Goal: Task Accomplishment & Management: Manage account settings

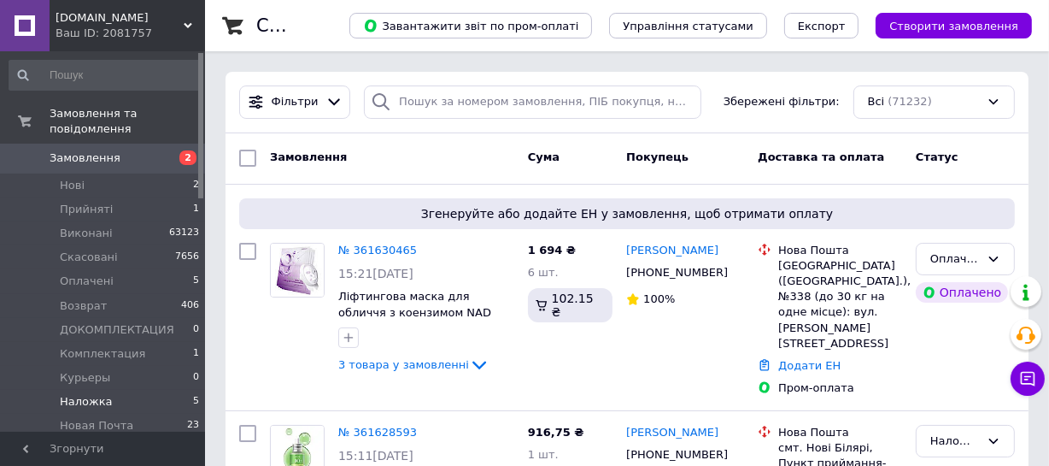
click at [68, 394] on span "Наложка" at bounding box center [86, 401] width 53 height 15
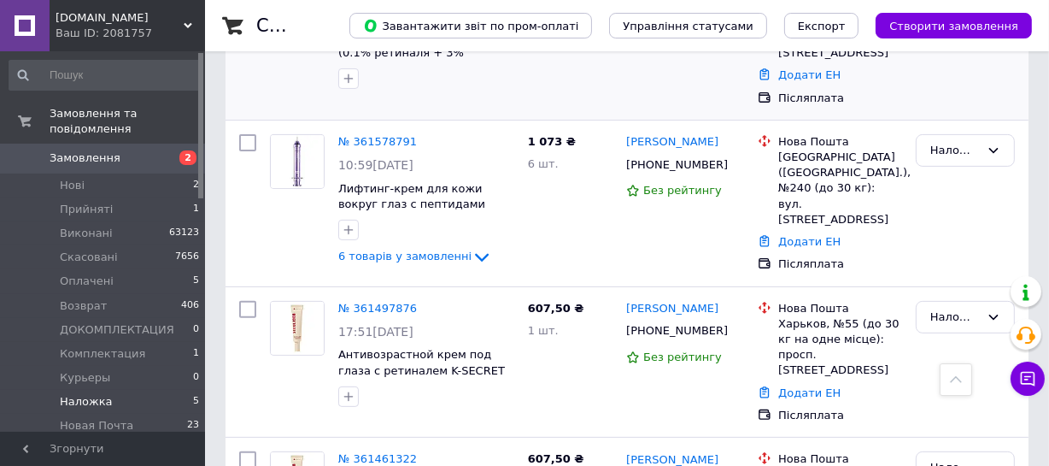
scroll to position [517, 0]
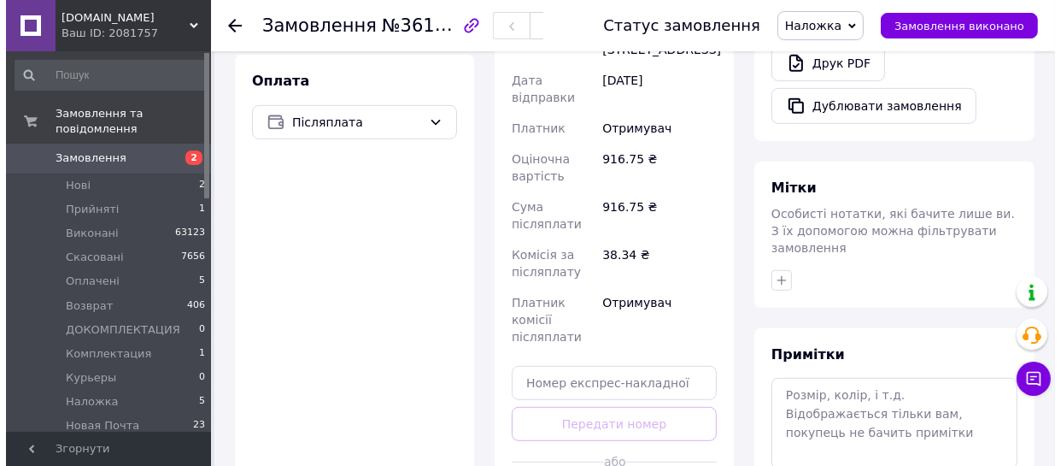
scroll to position [777, 0]
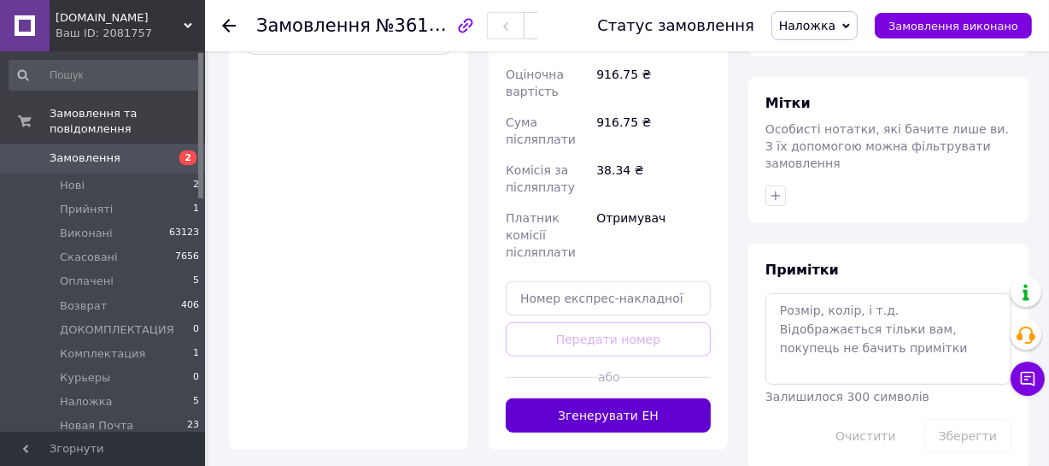
click at [613, 398] on button "Згенерувати ЕН" at bounding box center [608, 415] width 205 height 34
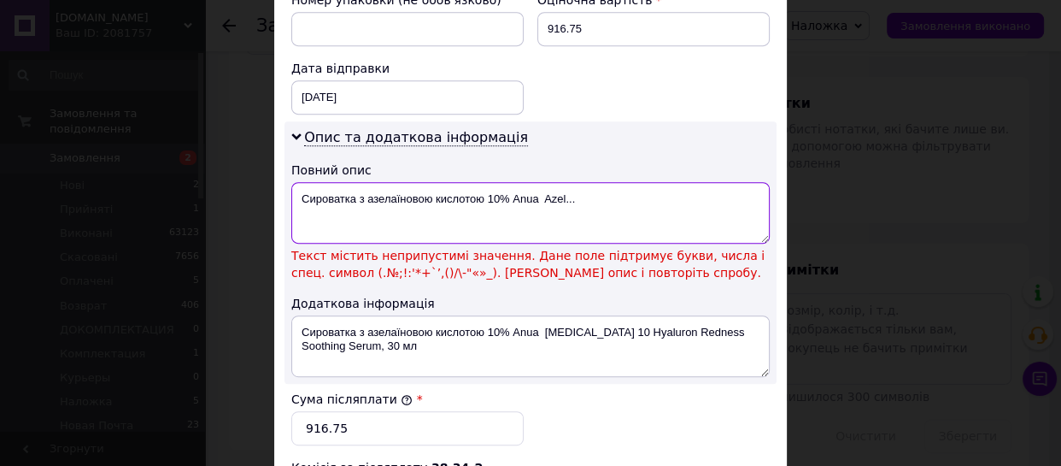
drag, startPoint x: 299, startPoint y: 179, endPoint x: 596, endPoint y: 179, distance: 297.3
click at [596, 182] on textarea "Сироватка з азелаїновою кислотою 10% Anua Azel..." at bounding box center [530, 213] width 478 height 62
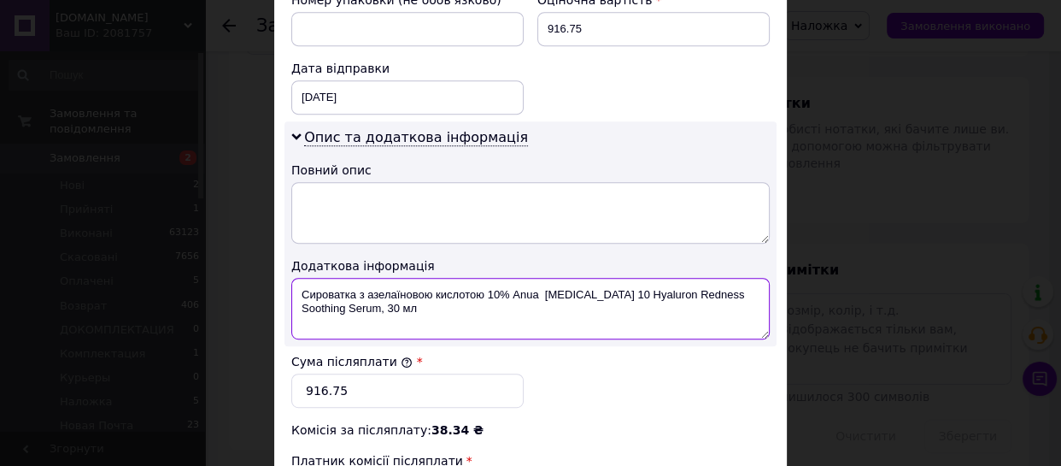
drag, startPoint x: 486, startPoint y: 280, endPoint x: 514, endPoint y: 298, distance: 32.7
click at [514, 298] on textarea "Сироватка з азелаїновою кислотою 10% Anua Azelaic Acid 10 Hyaluron Redness Soot…" at bounding box center [530, 309] width 478 height 62
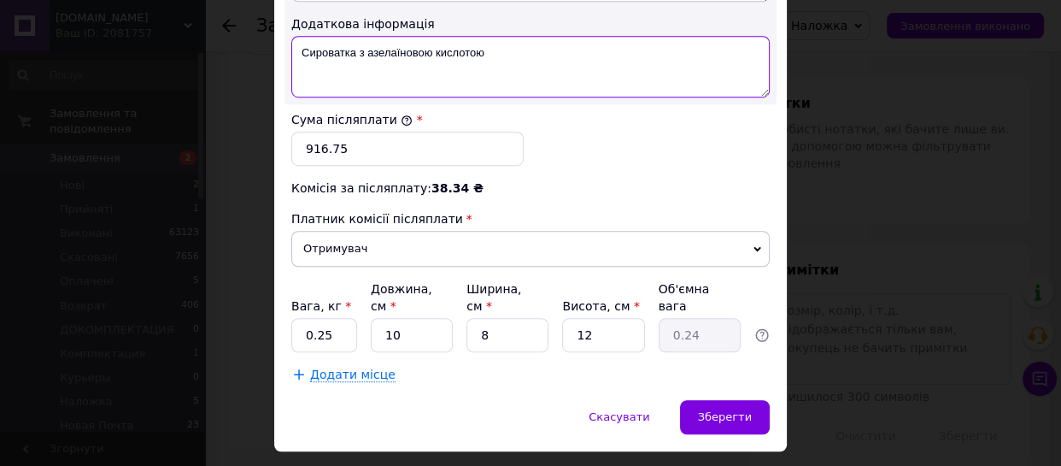
scroll to position [1026, 0]
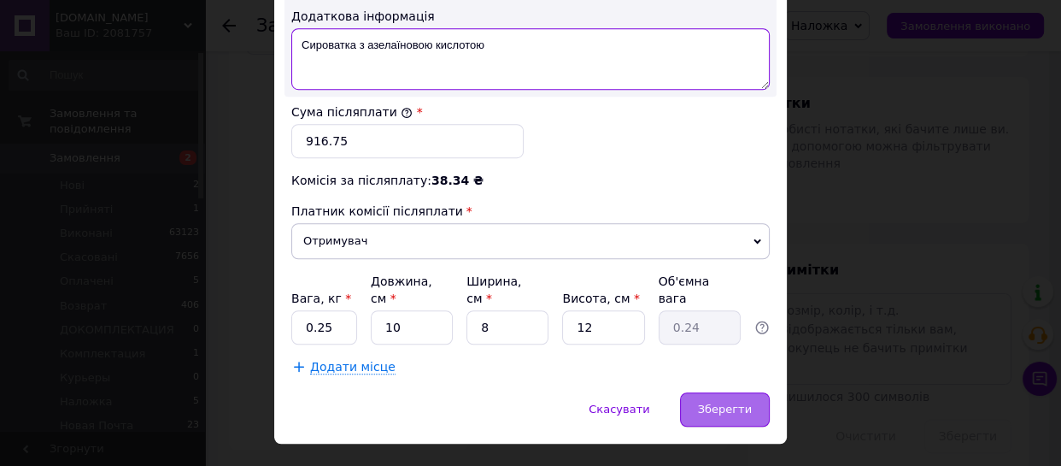
type textarea "Сироватка з азелаїновою кислотою"
click at [713, 402] on span "Зберегти" at bounding box center [725, 408] width 54 height 13
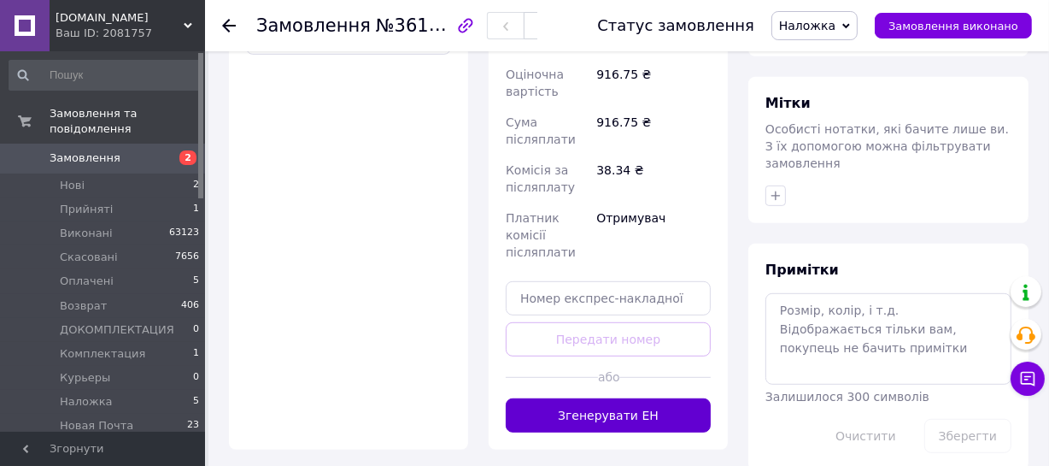
click at [617, 398] on button "Згенерувати ЕН" at bounding box center [608, 415] width 205 height 34
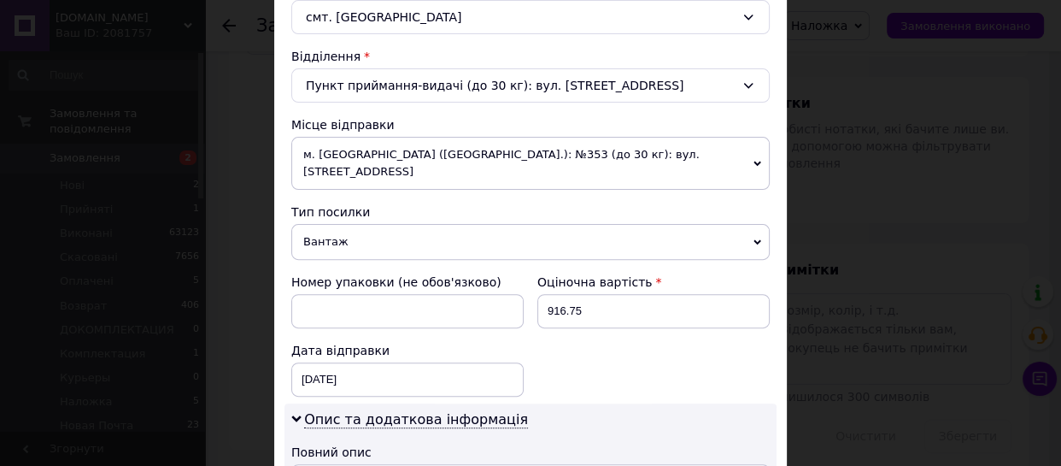
scroll to position [699, 0]
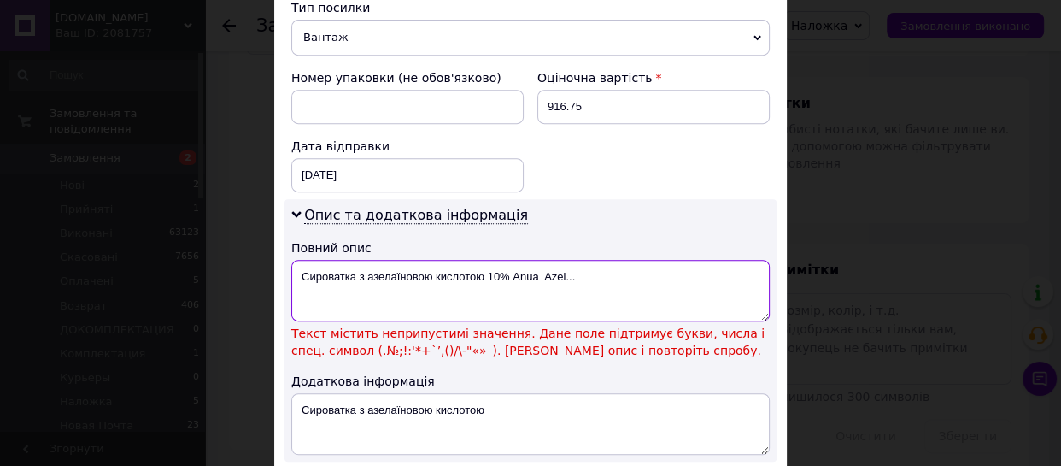
drag, startPoint x: 484, startPoint y: 259, endPoint x: 613, endPoint y: 235, distance: 131.2
click at [678, 264] on textarea "Сироватка з азелаїновою кислотою 10% Anua Azel..." at bounding box center [530, 291] width 478 height 62
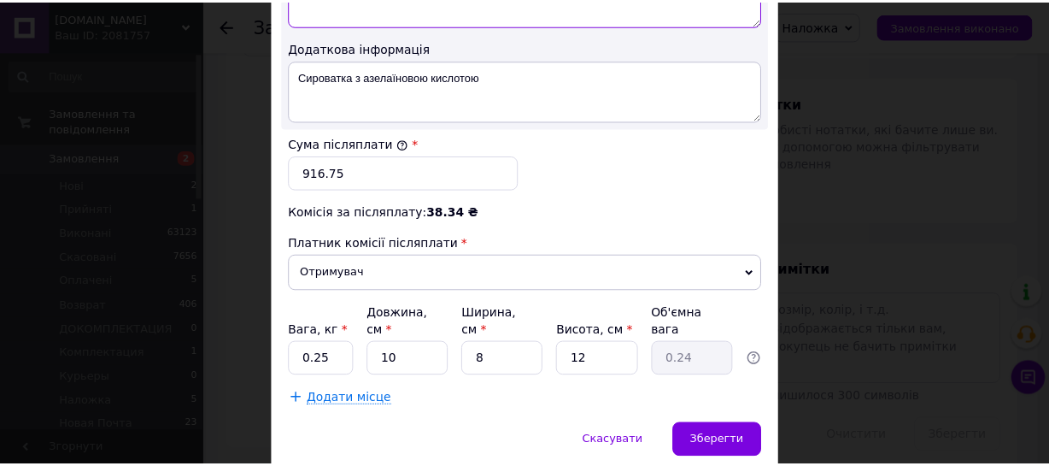
scroll to position [1026, 0]
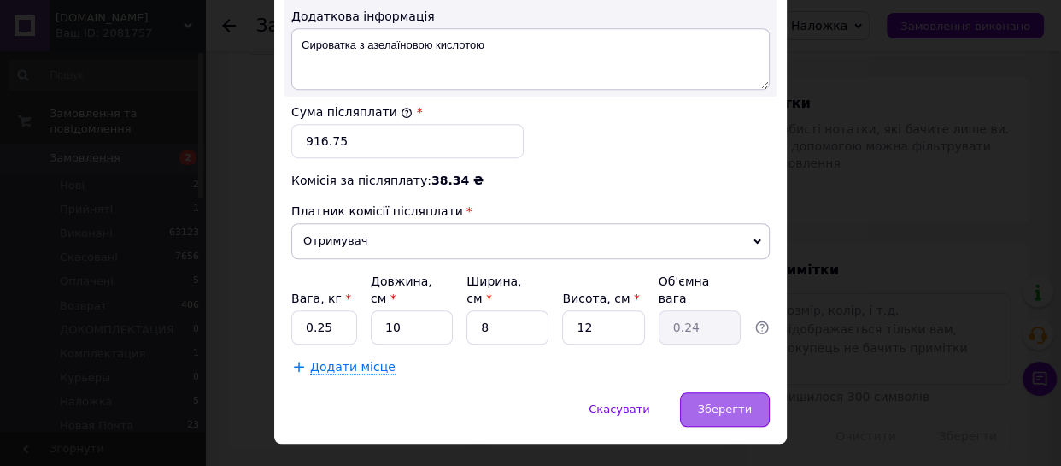
type textarea "Сироватка з азелаїновою кислотою"
click at [723, 402] on span "Зберегти" at bounding box center [725, 408] width 54 height 13
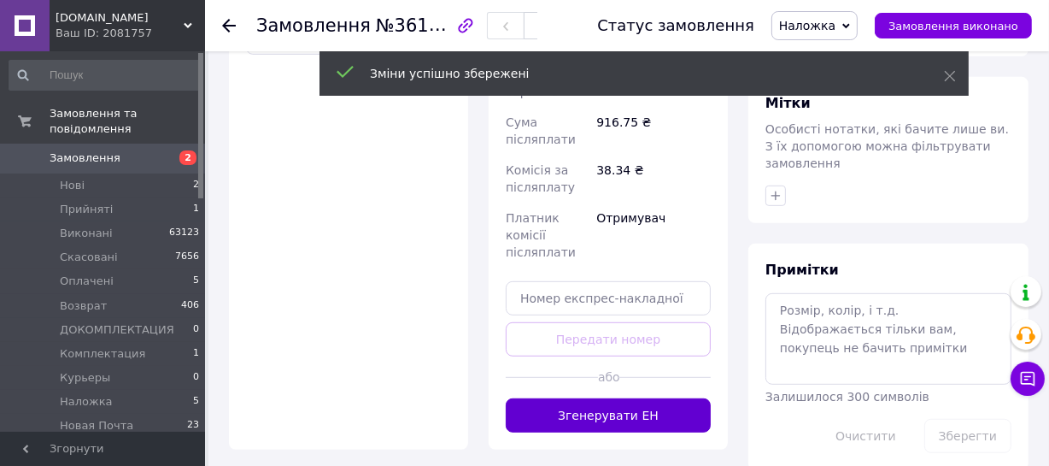
click at [675, 398] on button "Згенерувати ЕН" at bounding box center [608, 415] width 205 height 34
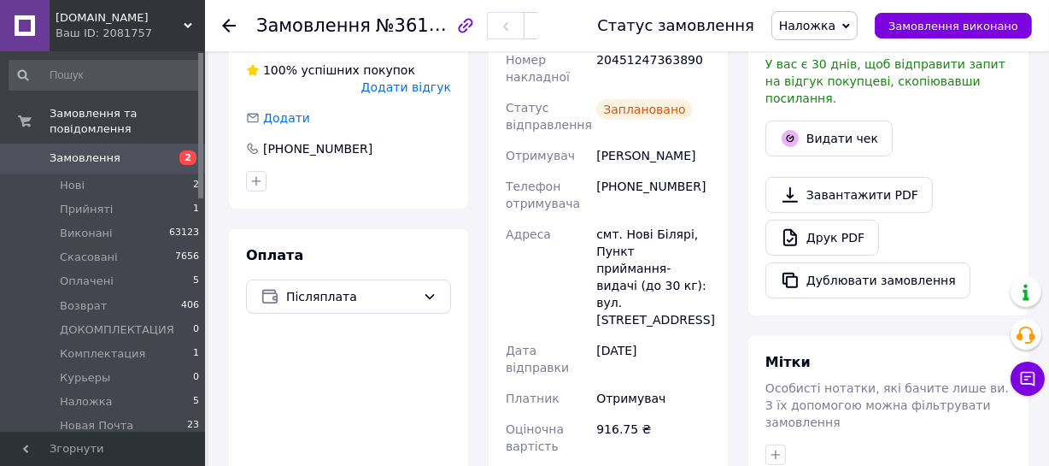
scroll to position [466, 0]
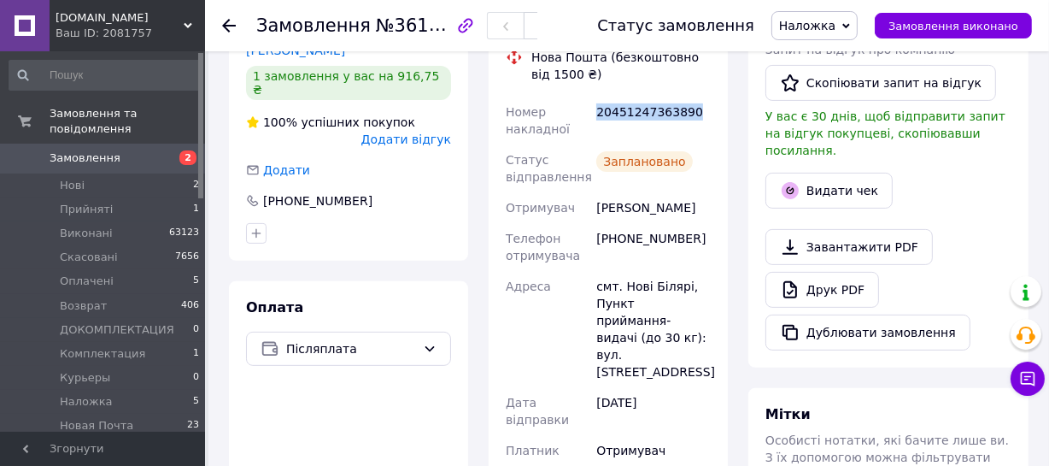
drag, startPoint x: 688, startPoint y: 90, endPoint x: 598, endPoint y: 92, distance: 89.8
click at [598, 97] on div "20451247363890" at bounding box center [653, 121] width 121 height 48
copy div "20451247363890"
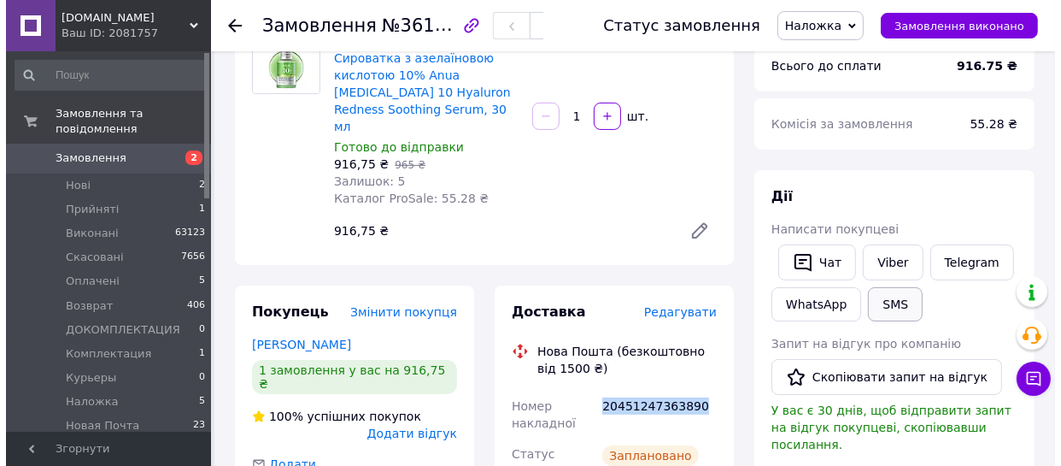
scroll to position [155, 0]
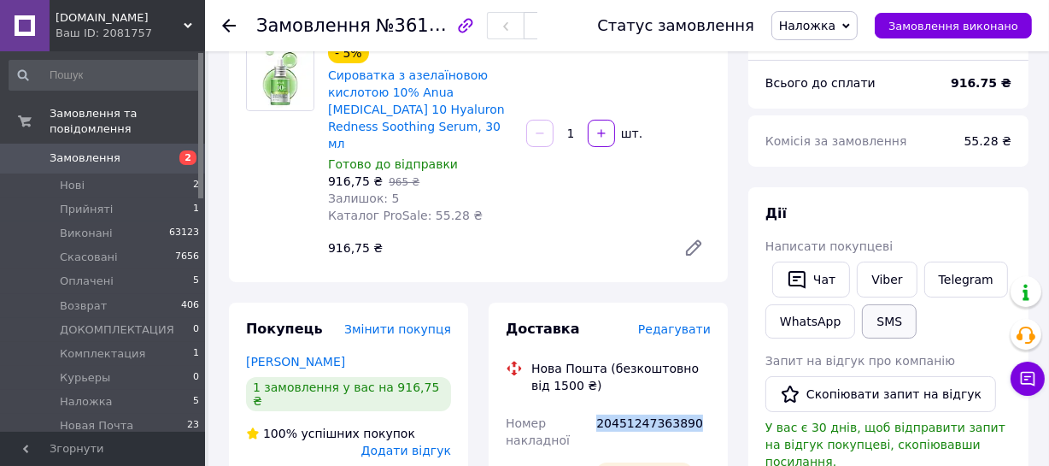
click at [887, 322] on button "SMS" at bounding box center [889, 321] width 55 height 34
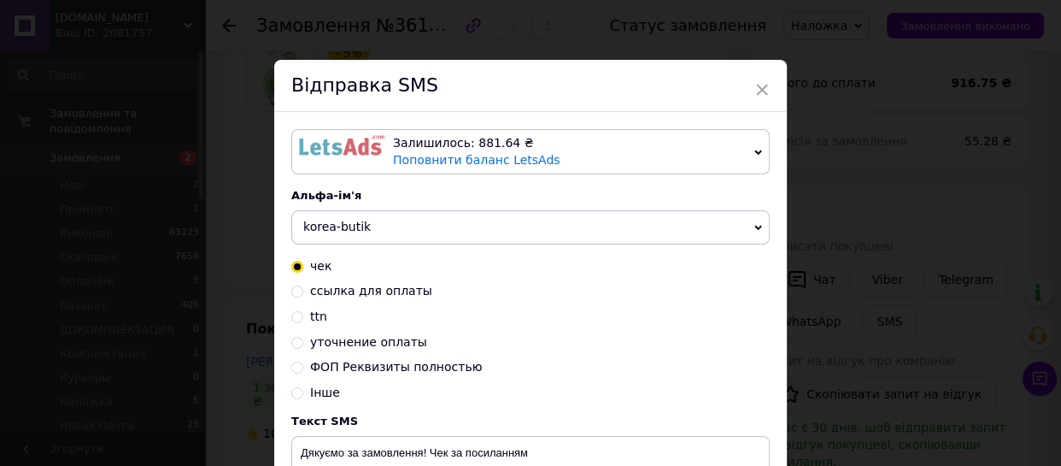
click at [292, 321] on input "ttn" at bounding box center [297, 315] width 12 height 12
radio input "true"
radio input "false"
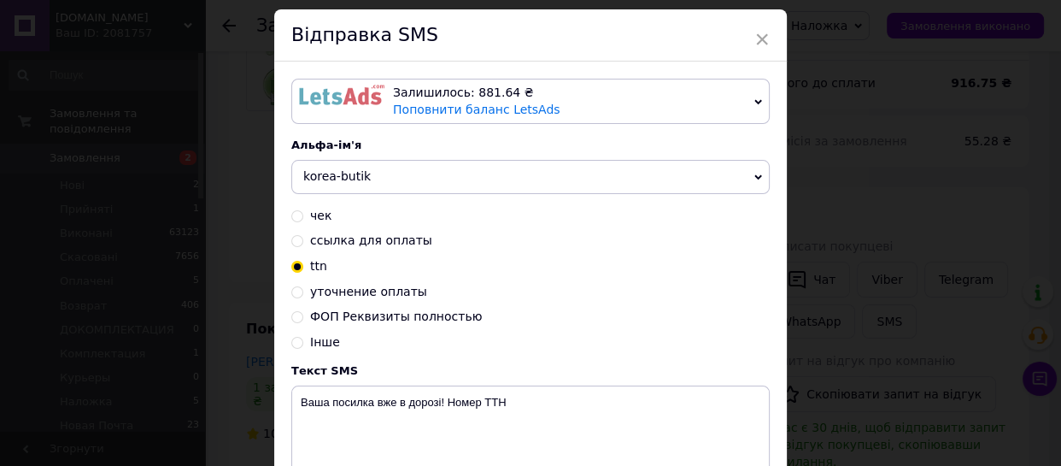
scroll to position [77, 0]
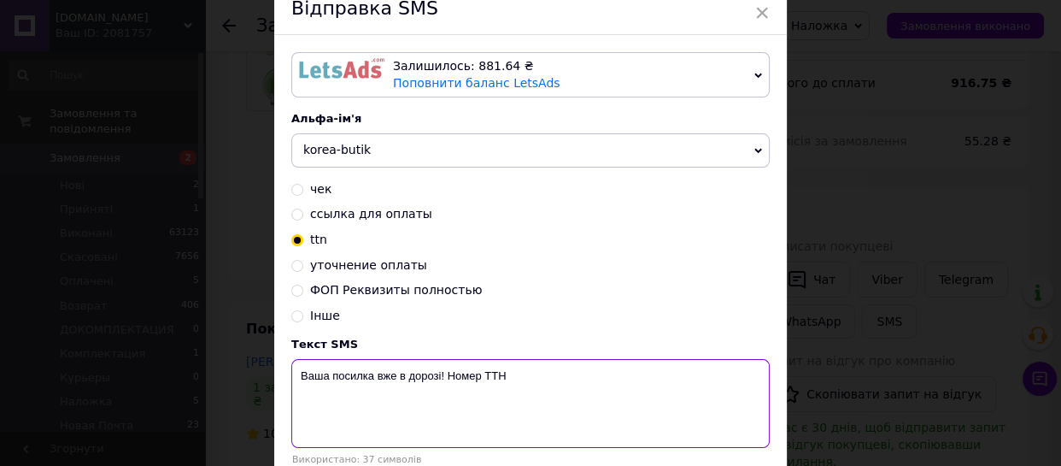
click at [513, 374] on textarea "Ваша посилка вже в дорозі! Номер ТТН" at bounding box center [530, 403] width 478 height 89
paste textarea "20451247363890"
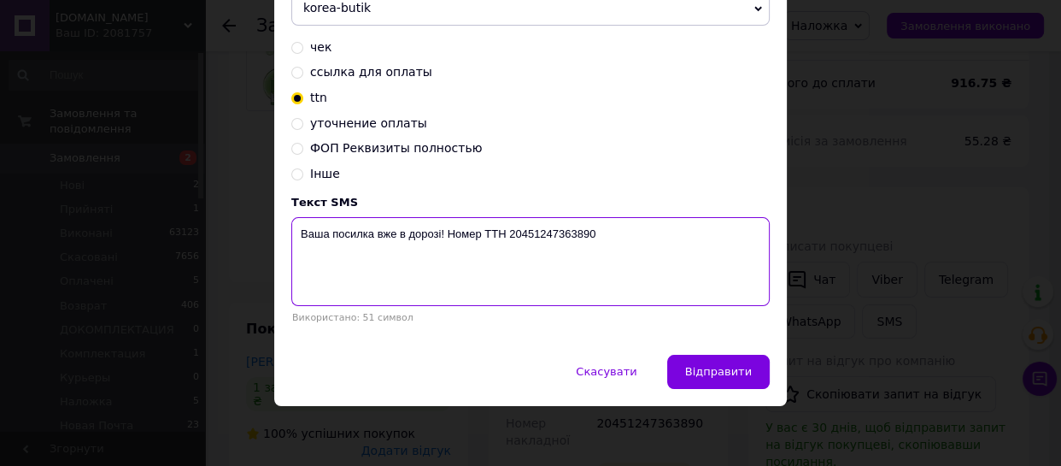
scroll to position [222, 0]
type textarea "Ваша посилка вже в дорозі! Номер ТТН 20451247363890"
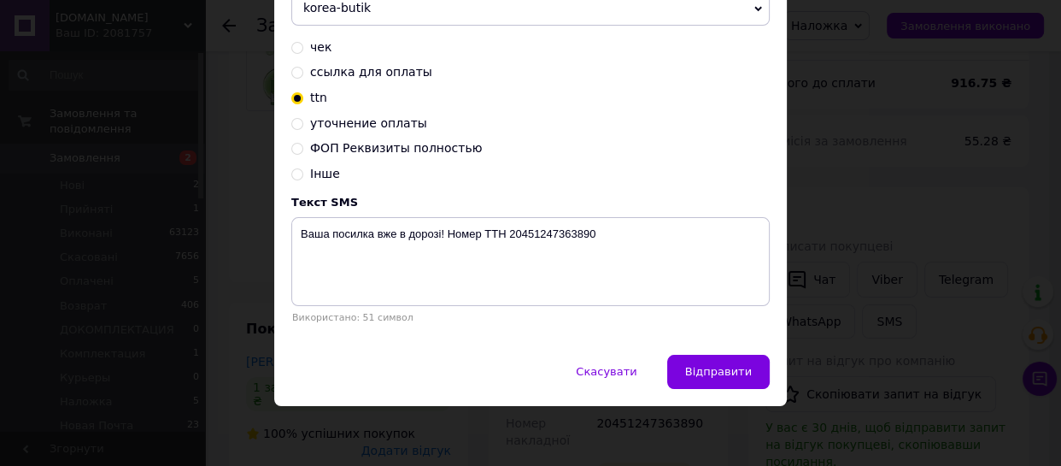
drag, startPoint x: 709, startPoint y: 363, endPoint x: 721, endPoint y: 375, distance: 16.9
click at [711, 365] on span "Відправити" at bounding box center [718, 371] width 67 height 13
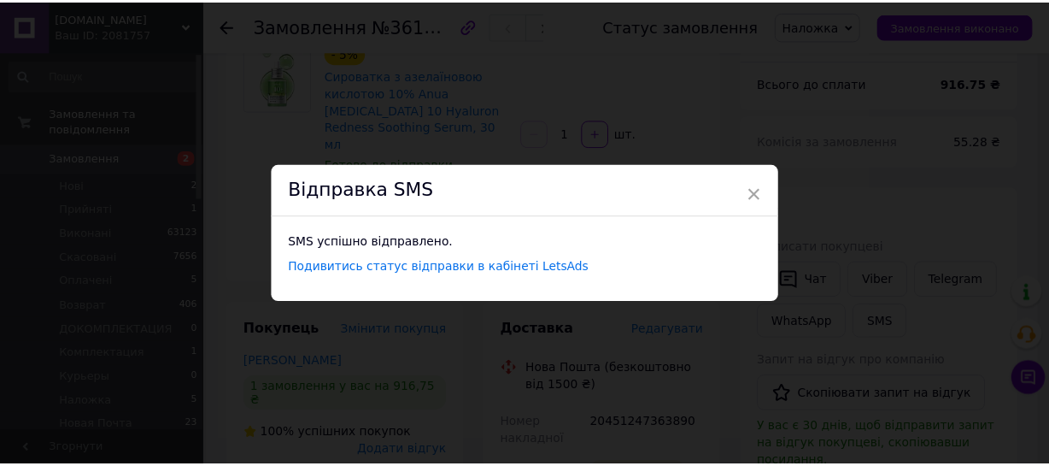
scroll to position [0, 0]
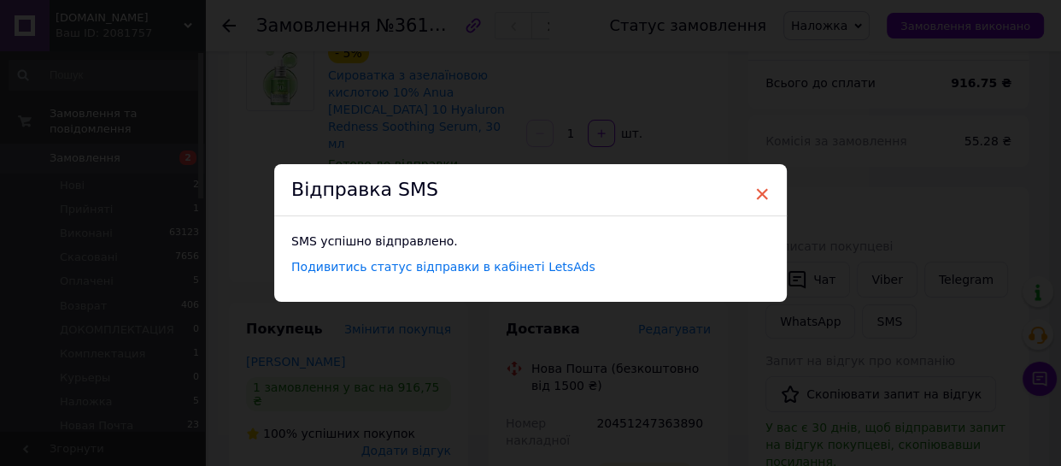
click at [756, 196] on span "×" at bounding box center [761, 193] width 15 height 29
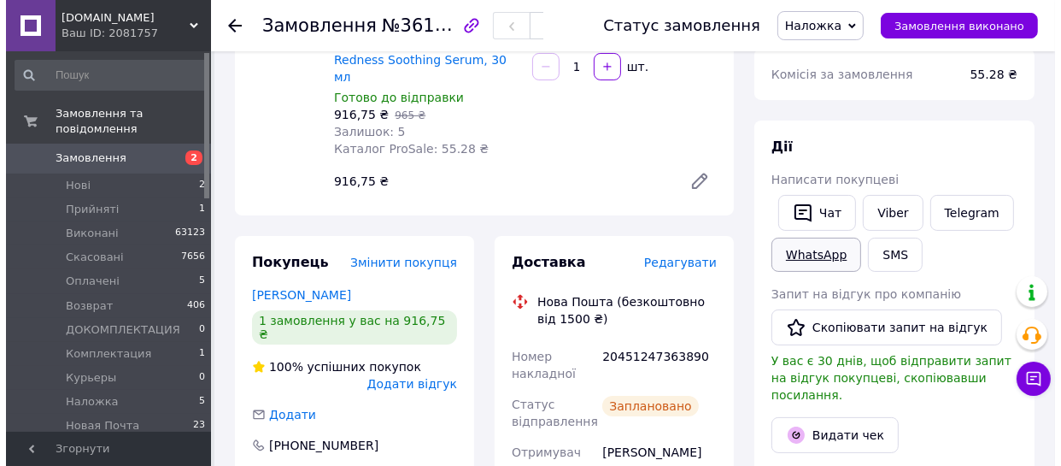
scroll to position [388, 0]
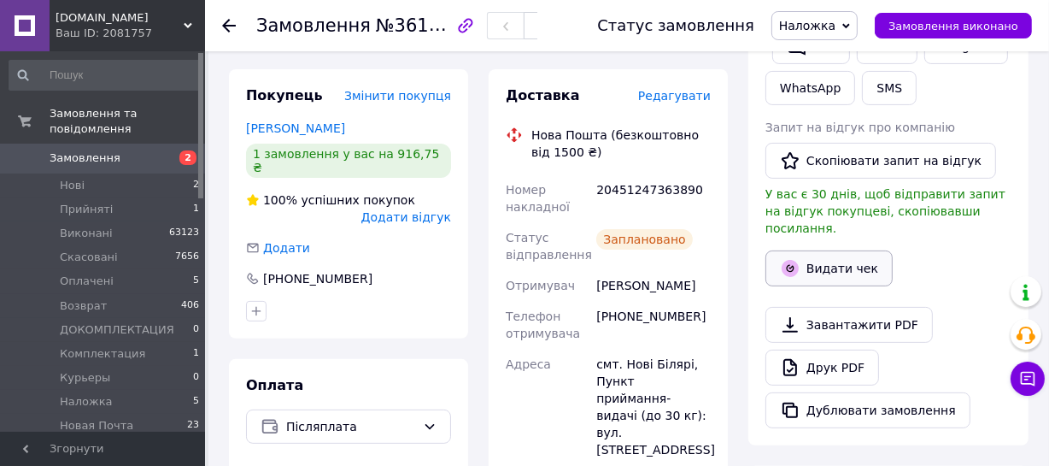
click at [832, 250] on button "Видати чек" at bounding box center [829, 268] width 127 height 36
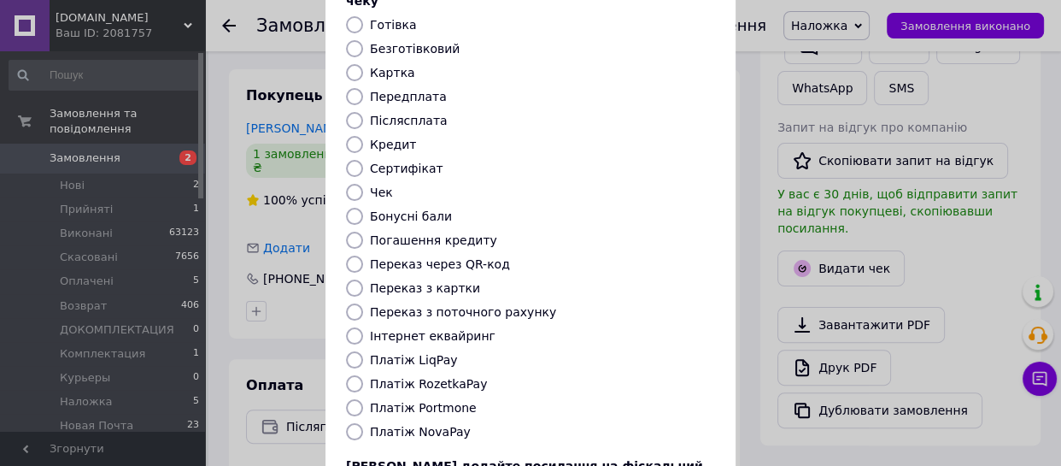
scroll to position [155, 0]
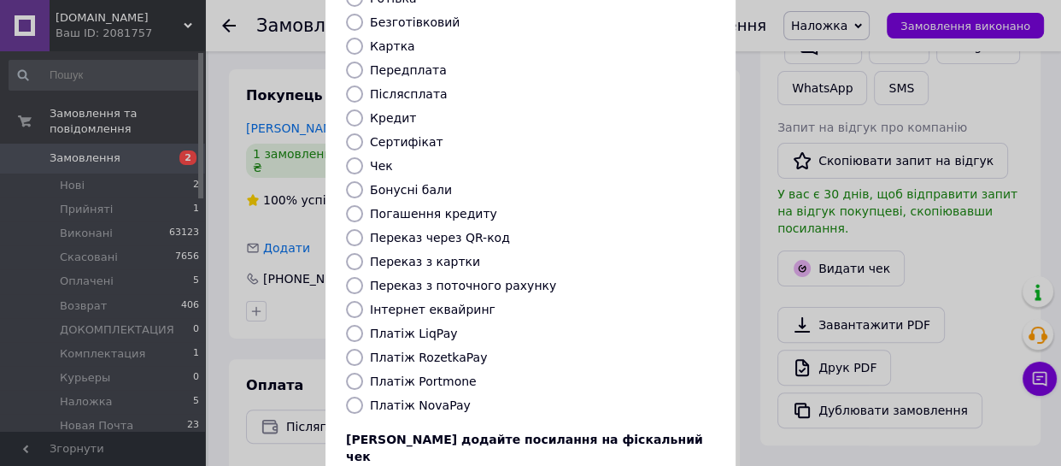
click at [347, 396] on input "Платіж NovaPay" at bounding box center [354, 404] width 17 height 17
radio input "true"
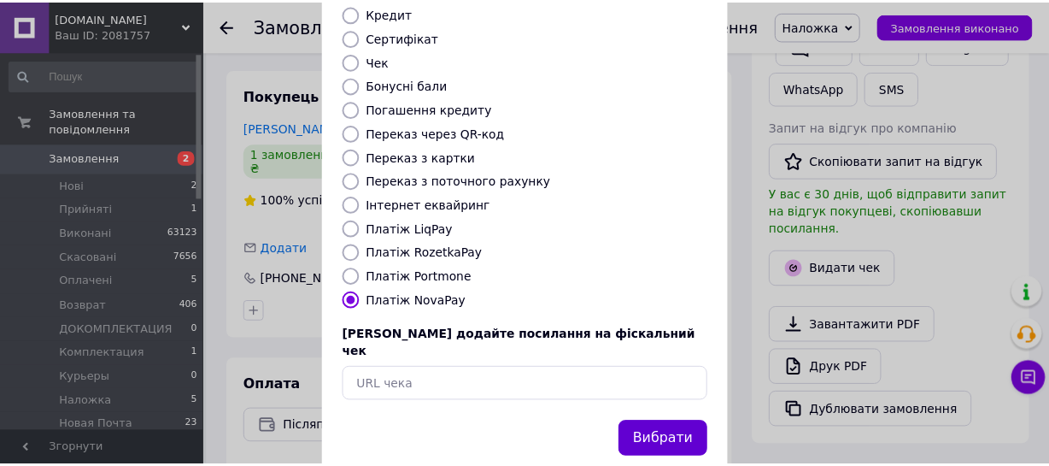
scroll to position [268, 0]
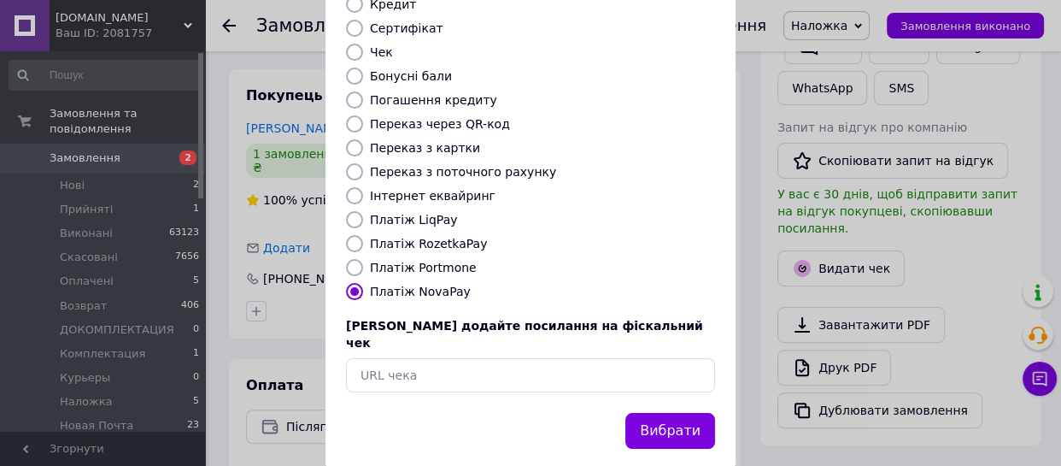
drag, startPoint x: 677, startPoint y: 392, endPoint x: 888, endPoint y: 439, distance: 216.2
click at [681, 413] on button "Вибрати" at bounding box center [670, 431] width 90 height 37
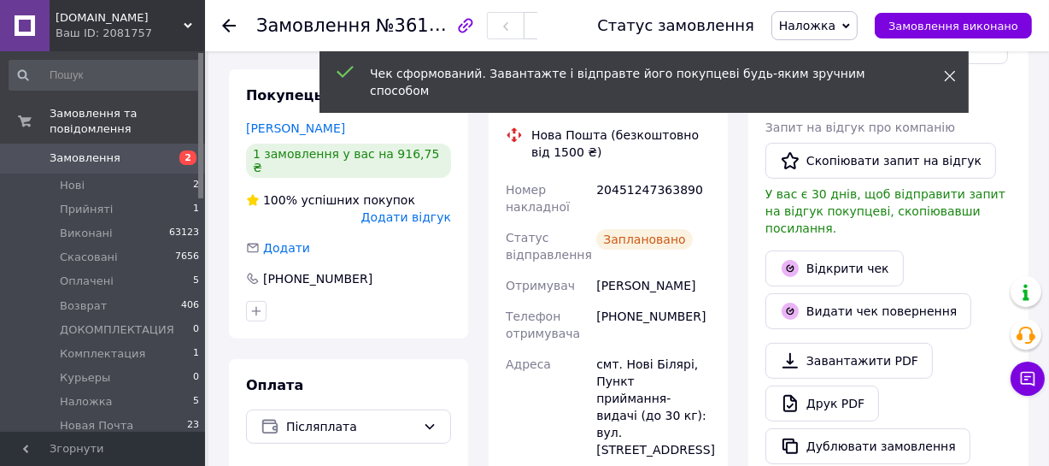
click at [950, 81] on icon at bounding box center [950, 76] width 12 height 12
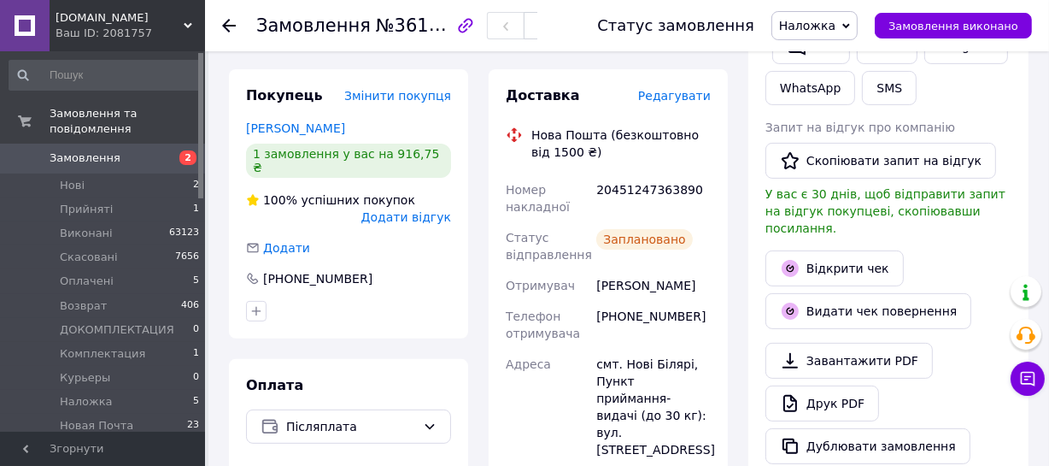
click at [830, 23] on span "Наложка" at bounding box center [807, 26] width 56 height 14
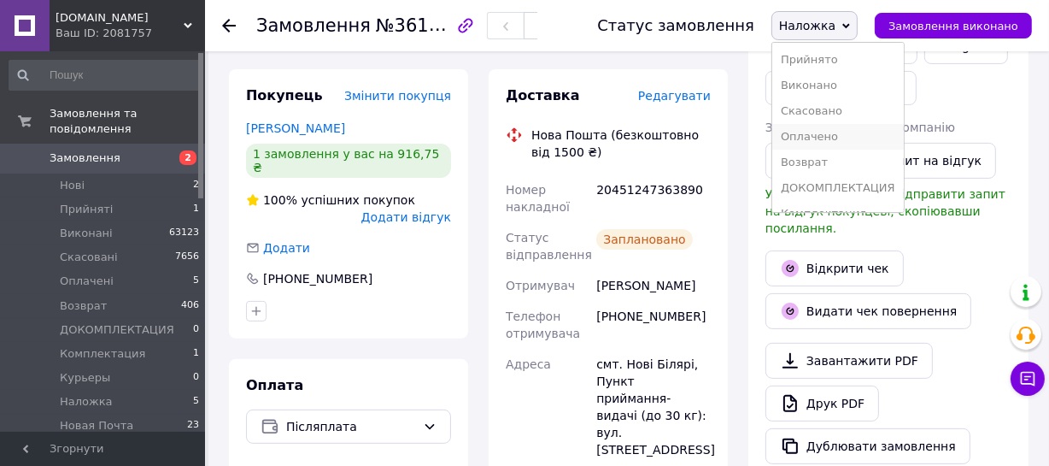
scroll to position [77, 0]
click at [844, 187] on li "Новая Почта" at bounding box center [838, 188] width 132 height 26
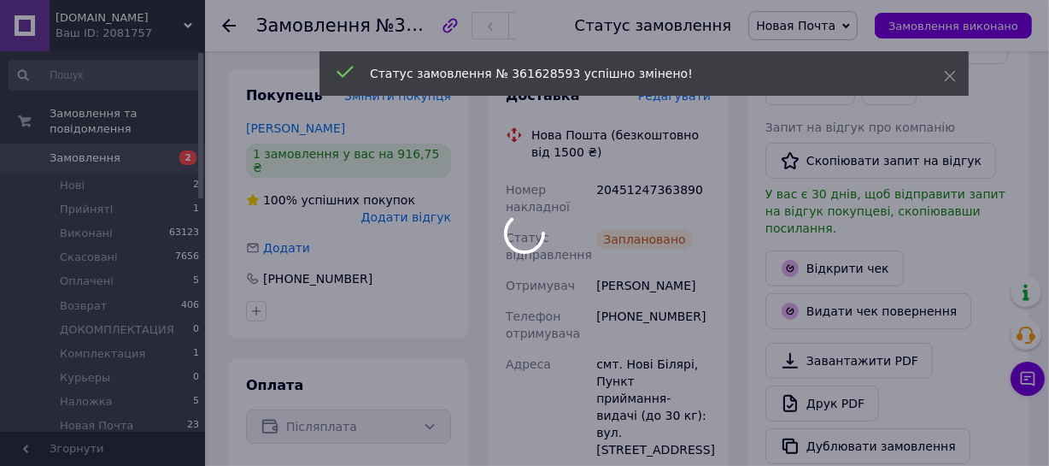
drag, startPoint x: 695, startPoint y: 172, endPoint x: 660, endPoint y: 172, distance: 34.2
click at [660, 172] on div at bounding box center [524, 233] width 1049 height 466
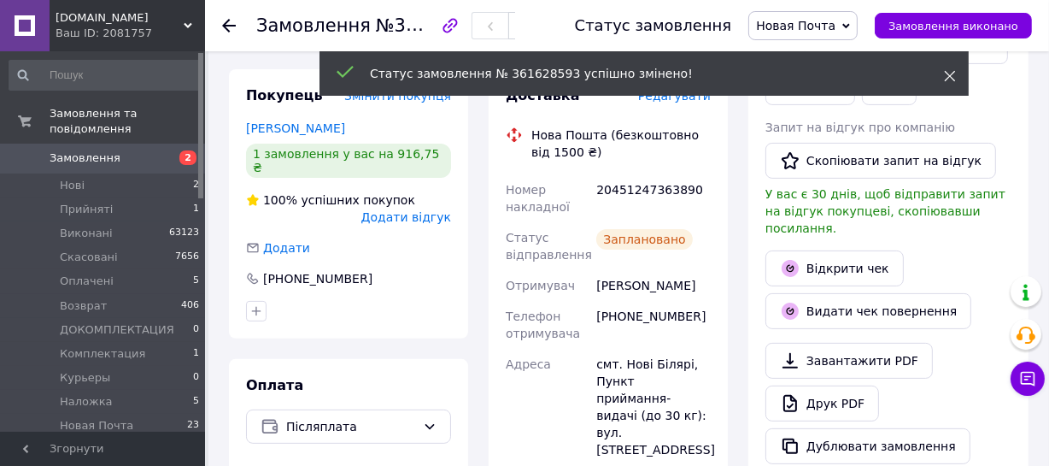
click at [947, 76] on icon at bounding box center [950, 76] width 12 height 12
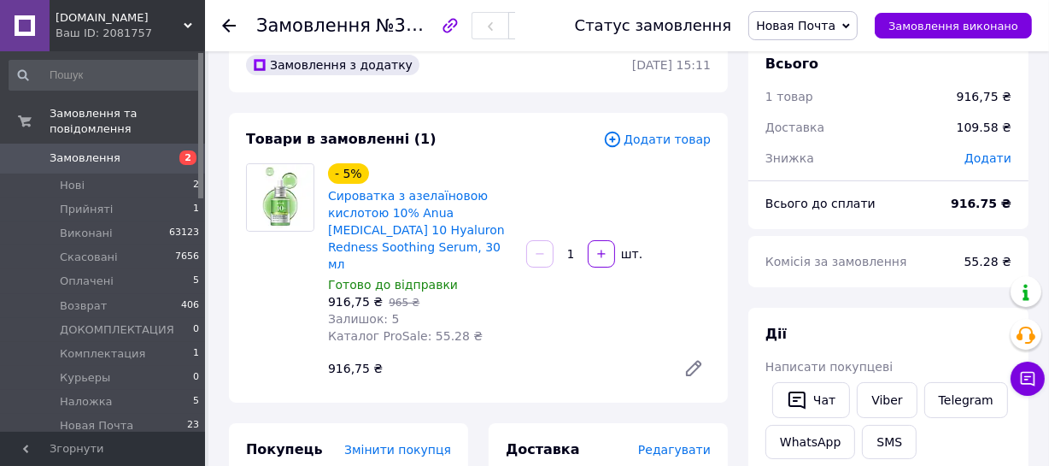
scroll to position [0, 0]
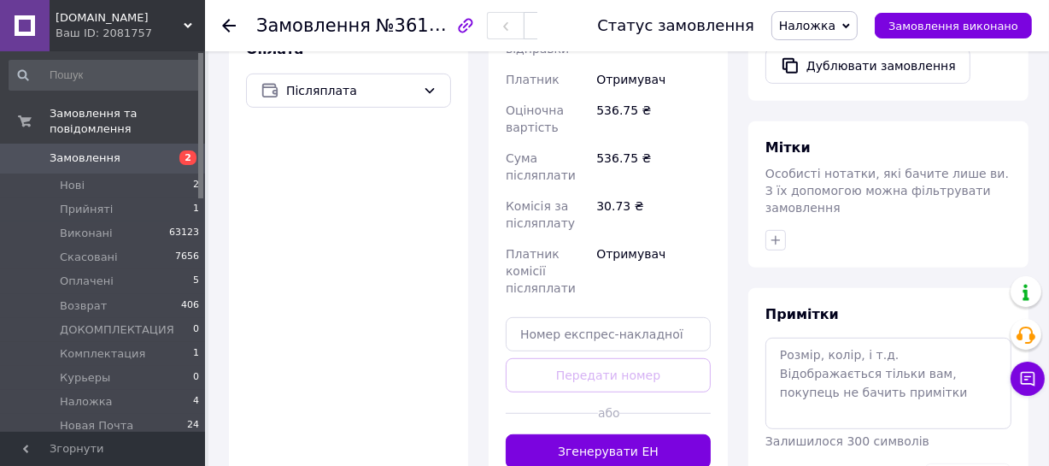
scroll to position [699, 0]
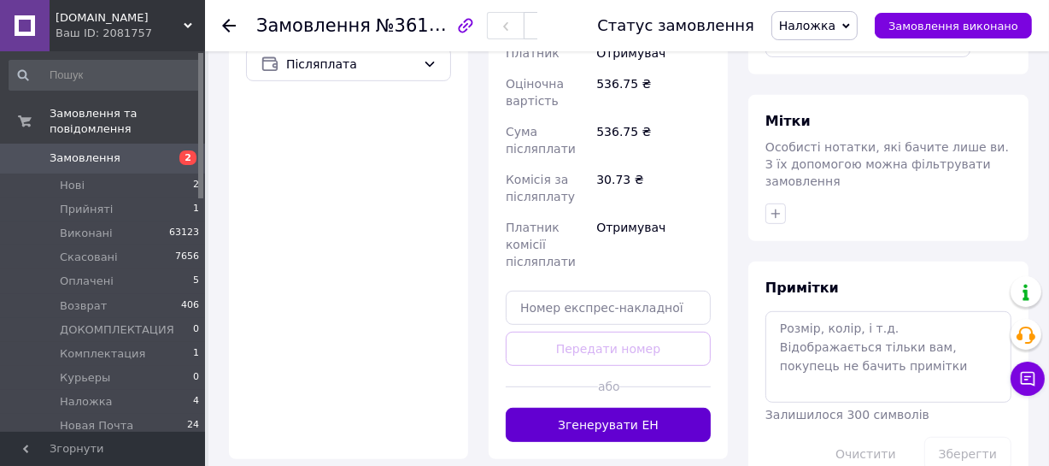
click at [612, 408] on button "Згенерувати ЕН" at bounding box center [608, 425] width 205 height 34
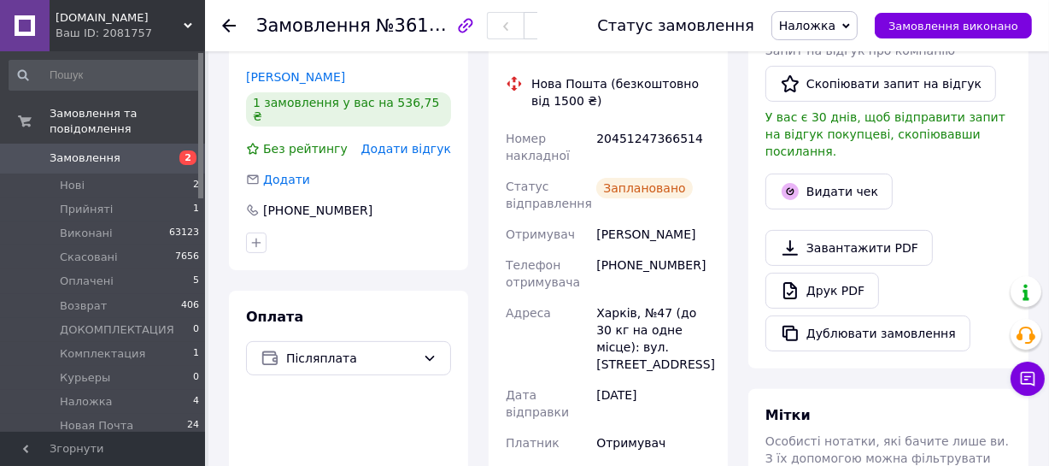
scroll to position [388, 0]
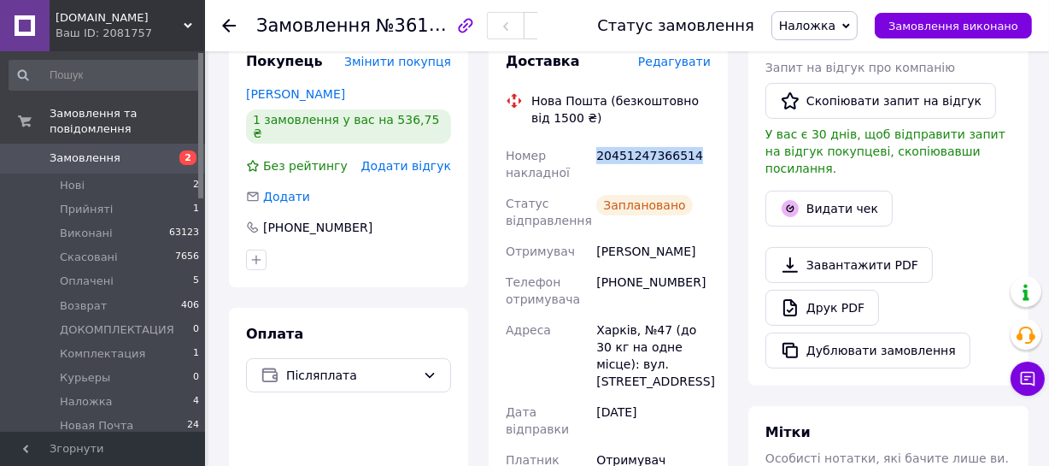
drag, startPoint x: 684, startPoint y: 156, endPoint x: 598, endPoint y: 156, distance: 86.3
click at [598, 156] on div "20451247366514" at bounding box center [653, 164] width 121 height 48
copy div "20451247366514"
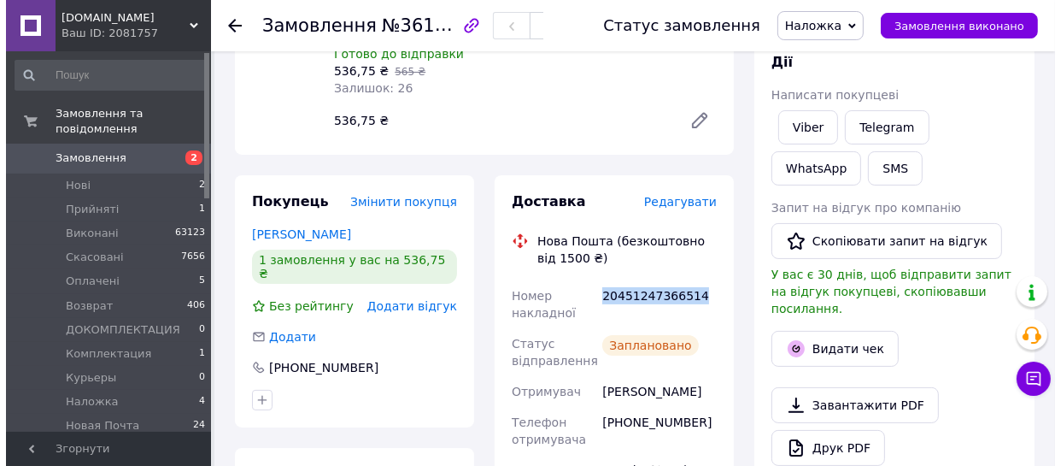
scroll to position [232, 0]
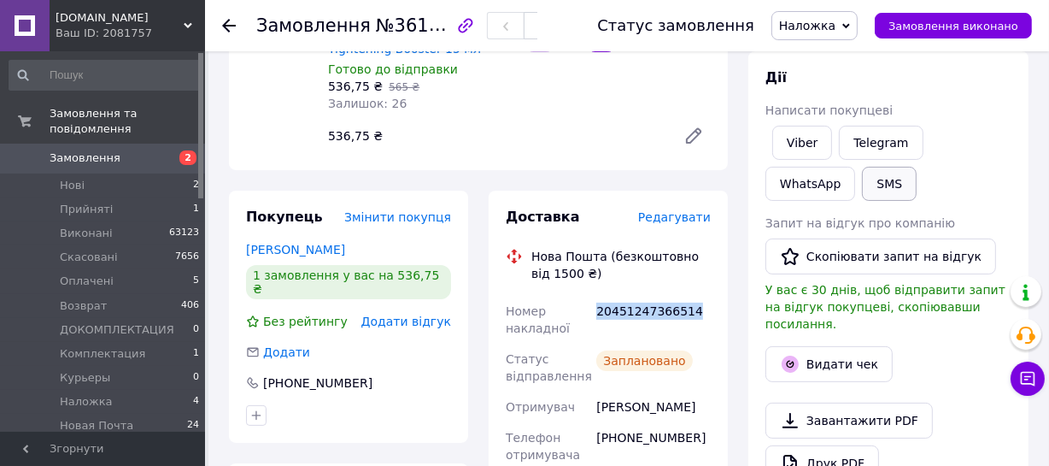
click at [862, 183] on button "SMS" at bounding box center [889, 184] width 55 height 34
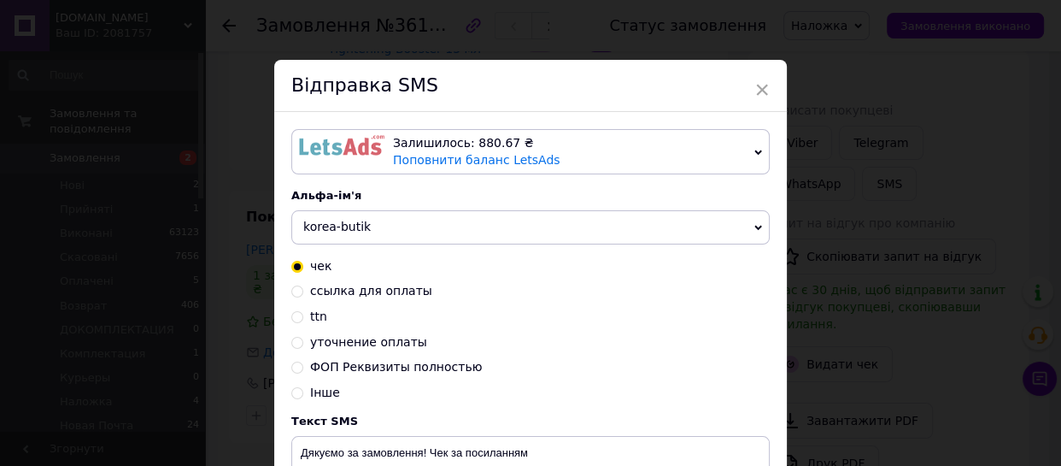
click at [299, 315] on input "ttn" at bounding box center [297, 315] width 12 height 12
radio input "true"
radio input "false"
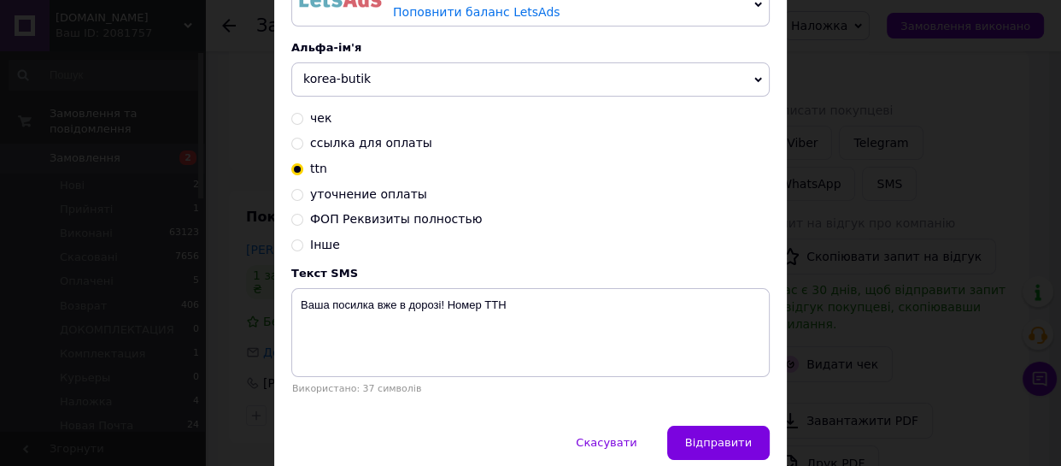
scroll to position [155, 0]
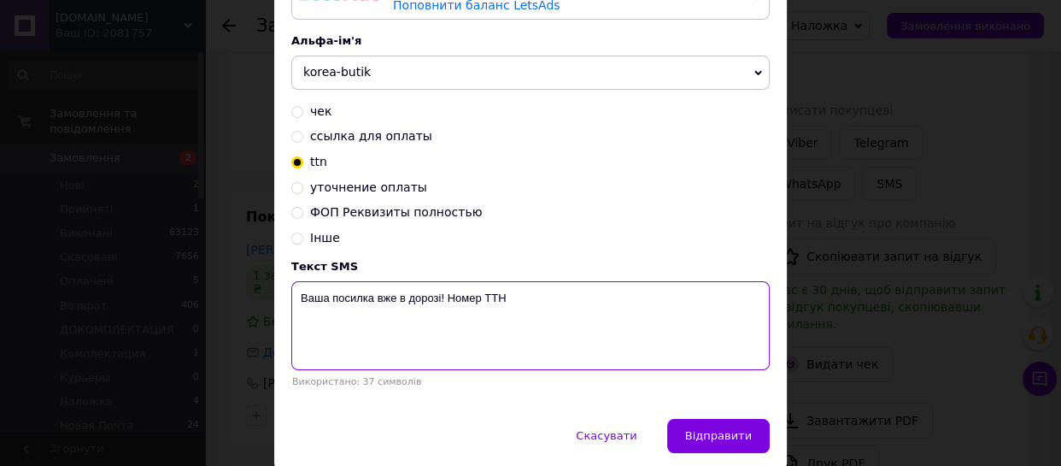
click at [516, 300] on textarea "Ваша посилка вже в дорозі! Номер ТТН" at bounding box center [530, 325] width 478 height 89
paste textarea "20451247366514"
type textarea "Ваша посилка вже в дорозі! Номер ТТН 20451247366514"
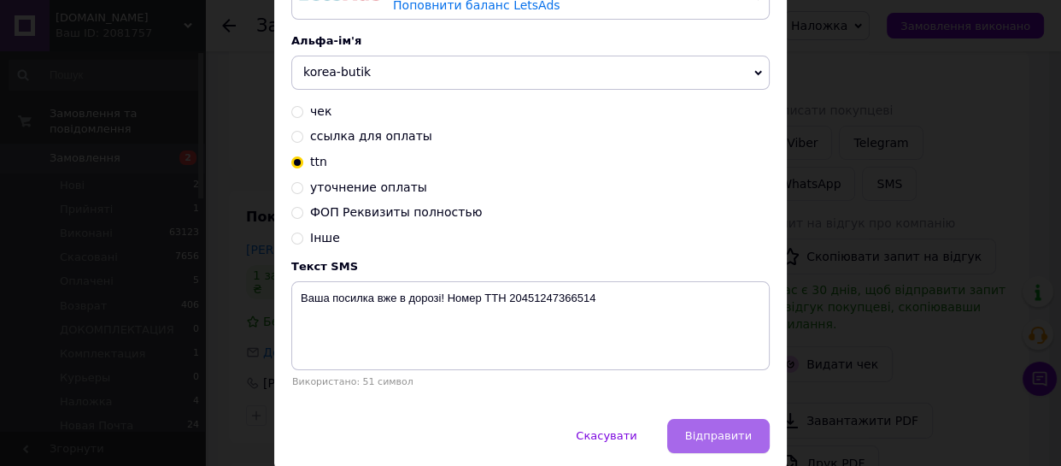
click at [714, 434] on span "Відправити" at bounding box center [718, 435] width 67 height 13
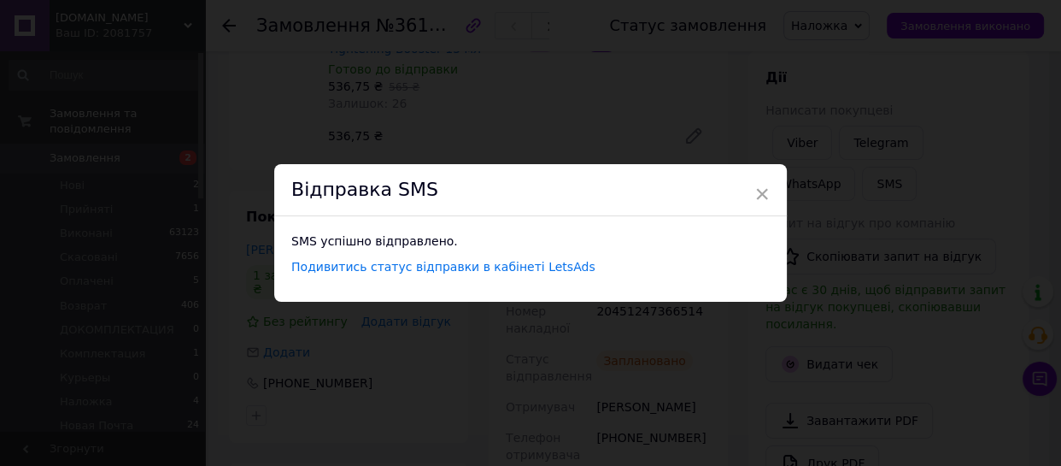
scroll to position [0, 0]
drag, startPoint x: 760, startPoint y: 196, endPoint x: 786, endPoint y: 276, distance: 84.6
click at [760, 197] on span "×" at bounding box center [761, 193] width 15 height 29
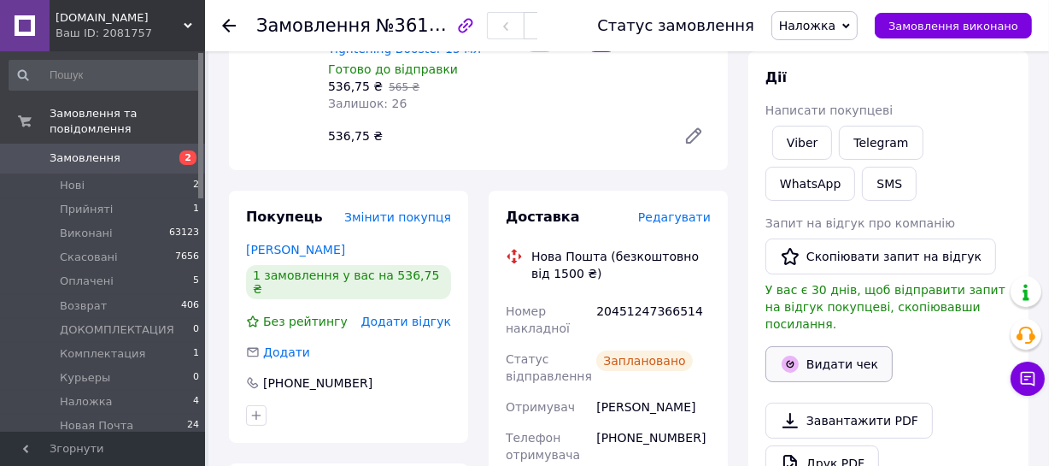
click at [823, 346] on button "Видати чек" at bounding box center [829, 364] width 127 height 36
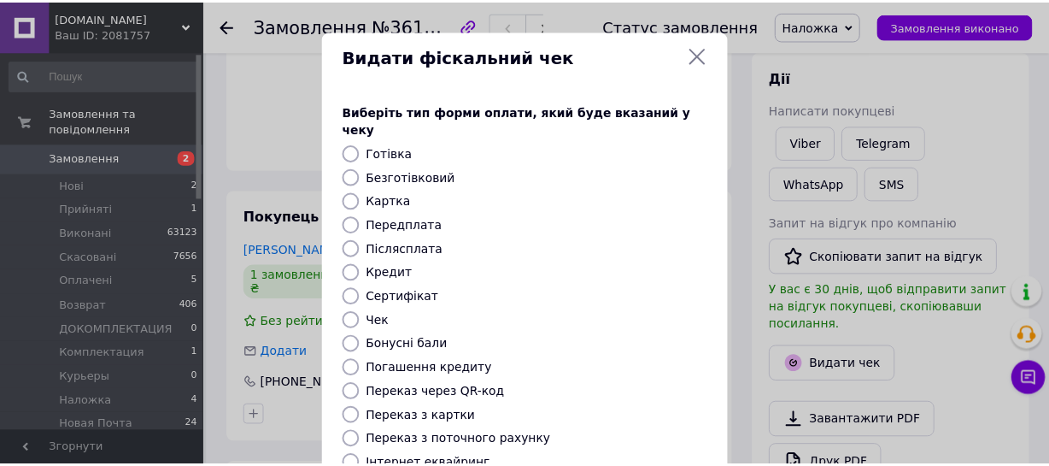
scroll to position [268, 0]
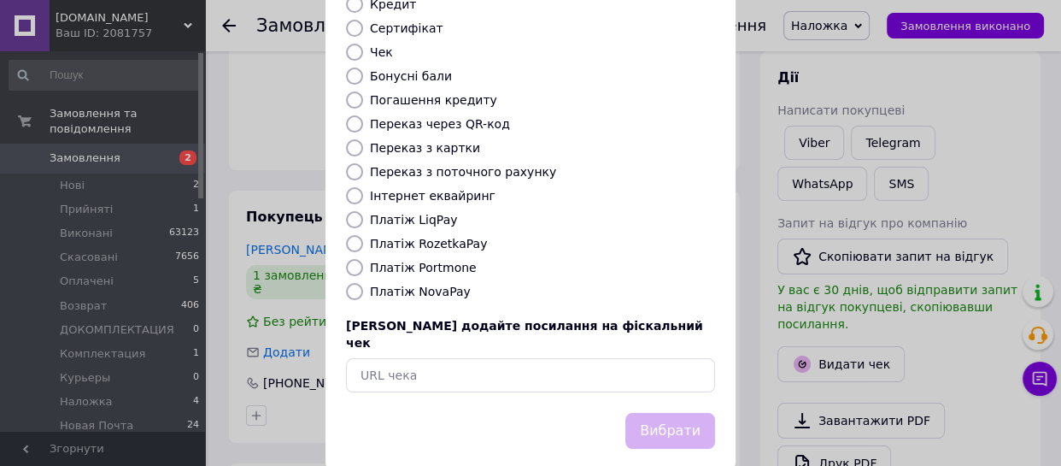
click at [354, 283] on input "Платіж NovaPay" at bounding box center [354, 291] width 17 height 17
radio input "true"
drag, startPoint x: 669, startPoint y: 384, endPoint x: 826, endPoint y: 407, distance: 158.8
click at [672, 413] on button "Вибрати" at bounding box center [670, 431] width 90 height 37
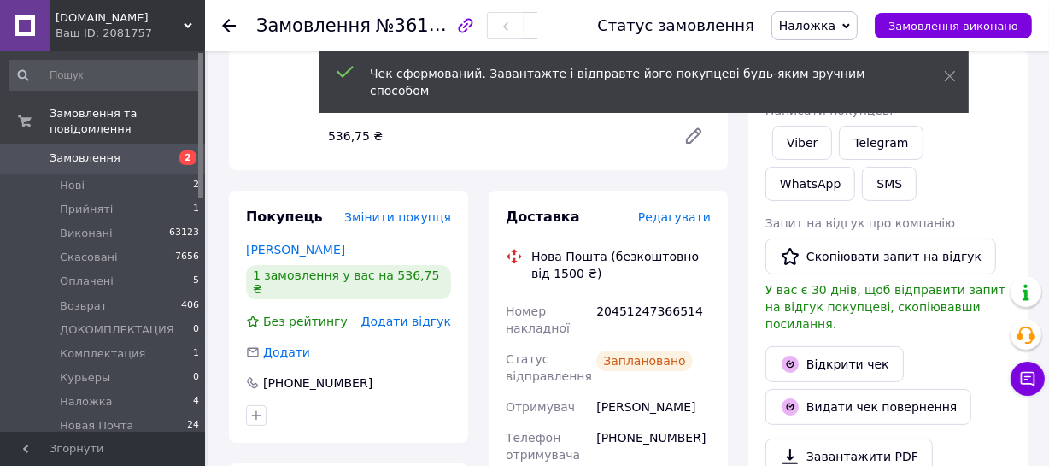
click at [836, 26] on span "Наложка" at bounding box center [807, 26] width 56 height 14
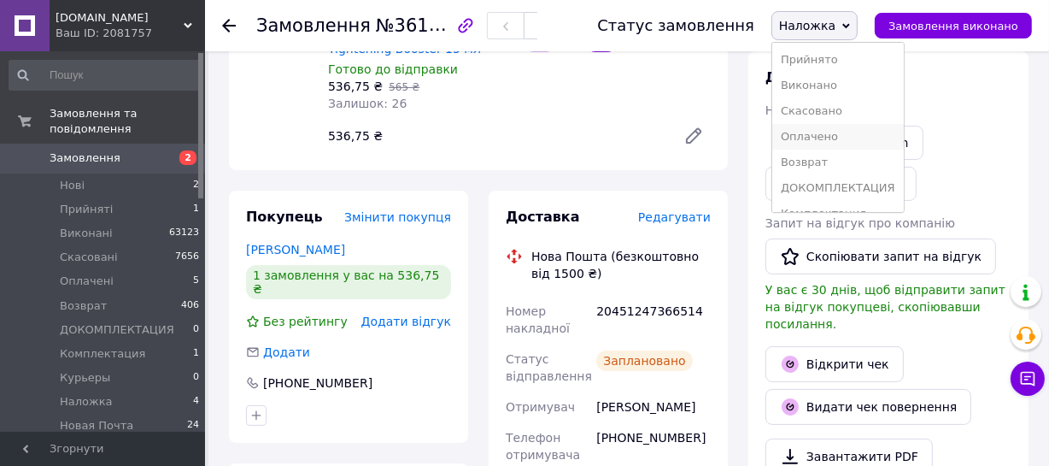
scroll to position [77, 0]
click at [851, 185] on li "Новая Почта" at bounding box center [838, 188] width 132 height 26
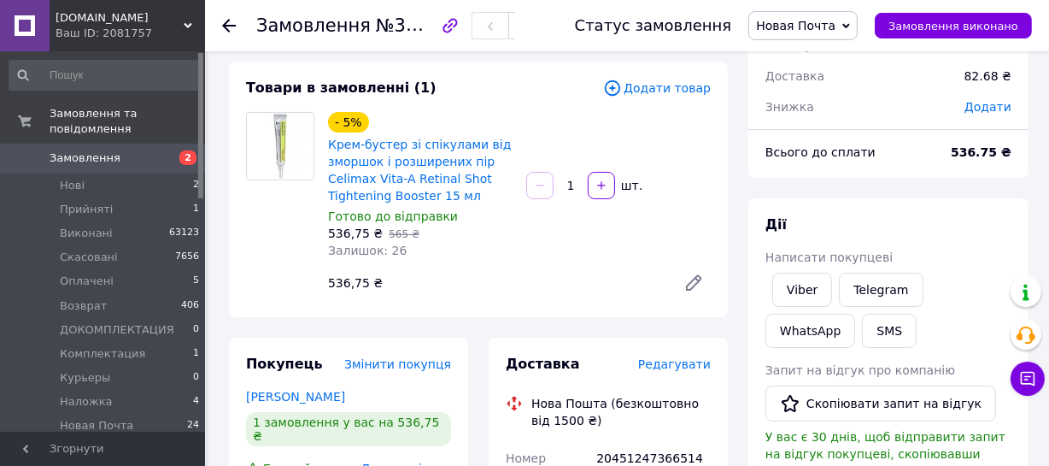
scroll to position [0, 0]
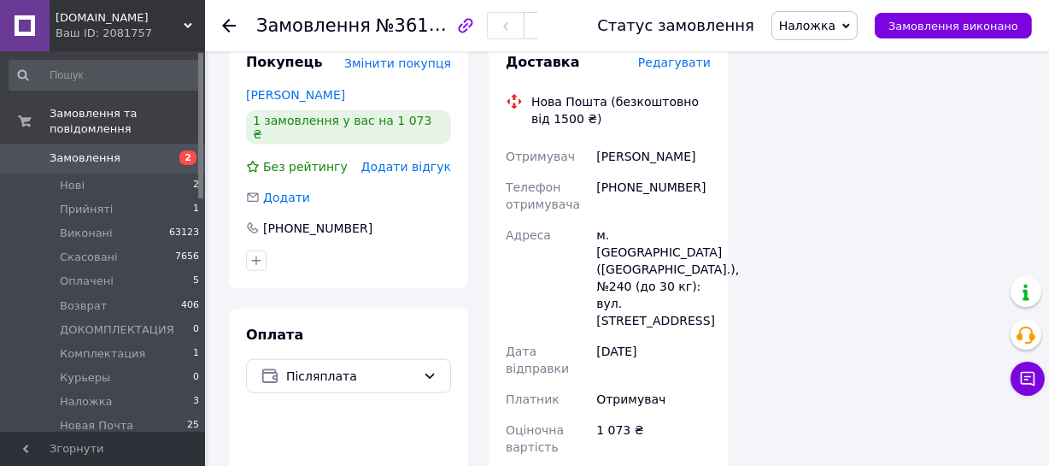
scroll to position [1631, 0]
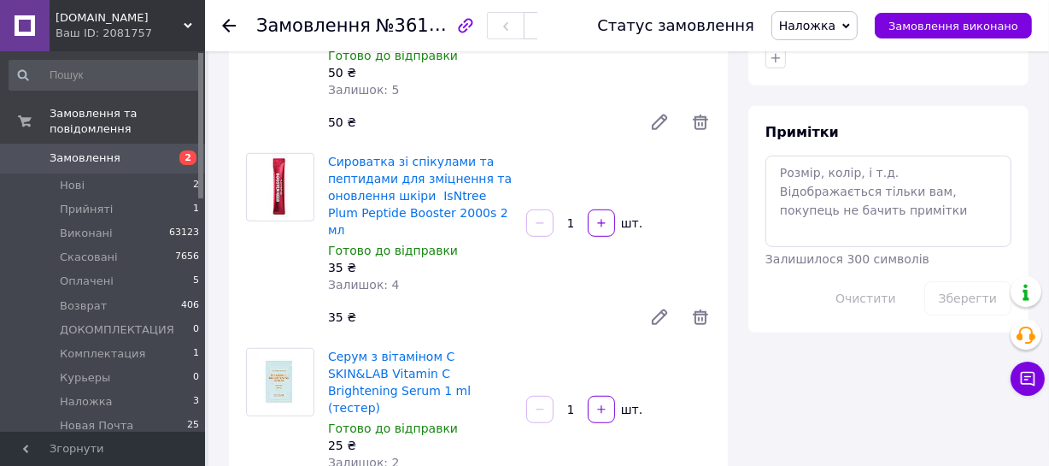
scroll to position [1165, 0]
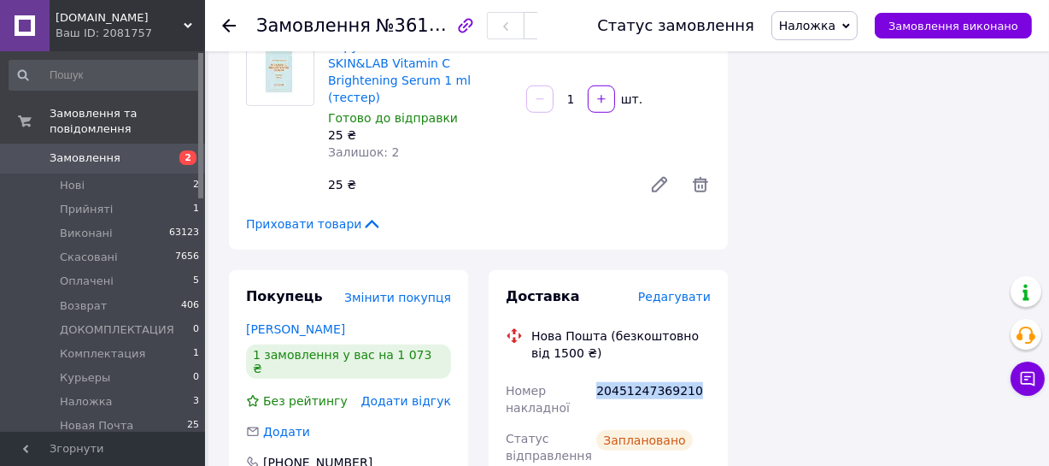
drag, startPoint x: 691, startPoint y: 301, endPoint x: 595, endPoint y: 298, distance: 96.6
click at [595, 375] on div "20451247369210" at bounding box center [653, 399] width 121 height 48
copy div "20451247369210"
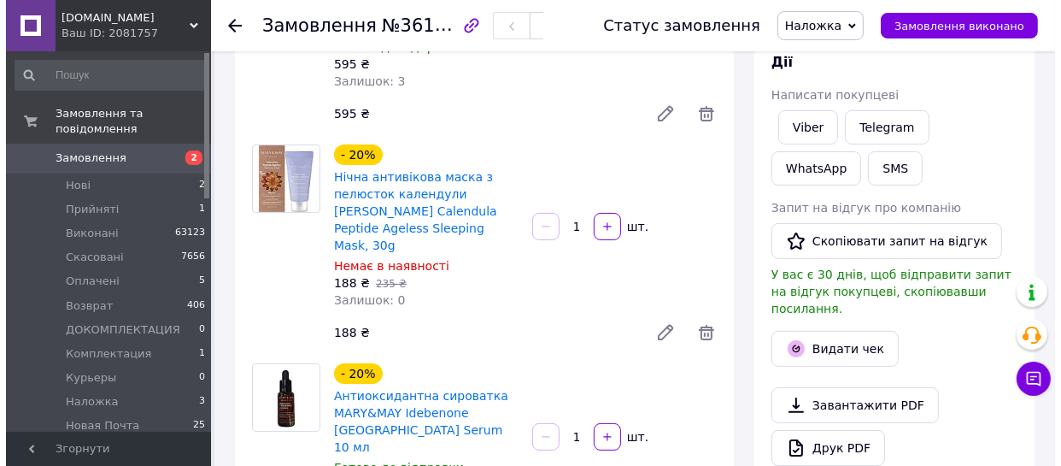
scroll to position [155, 0]
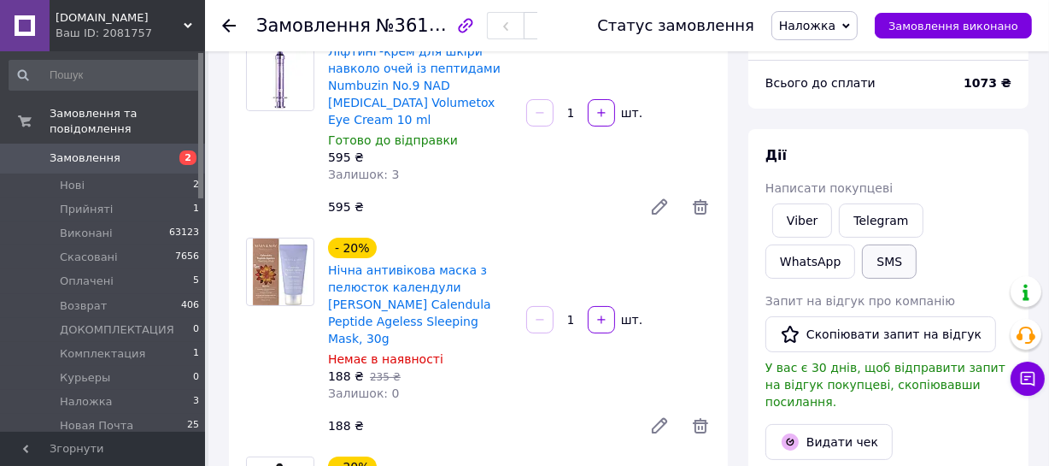
click at [862, 260] on button "SMS" at bounding box center [889, 261] width 55 height 34
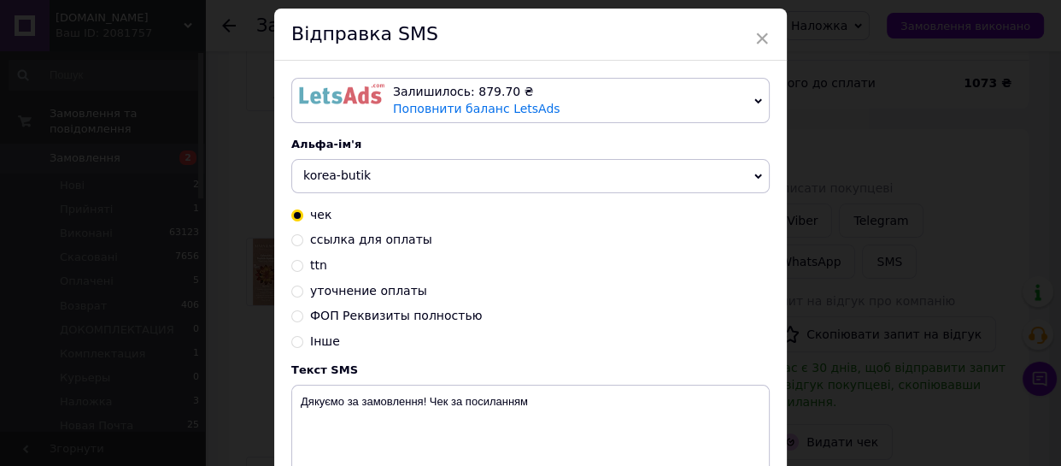
scroll to position [77, 0]
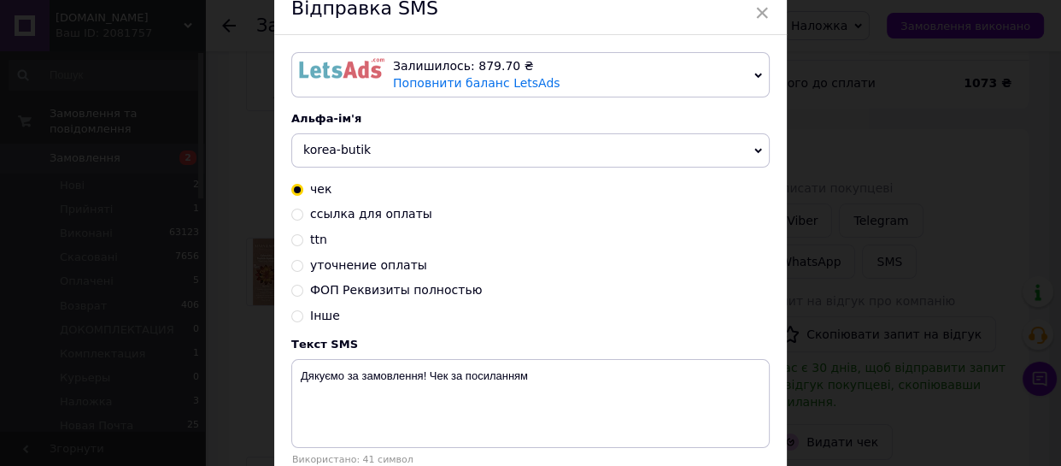
click at [299, 240] on input "ttn" at bounding box center [297, 238] width 12 height 12
radio input "true"
radio input "false"
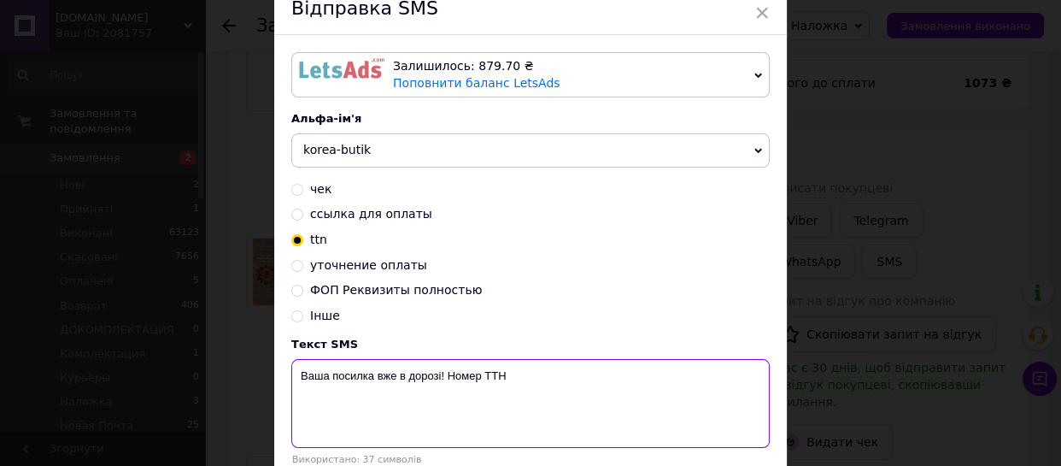
click at [520, 373] on textarea "Ваша посилка вже в дорозі! Номер ТТН" at bounding box center [530, 403] width 478 height 89
paste textarea "20451247369210"
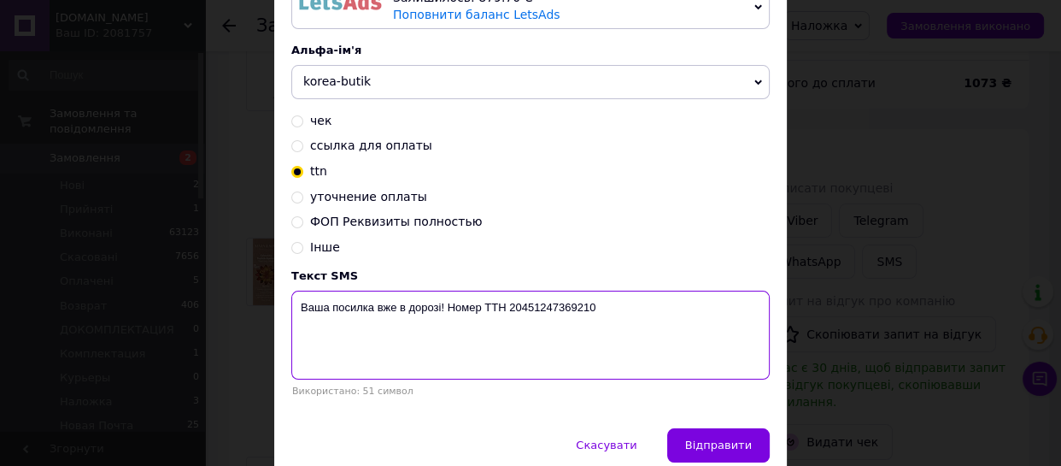
scroll to position [222, 0]
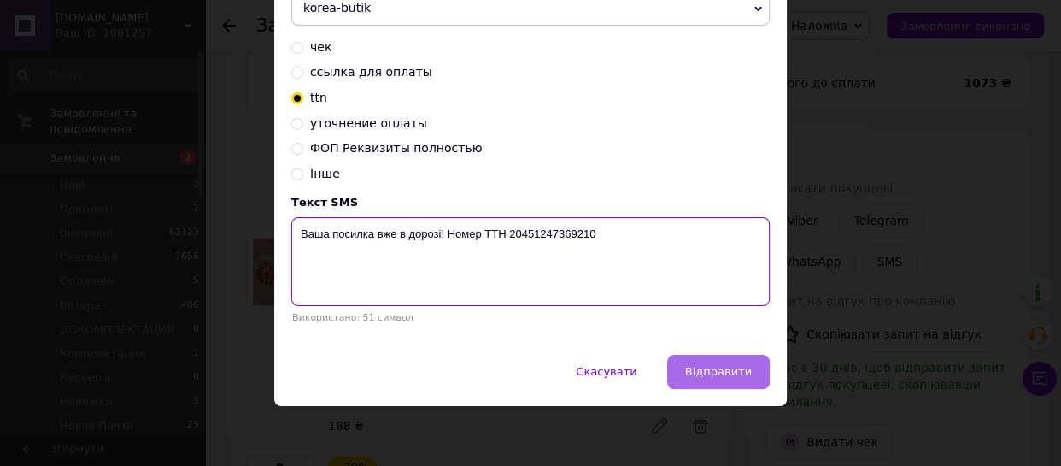
type textarea "Ваша посилка вже в дорозі! Номер ТТН 20451247369210"
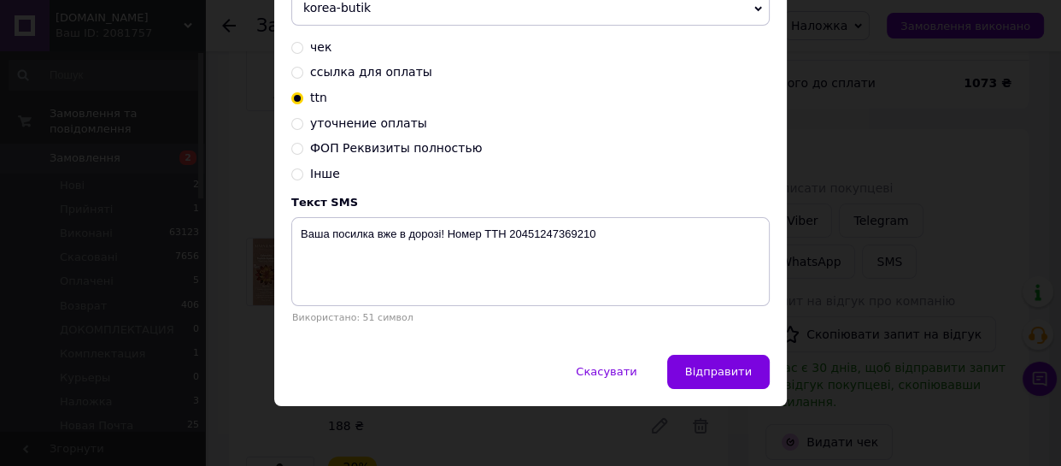
drag, startPoint x: 712, startPoint y: 360, endPoint x: 727, endPoint y: 367, distance: 16.8
click at [713, 360] on button "Відправити" at bounding box center [718, 372] width 103 height 34
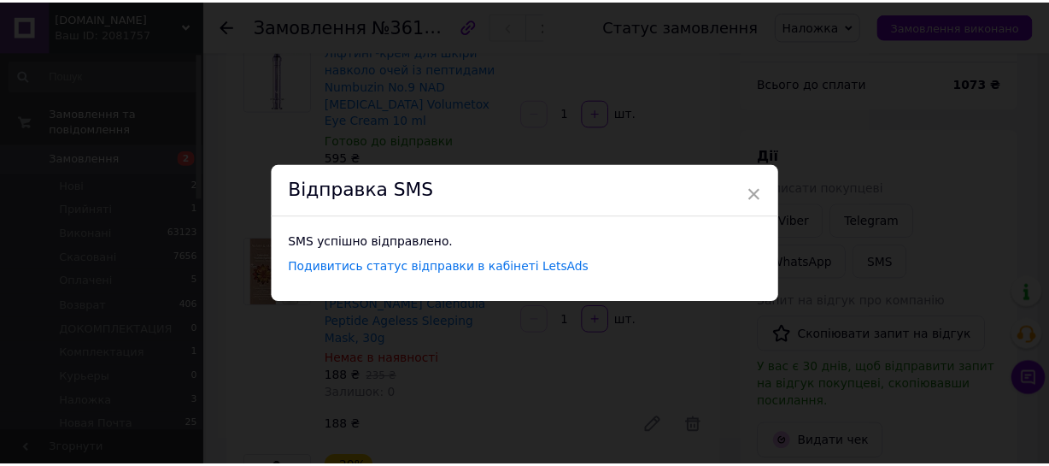
scroll to position [0, 0]
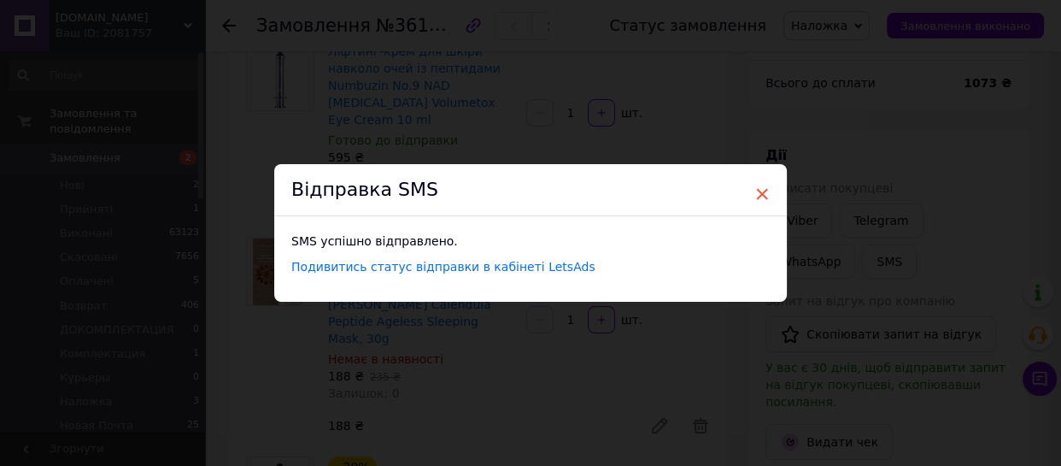
click at [754, 191] on span "×" at bounding box center [761, 193] width 15 height 29
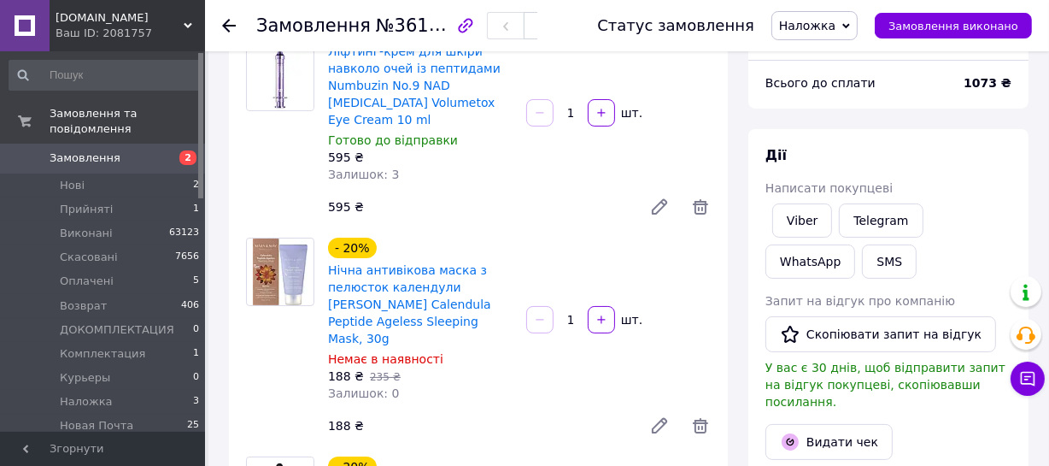
click at [813, 25] on span "Наложка" at bounding box center [807, 26] width 56 height 14
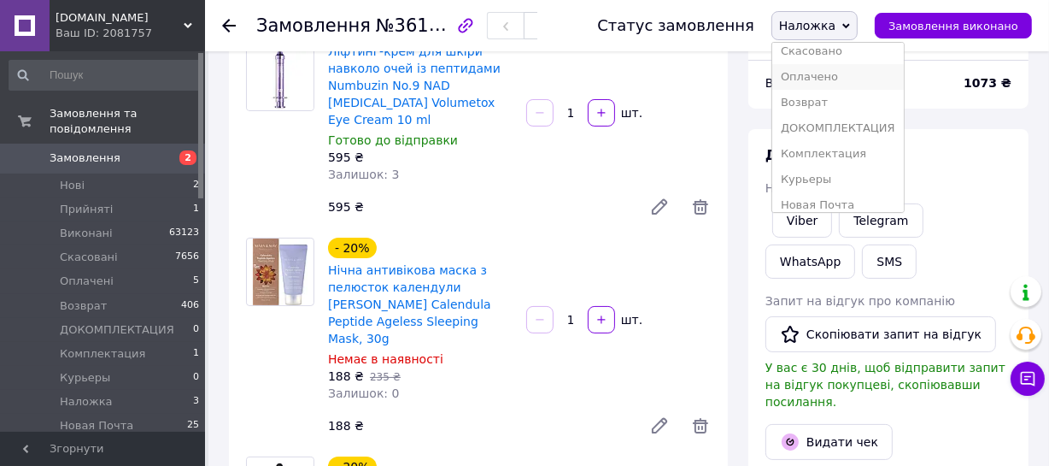
scroll to position [155, 0]
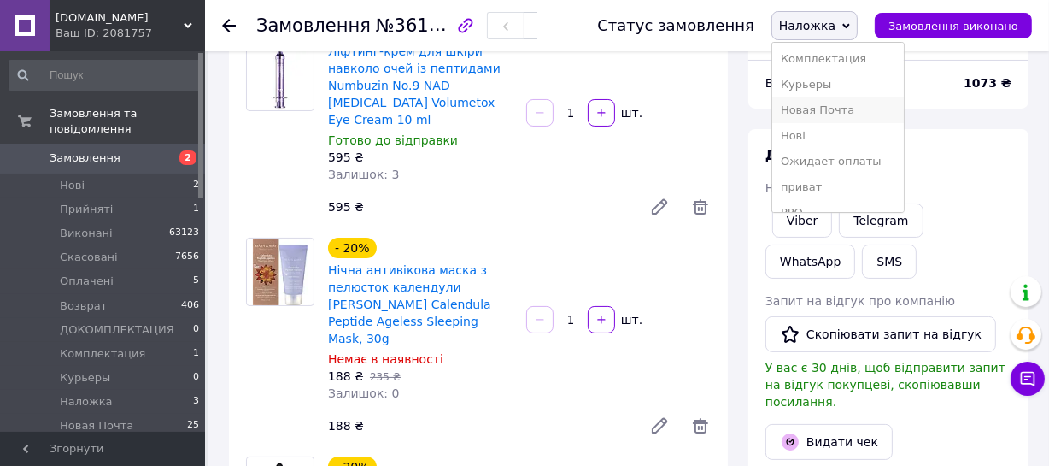
click at [830, 109] on li "Новая Почта" at bounding box center [838, 110] width 132 height 26
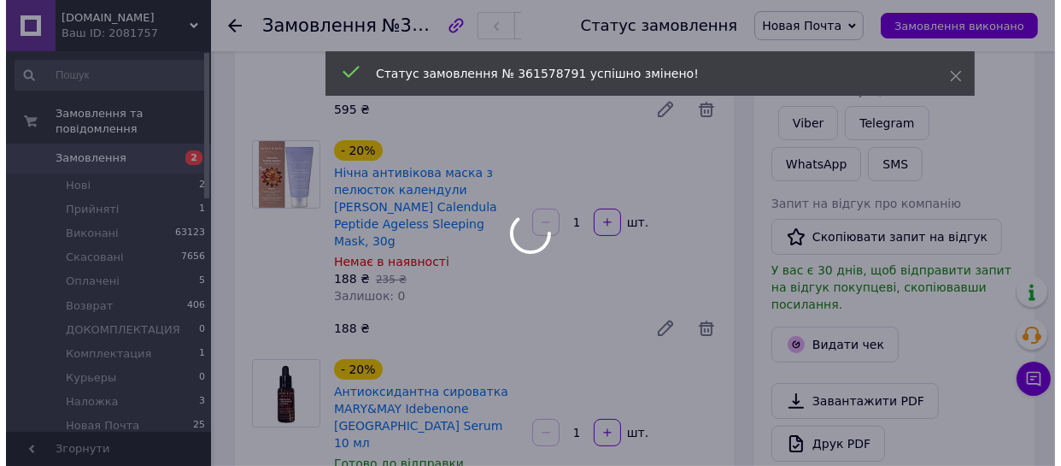
scroll to position [388, 0]
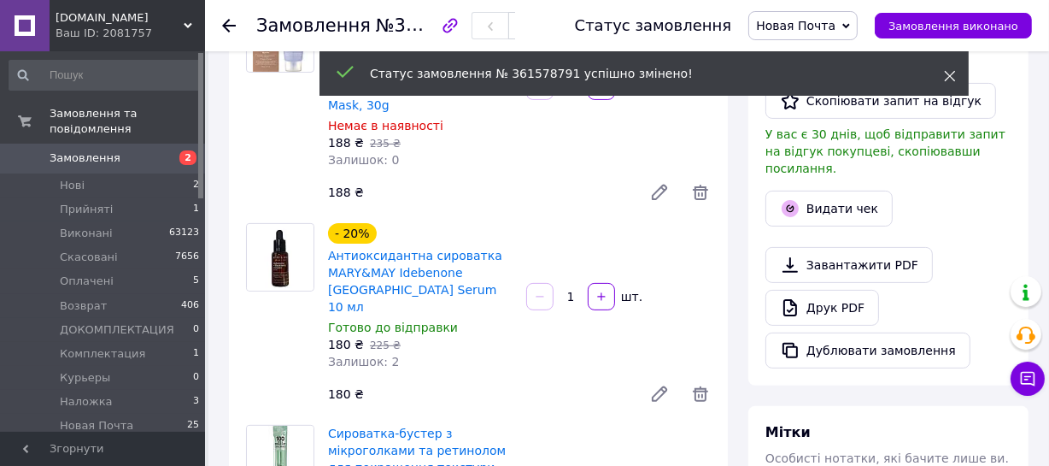
click at [948, 66] on div "Статус замовлення № 361578791 успішно змінено!" at bounding box center [644, 73] width 649 height 44
click at [944, 73] on icon at bounding box center [950, 76] width 12 height 12
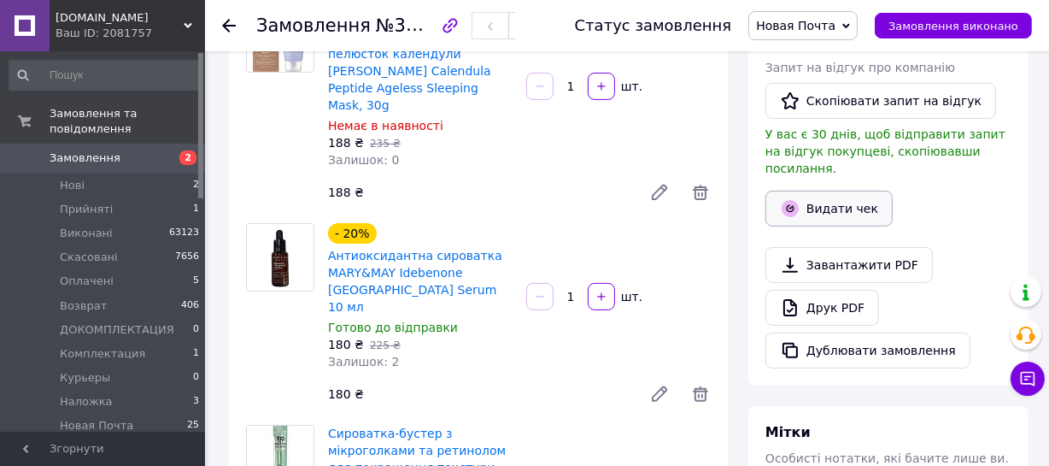
click at [842, 196] on button "Видати чек" at bounding box center [829, 209] width 127 height 36
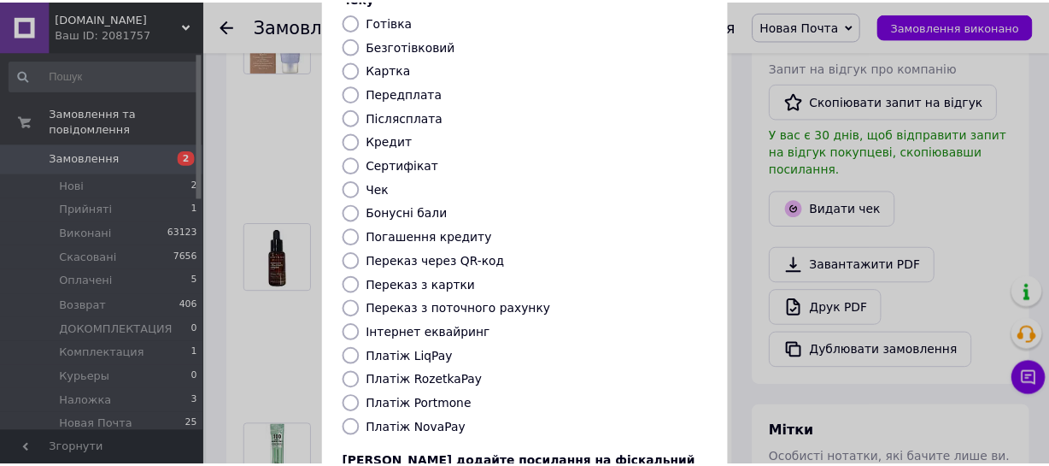
scroll to position [268, 0]
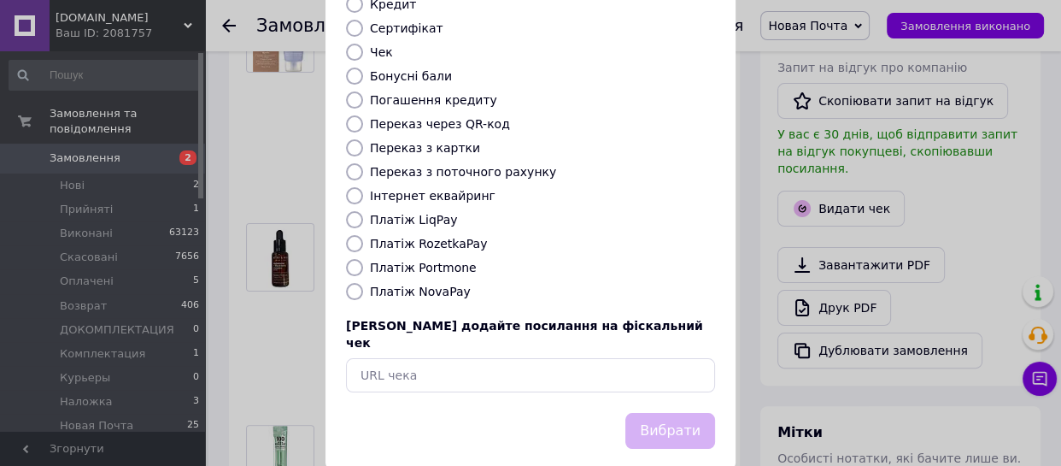
drag, startPoint x: 350, startPoint y: 270, endPoint x: 558, endPoint y: 327, distance: 215.4
click at [359, 283] on input "Платіж NovaPay" at bounding box center [354, 291] width 17 height 17
radio input "true"
click at [673, 413] on button "Вибрати" at bounding box center [670, 431] width 90 height 37
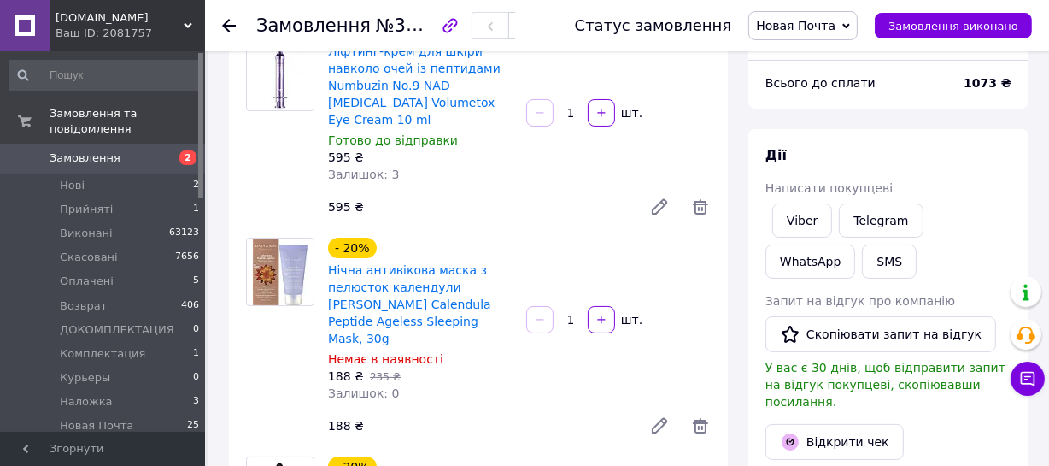
scroll to position [0, 0]
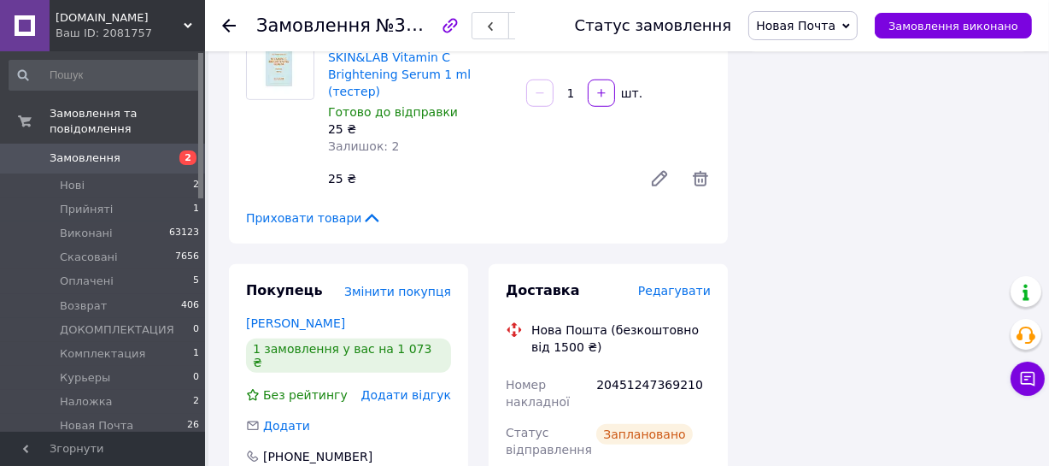
scroll to position [1242, 0]
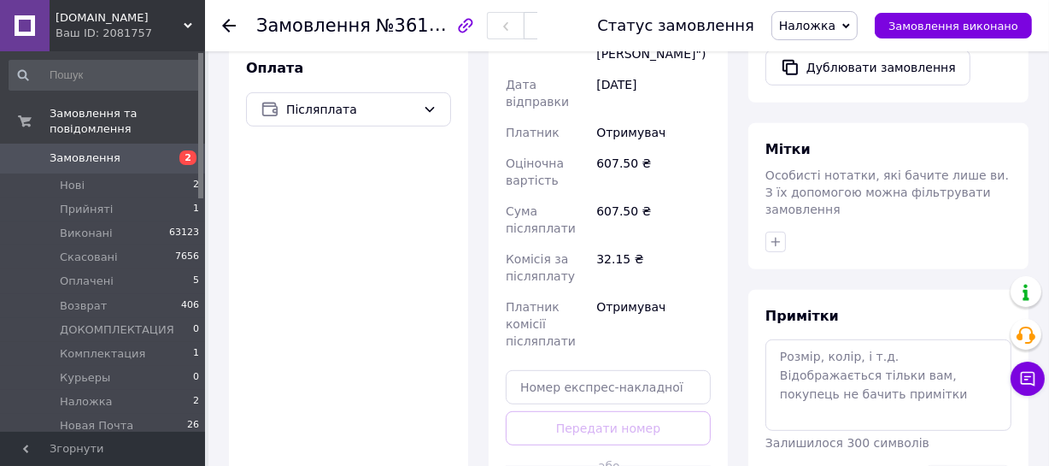
scroll to position [699, 0]
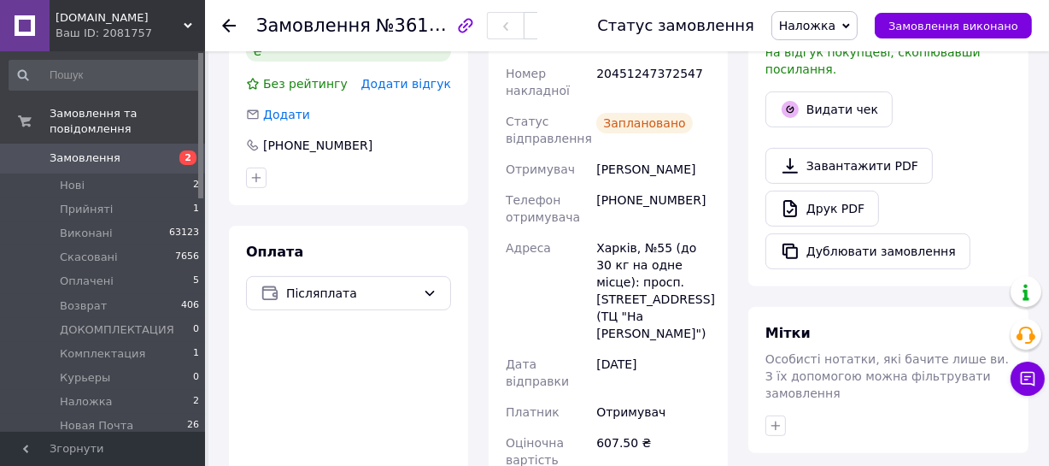
scroll to position [466, 0]
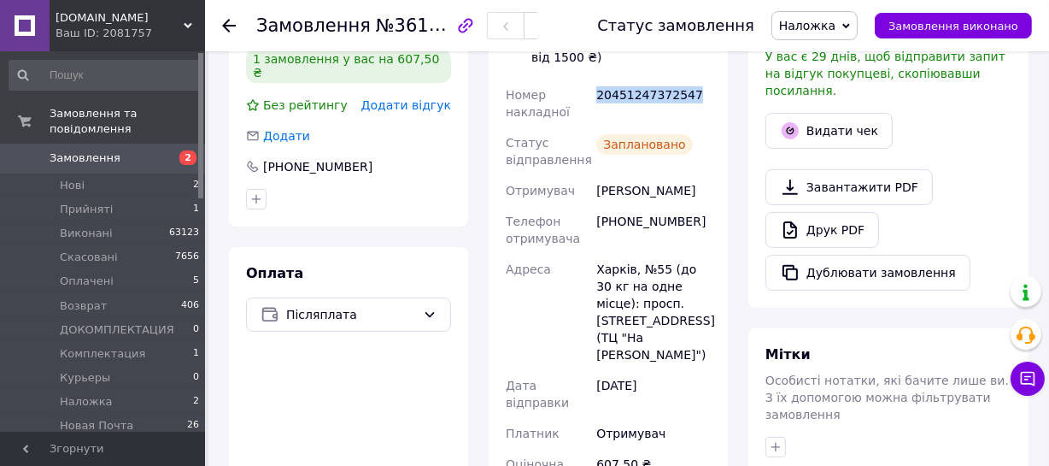
drag, startPoint x: 691, startPoint y: 77, endPoint x: 596, endPoint y: 74, distance: 95.7
click at [596, 79] on div "20451247372547" at bounding box center [653, 103] width 121 height 48
copy div "20451247372547"
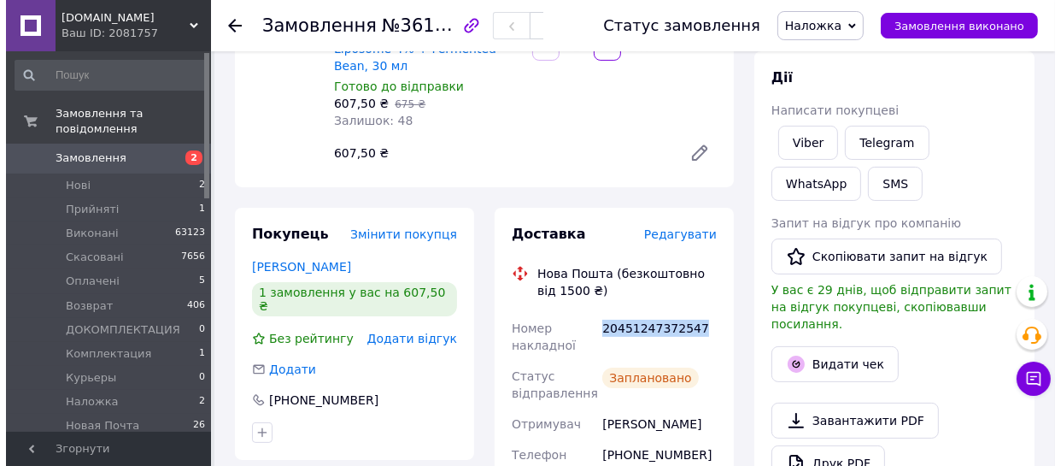
scroll to position [155, 0]
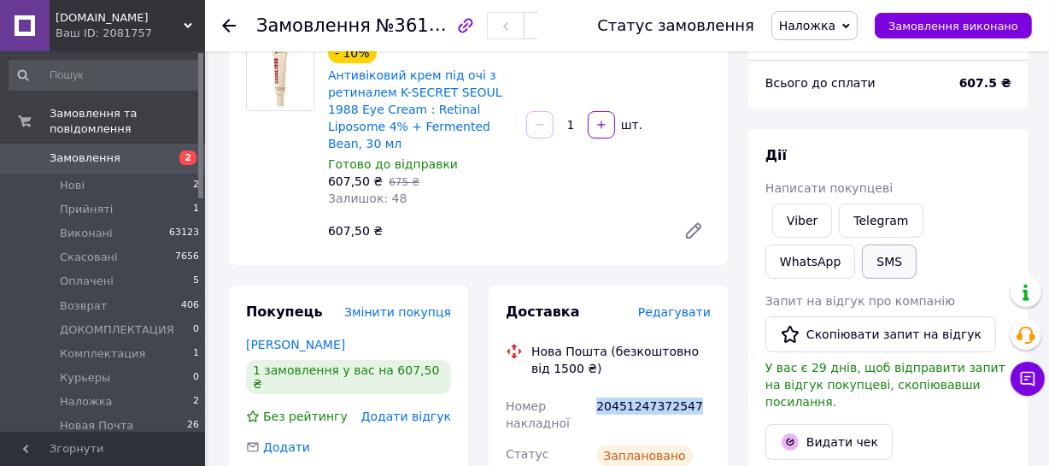
click at [862, 256] on button "SMS" at bounding box center [889, 261] width 55 height 34
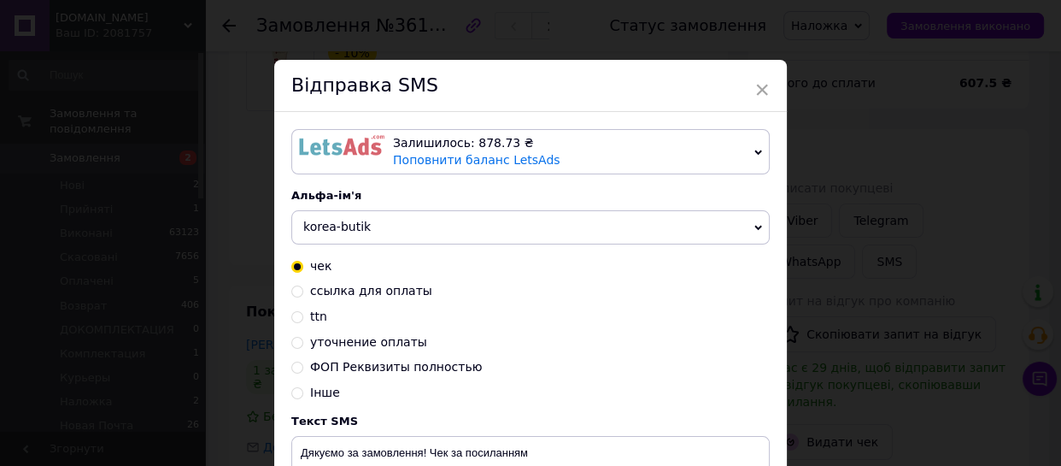
click at [296, 320] on input "ttn" at bounding box center [297, 315] width 12 height 12
radio input "true"
radio input "false"
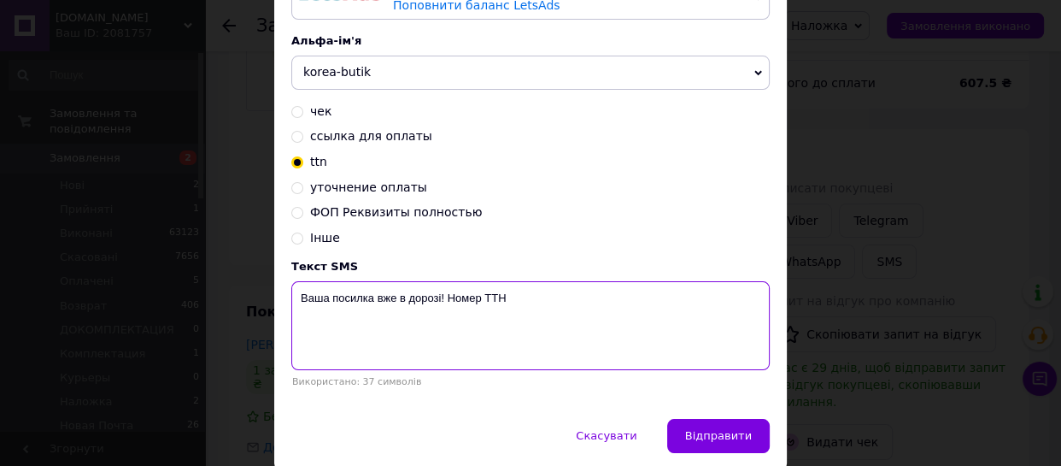
click at [508, 297] on textarea "Ваша посилка вже в дорозі! Номер ТТН" at bounding box center [530, 325] width 478 height 89
paste textarea "20451247372547"
type textarea "Ваша посилка вже в дорозі! Номер ТТН 20451247372547"
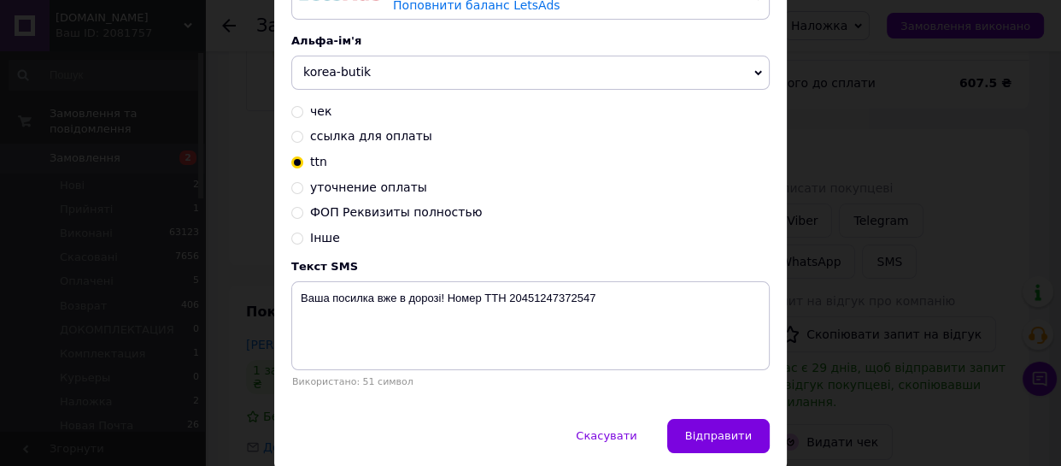
drag, startPoint x: 703, startPoint y: 442, endPoint x: 795, endPoint y: 463, distance: 93.9
click at [704, 442] on span "Відправити" at bounding box center [718, 435] width 67 height 13
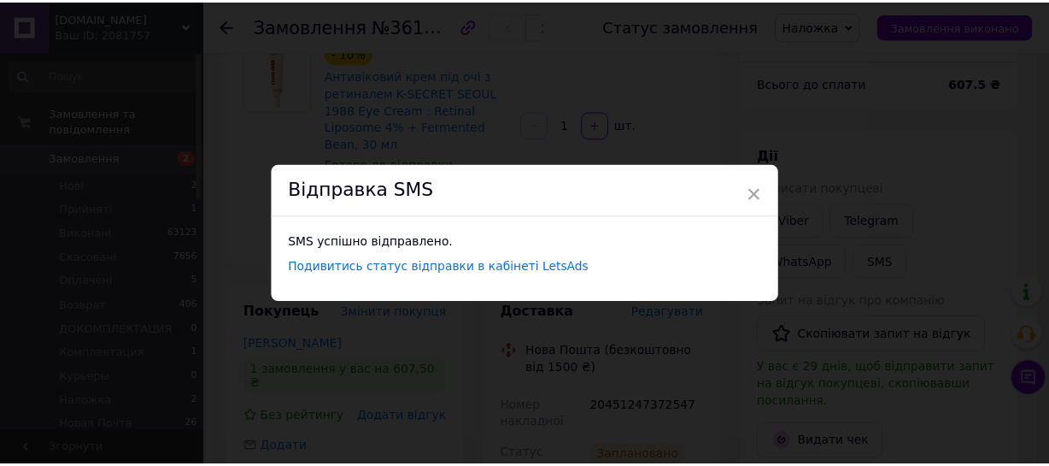
scroll to position [0, 0]
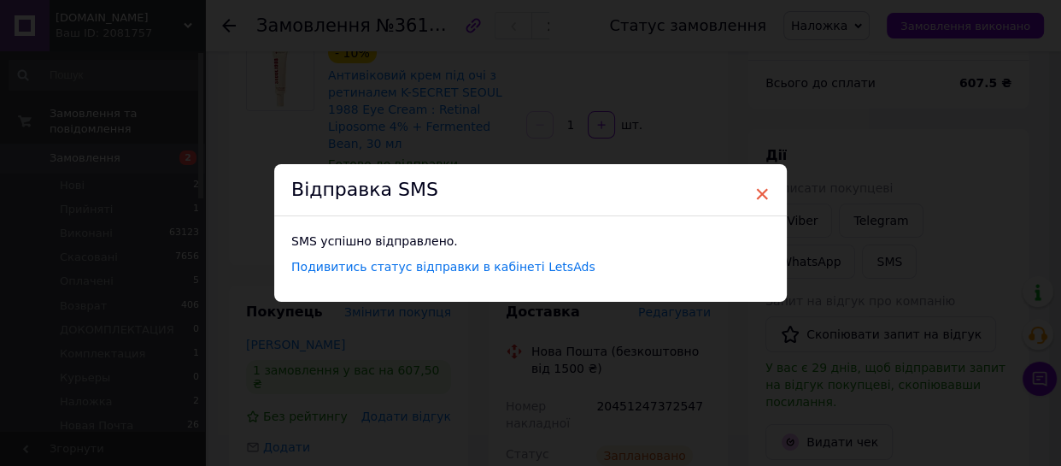
click at [764, 191] on span "×" at bounding box center [761, 193] width 15 height 29
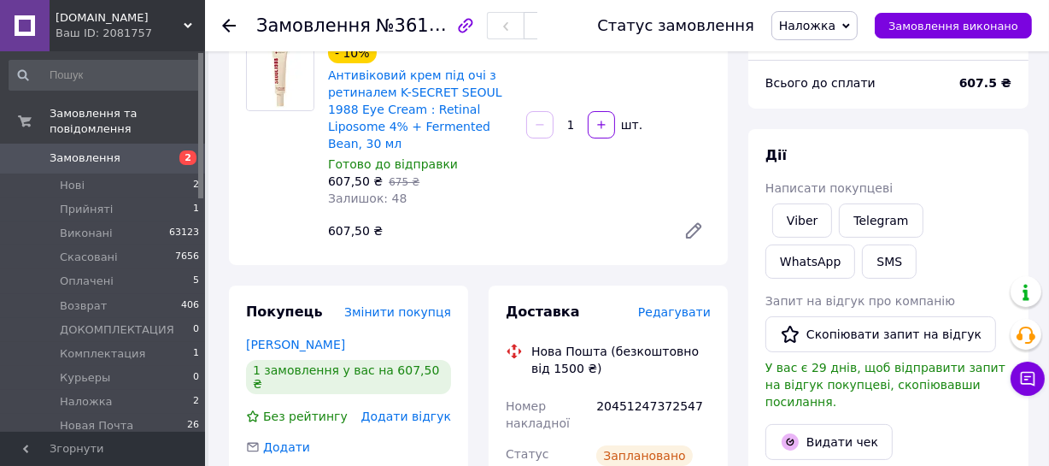
drag, startPoint x: 830, startPoint y: 24, endPoint x: 841, endPoint y: 28, distance: 11.1
click at [830, 23] on span "Наложка" at bounding box center [807, 26] width 56 height 14
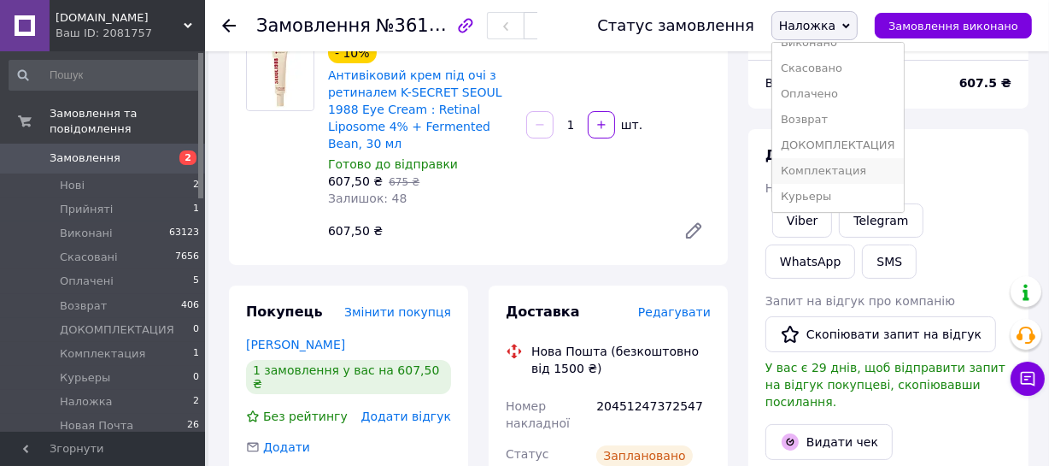
scroll to position [77, 0]
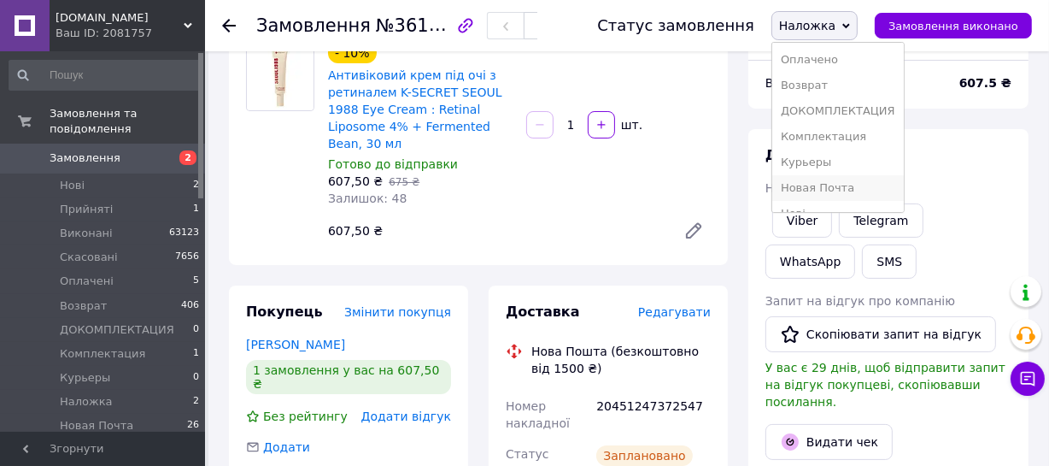
click at [839, 181] on li "Новая Почта" at bounding box center [838, 188] width 132 height 26
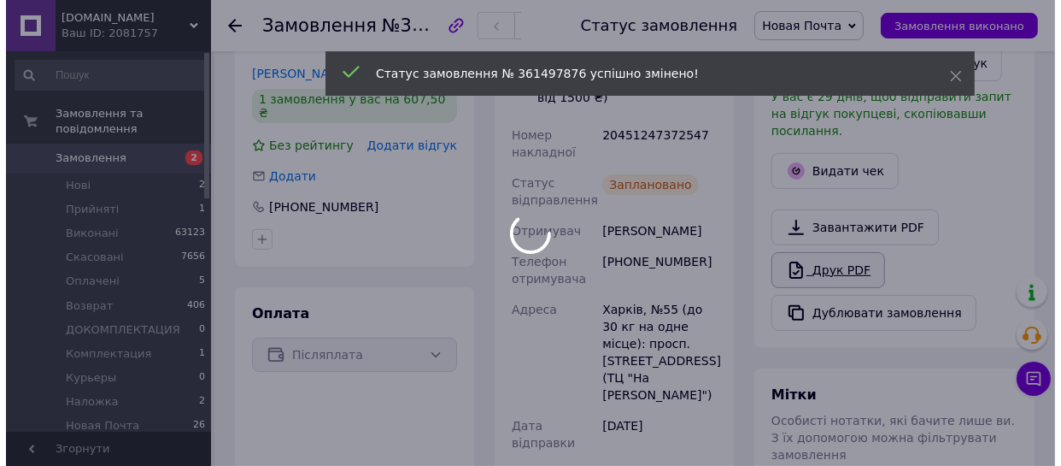
scroll to position [466, 0]
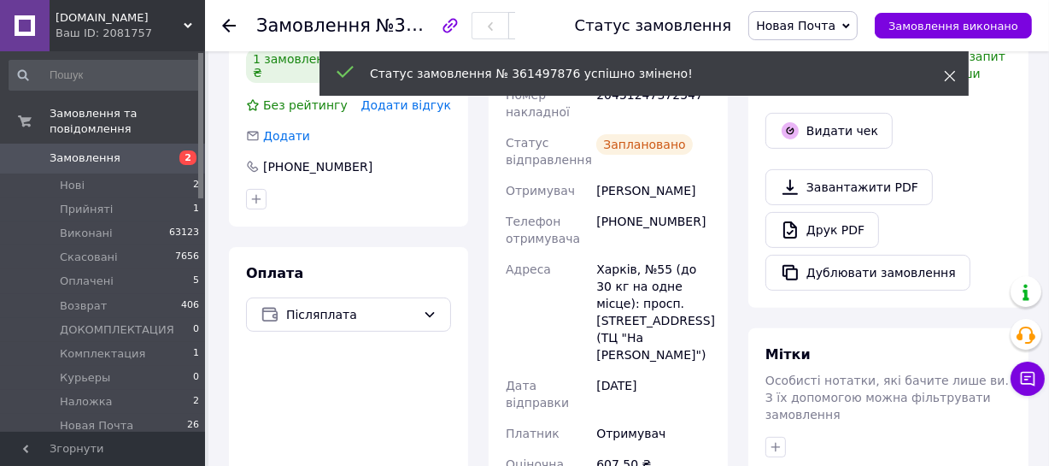
click at [952, 75] on icon at bounding box center [950, 76] width 12 height 12
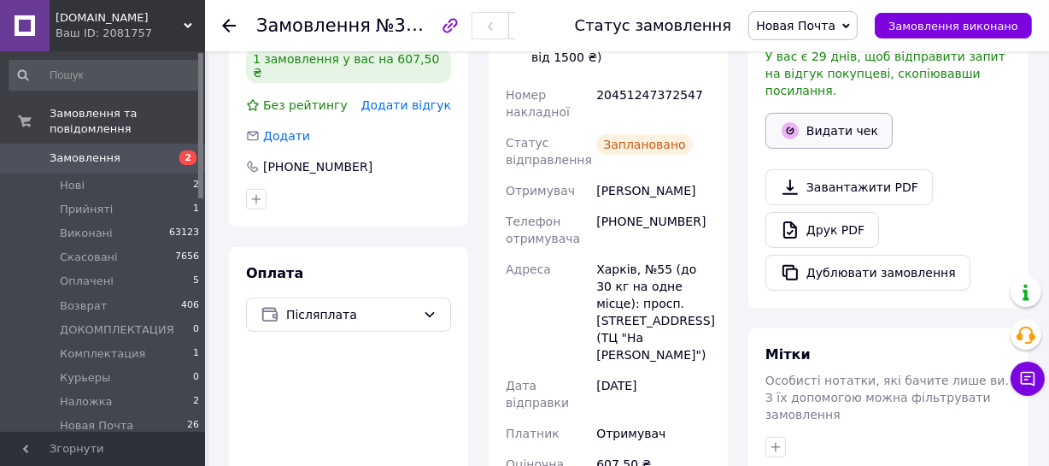
click at [833, 119] on button "Видати чек" at bounding box center [829, 131] width 127 height 36
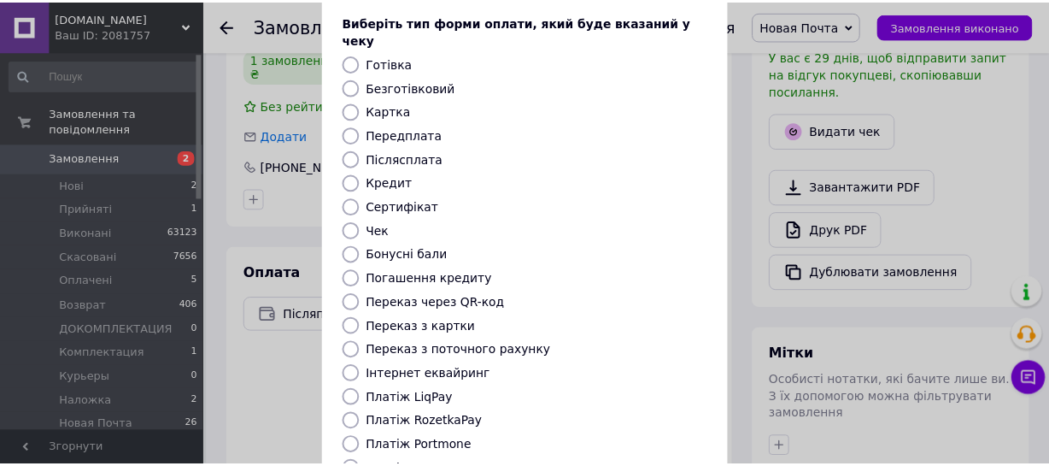
scroll to position [232, 0]
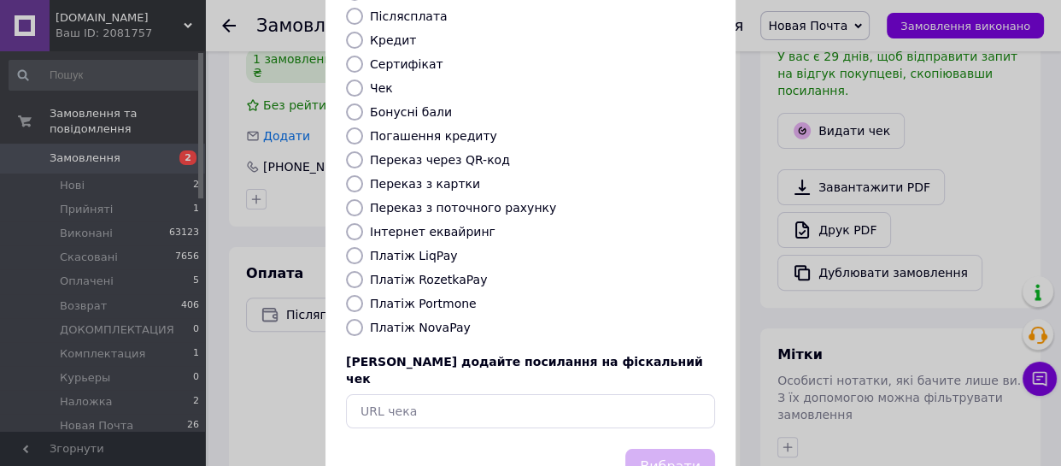
click at [347, 319] on input "Платіж NovaPay" at bounding box center [354, 327] width 17 height 17
radio input "true"
click at [675, 449] on button "Вибрати" at bounding box center [670, 467] width 90 height 37
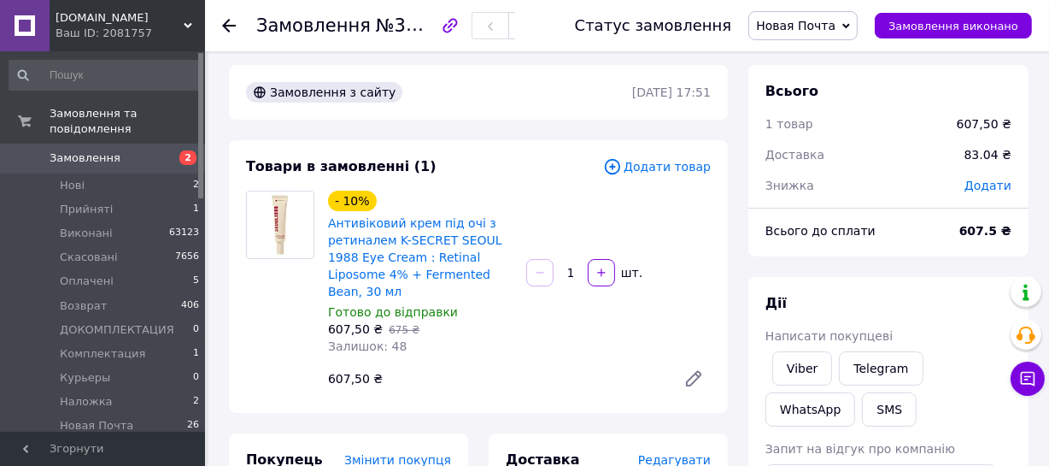
scroll to position [0, 0]
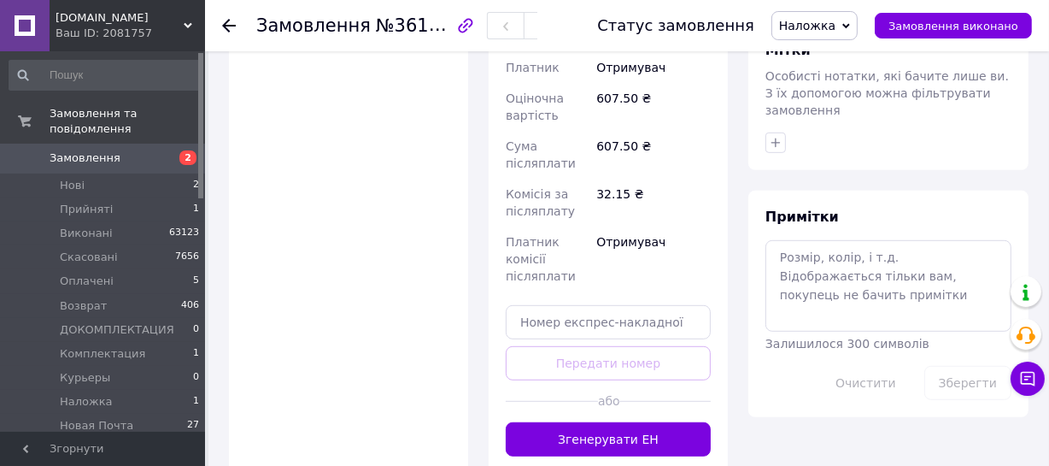
scroll to position [777, 0]
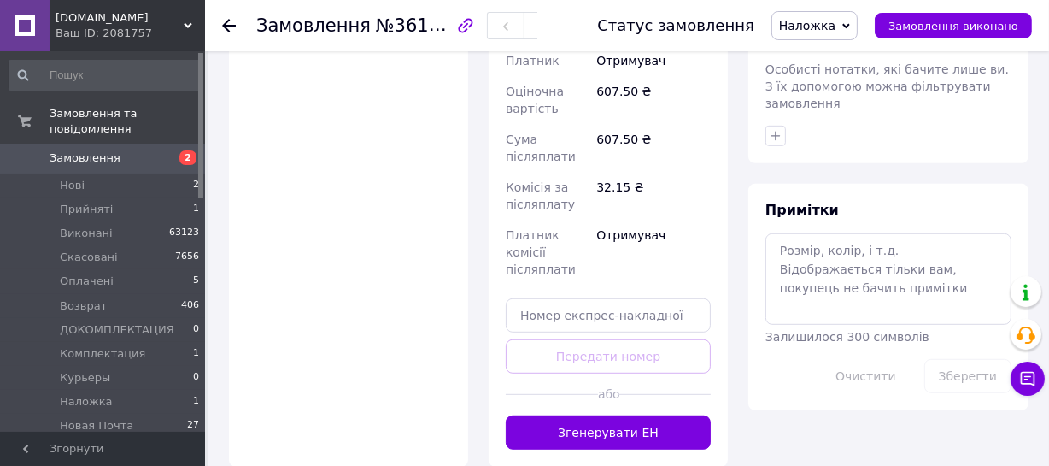
drag, startPoint x: 598, startPoint y: 345, endPoint x: 613, endPoint y: 350, distance: 15.4
click at [598, 415] on button "Згенерувати ЕН" at bounding box center [608, 432] width 205 height 34
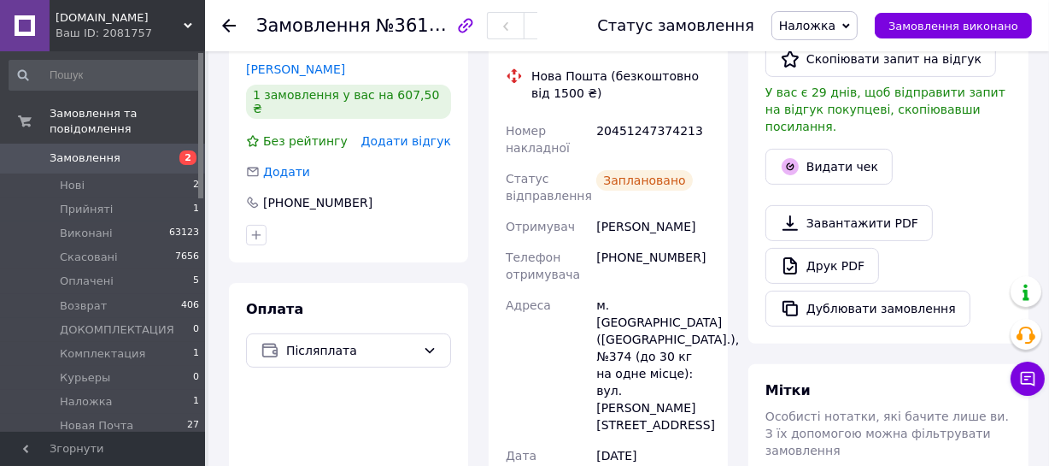
scroll to position [388, 0]
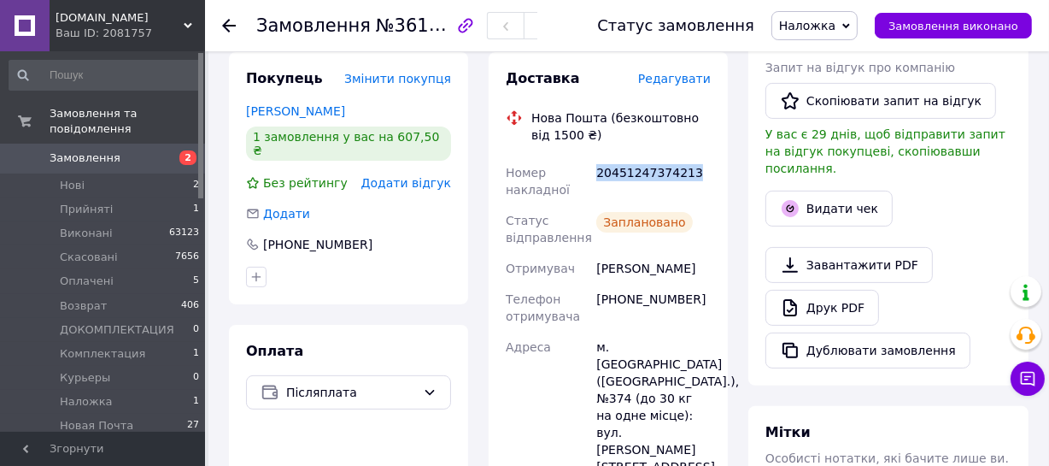
drag, startPoint x: 690, startPoint y: 154, endPoint x: 596, endPoint y: 145, distance: 94.4
click at [594, 157] on div "20451247374213" at bounding box center [653, 181] width 121 height 48
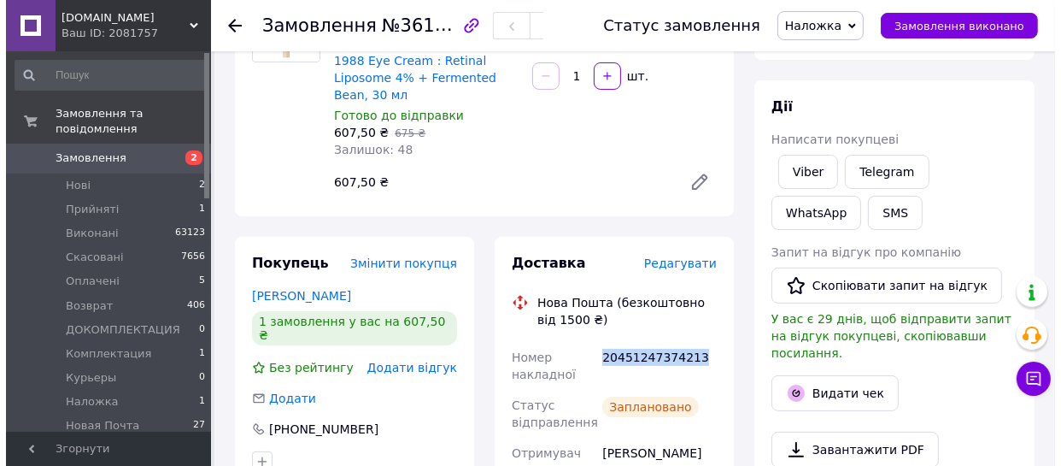
scroll to position [155, 0]
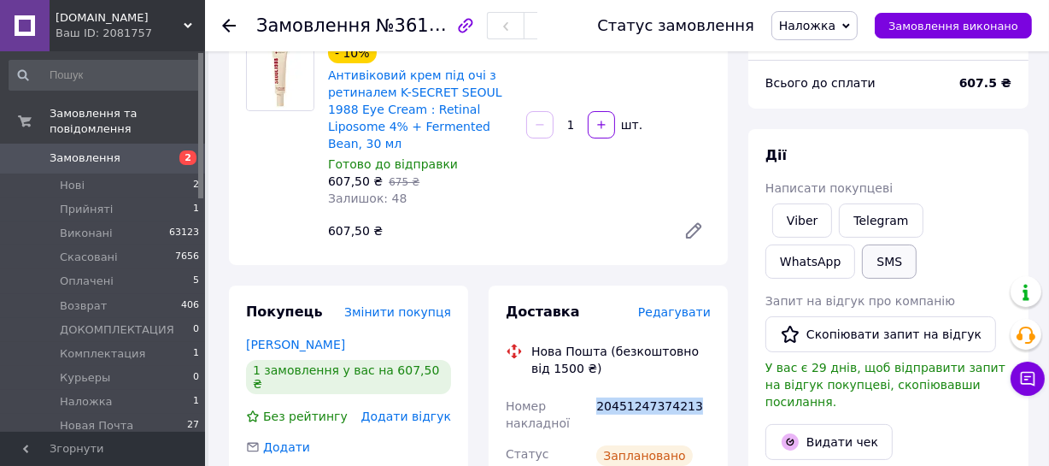
click at [862, 254] on button "SMS" at bounding box center [889, 261] width 55 height 34
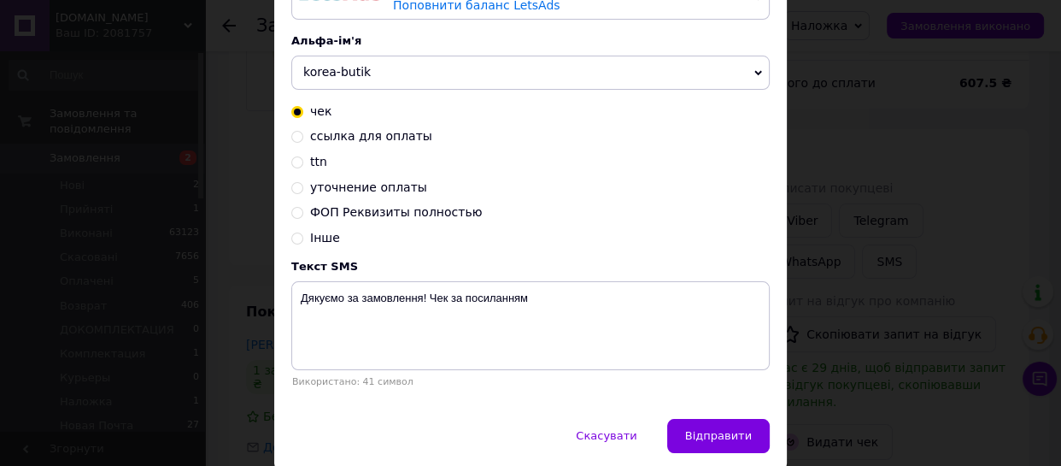
click at [294, 161] on input "ttn" at bounding box center [297, 161] width 12 height 12
radio input "true"
radio input "false"
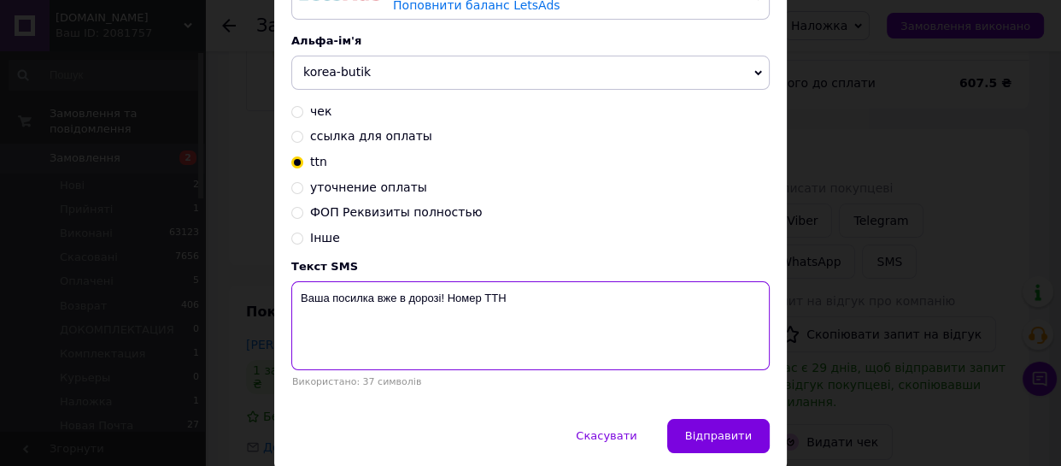
click at [511, 307] on textarea "Ваша посилка вже в дорозі! Номер ТТН" at bounding box center [530, 325] width 478 height 89
paste textarea "20451247374213"
type textarea "Ваша посилка вже в дорозі! Номер ТТН 20451247374213"
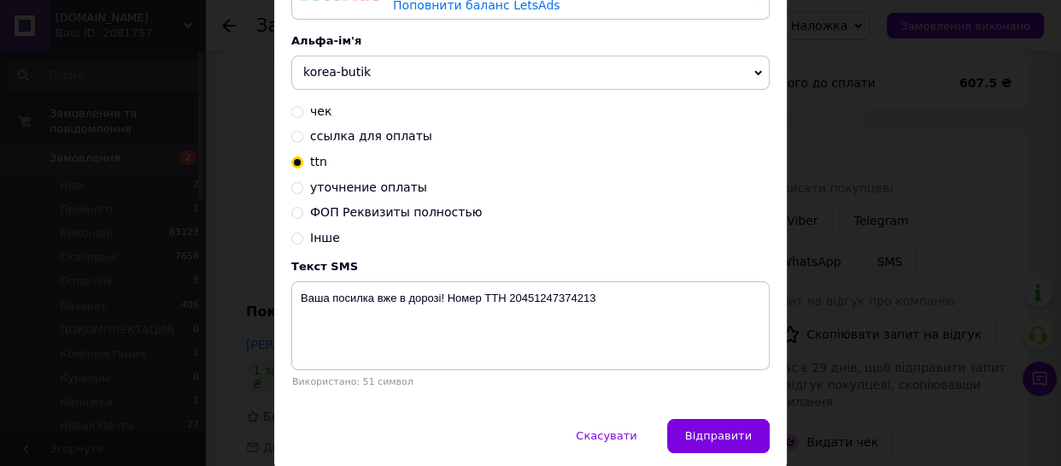
drag, startPoint x: 695, startPoint y: 440, endPoint x: 755, endPoint y: 461, distance: 63.2
click at [698, 438] on span "Відправити" at bounding box center [718, 435] width 67 height 13
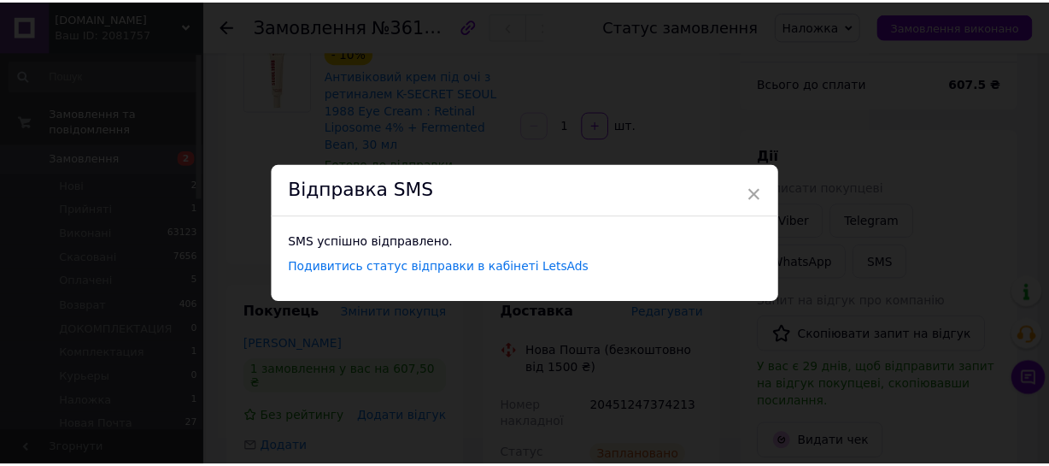
scroll to position [0, 0]
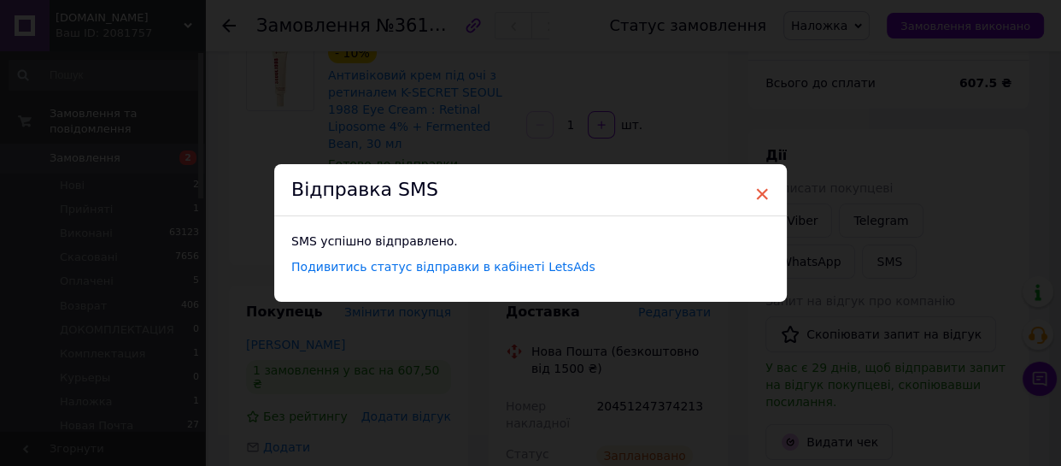
click at [761, 195] on span "×" at bounding box center [761, 193] width 15 height 29
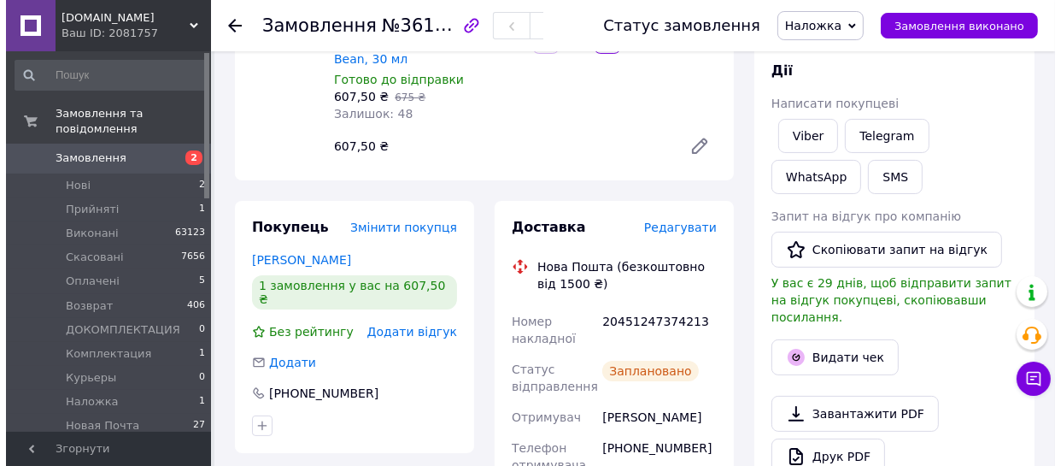
scroll to position [232, 0]
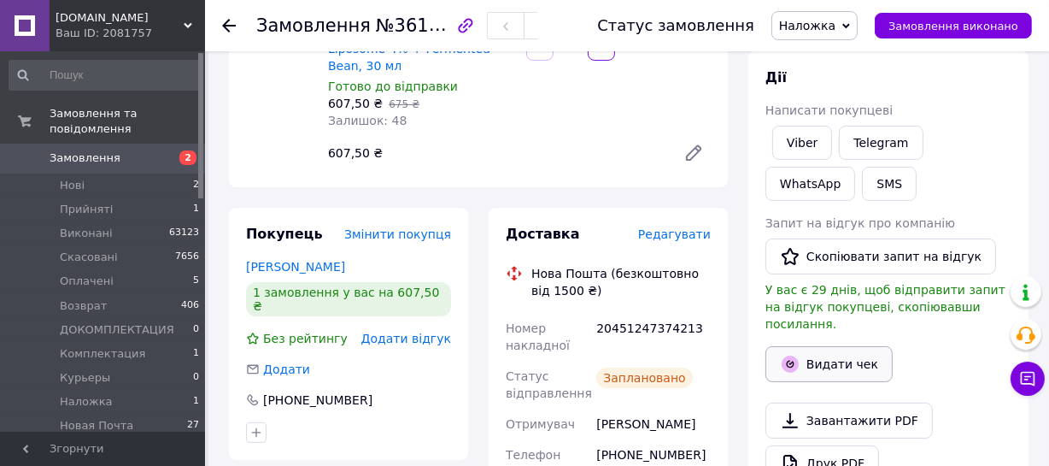
click at [853, 346] on button "Видати чек" at bounding box center [829, 364] width 127 height 36
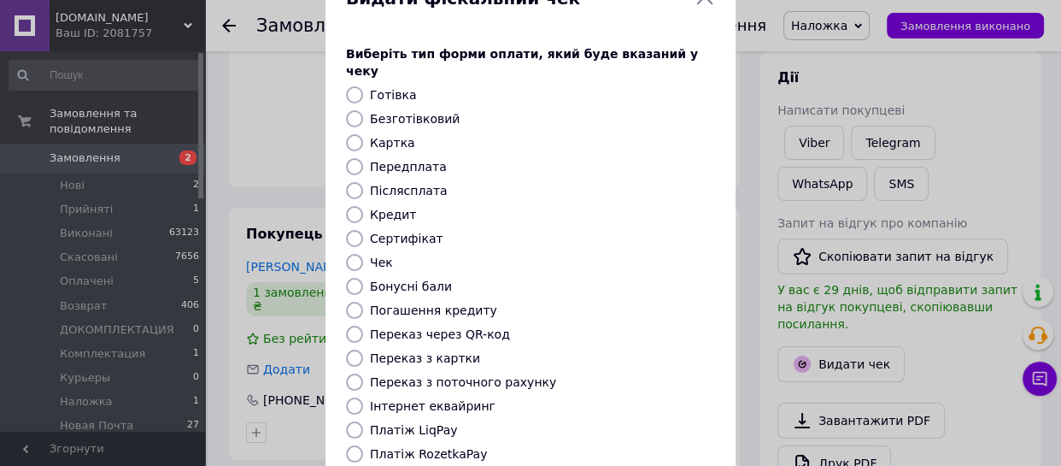
scroll to position [155, 0]
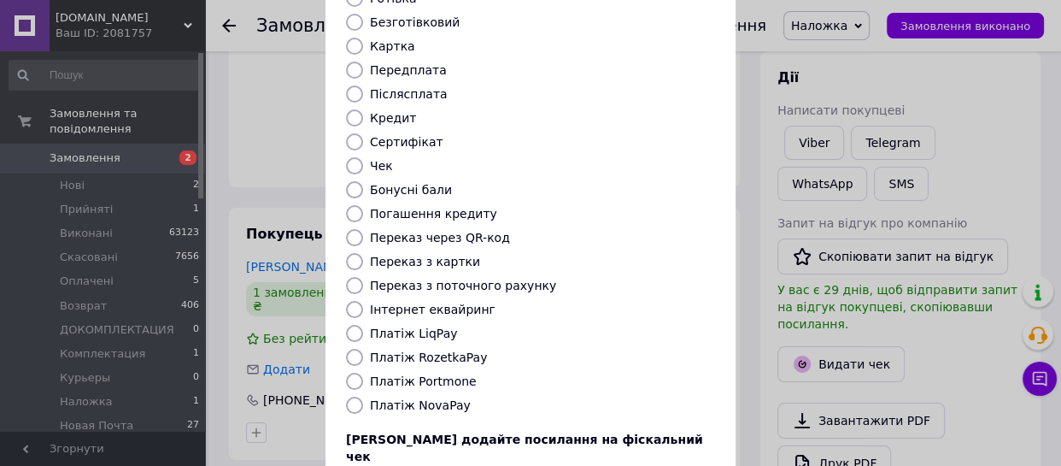
click at [349, 396] on input "Платіж NovaPay" at bounding box center [354, 404] width 17 height 17
radio input "true"
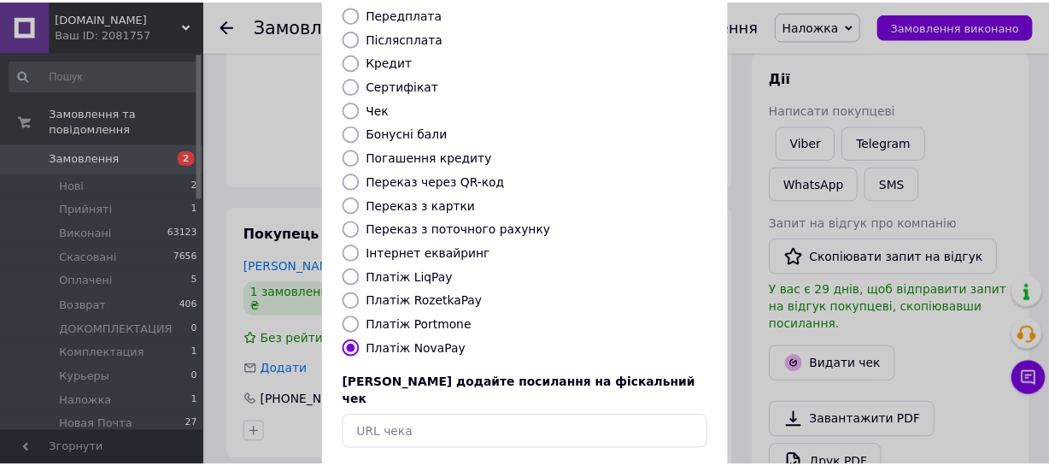
scroll to position [268, 0]
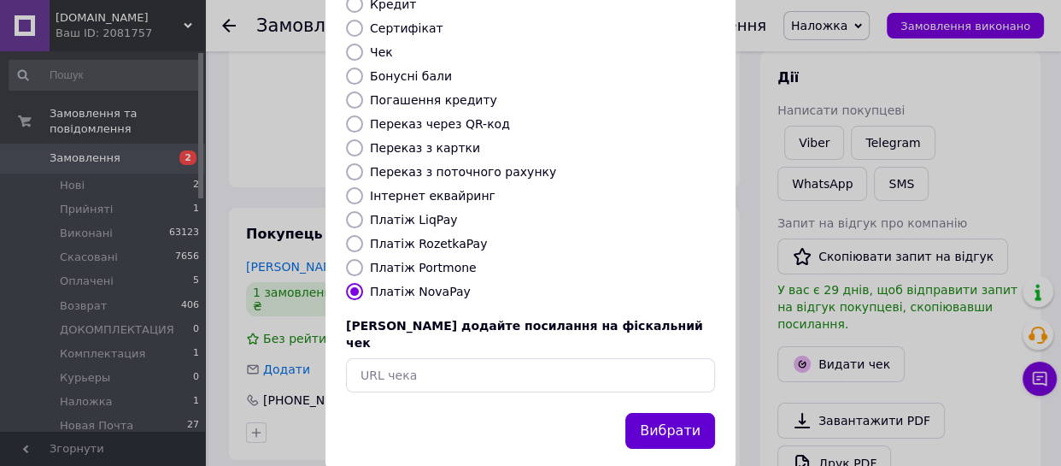
click at [684, 413] on button "Вибрати" at bounding box center [670, 431] width 90 height 37
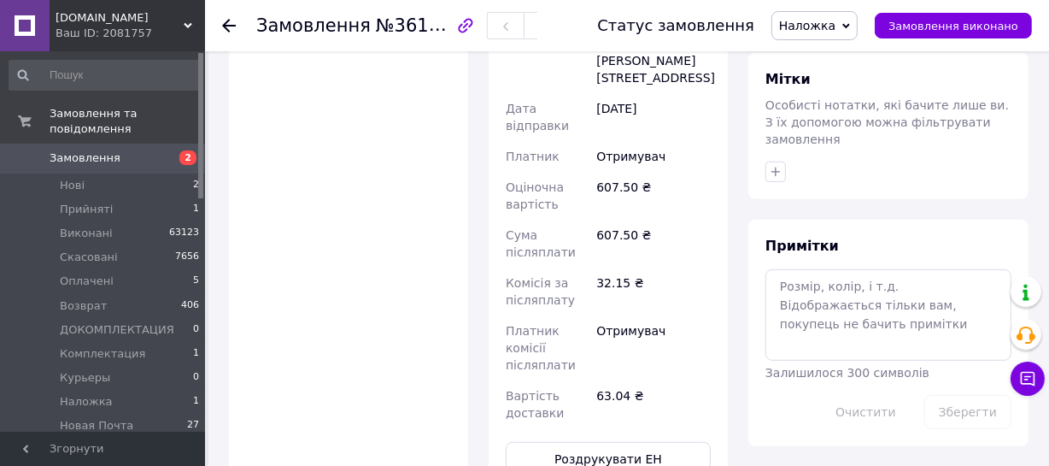
scroll to position [1042, 0]
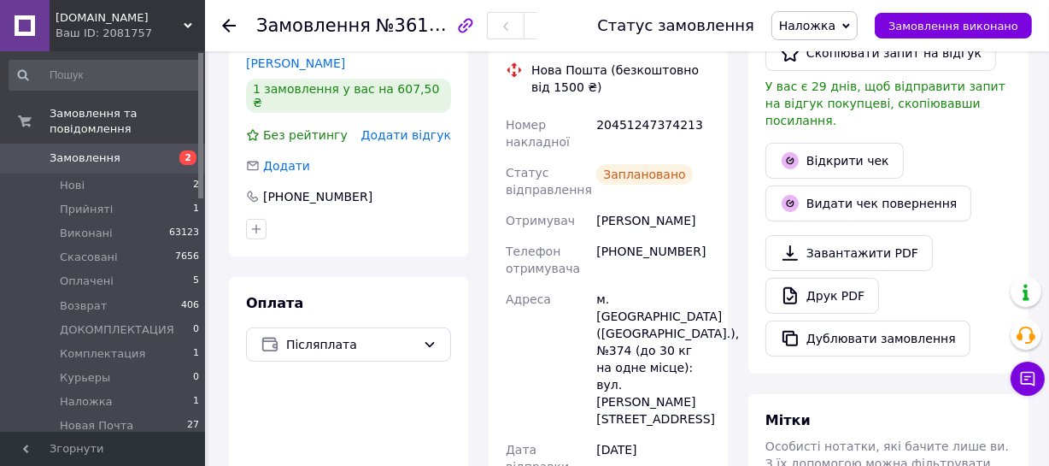
scroll to position [425, 0]
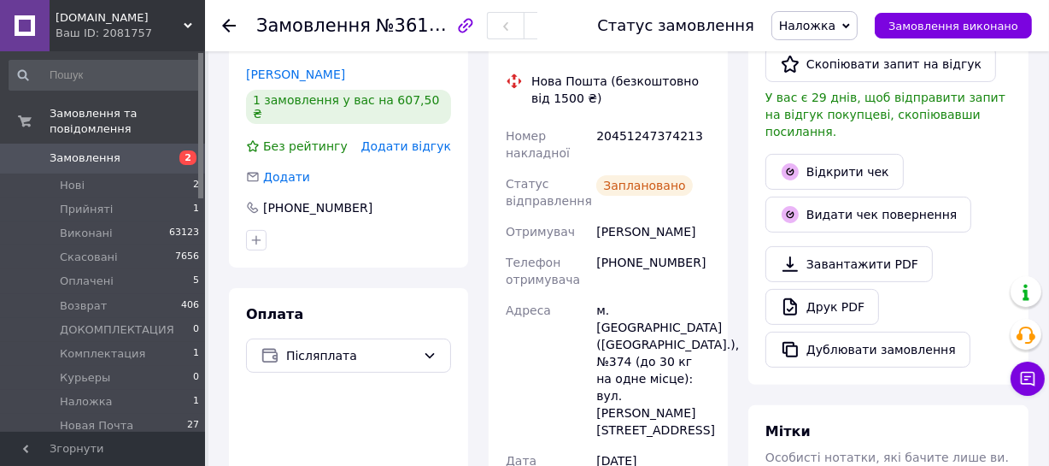
click at [836, 21] on span "Наложка" at bounding box center [807, 26] width 56 height 14
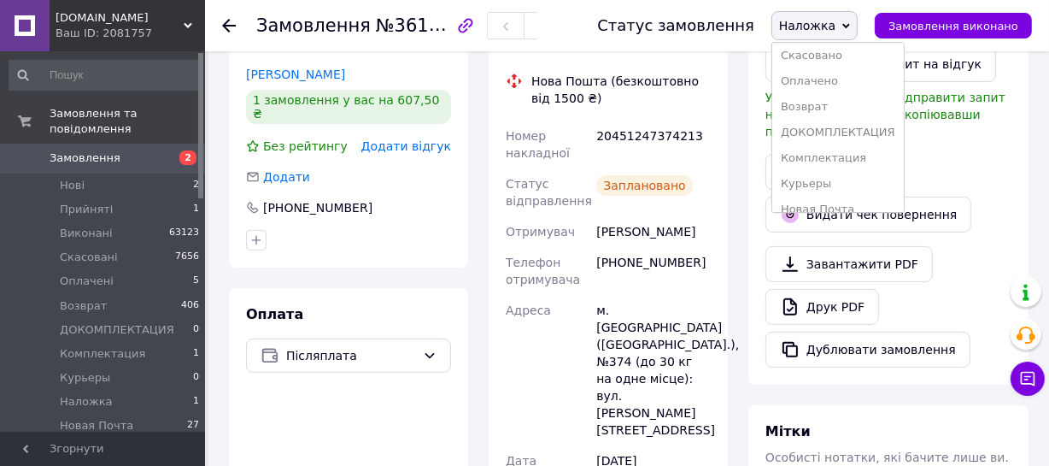
scroll to position [77, 0]
click at [851, 180] on li "Новая Почта" at bounding box center [838, 188] width 132 height 26
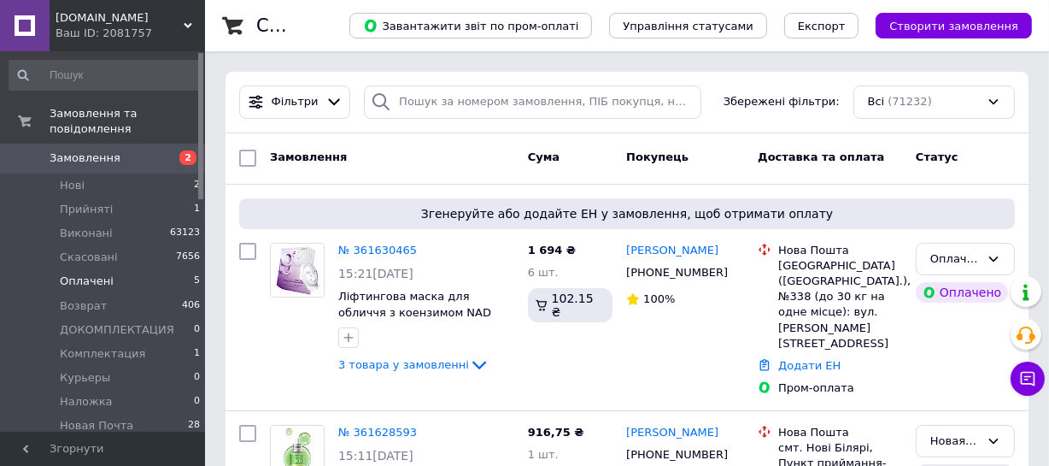
drag, startPoint x: 371, startPoint y: 248, endPoint x: 98, endPoint y: 264, distance: 273.0
click at [98, 273] on span "Оплачені" at bounding box center [87, 280] width 54 height 15
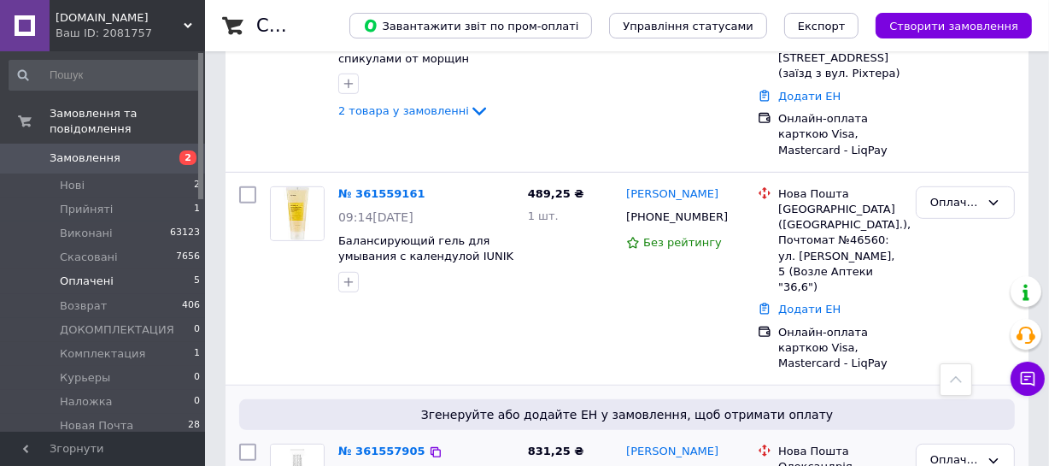
scroll to position [760, 0]
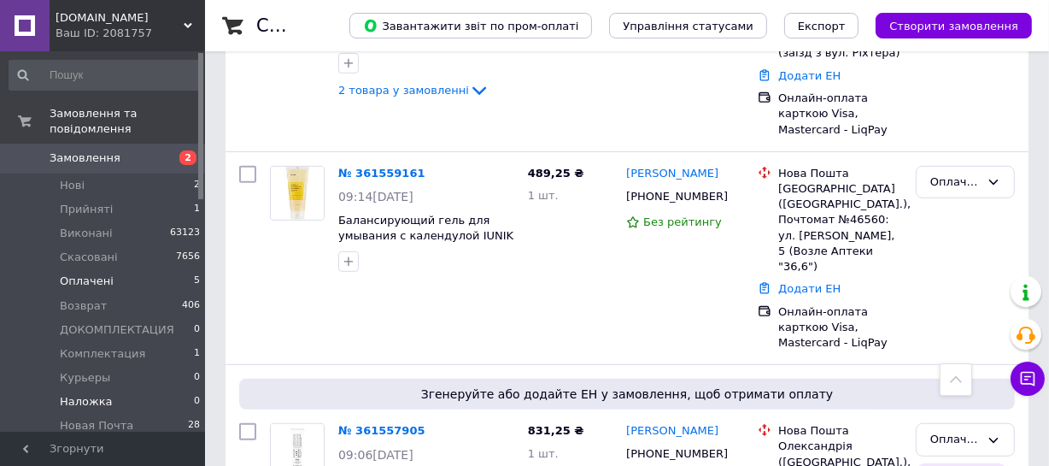
click at [80, 394] on span "Наложка" at bounding box center [86, 401] width 53 height 15
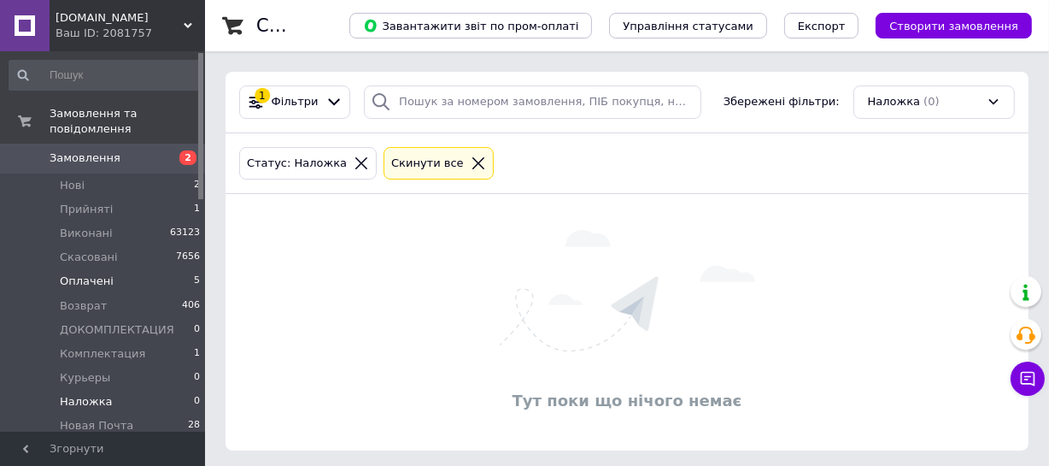
click at [95, 273] on span "Оплачені" at bounding box center [87, 280] width 54 height 15
click at [112, 346] on span "Комплектация" at bounding box center [102, 353] width 85 height 15
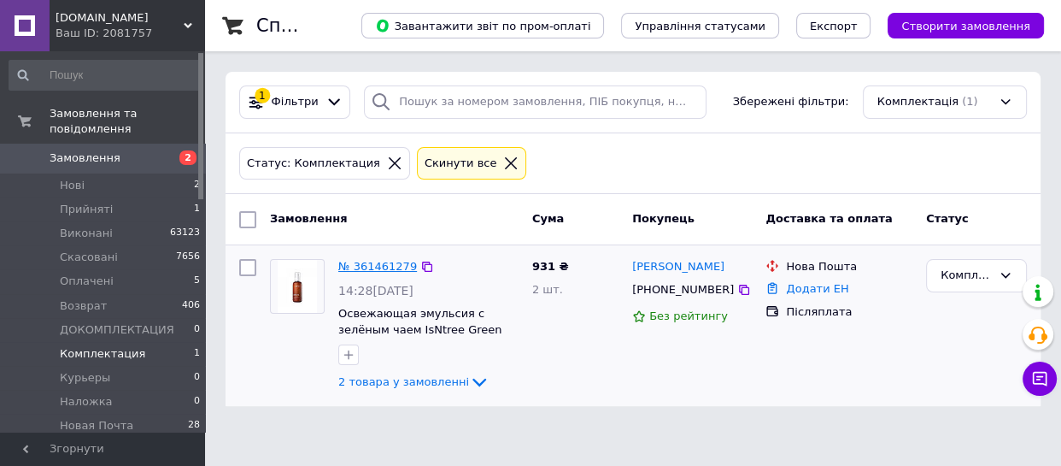
click at [356, 267] on link "№ 361461279" at bounding box center [377, 266] width 79 height 13
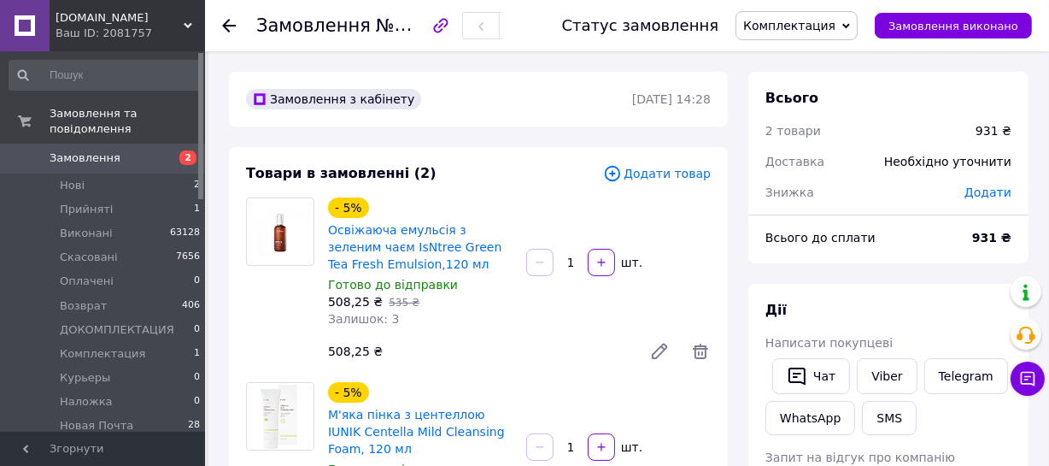
click at [668, 178] on span "Додати товар" at bounding box center [657, 173] width 108 height 19
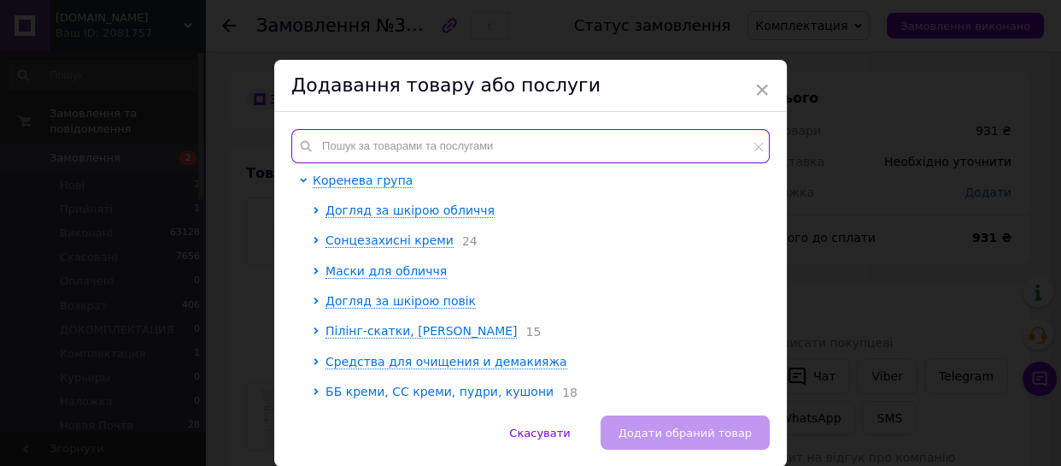
click at [390, 137] on input "text" at bounding box center [530, 146] width 478 height 34
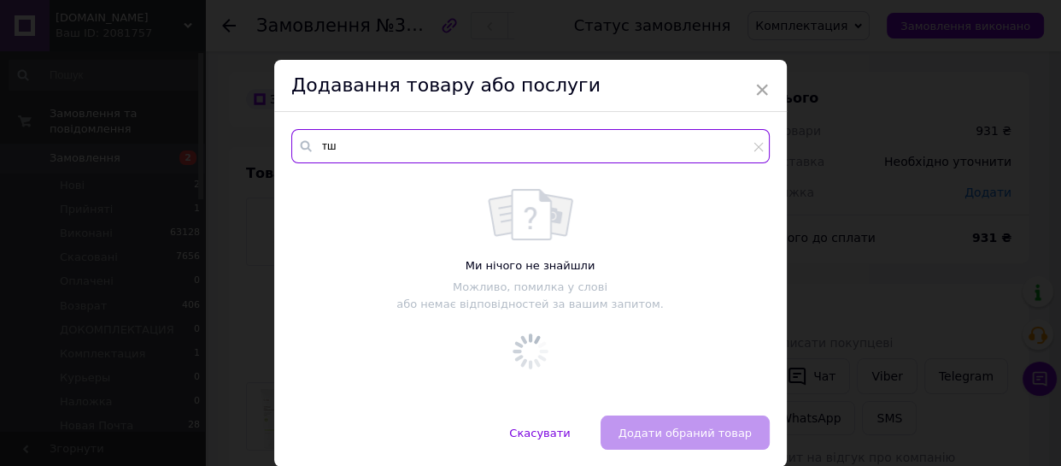
type input "т"
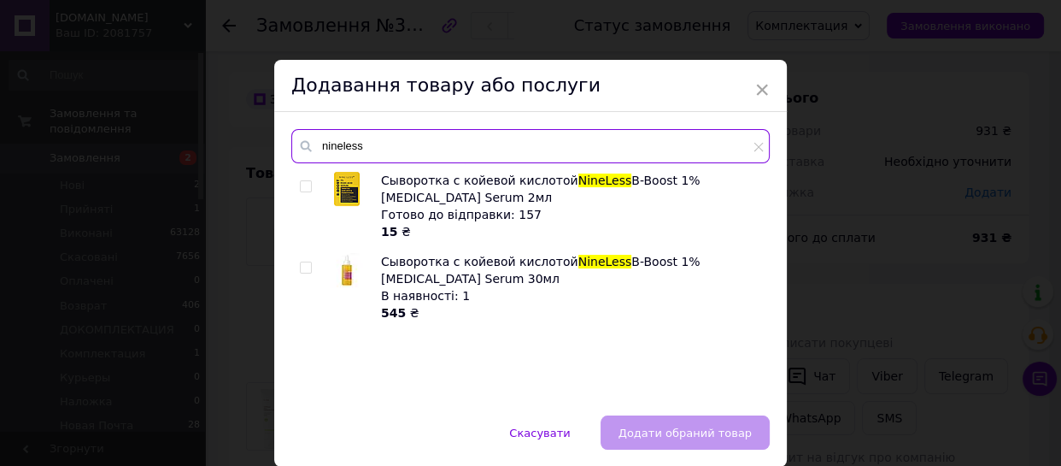
click at [341, 144] on input "nineless" at bounding box center [530, 146] width 478 height 34
click at [341, 145] on input "nineless" at bounding box center [530, 146] width 478 height 34
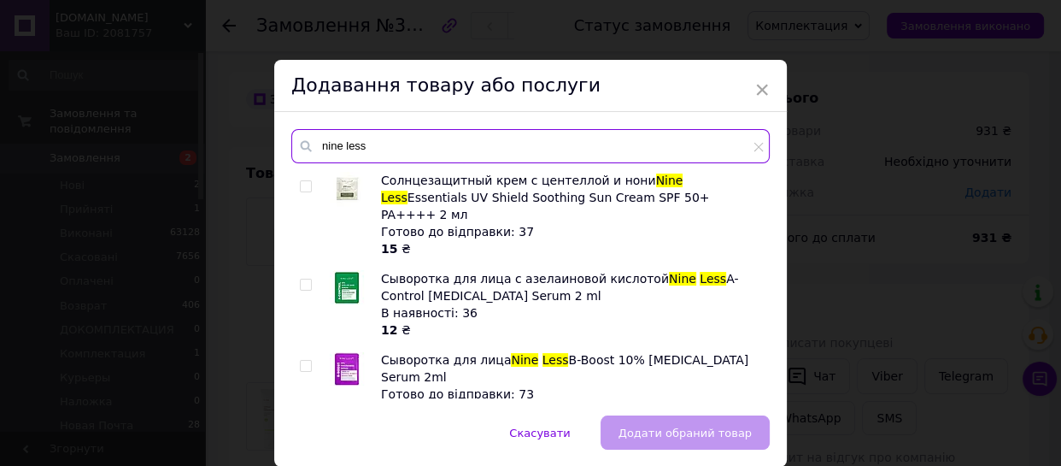
type input "nine less"
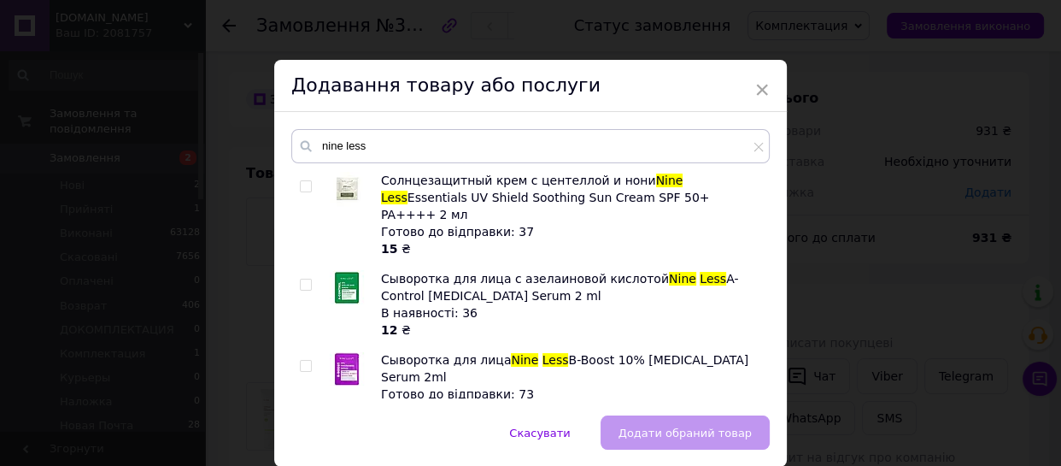
click at [302, 279] on input "checkbox" at bounding box center [305, 284] width 11 height 11
checkbox input "true"
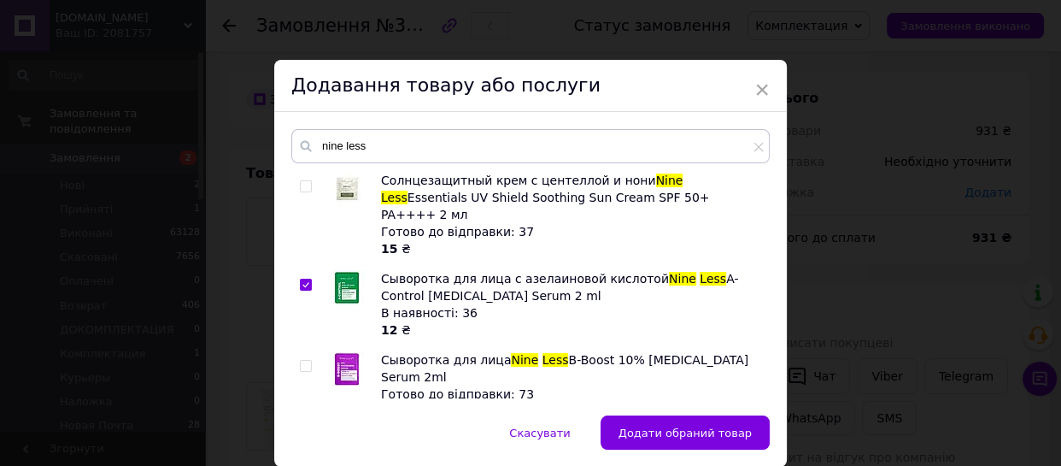
click at [302, 361] on input "checkbox" at bounding box center [305, 366] width 11 height 11
checkbox input "true"
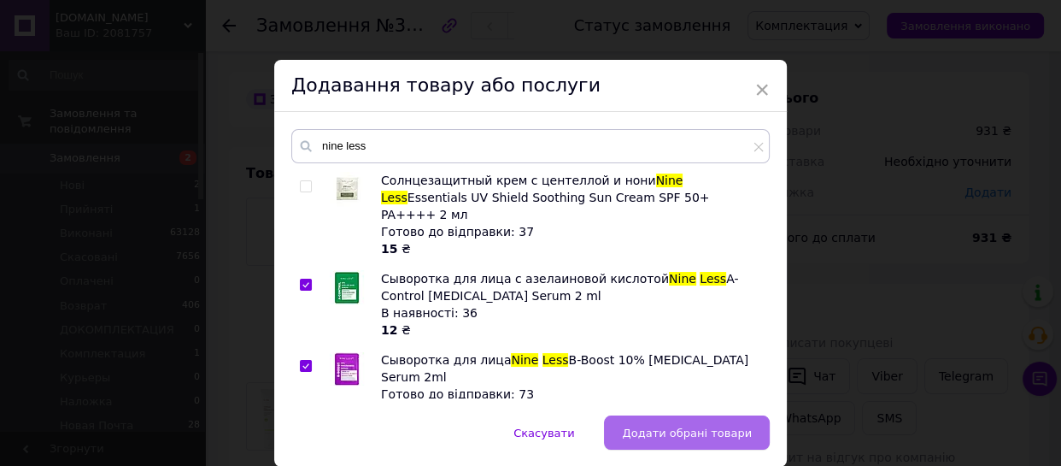
click at [676, 419] on button "Додати обрані товари" at bounding box center [687, 432] width 166 height 34
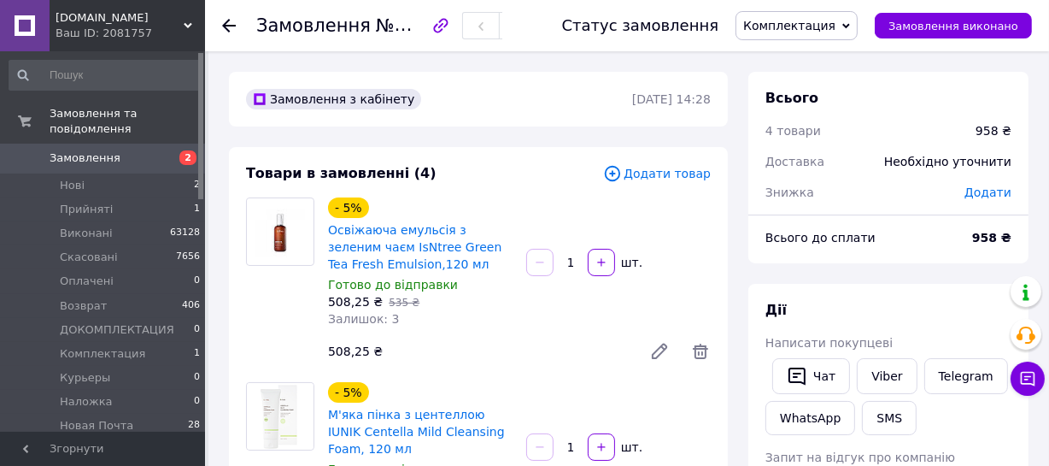
drag, startPoint x: 987, startPoint y: 194, endPoint x: 983, endPoint y: 207, distance: 13.5
click at [987, 194] on span "Додати" at bounding box center [988, 192] width 47 height 14
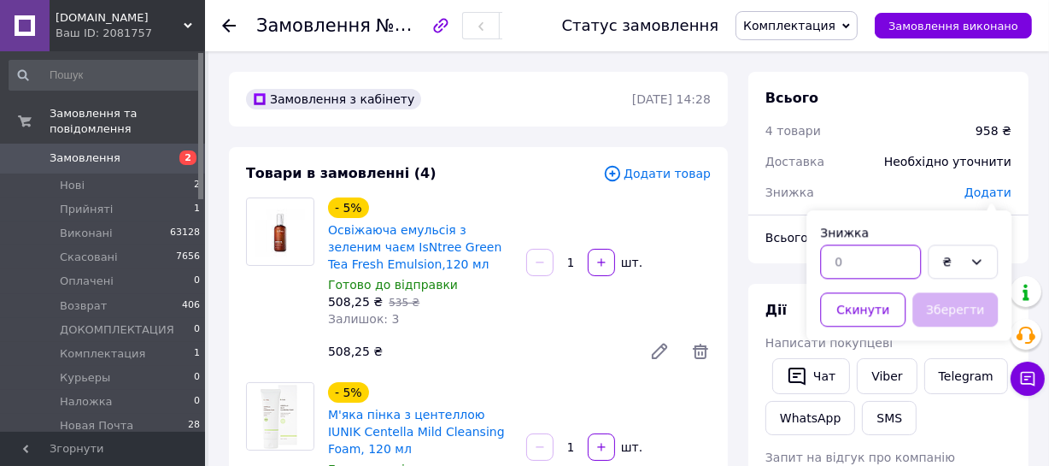
click at [857, 265] on input "text" at bounding box center [870, 261] width 101 height 34
type input "0.5"
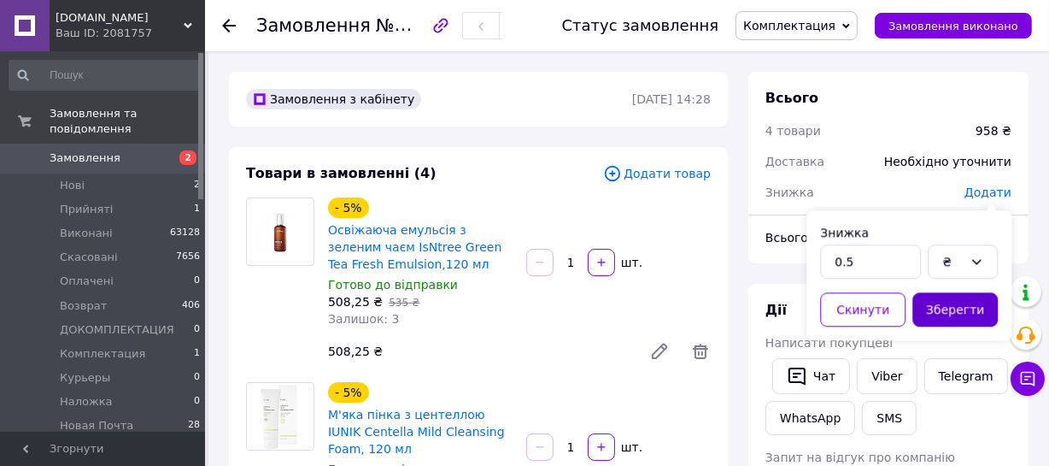
click at [969, 310] on button "Зберегти" at bounding box center [955, 309] width 85 height 34
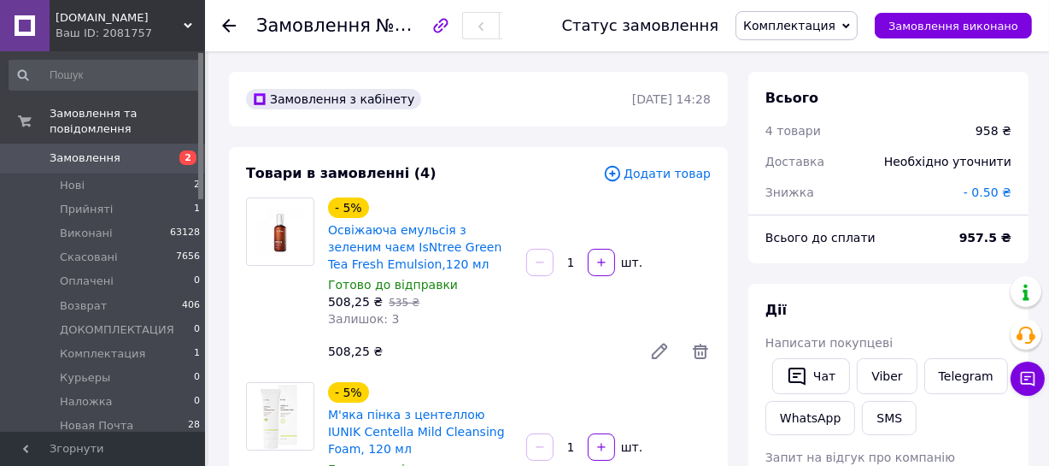
click at [990, 189] on span "- 0.50 ₴" at bounding box center [988, 192] width 48 height 14
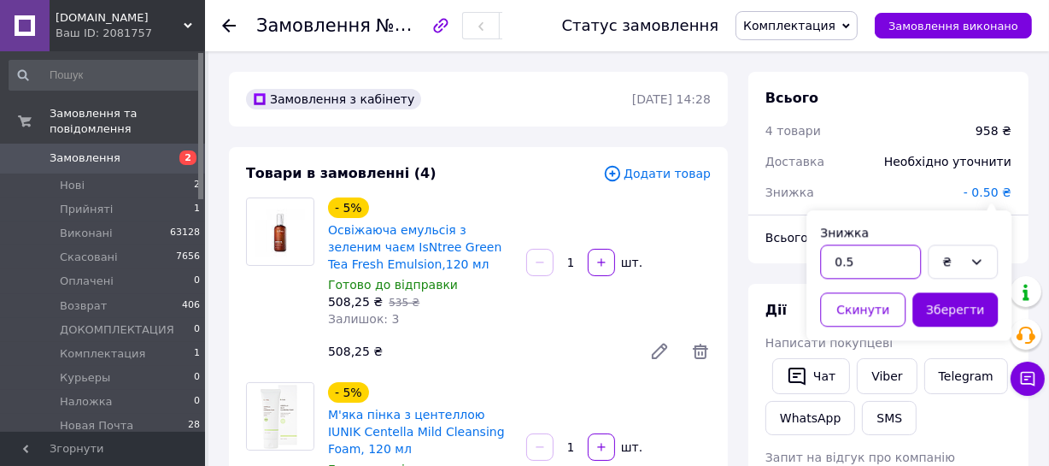
click at [844, 262] on input "0.5" at bounding box center [870, 261] width 101 height 34
type input "0.25"
click at [971, 305] on button "Зберегти" at bounding box center [955, 309] width 85 height 34
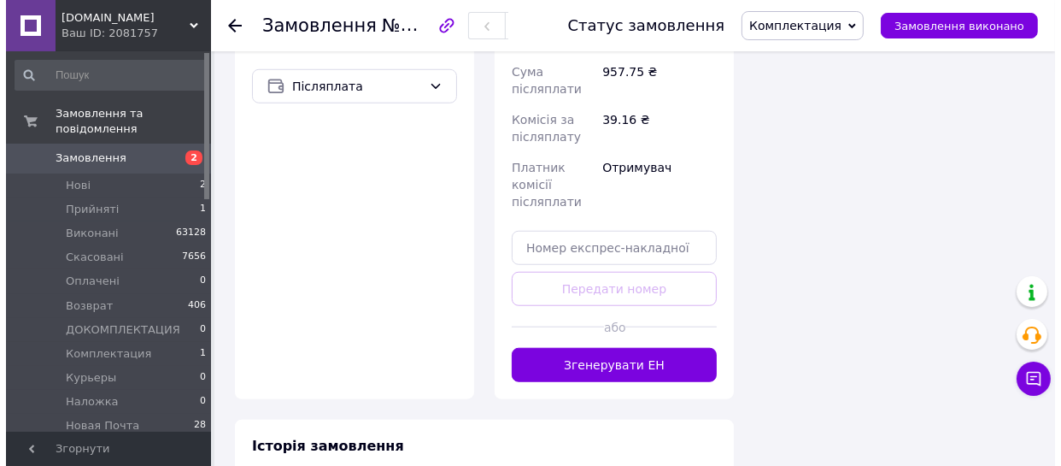
scroll to position [1242, 0]
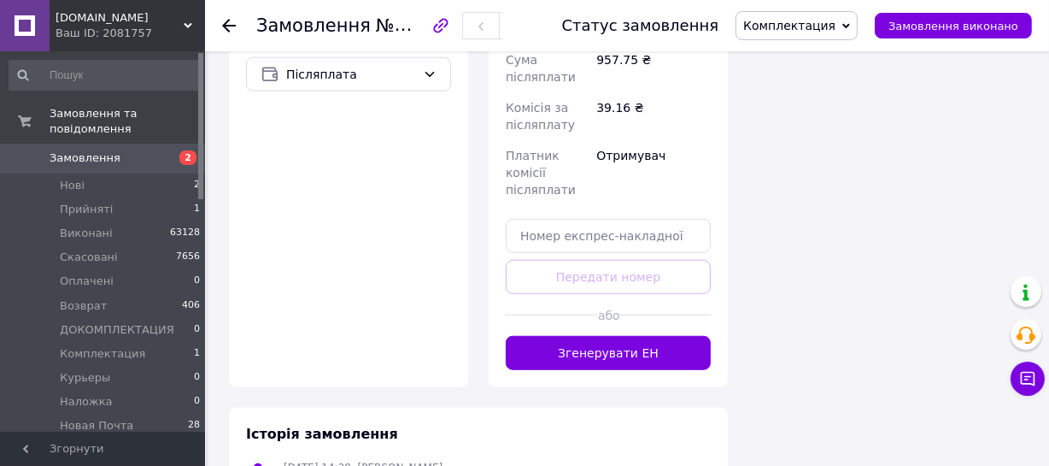
drag, startPoint x: 619, startPoint y: 304, endPoint x: 656, endPoint y: 324, distance: 41.7
click at [619, 336] on button "Згенерувати ЕН" at bounding box center [608, 353] width 205 height 34
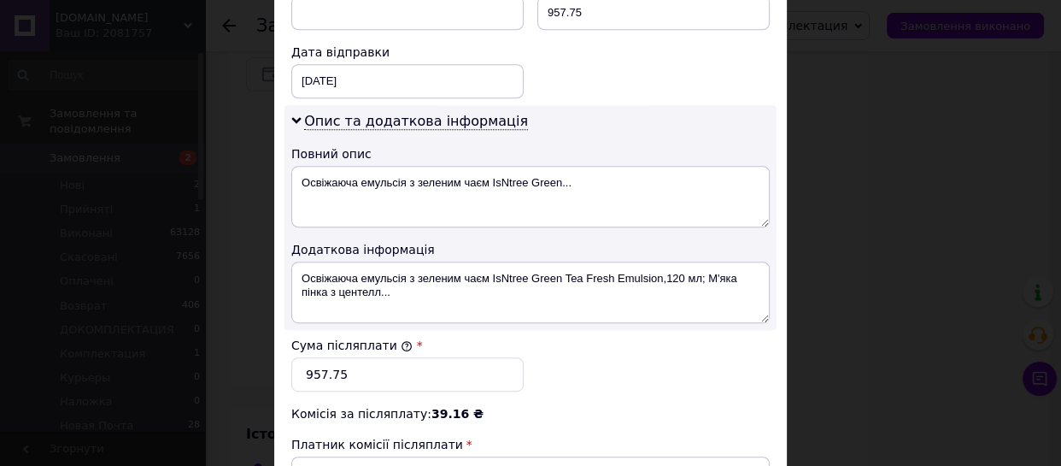
scroll to position [854, 0]
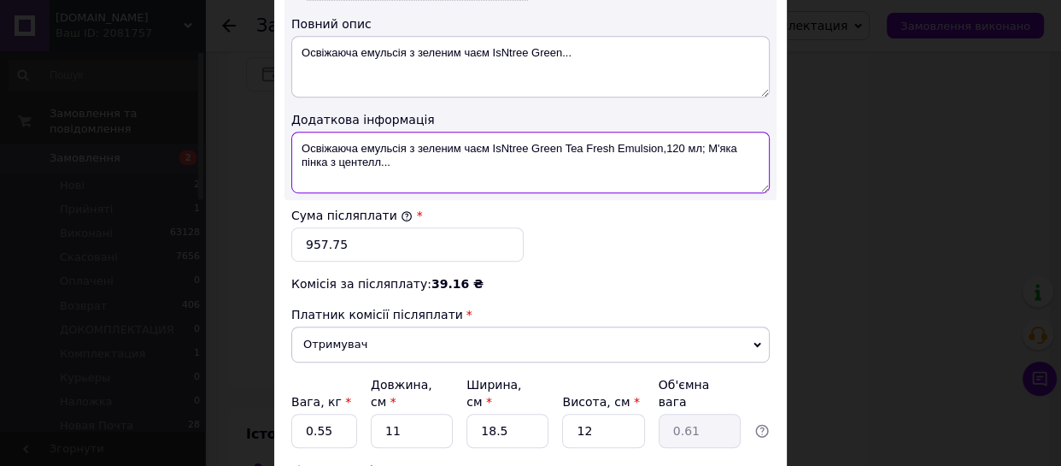
drag, startPoint x: 487, startPoint y: 127, endPoint x: 509, endPoint y: 145, distance: 28.6
click at [509, 145] on textarea "Освіжаюча емульсія з зеленим чаєм IsNtree Green Tea Fresh Emulsion,120 мл; М'як…" at bounding box center [530, 163] width 478 height 62
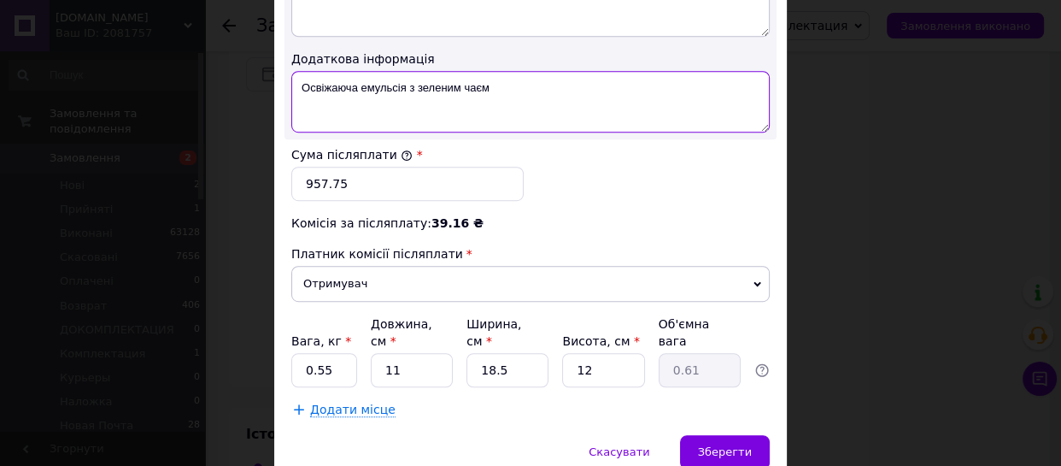
scroll to position [958, 0]
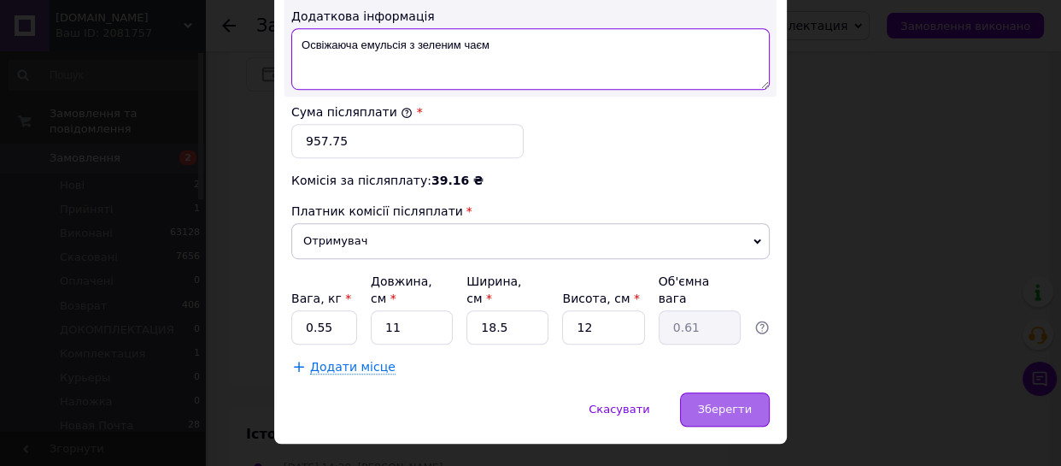
type textarea "Освіжаюча емульсія з зеленим чаєм"
click at [714, 402] on span "Зберегти" at bounding box center [725, 408] width 54 height 13
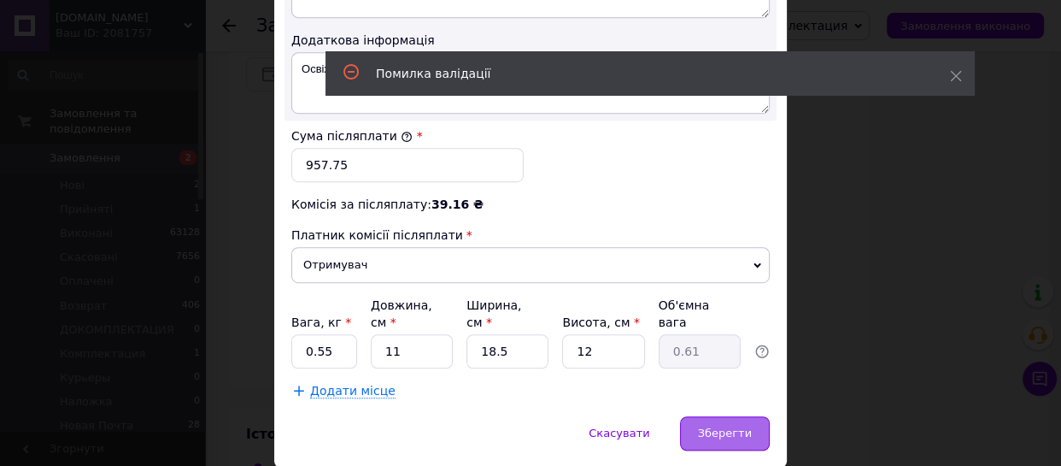
scroll to position [983, 0]
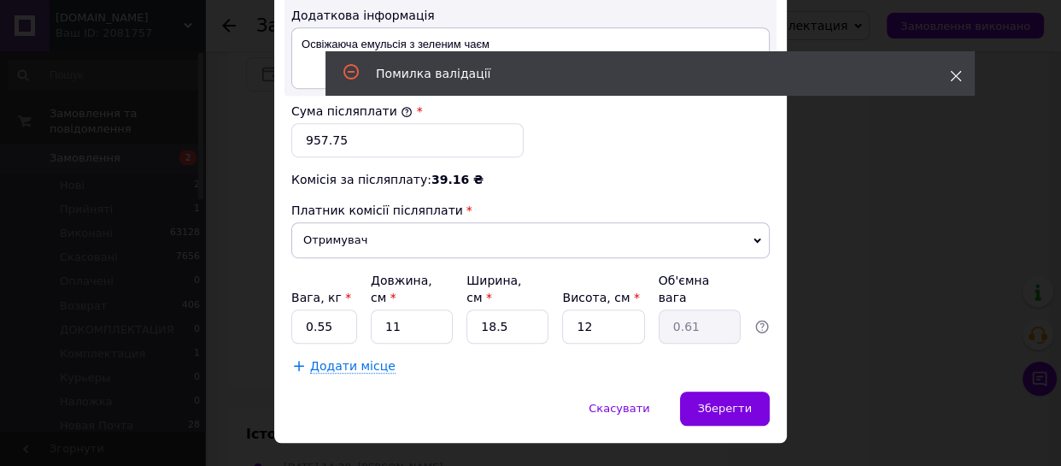
click at [958, 82] on span at bounding box center [956, 75] width 12 height 17
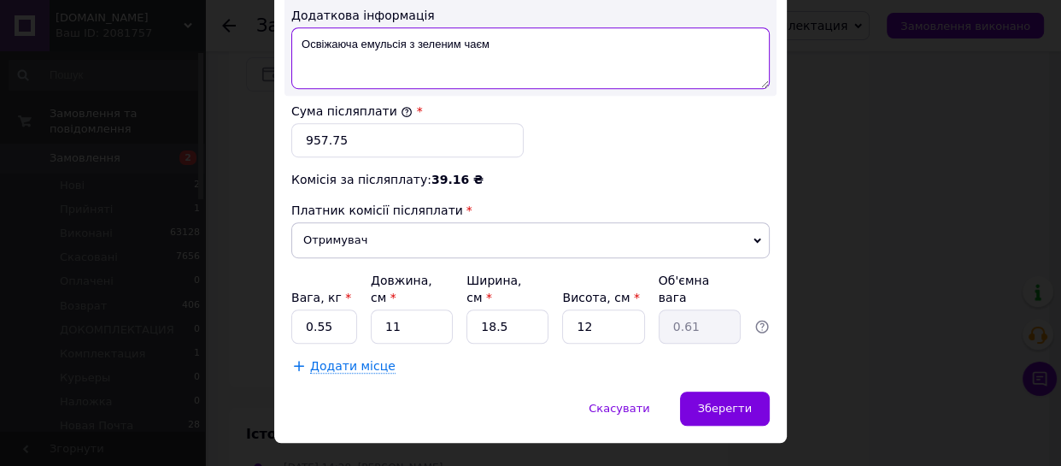
drag, startPoint x: 293, startPoint y: 32, endPoint x: 513, endPoint y: 34, distance: 219.6
click at [513, 34] on textarea "Освіжаюча емульсія з зеленим чаєм" at bounding box center [530, 58] width 478 height 62
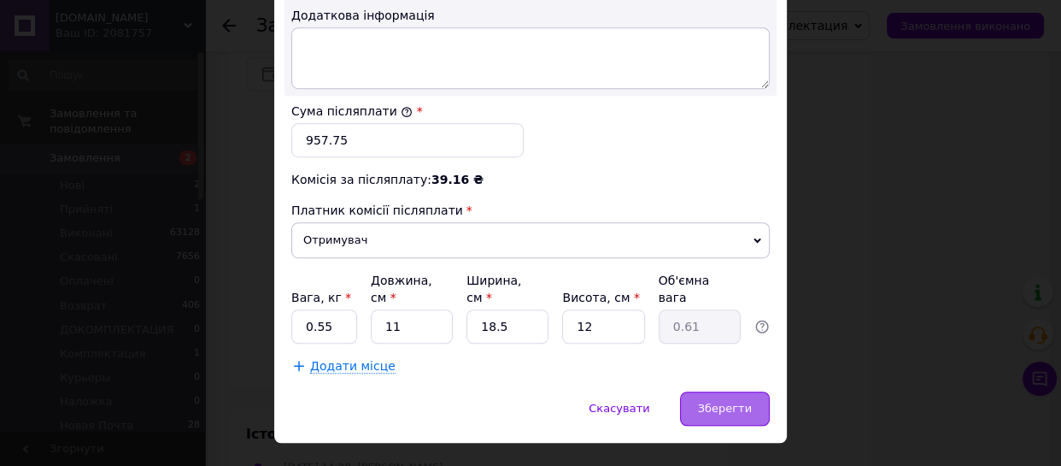
click at [739, 391] on div "Зберегти" at bounding box center [725, 408] width 90 height 34
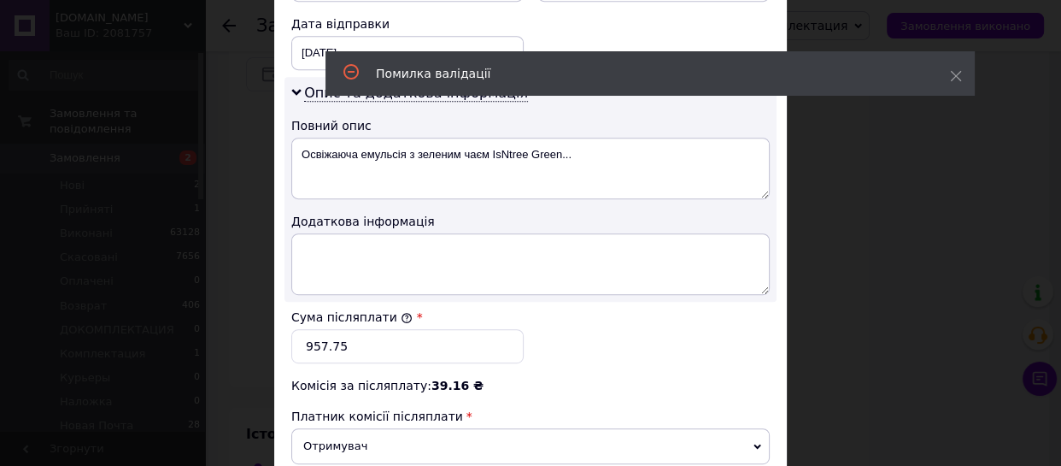
scroll to position [749, 0]
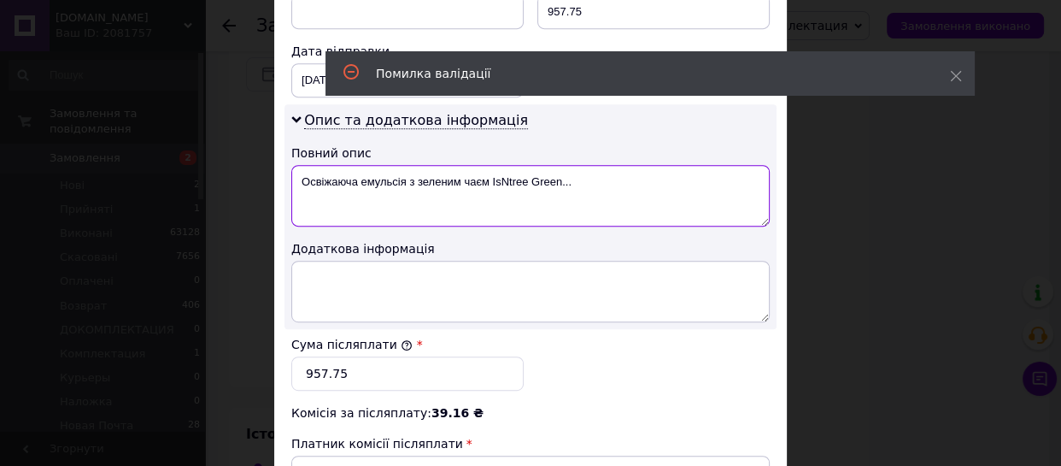
drag, startPoint x: 299, startPoint y: 163, endPoint x: 572, endPoint y: 165, distance: 273.4
click at [572, 165] on textarea "Освіжаюча емульсія з зеленим чаєм IsNtree Green..." at bounding box center [530, 196] width 478 height 62
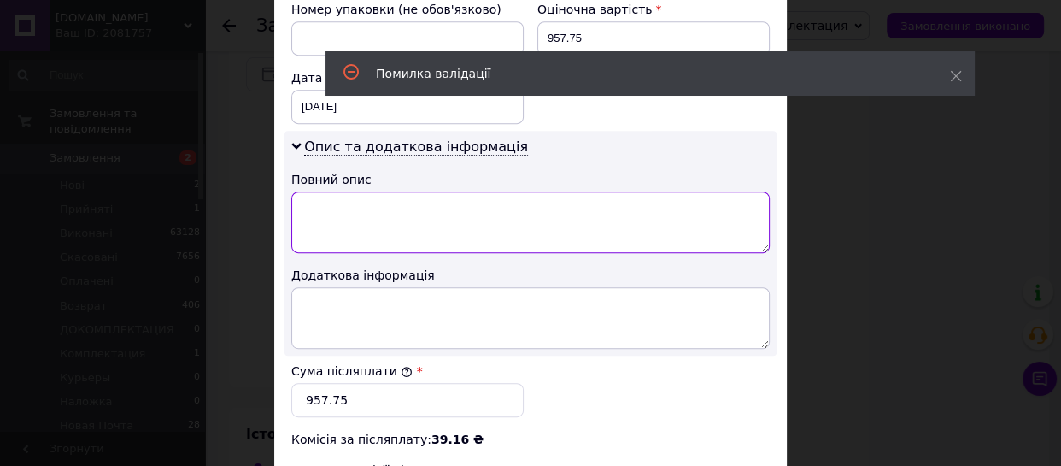
scroll to position [983, 0]
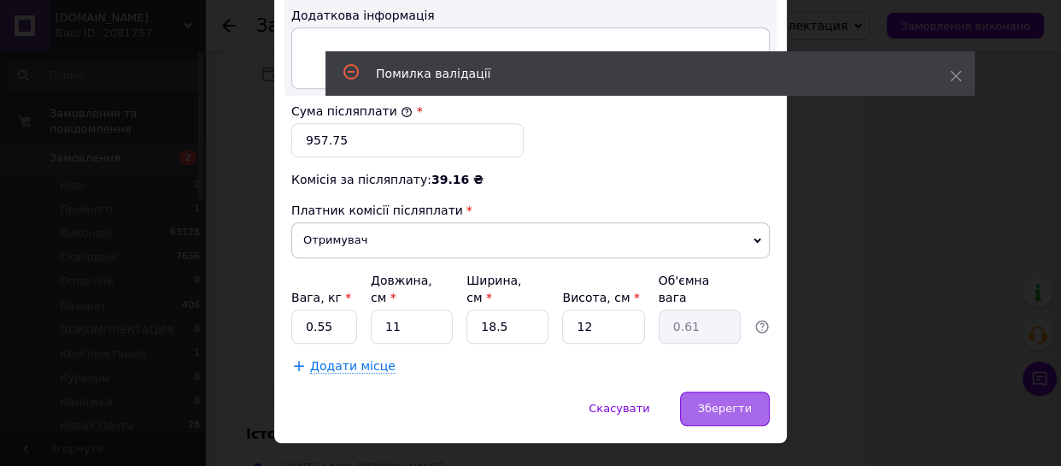
click at [727, 391] on div "Зберегти" at bounding box center [725, 408] width 90 height 34
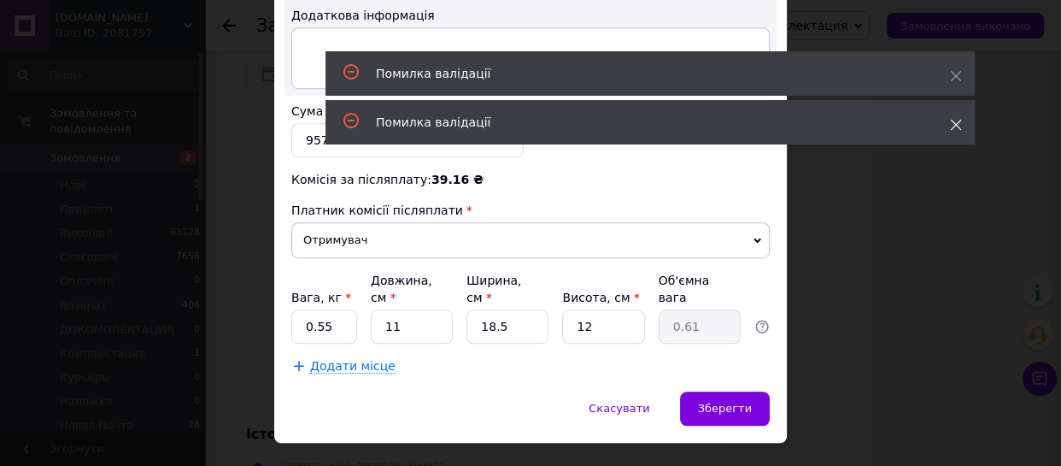
click at [955, 124] on use at bounding box center [956, 125] width 11 height 11
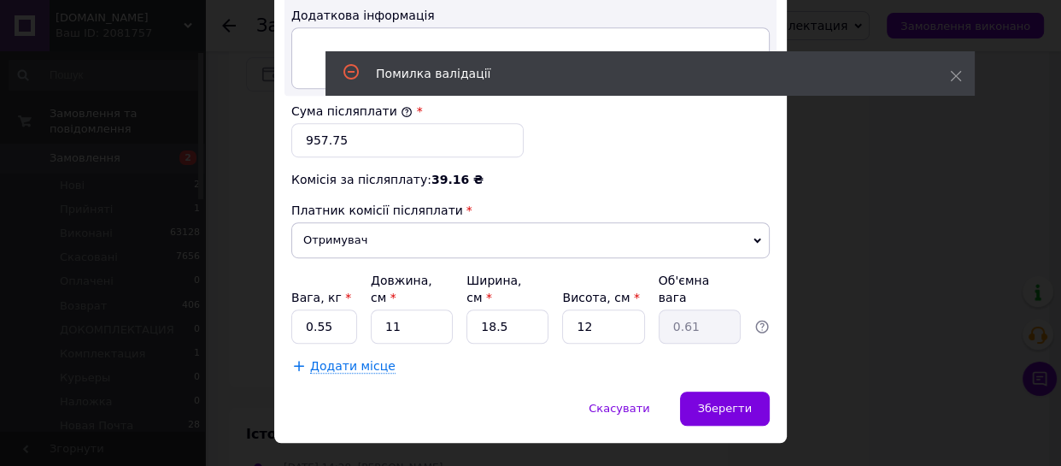
drag, startPoint x: 954, startPoint y: 72, endPoint x: 933, endPoint y: 74, distance: 21.5
click at [955, 73] on icon at bounding box center [956, 76] width 12 height 12
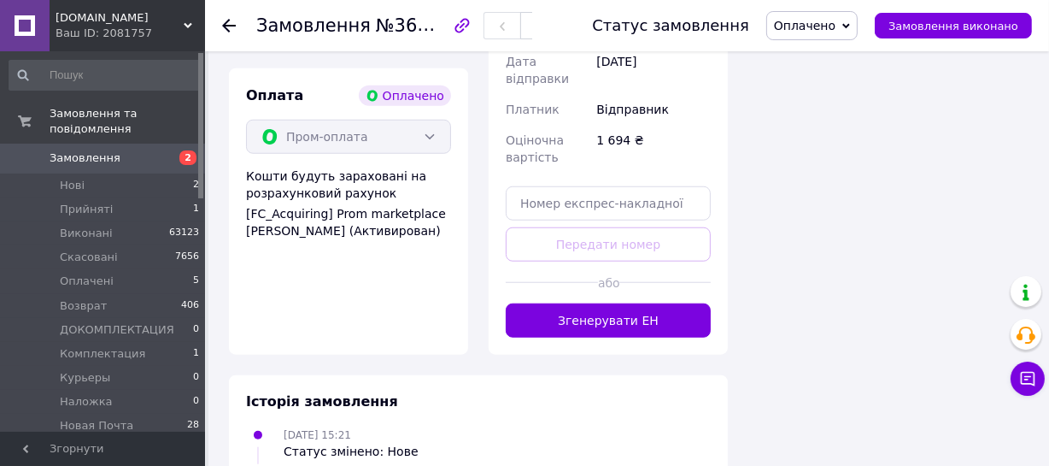
scroll to position [1330, 0]
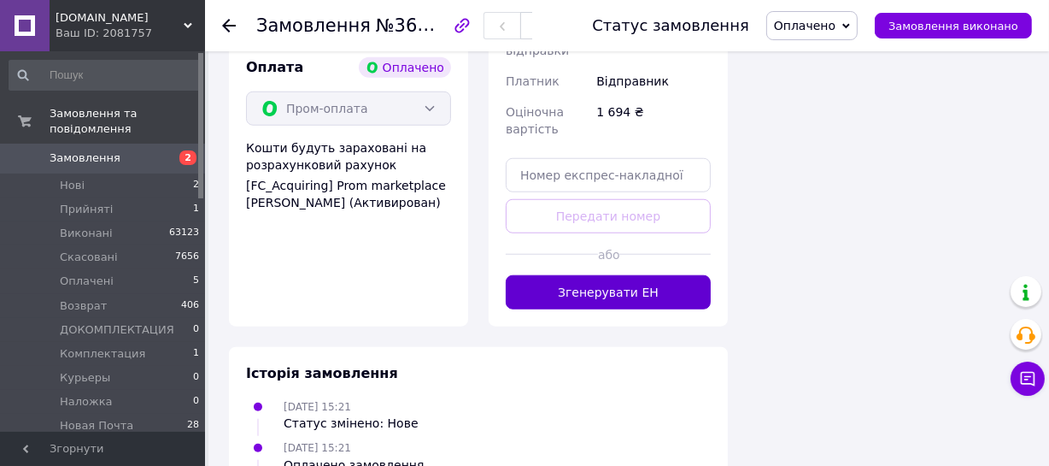
click at [619, 275] on button "Згенерувати ЕН" at bounding box center [608, 292] width 205 height 34
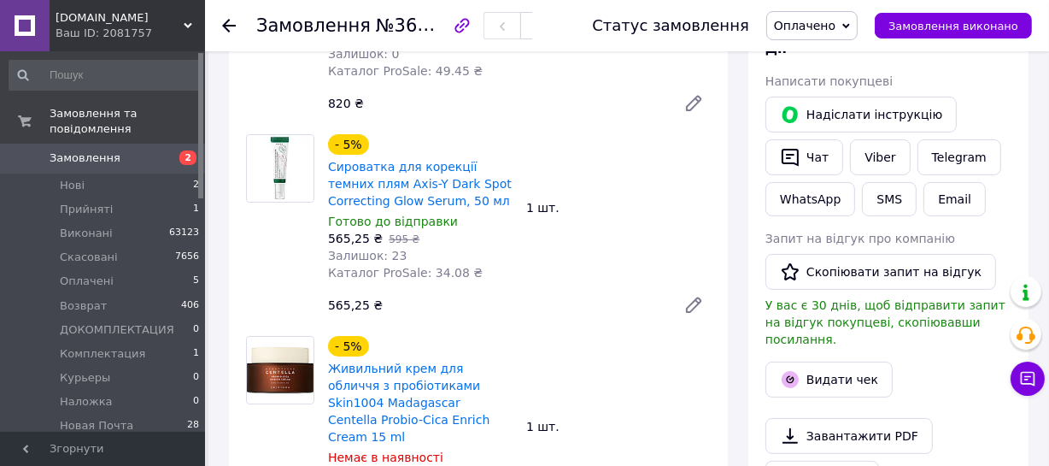
scroll to position [778, 0]
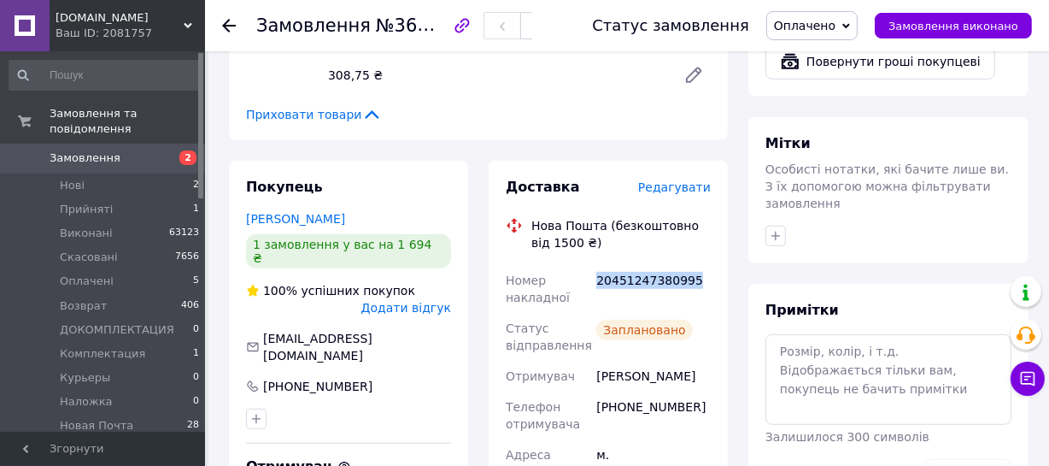
drag, startPoint x: 686, startPoint y: 265, endPoint x: 599, endPoint y: 265, distance: 87.2
click at [599, 265] on div "20451247380995" at bounding box center [653, 289] width 121 height 48
copy div "20451247380995"
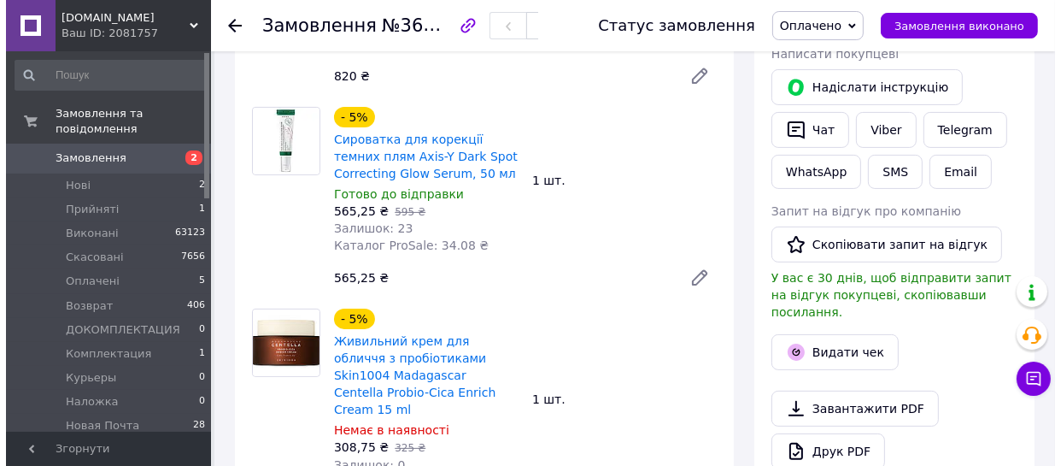
scroll to position [311, 0]
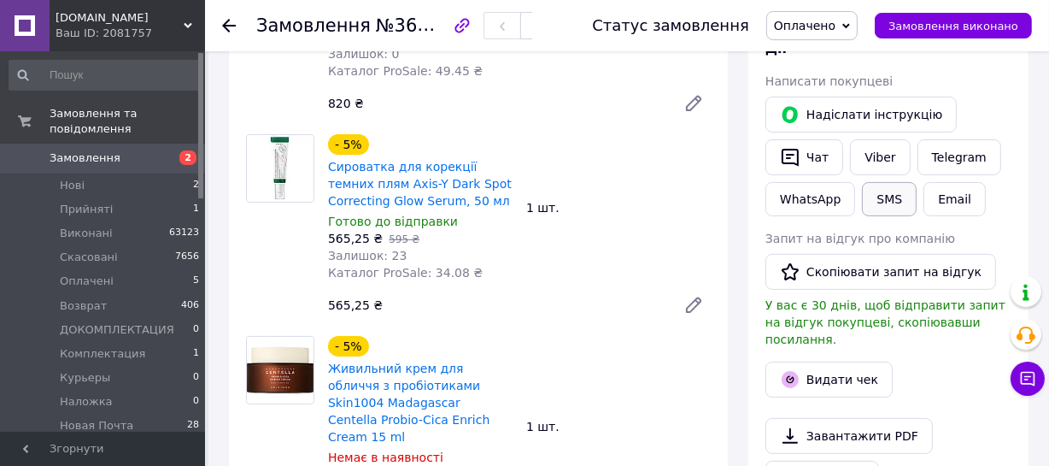
click at [878, 193] on button "SMS" at bounding box center [889, 199] width 55 height 34
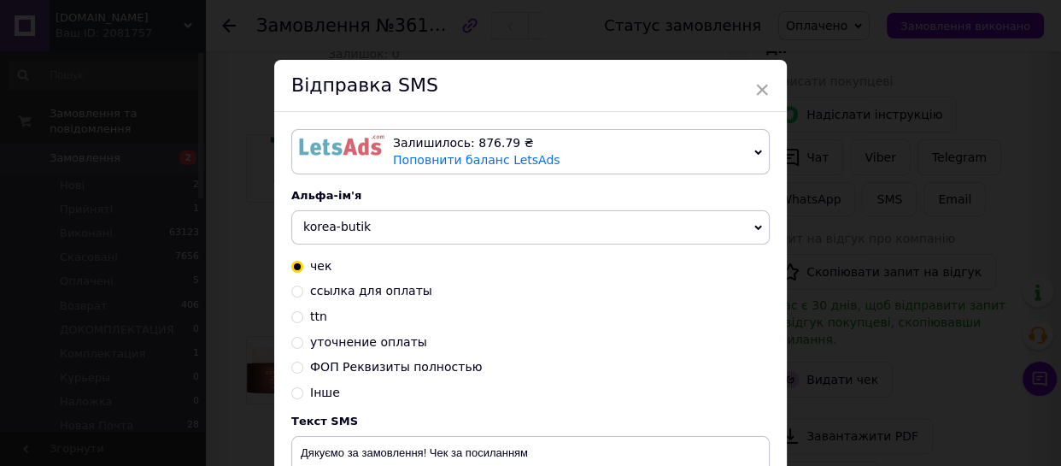
click at [293, 321] on input "ttn" at bounding box center [297, 315] width 12 height 12
radio input "true"
radio input "false"
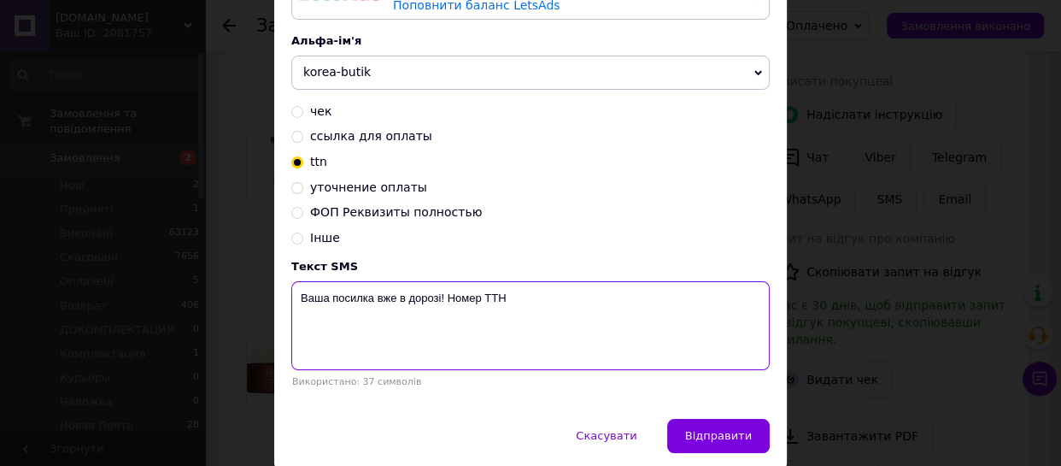
click at [529, 297] on textarea "Ваша посилка вже в дорозі! Номер ТТН" at bounding box center [530, 325] width 478 height 89
paste textarea "20451247380995"
type textarea "Ваша посилка вже в дорозі! Номер ТТН 20451247380995"
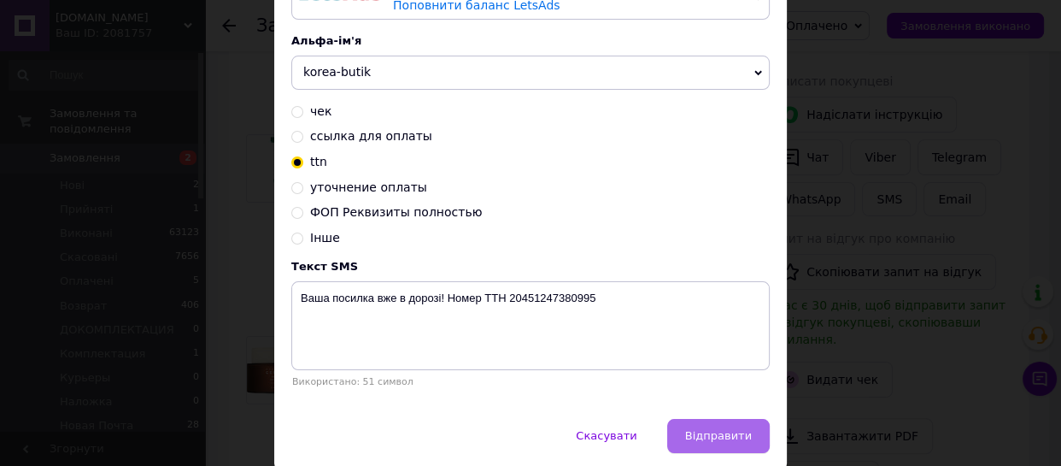
click at [707, 426] on button "Відправити" at bounding box center [718, 436] width 103 height 34
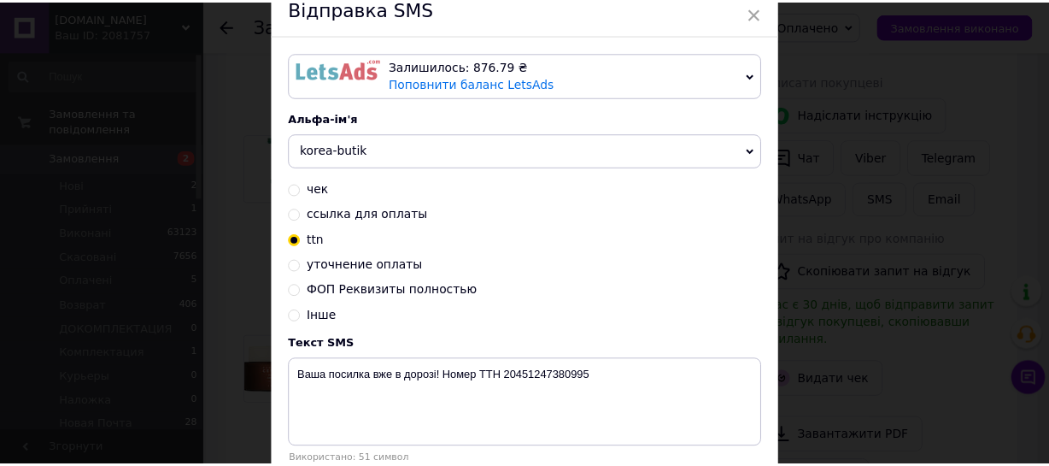
scroll to position [0, 0]
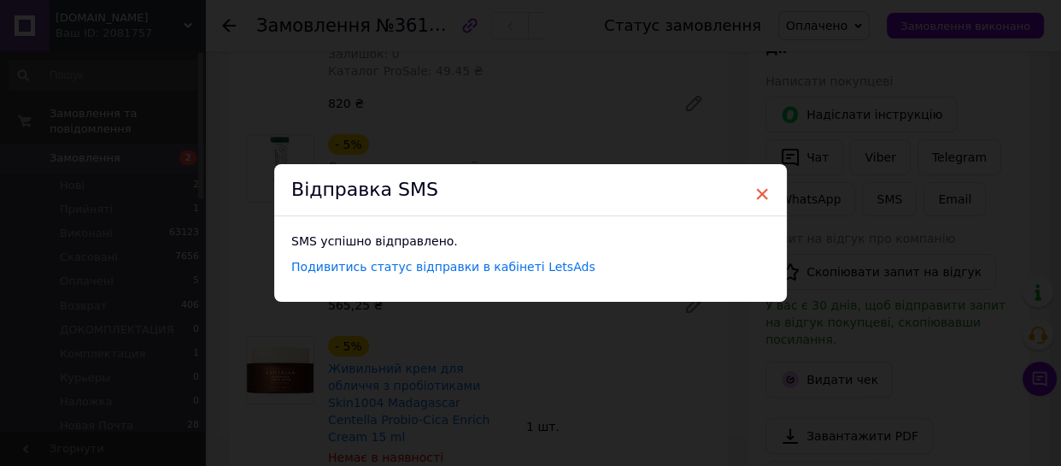
click at [760, 188] on span "×" at bounding box center [761, 193] width 15 height 29
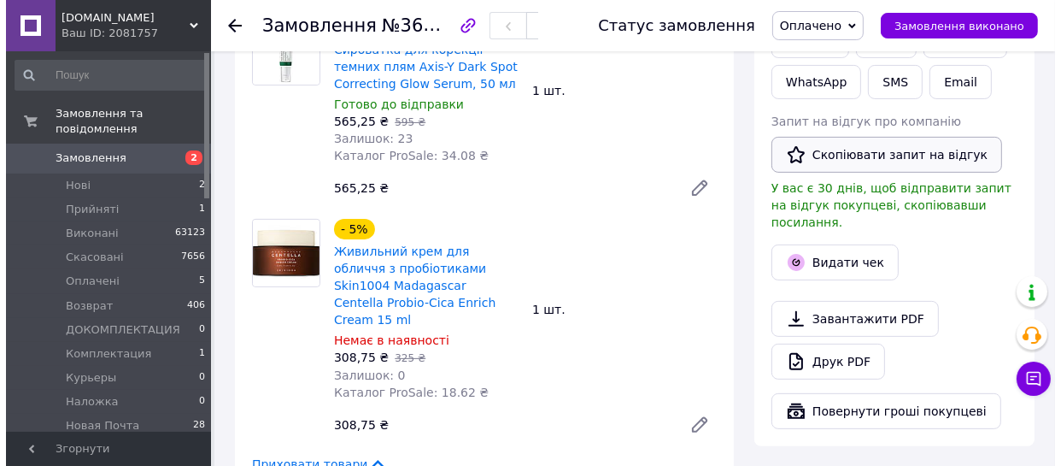
scroll to position [467, 0]
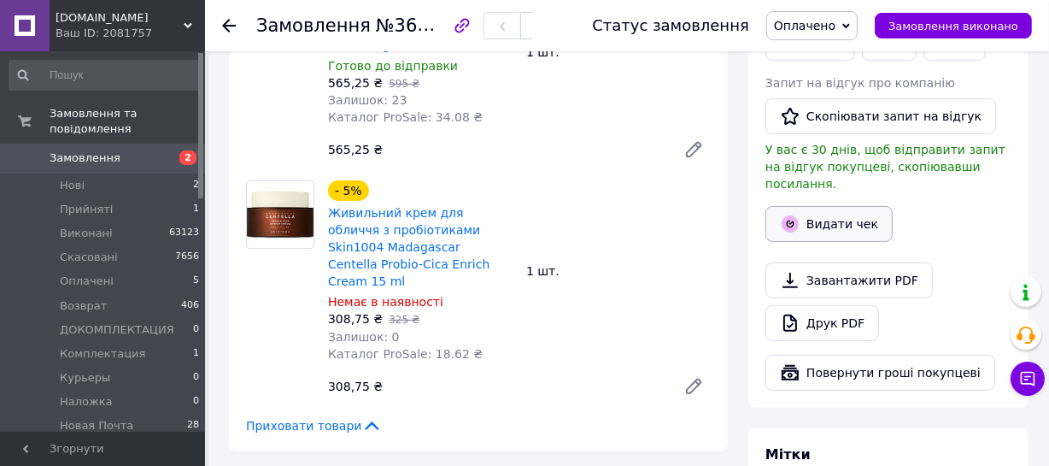
click at [862, 209] on button "Видати чек" at bounding box center [829, 224] width 127 height 36
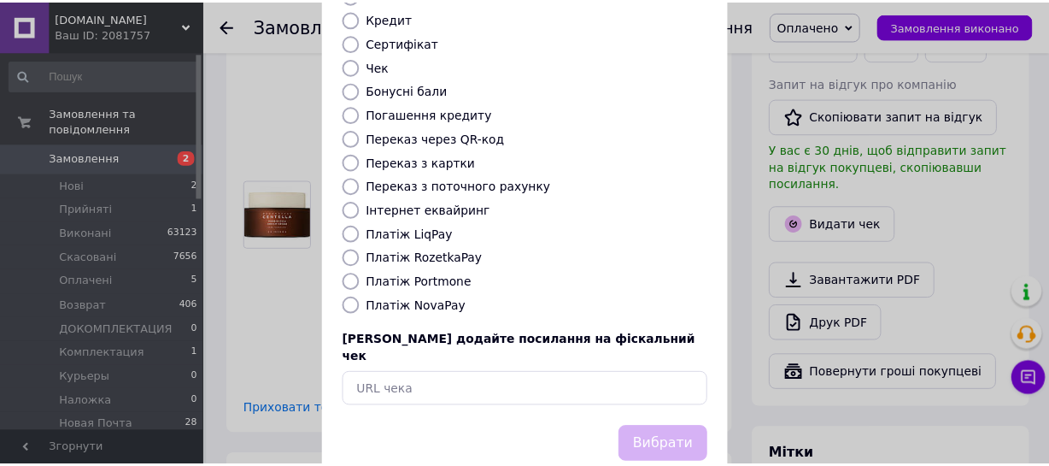
scroll to position [268, 0]
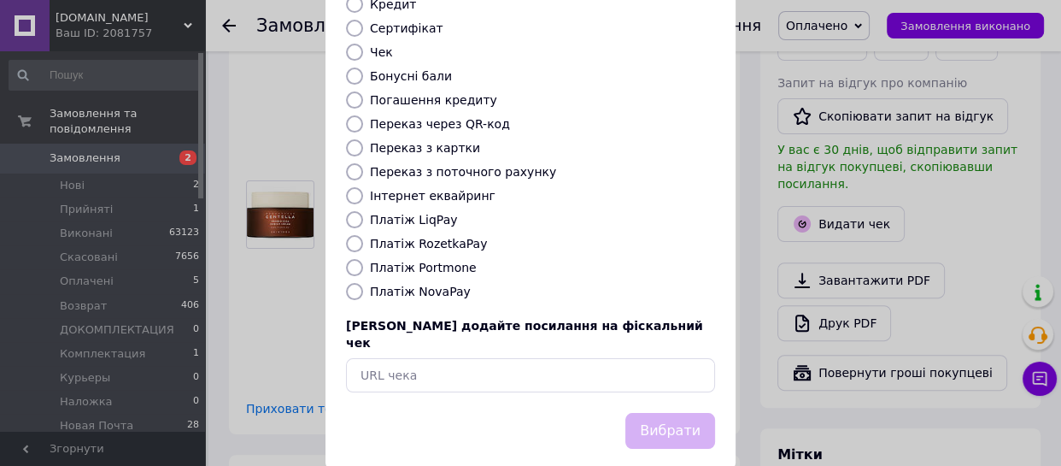
click at [350, 235] on input "Платіж RozetkaPay" at bounding box center [354, 243] width 17 height 17
radio input "true"
click at [663, 413] on button "Вибрати" at bounding box center [670, 431] width 90 height 37
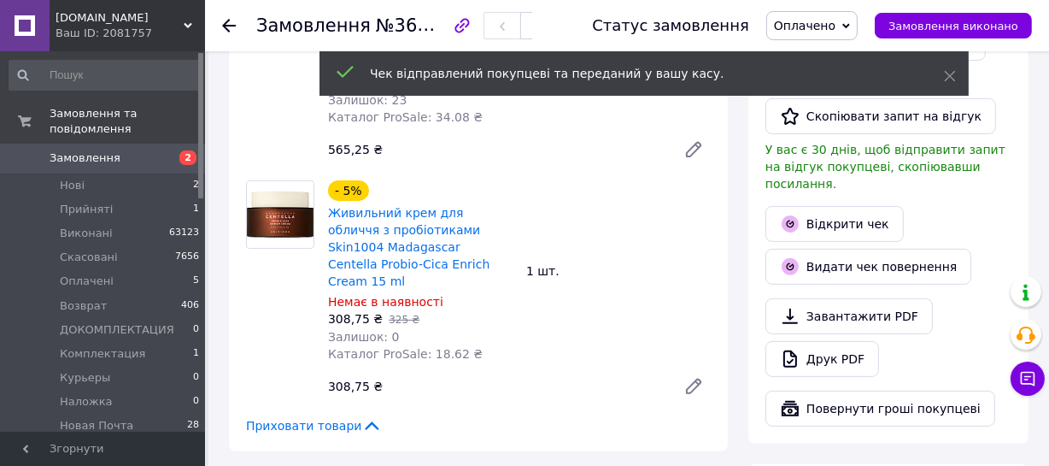
click at [835, 25] on span "Оплачено" at bounding box center [805, 26] width 62 height 14
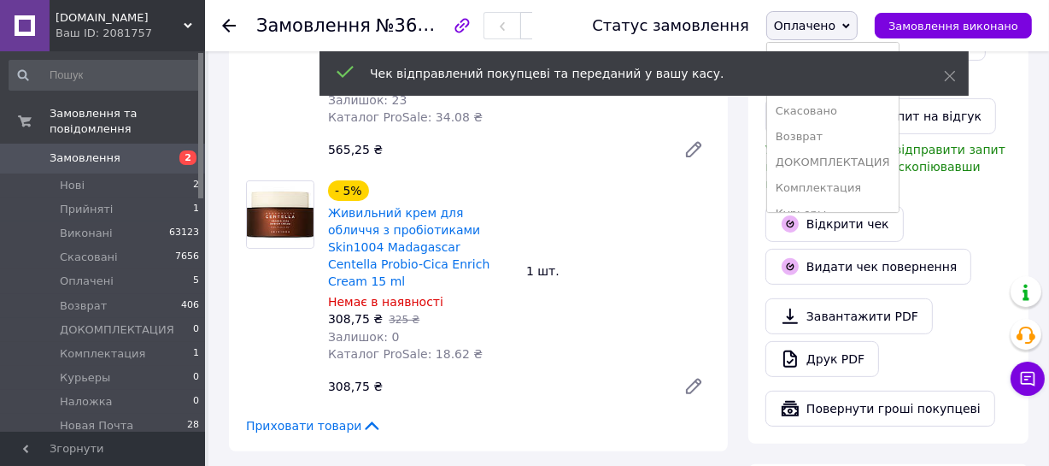
click at [937, 74] on div "Чек відправлений покупцеві та переданий у вашу касу." at bounding box center [644, 73] width 649 height 44
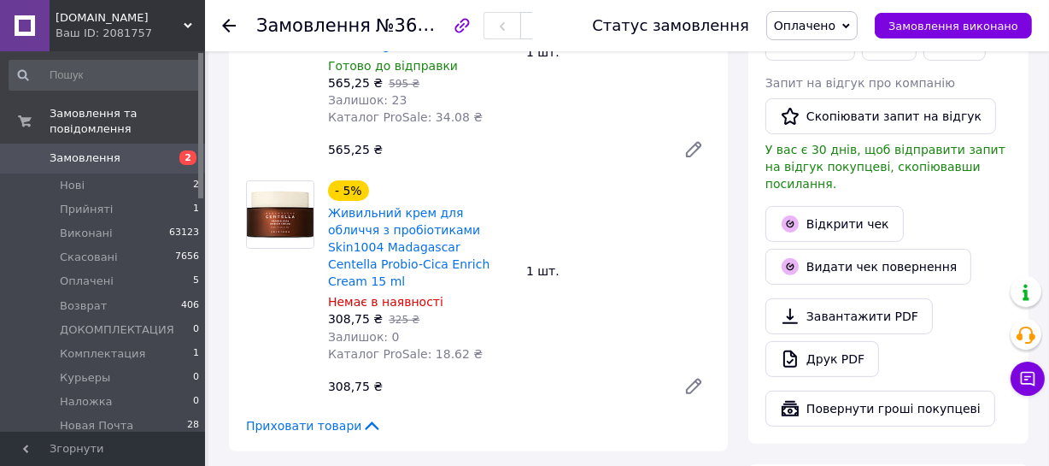
click at [825, 22] on span "Оплачено" at bounding box center [805, 26] width 62 height 14
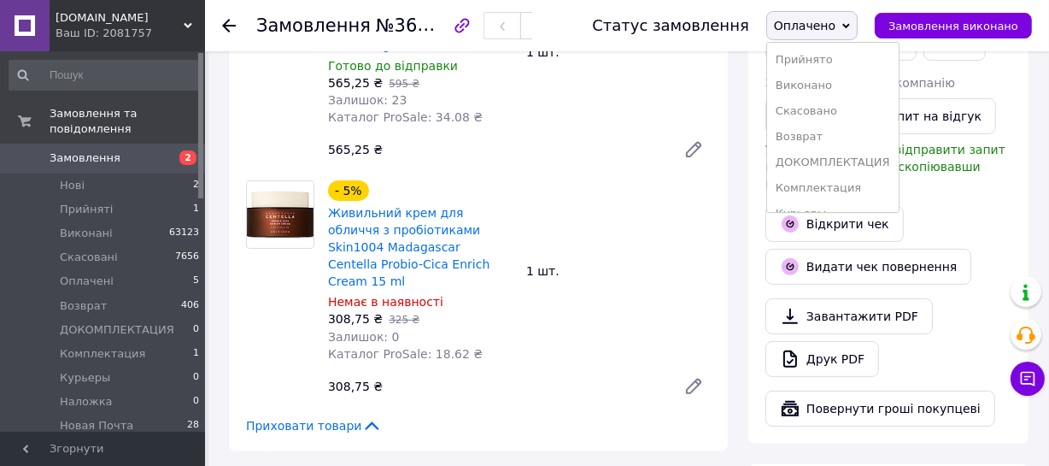
click at [829, 88] on li "Виконано" at bounding box center [833, 86] width 132 height 26
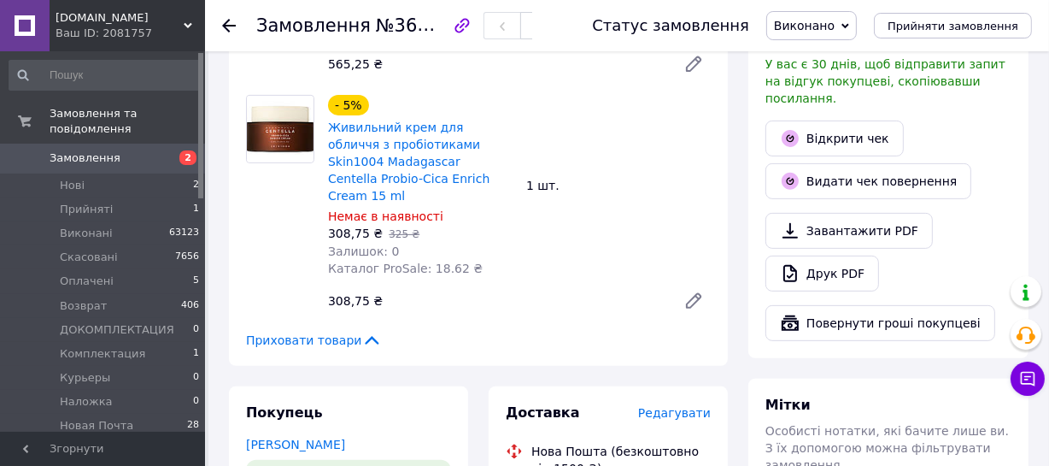
scroll to position [544, 0]
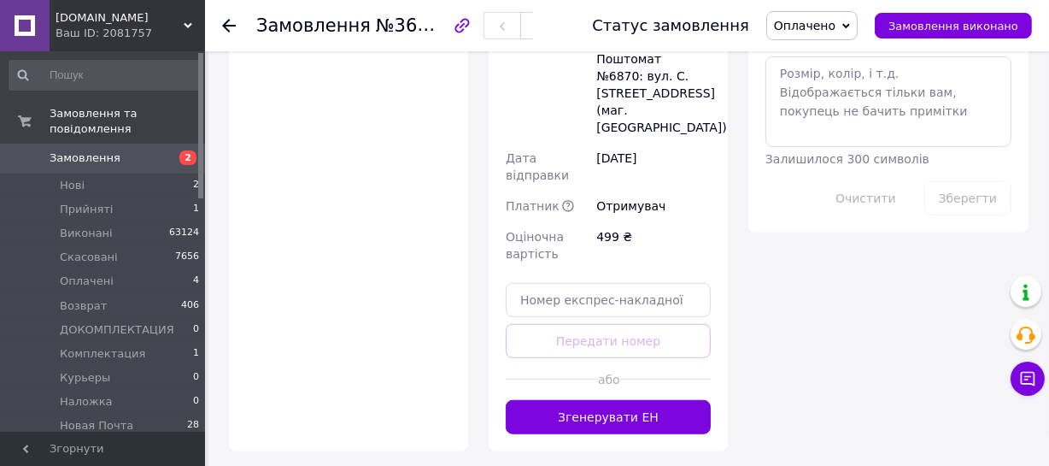
scroll to position [1087, 0]
click at [650, 399] on button "Згенерувати ЕН" at bounding box center [608, 416] width 205 height 34
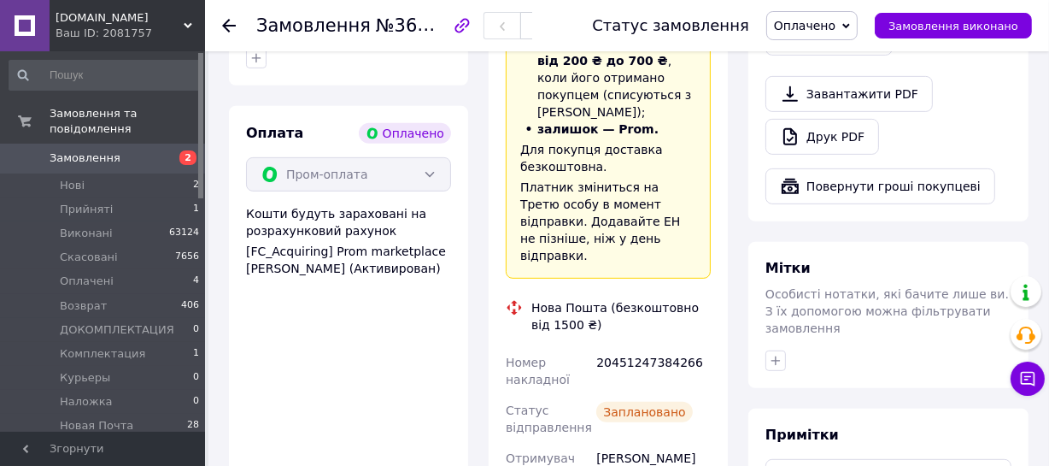
scroll to position [621, 0]
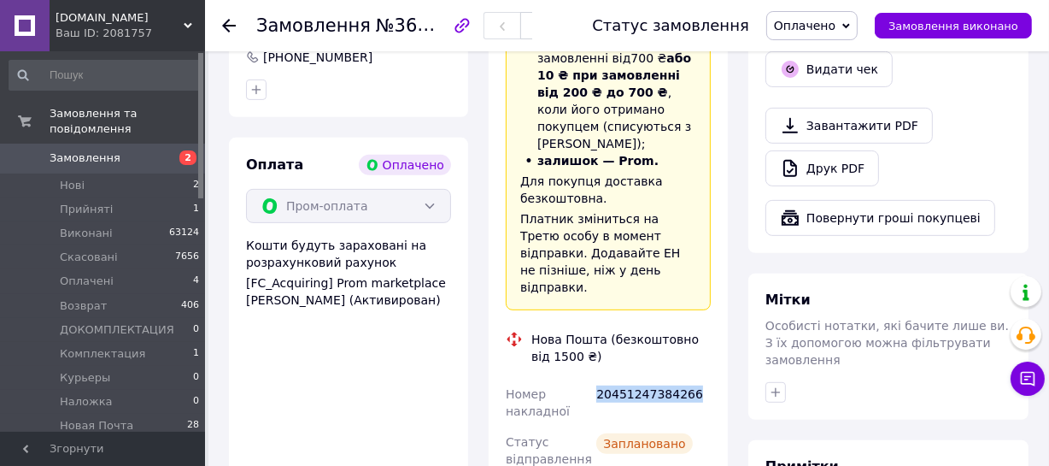
drag, startPoint x: 687, startPoint y: 337, endPoint x: 598, endPoint y: 342, distance: 89.0
click at [598, 379] on div "20451247384266" at bounding box center [653, 403] width 121 height 48
copy div "20451247384266"
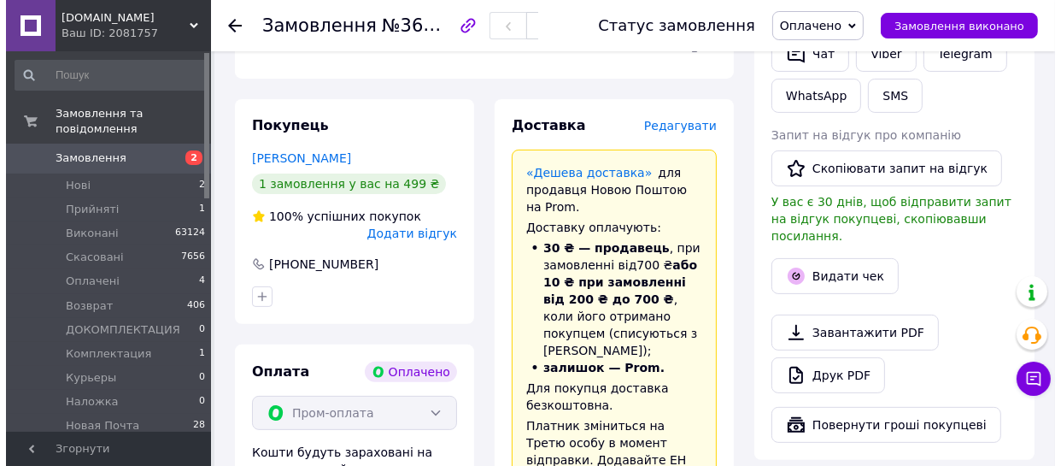
scroll to position [388, 0]
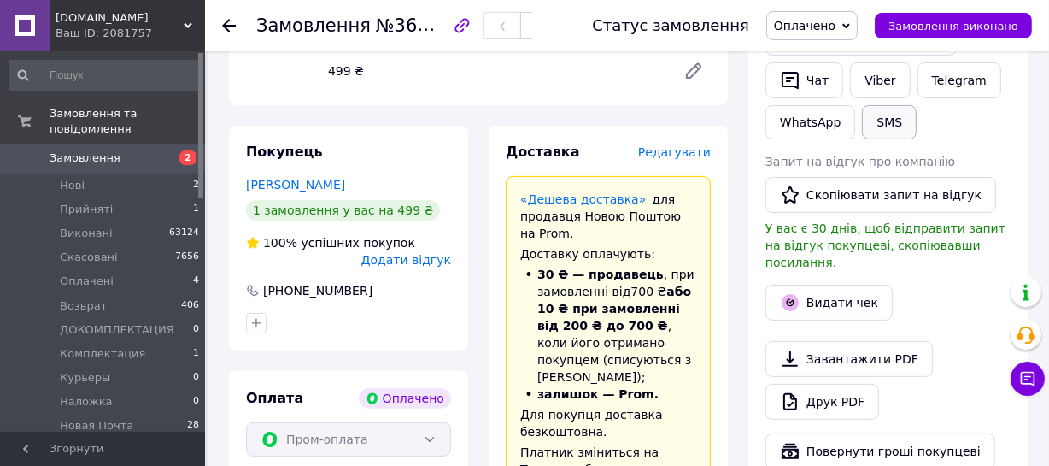
click at [892, 123] on button "SMS" at bounding box center [889, 122] width 55 height 34
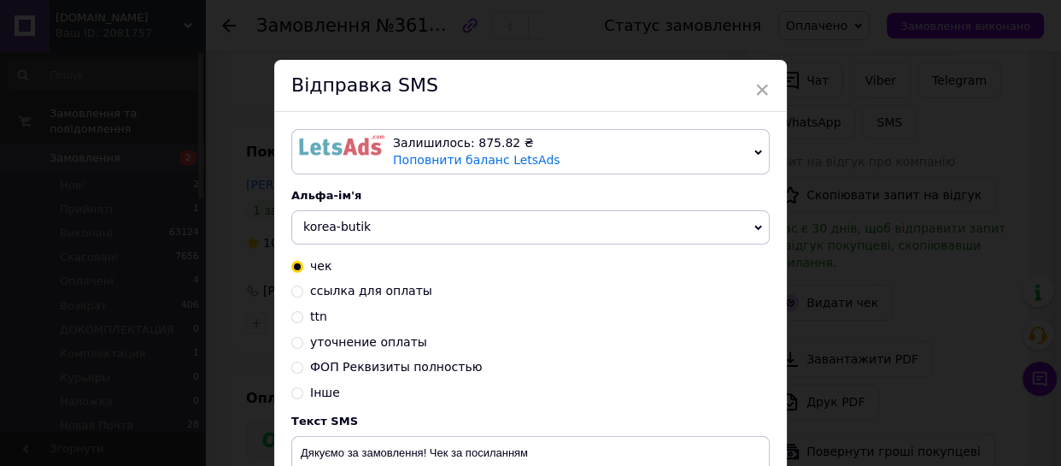
click at [294, 320] on input "ttn" at bounding box center [297, 315] width 12 height 12
radio input "true"
radio input "false"
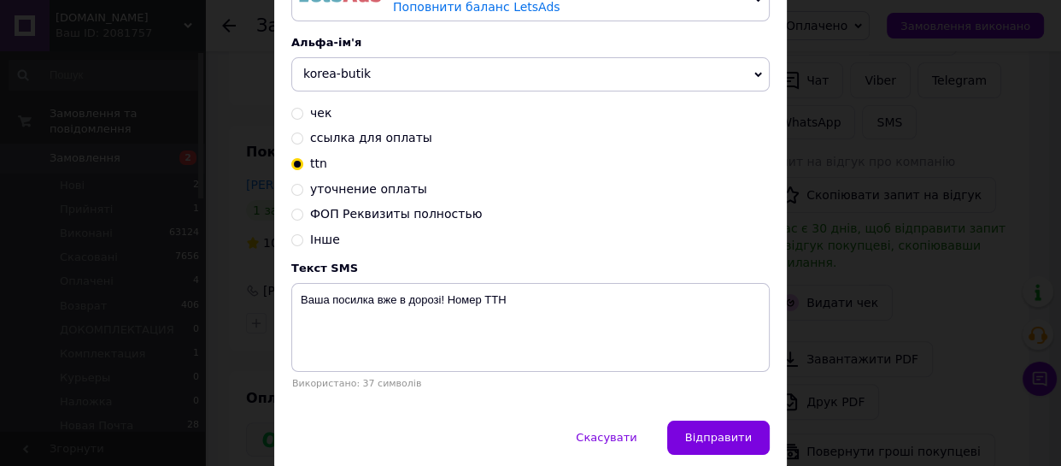
scroll to position [155, 0]
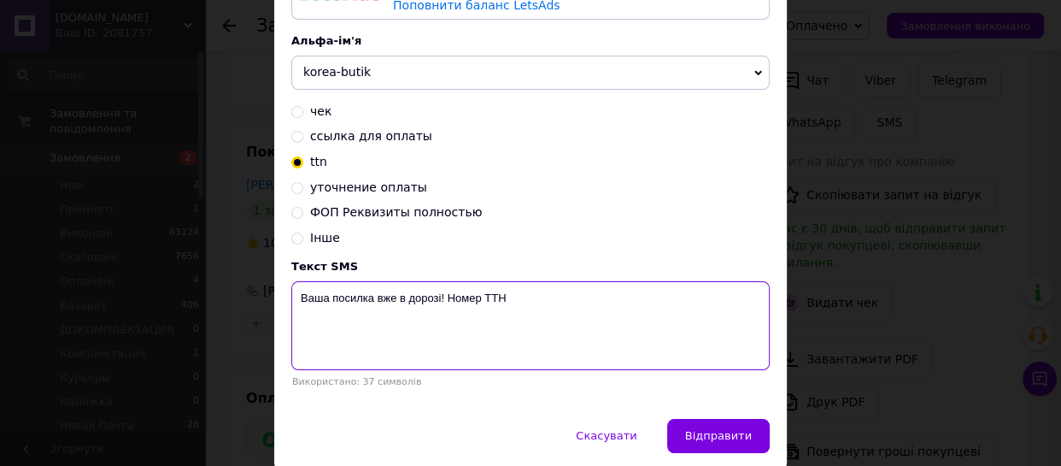
click at [529, 293] on textarea "Ваша посилка вже в дорозі! Номер ТТН" at bounding box center [530, 325] width 478 height 89
paste textarea "20451247384266"
type textarea "Ваша посилка вже в дорозі! Номер ТТН 20451247384266"
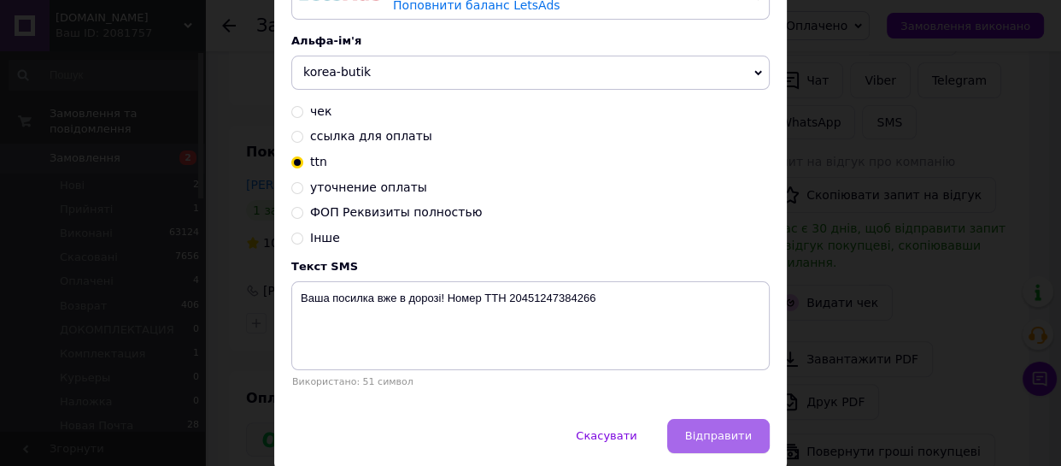
click at [748, 426] on button "Відправити" at bounding box center [718, 436] width 103 height 34
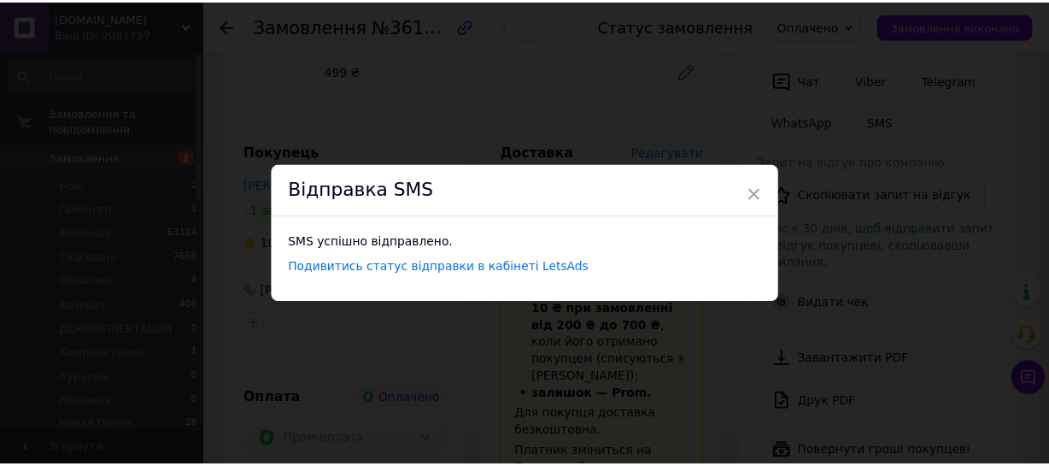
scroll to position [0, 0]
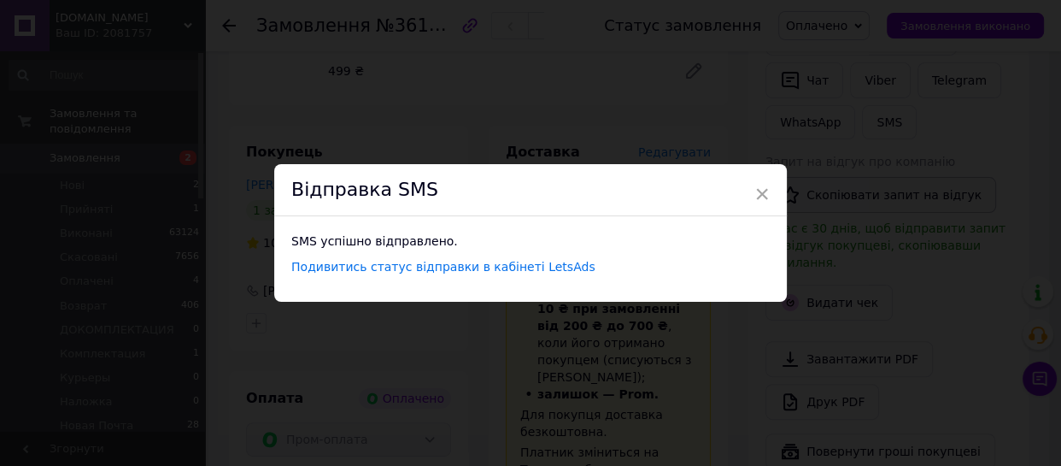
drag, startPoint x: 760, startPoint y: 188, endPoint x: 781, endPoint y: 202, distance: 24.6
click at [761, 188] on span "×" at bounding box center [761, 193] width 15 height 29
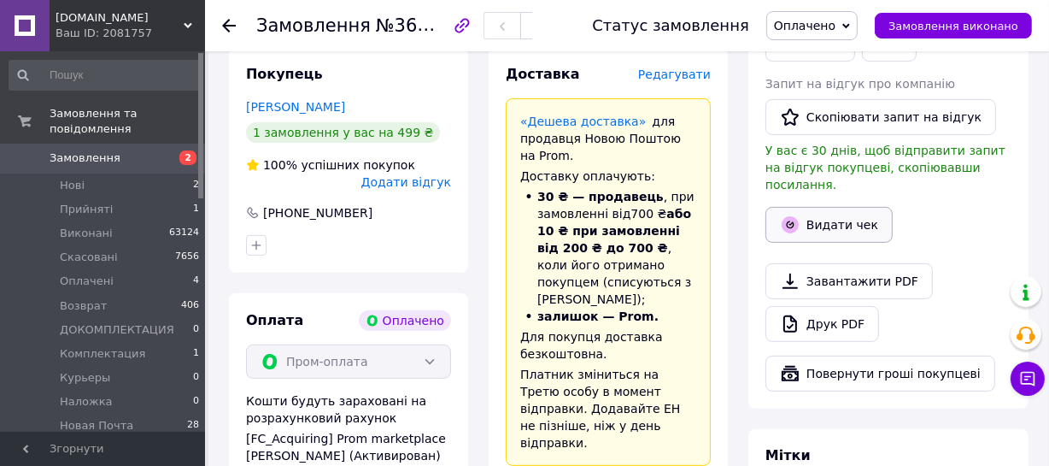
click at [830, 213] on button "Видати чек" at bounding box center [829, 225] width 127 height 36
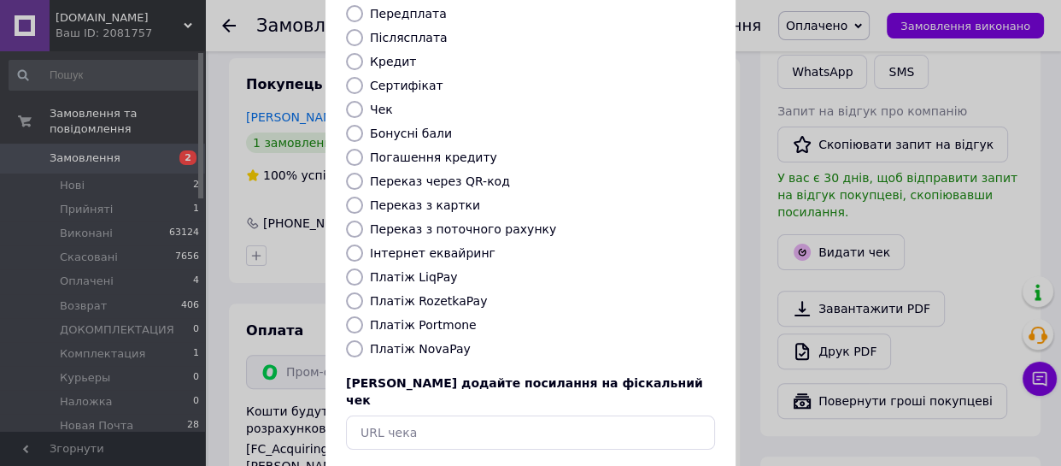
scroll to position [232, 0]
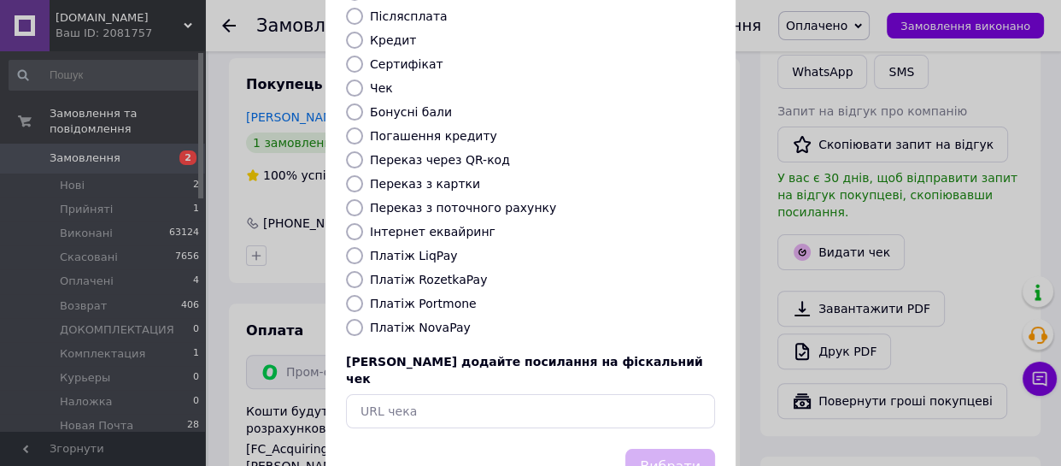
drag, startPoint x: 350, startPoint y: 261, endPoint x: 474, endPoint y: 342, distance: 148.1
click at [350, 271] on input "Платіж RozetkaPay" at bounding box center [354, 279] width 17 height 17
radio input "true"
drag, startPoint x: 662, startPoint y: 422, endPoint x: 684, endPoint y: 431, distance: 23.0
click at [664, 449] on button "Вибрати" at bounding box center [670, 467] width 90 height 37
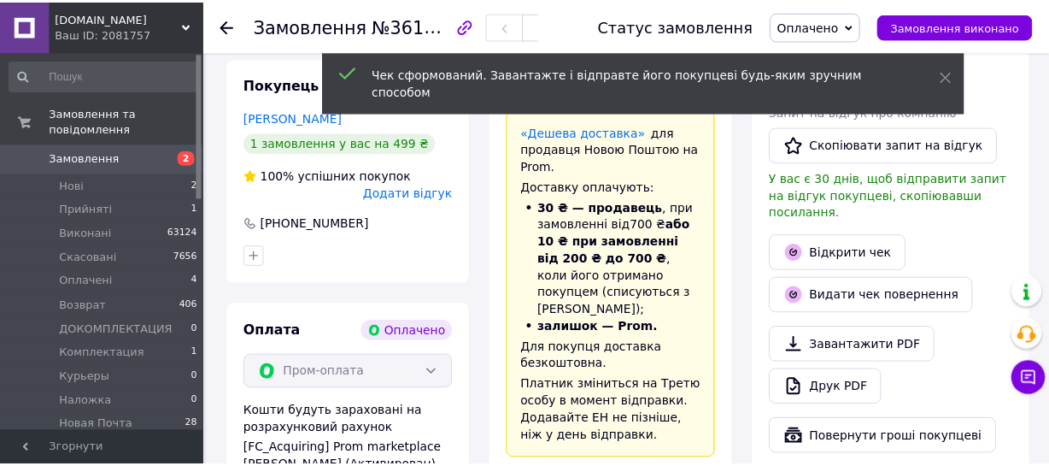
scroll to position [466, 0]
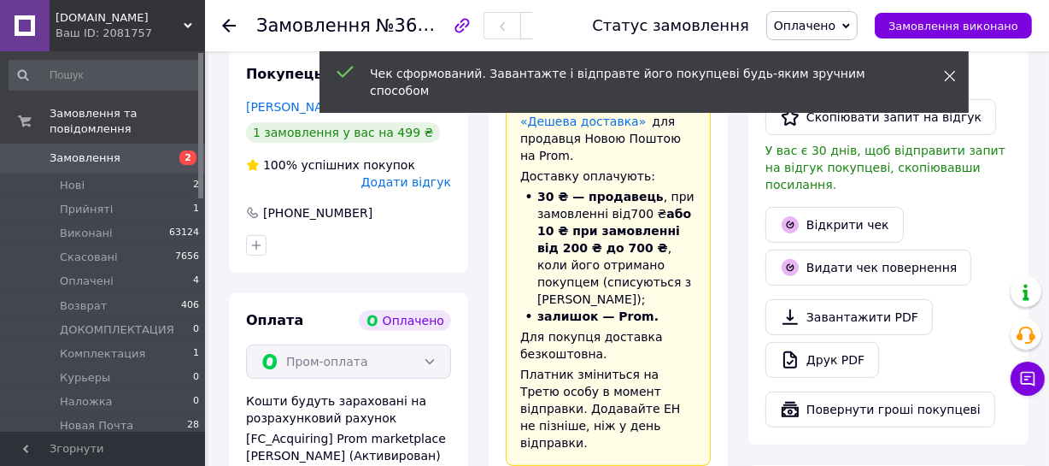
click at [947, 75] on icon at bounding box center [950, 76] width 12 height 12
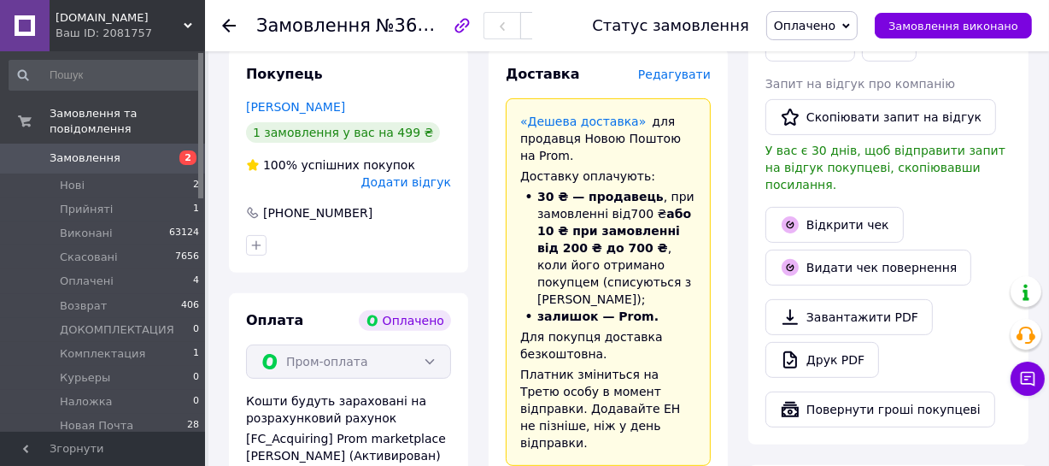
click at [854, 21] on span "Оплачено" at bounding box center [811, 25] width 91 height 29
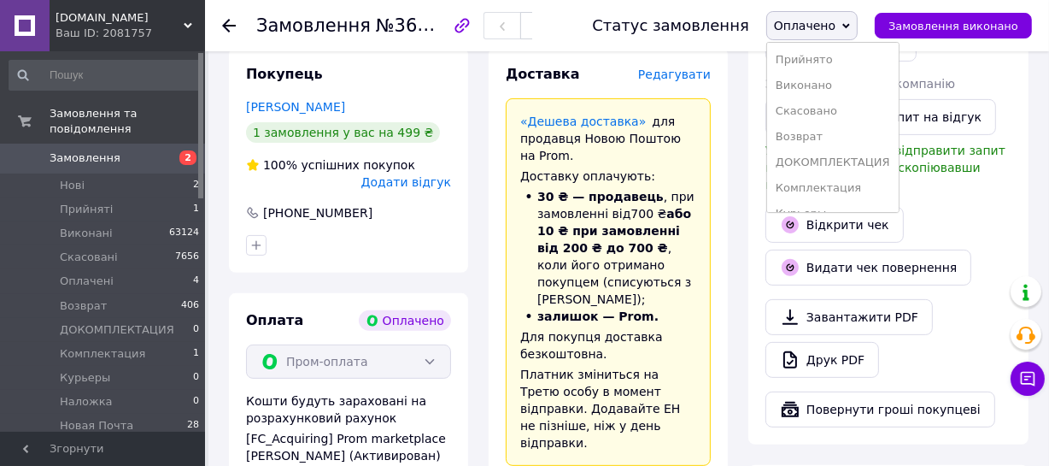
click at [824, 83] on li "Виконано" at bounding box center [833, 86] width 132 height 26
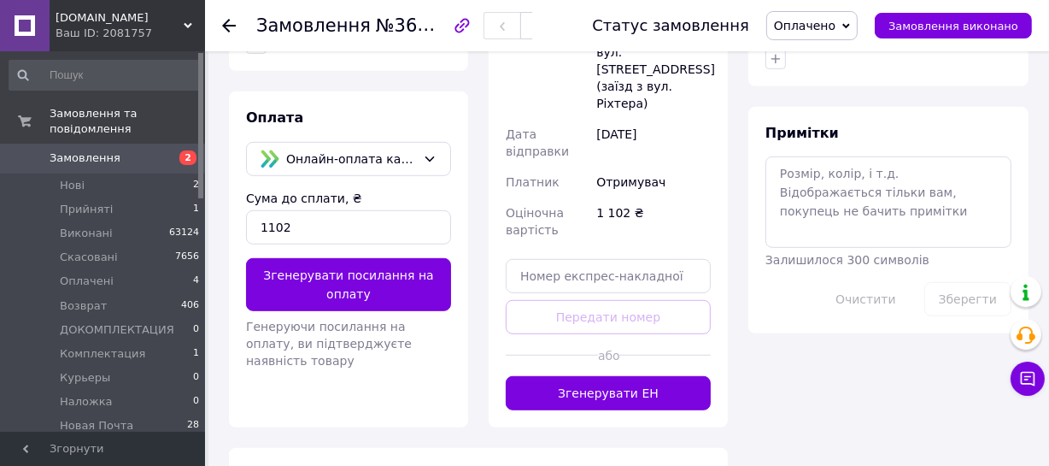
scroll to position [854, 0]
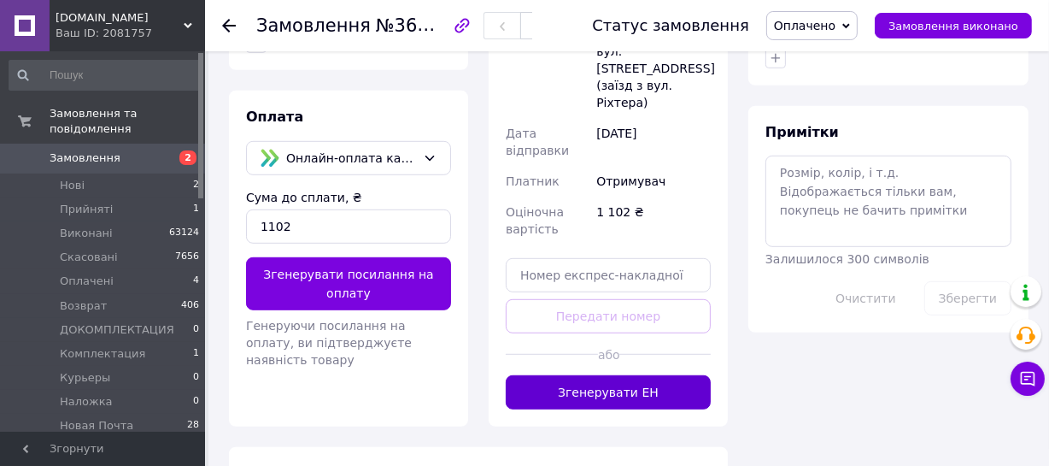
click at [604, 375] on button "Згенерувати ЕН" at bounding box center [608, 392] width 205 height 34
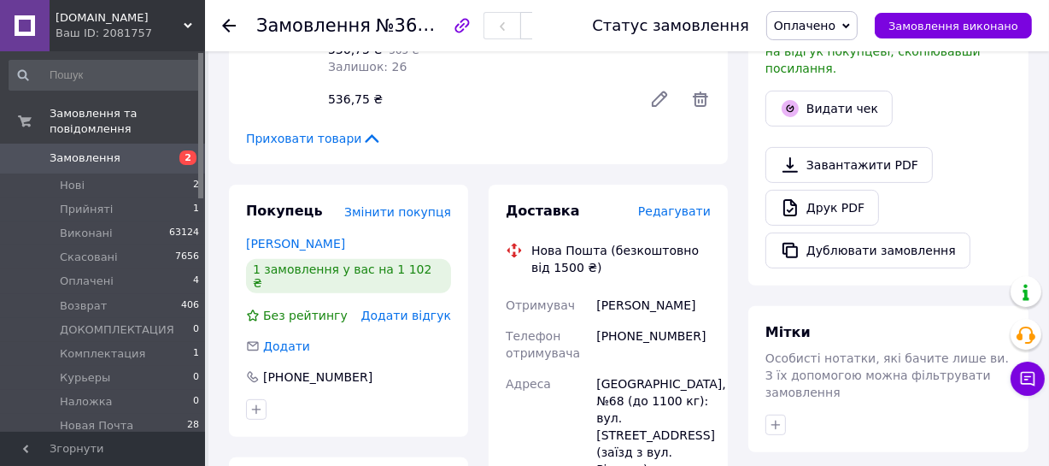
scroll to position [466, 0]
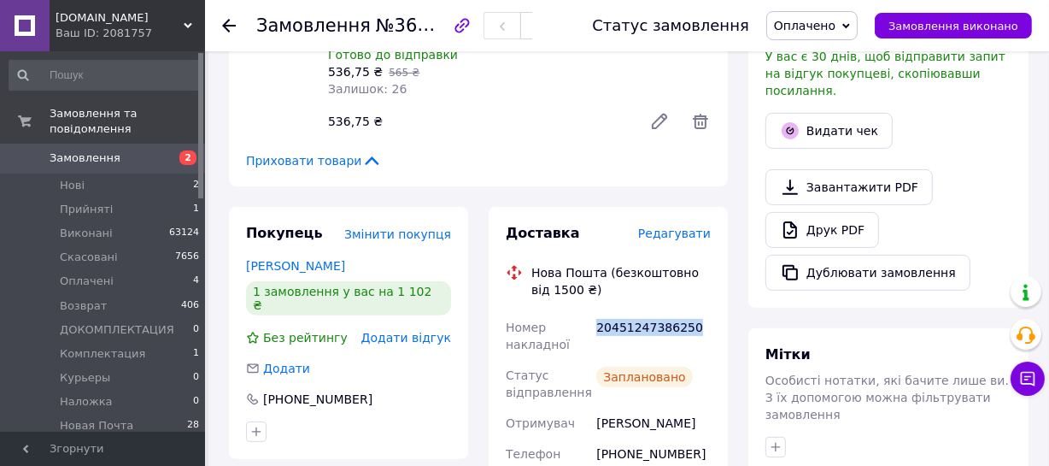
drag, startPoint x: 684, startPoint y: 305, endPoint x: 598, endPoint y: 308, distance: 86.4
click at [598, 312] on div "20451247386250" at bounding box center [653, 336] width 121 height 48
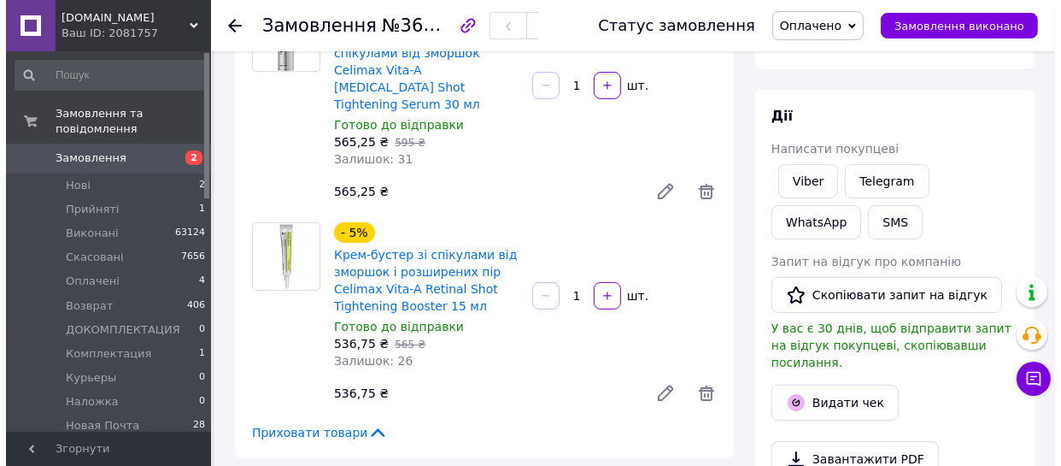
scroll to position [155, 0]
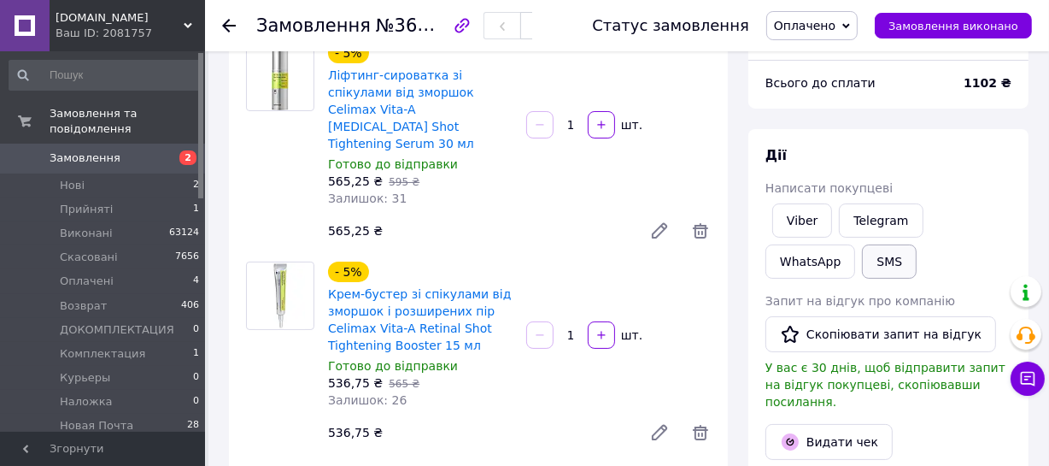
click at [862, 258] on button "SMS" at bounding box center [889, 261] width 55 height 34
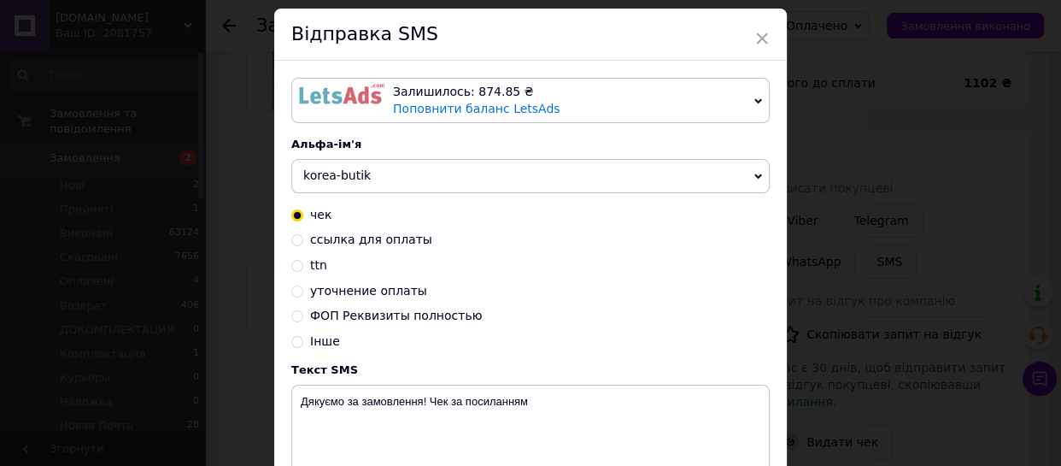
scroll to position [77, 0]
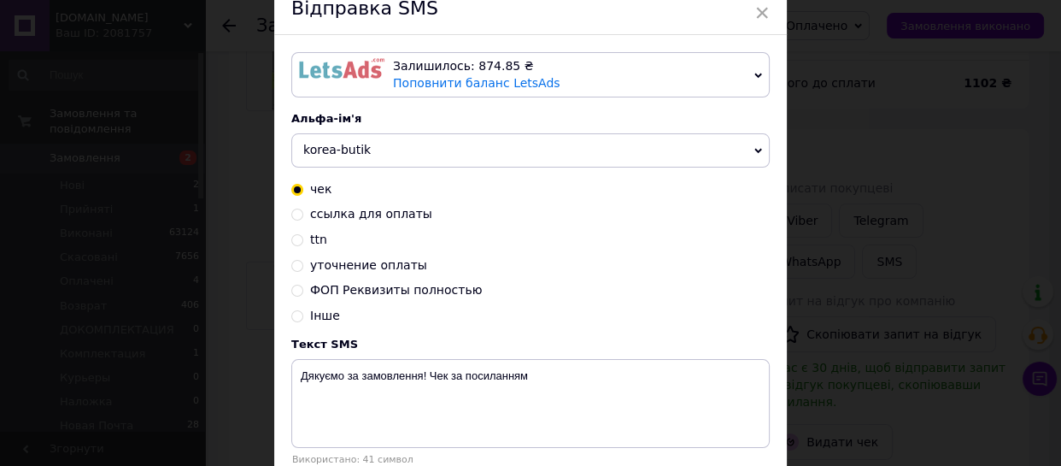
drag, startPoint x: 294, startPoint y: 237, endPoint x: 393, endPoint y: 291, distance: 113.2
click at [295, 237] on input "ttn" at bounding box center [297, 238] width 12 height 12
radio input "true"
radio input "false"
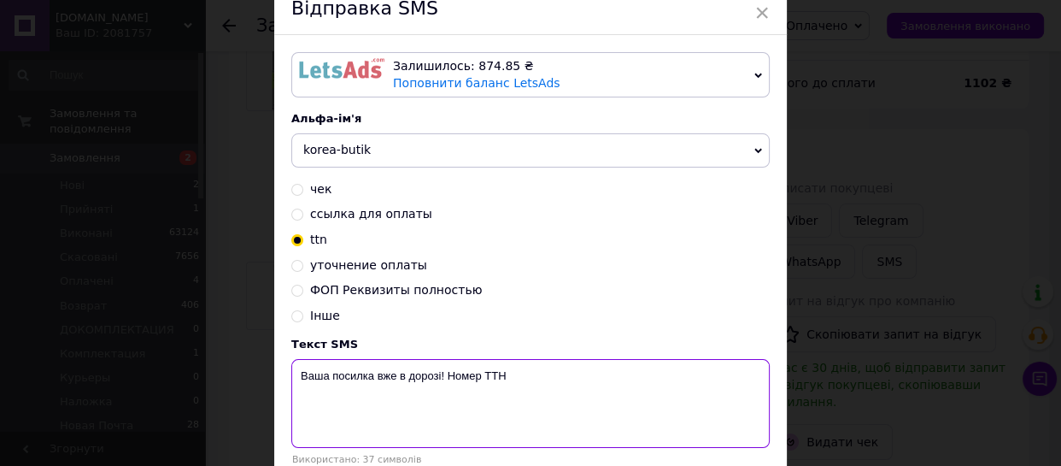
click at [538, 374] on textarea "Ваша посилка вже в дорозі! Номер ТТН" at bounding box center [530, 403] width 478 height 89
paste textarea "20451247386250"
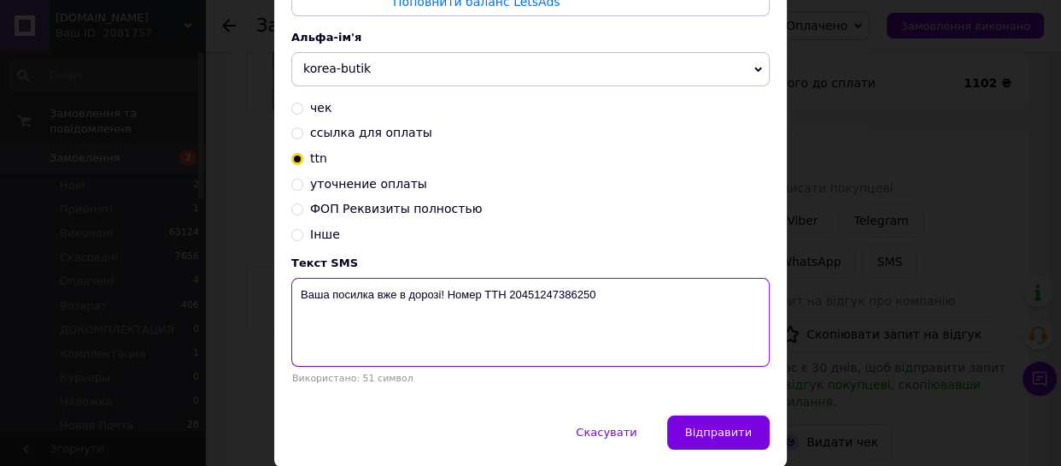
scroll to position [222, 0]
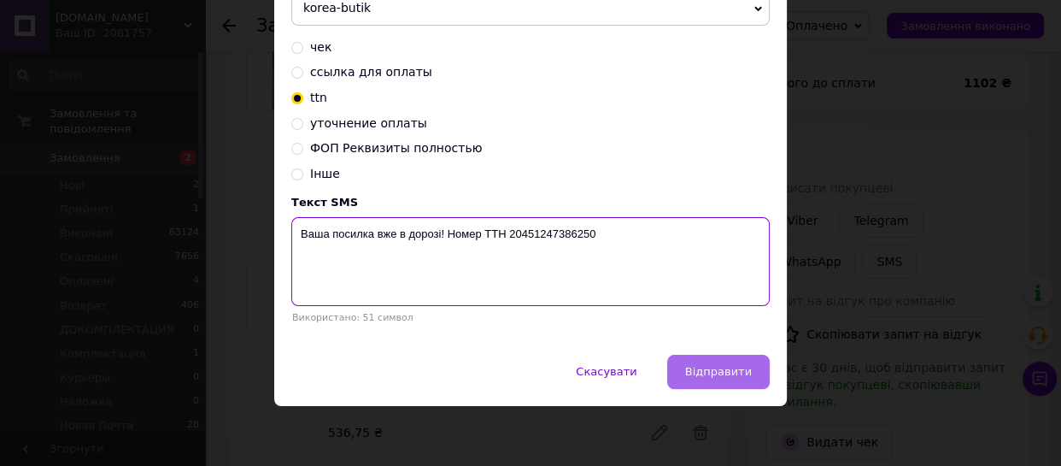
type textarea "Ваша посилка вже в дорозі! Номер ТТН 20451247386250"
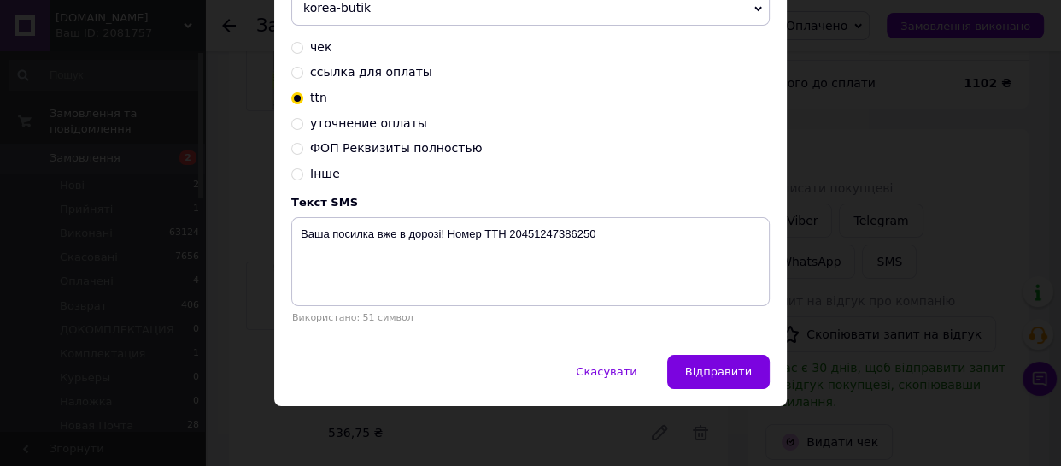
drag, startPoint x: 719, startPoint y: 362, endPoint x: 730, endPoint y: 363, distance: 10.3
click at [720, 362] on button "Відправити" at bounding box center [718, 372] width 103 height 34
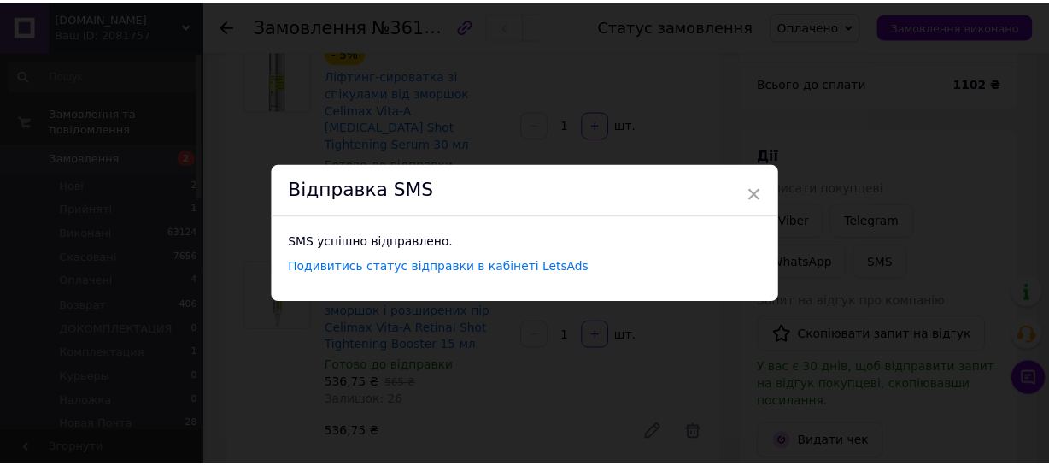
scroll to position [0, 0]
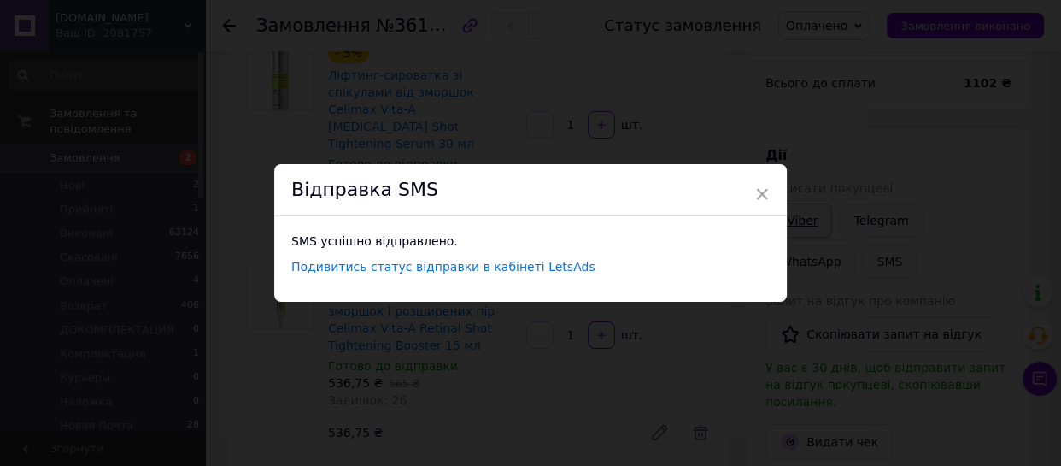
click at [760, 193] on span "×" at bounding box center [761, 193] width 15 height 29
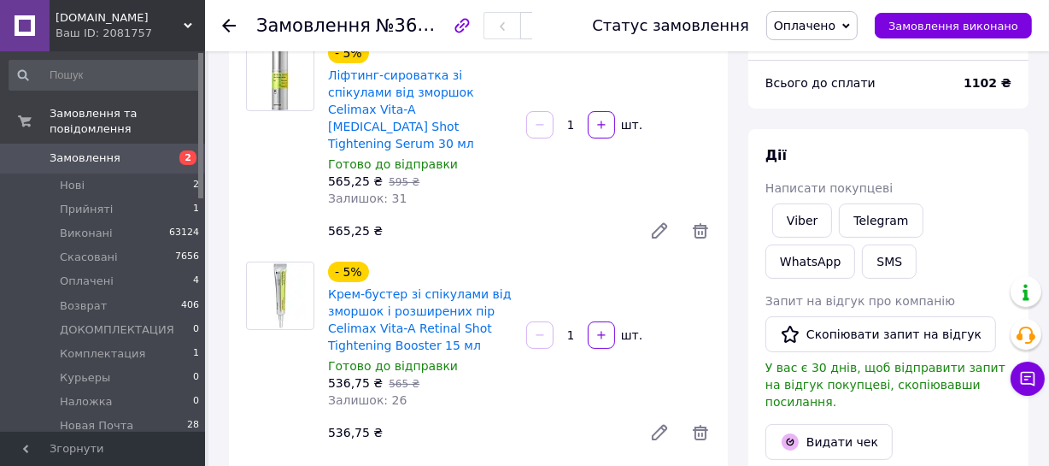
click at [840, 33] on span "Оплачено" at bounding box center [811, 25] width 91 height 29
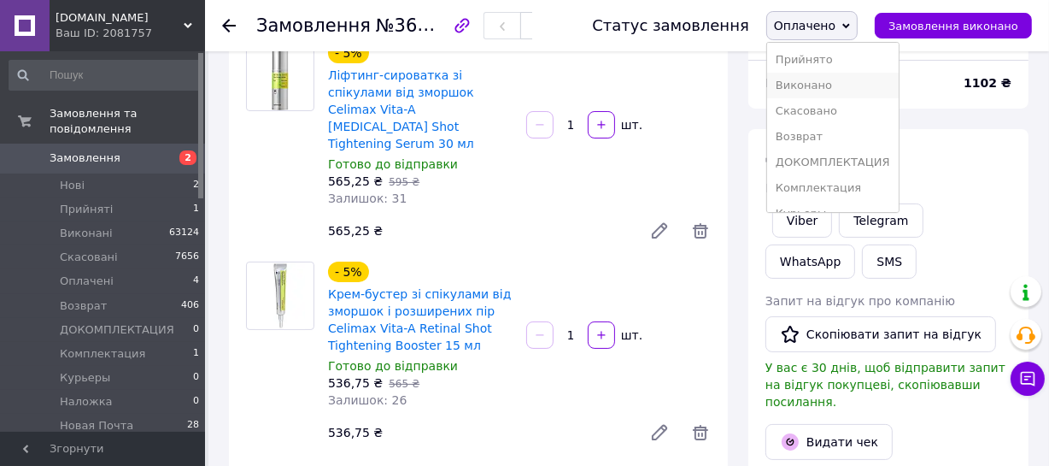
click at [820, 85] on li "Виконано" at bounding box center [833, 86] width 132 height 26
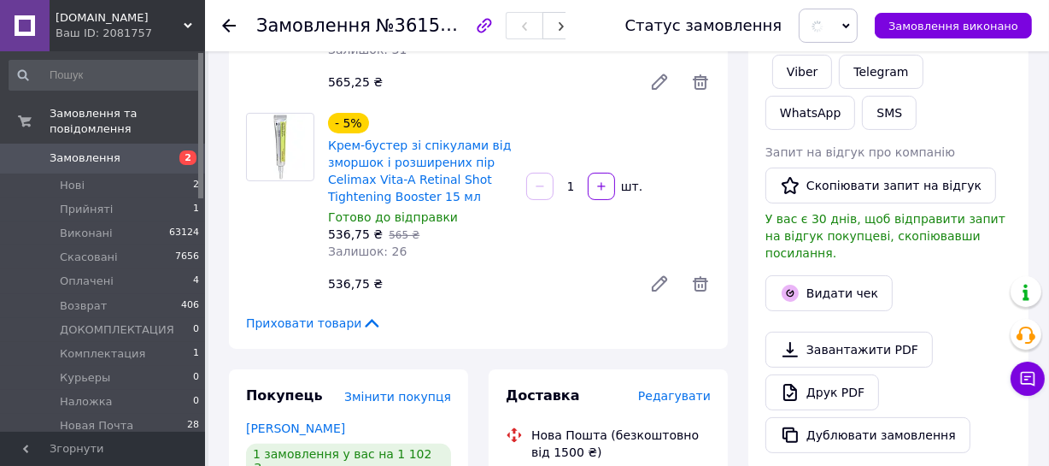
scroll to position [466, 0]
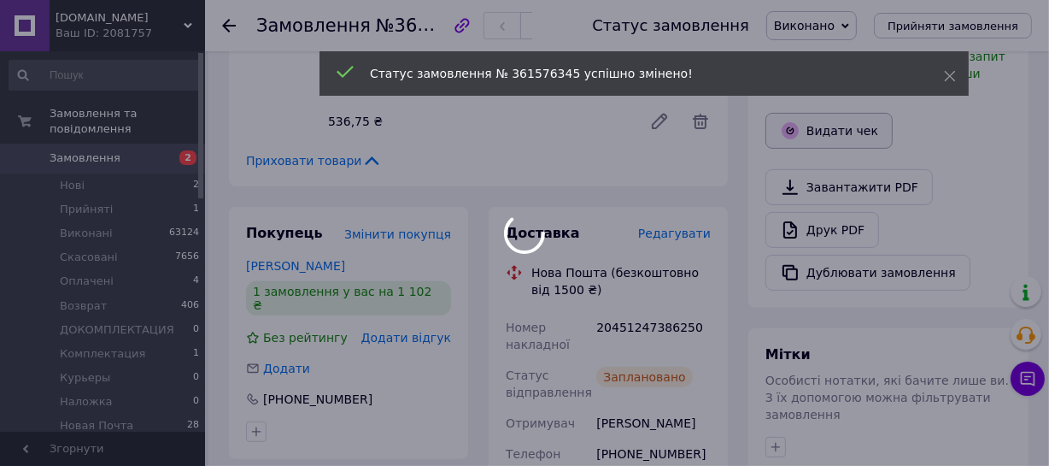
click at [836, 104] on div at bounding box center [524, 233] width 1049 height 466
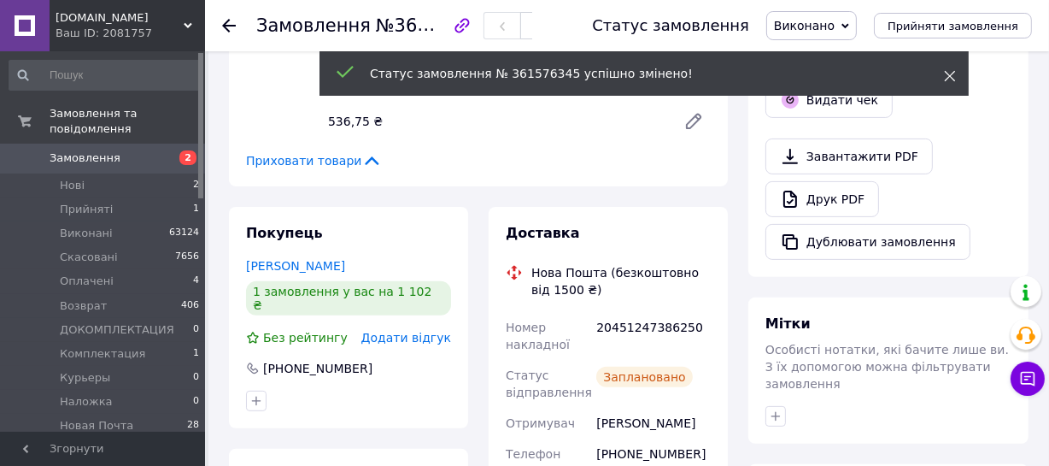
click at [947, 79] on use at bounding box center [950, 76] width 11 height 11
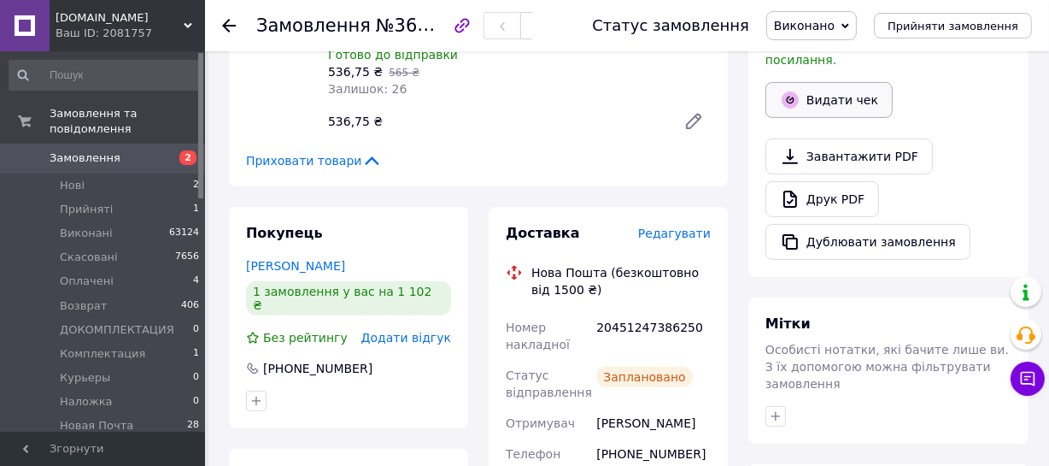
click at [836, 84] on button "Видати чек" at bounding box center [829, 100] width 127 height 36
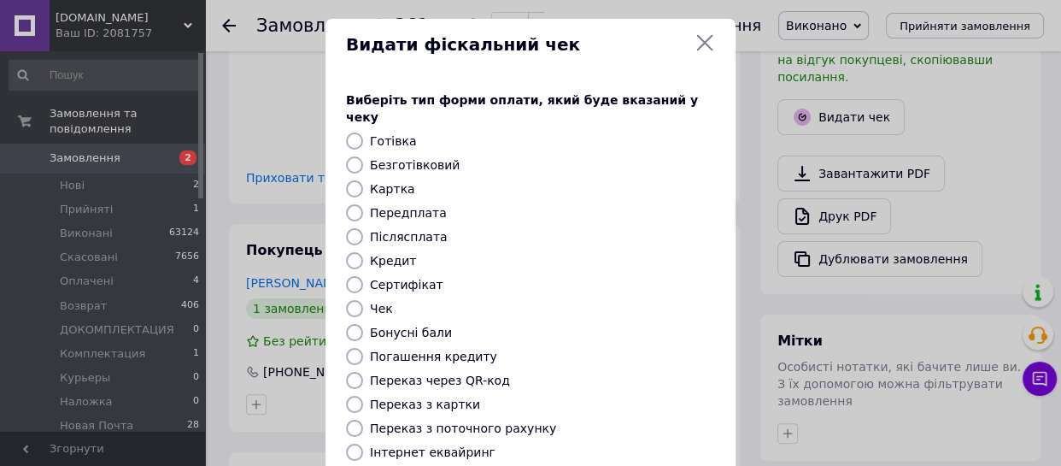
scroll to position [0, 0]
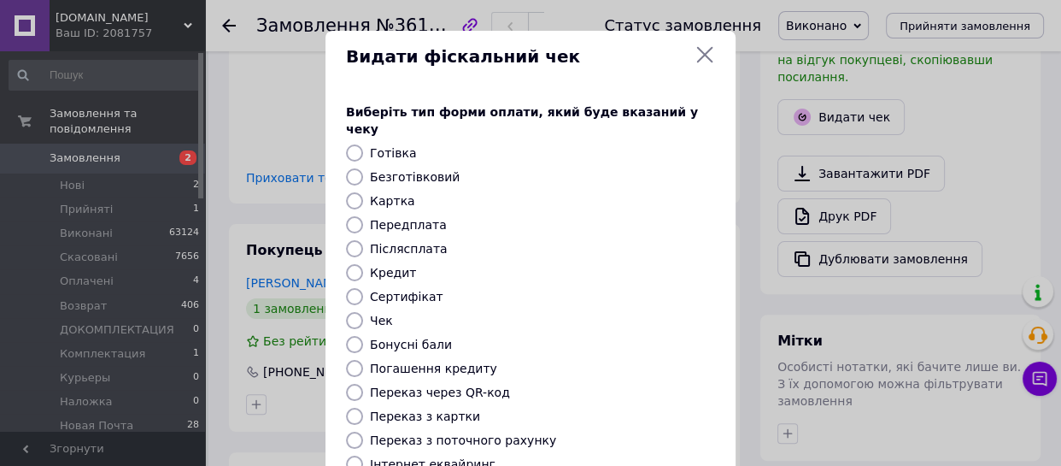
click at [701, 50] on icon at bounding box center [705, 54] width 21 height 21
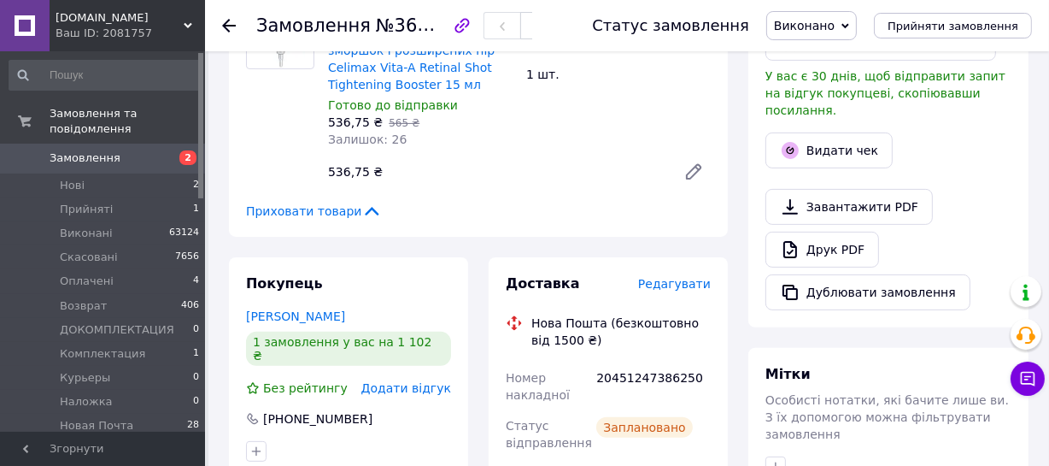
scroll to position [388, 0]
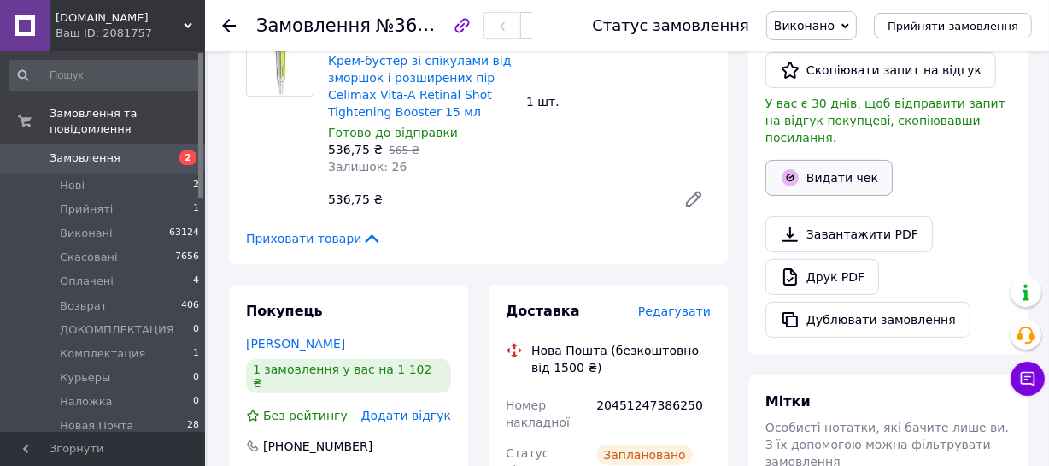
click at [825, 161] on button "Видати чек" at bounding box center [829, 178] width 127 height 36
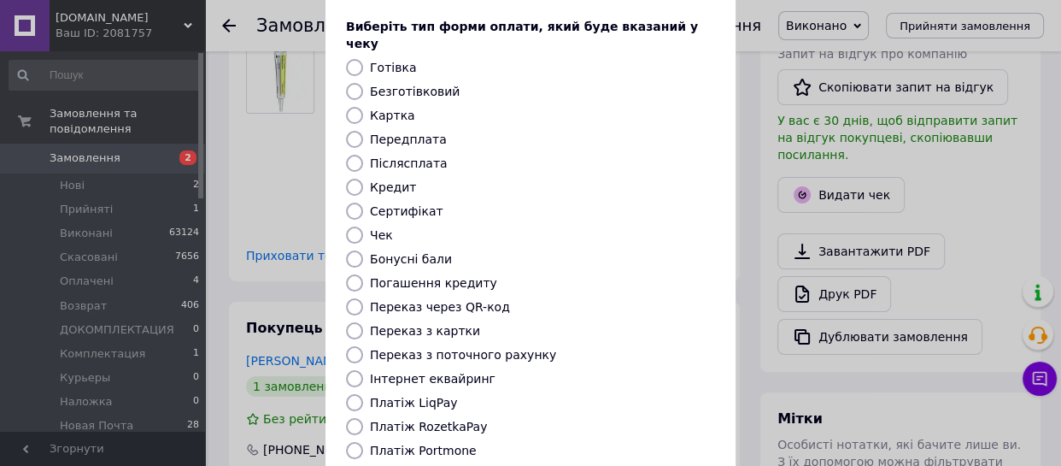
scroll to position [232, 0]
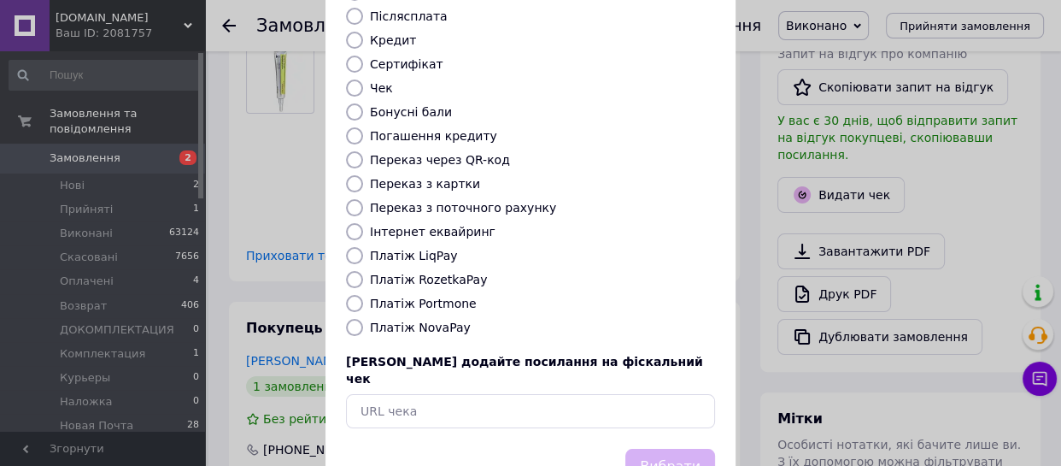
click at [346, 247] on input "Платіж LiqPay" at bounding box center [354, 255] width 17 height 17
radio input "true"
click at [653, 449] on button "Вибрати" at bounding box center [670, 467] width 90 height 37
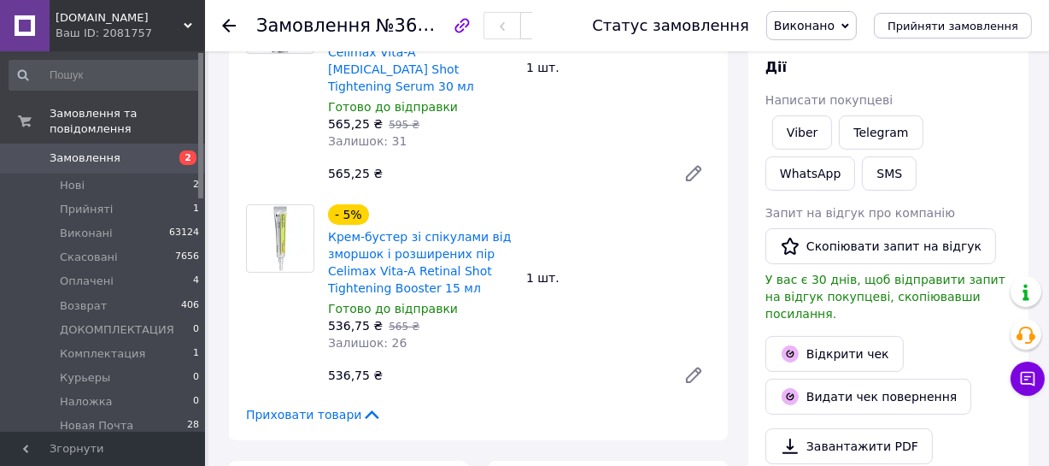
scroll to position [466, 0]
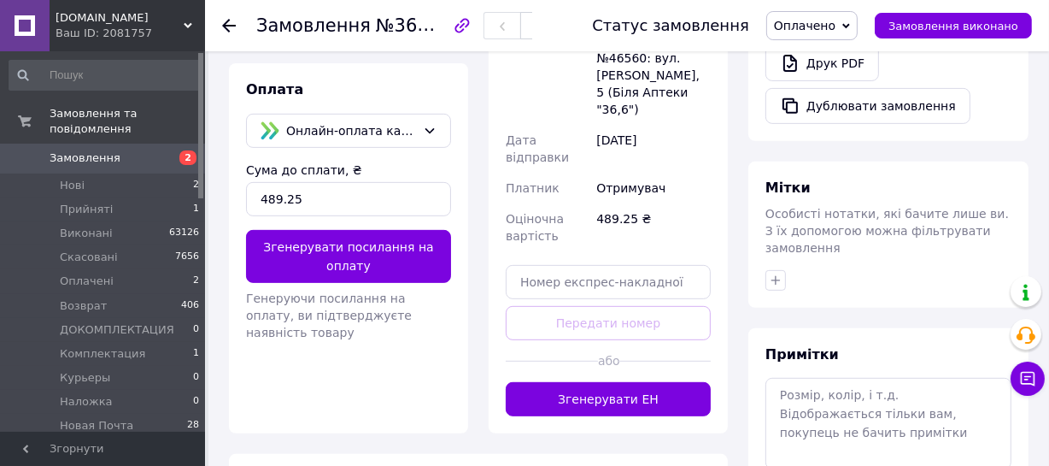
scroll to position [714, 0]
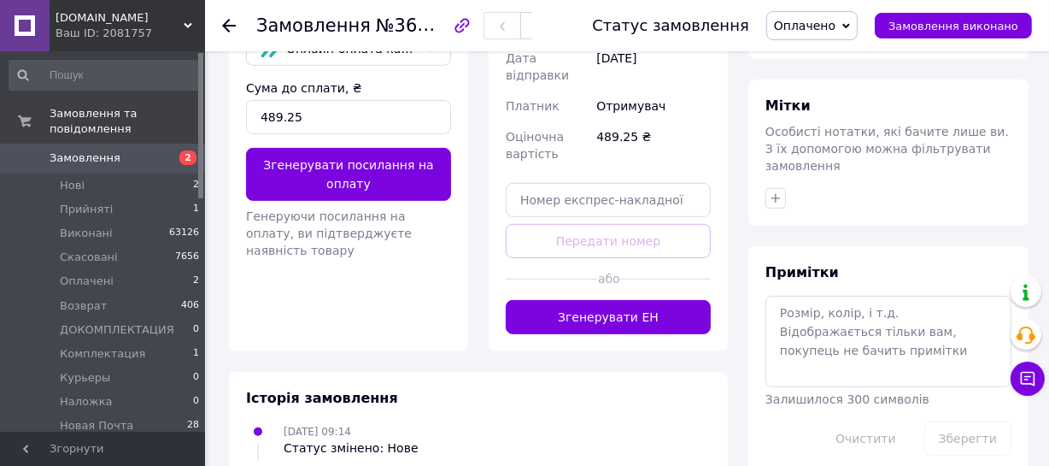
drag, startPoint x: 581, startPoint y: 250, endPoint x: 648, endPoint y: 258, distance: 67.1
click at [581, 300] on button "Згенерувати ЕН" at bounding box center [608, 317] width 205 height 34
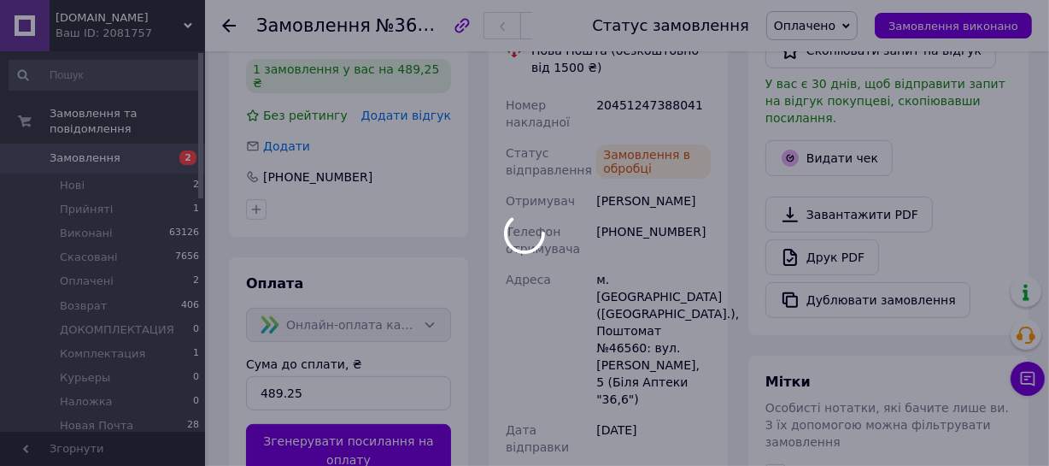
scroll to position [466, 0]
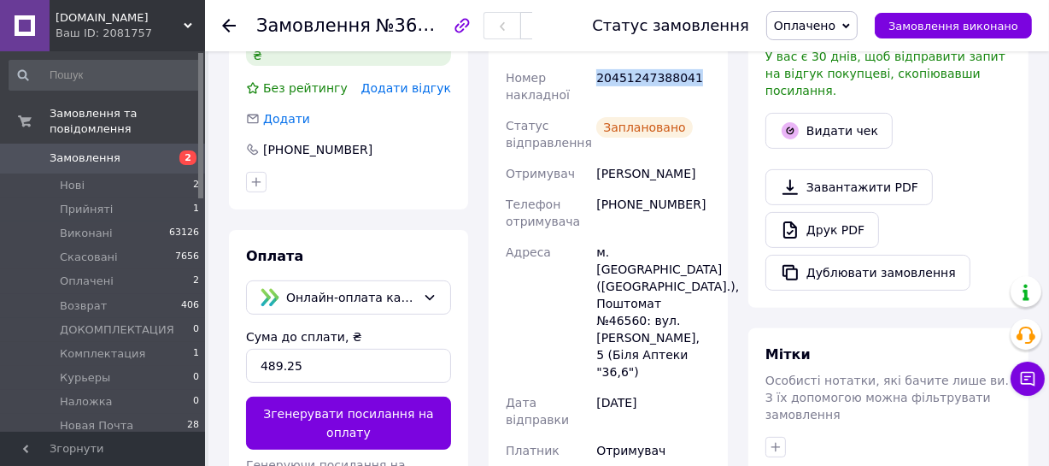
drag, startPoint x: 687, startPoint y: 77, endPoint x: 597, endPoint y: 76, distance: 89.7
click at [596, 76] on div "20451247388041" at bounding box center [653, 86] width 121 height 48
copy div "20451247388041"
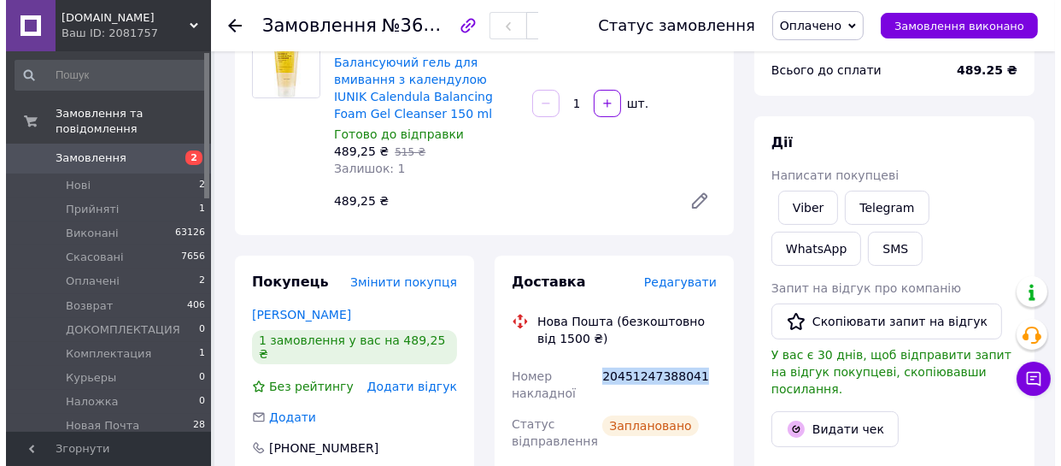
scroll to position [155, 0]
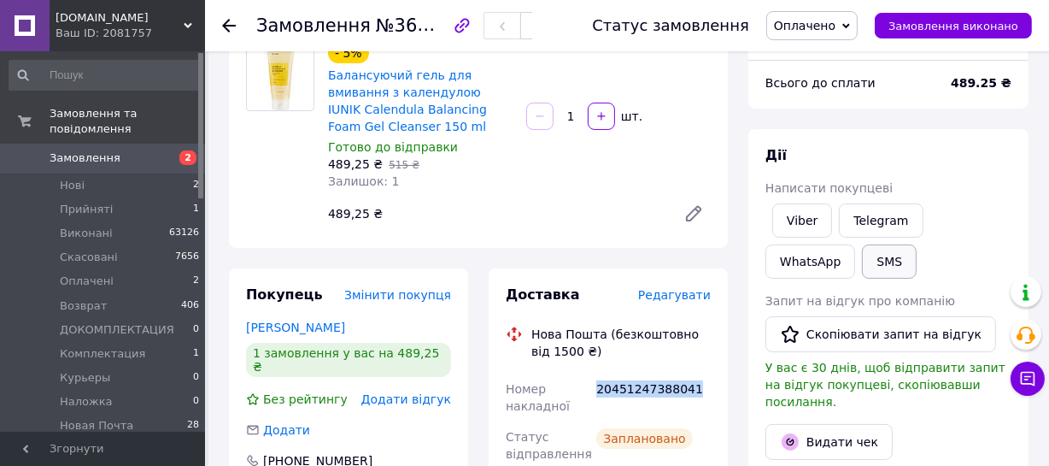
click at [862, 267] on button "SMS" at bounding box center [889, 261] width 55 height 34
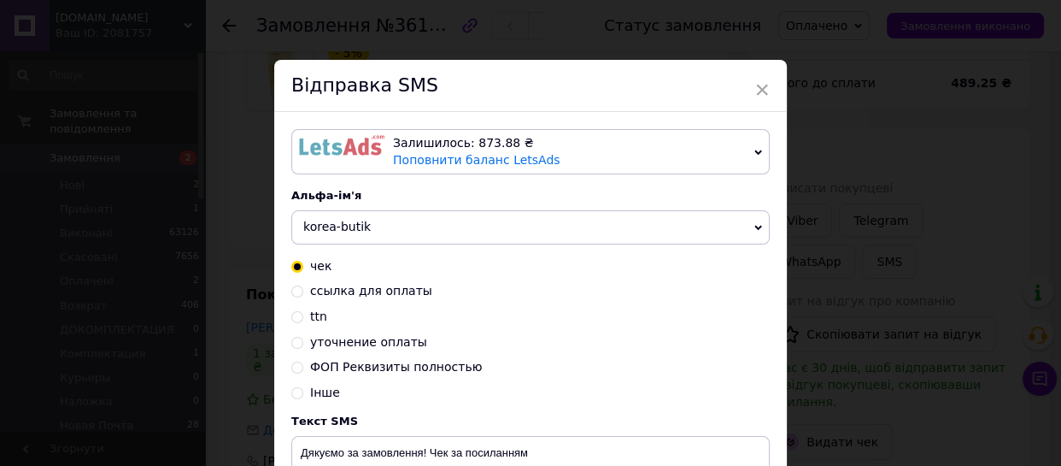
drag, startPoint x: 293, startPoint y: 324, endPoint x: 333, endPoint y: 331, distance: 40.7
click at [295, 321] on input "ttn" at bounding box center [297, 315] width 12 height 12
radio input "true"
radio input "false"
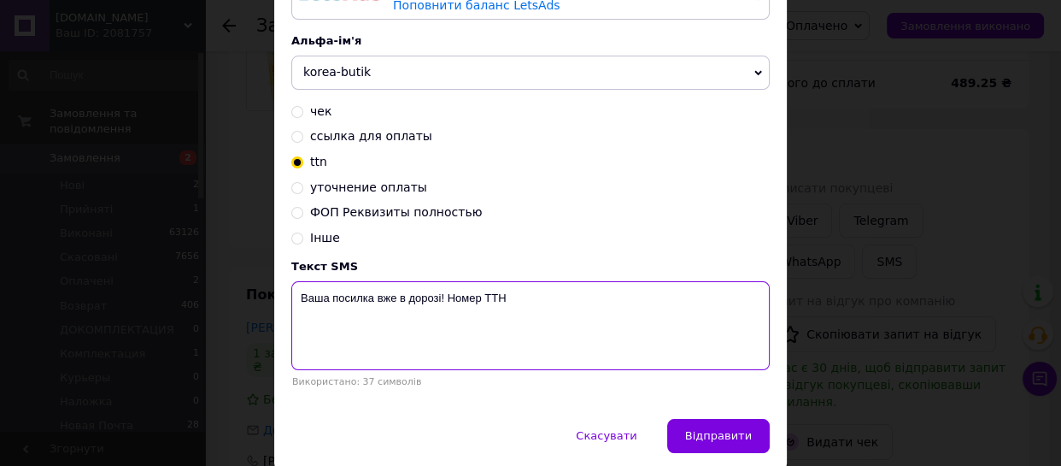
click at [539, 308] on textarea "Ваша посилка вже в дорозі! Номер ТТН" at bounding box center [530, 325] width 478 height 89
paste textarea "20451247388041"
type textarea "Ваша посилка вже в дорозі! Номер ТТН 20451247388041"
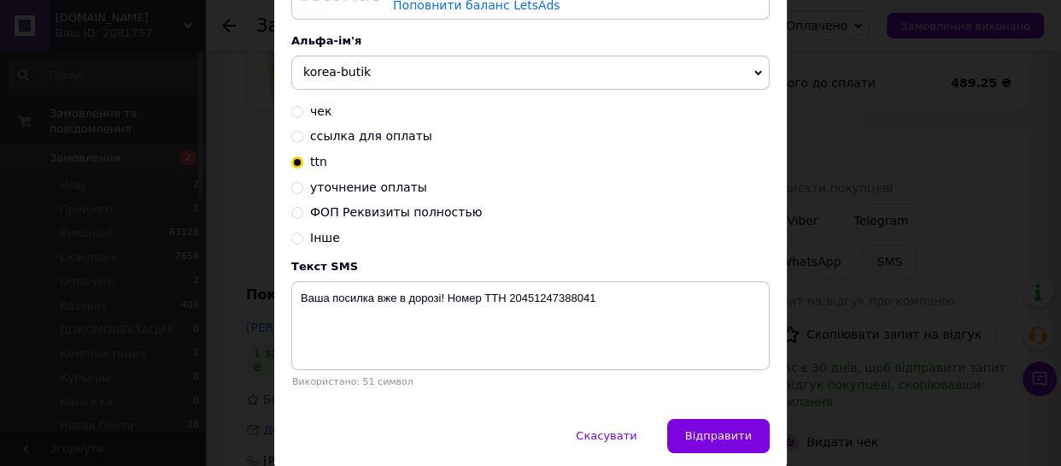
drag, startPoint x: 720, startPoint y: 441, endPoint x: 752, endPoint y: 461, distance: 37.7
click at [725, 442] on span "Відправити" at bounding box center [718, 435] width 67 height 13
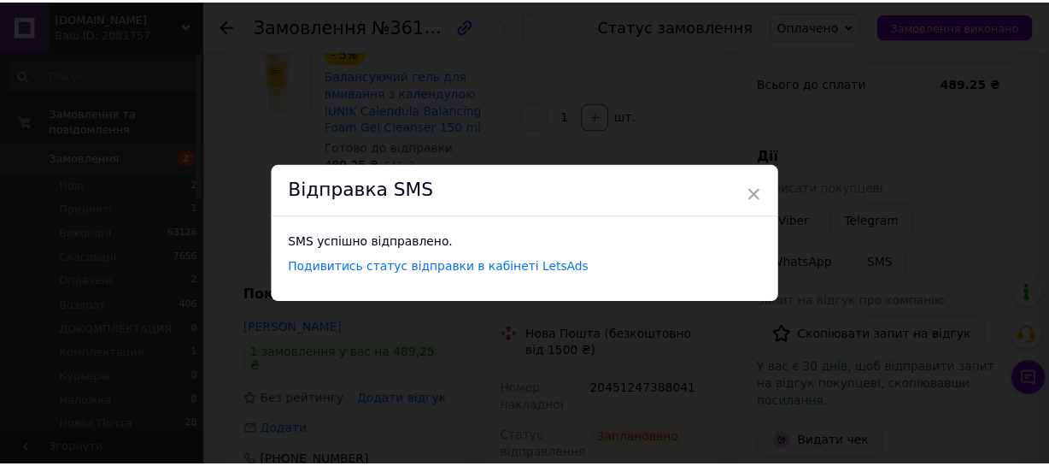
scroll to position [0, 0]
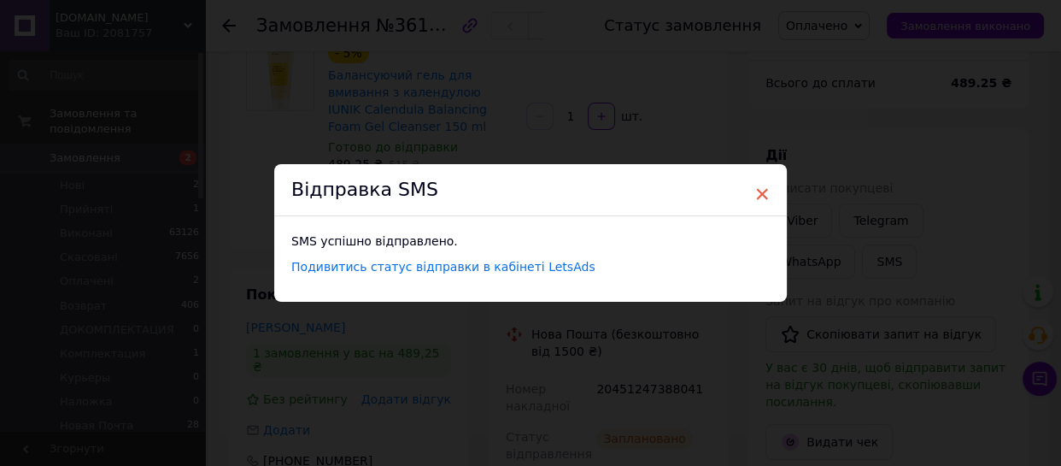
click at [759, 189] on span "×" at bounding box center [761, 193] width 15 height 29
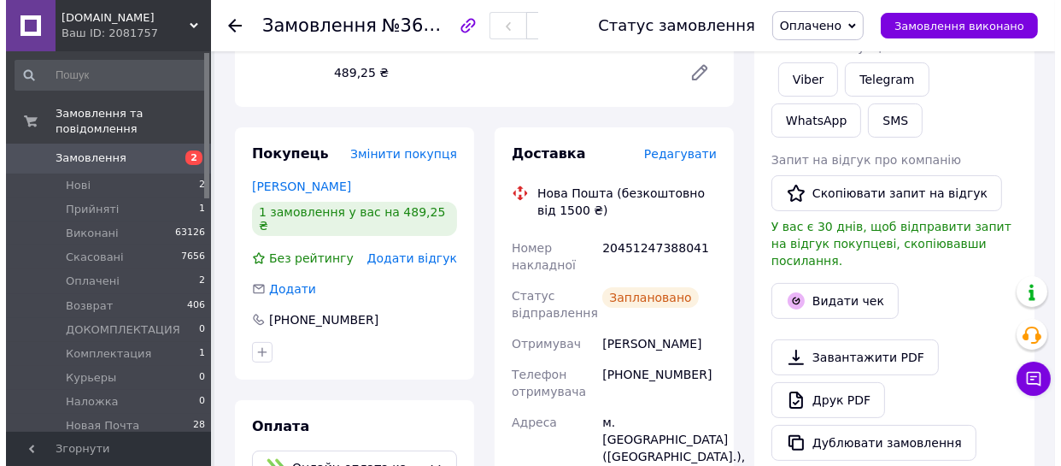
scroll to position [388, 0]
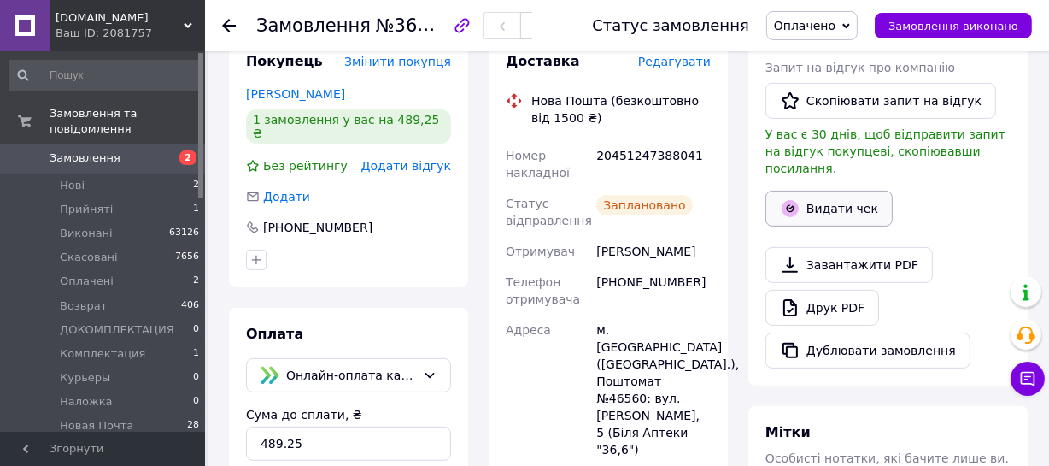
click at [824, 191] on button "Видати чек" at bounding box center [829, 209] width 127 height 36
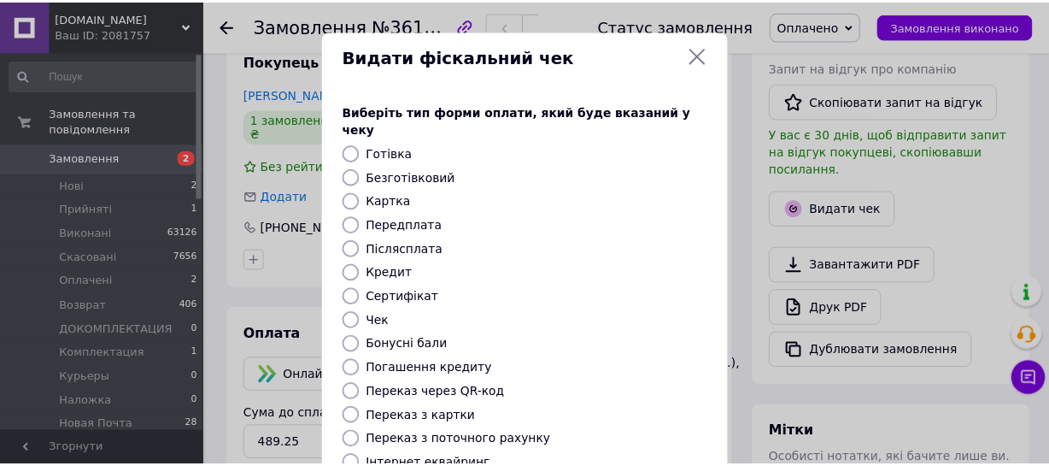
scroll to position [268, 0]
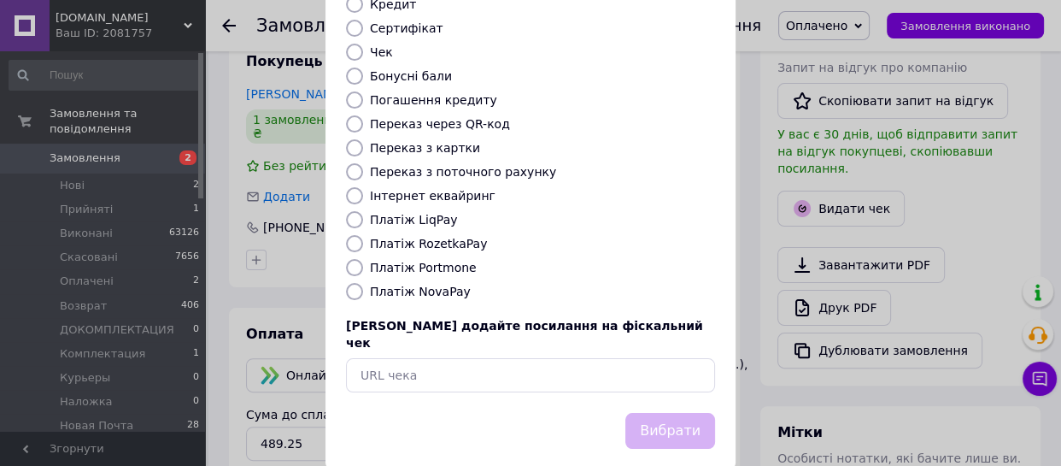
click at [354, 211] on input "Платіж LiqPay" at bounding box center [354, 219] width 17 height 17
radio input "true"
drag, startPoint x: 682, startPoint y: 396, endPoint x: 709, endPoint y: 418, distance: 34.7
click at [682, 413] on button "Вибрати" at bounding box center [670, 431] width 90 height 37
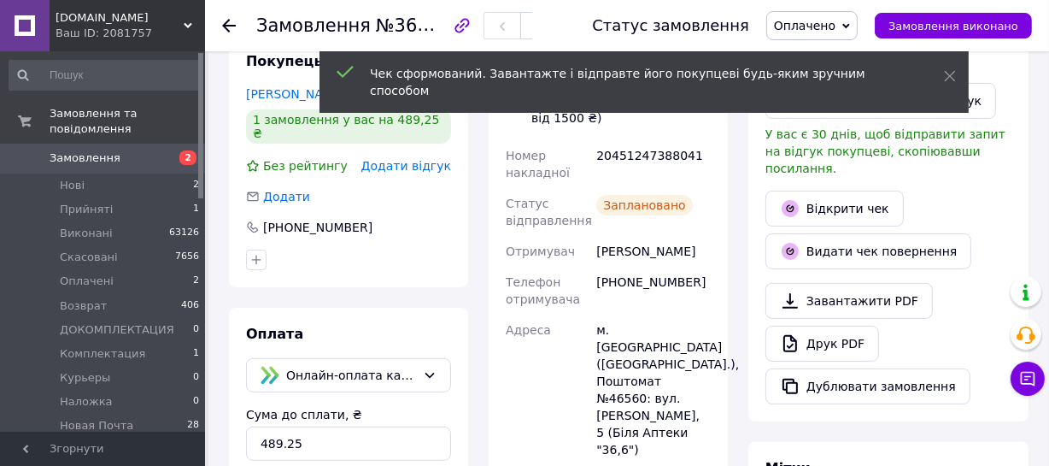
click at [858, 20] on span "Оплачено" at bounding box center [811, 25] width 91 height 29
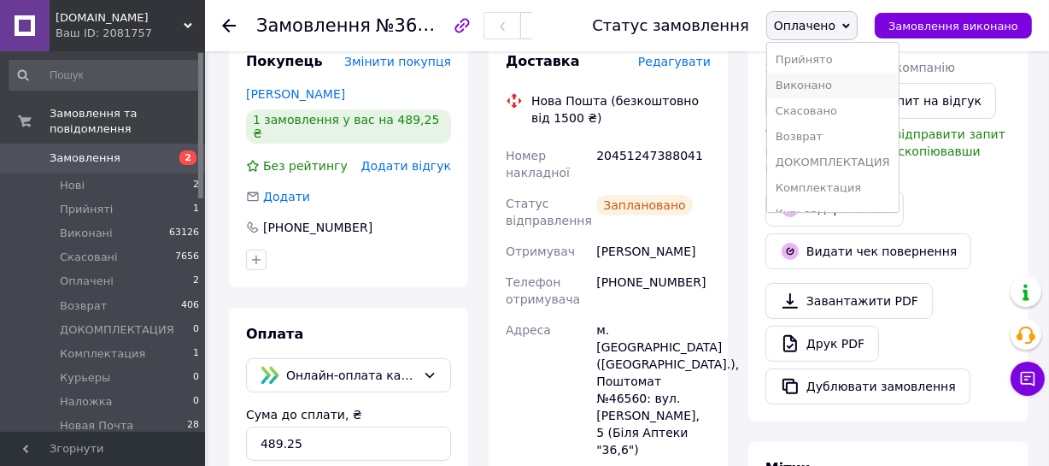
click at [844, 85] on li "Виконано" at bounding box center [833, 86] width 132 height 26
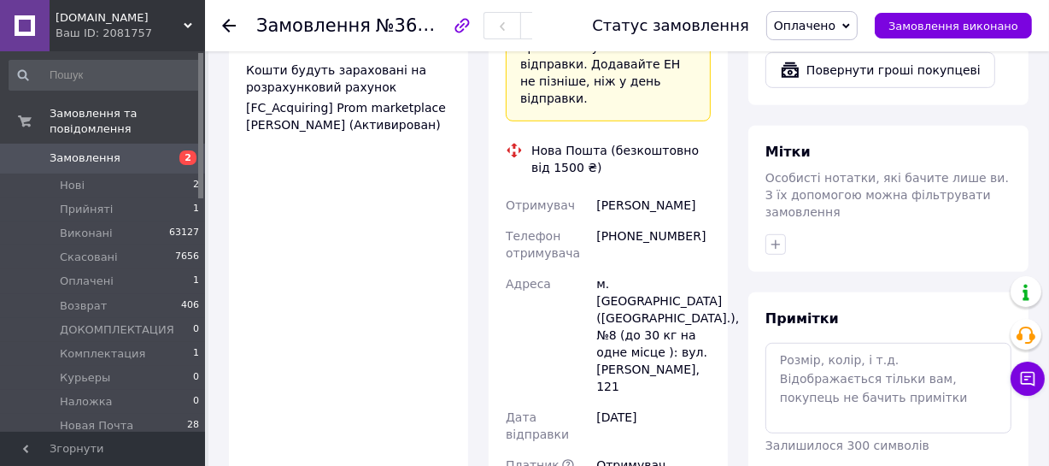
scroll to position [931, 0]
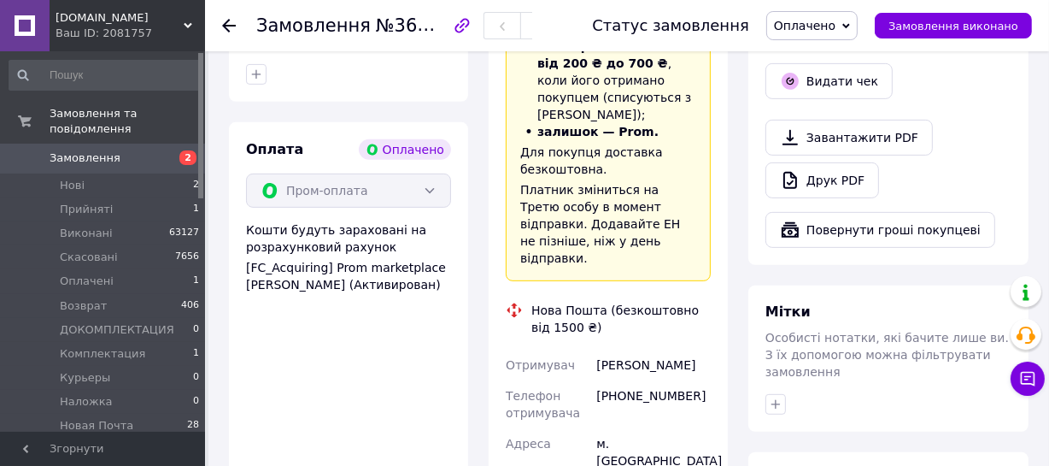
scroll to position [699, 0]
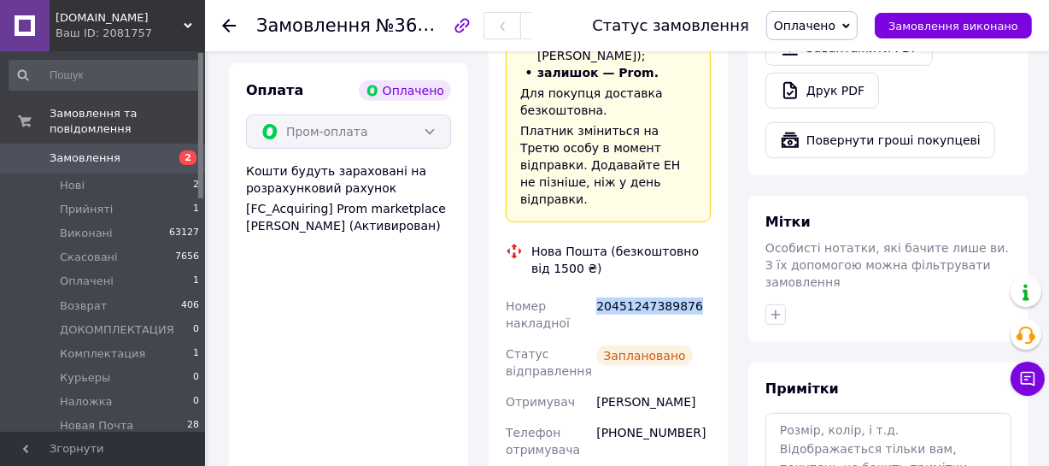
drag, startPoint x: 688, startPoint y: 253, endPoint x: 613, endPoint y: 255, distance: 75.2
click at [596, 291] on div "20451247389876" at bounding box center [653, 315] width 121 height 48
copy div "20451247389876"
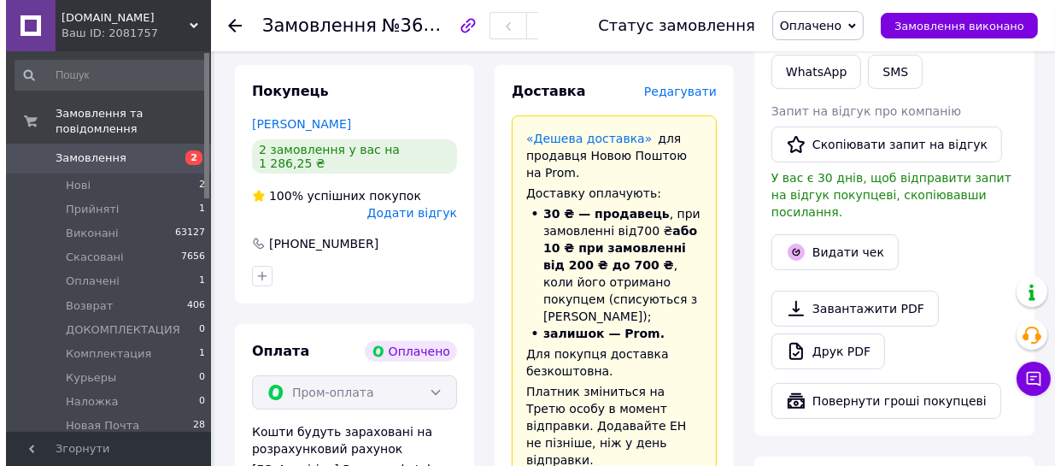
scroll to position [388, 0]
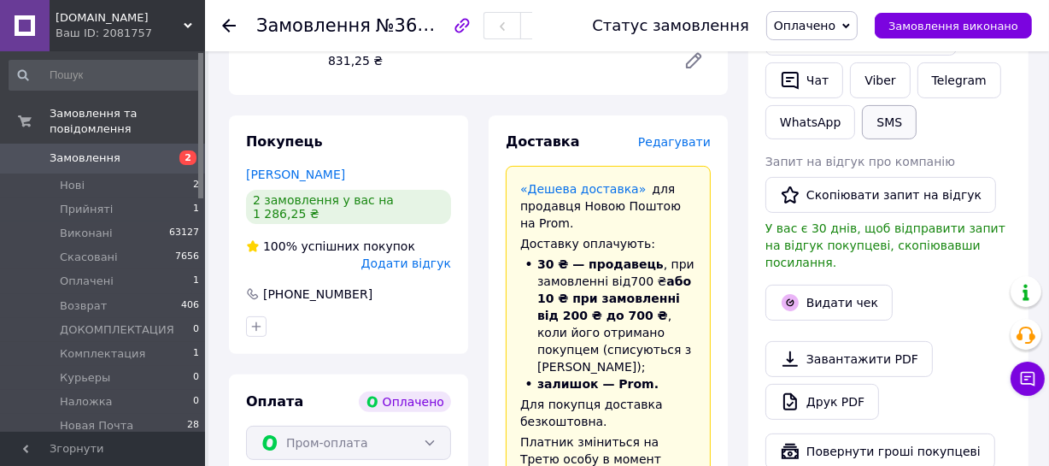
click at [892, 123] on button "SMS" at bounding box center [889, 122] width 55 height 34
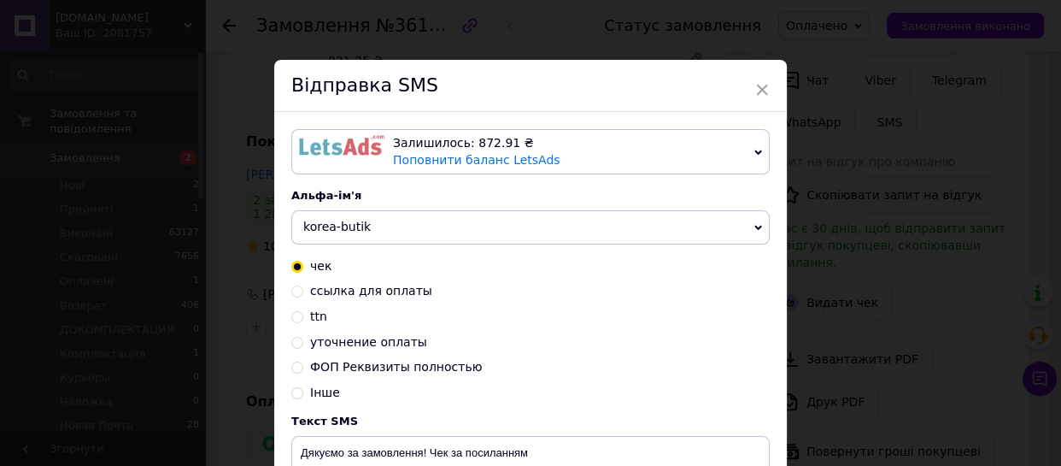
drag, startPoint x: 292, startPoint y: 318, endPoint x: 408, endPoint y: 323, distance: 115.5
click at [293, 318] on input "ttn" at bounding box center [297, 315] width 12 height 12
radio input "true"
radio input "false"
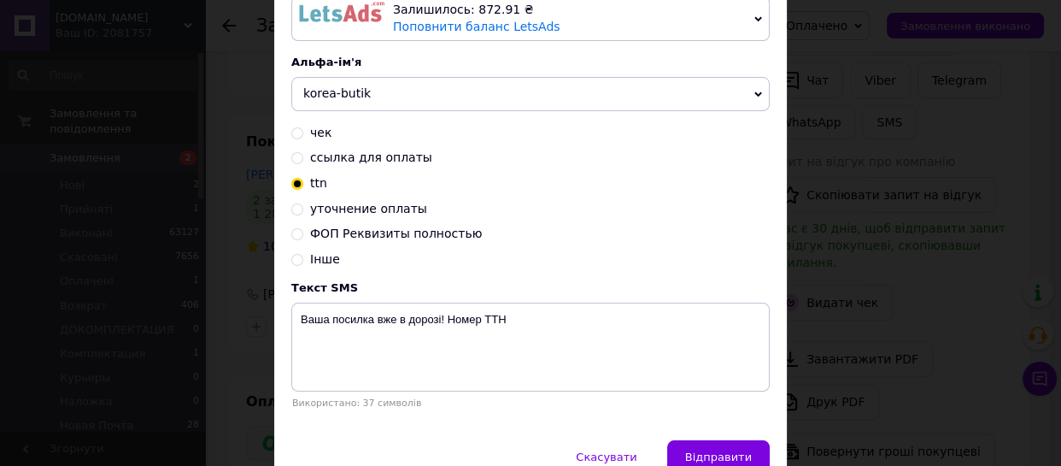
scroll to position [222, 0]
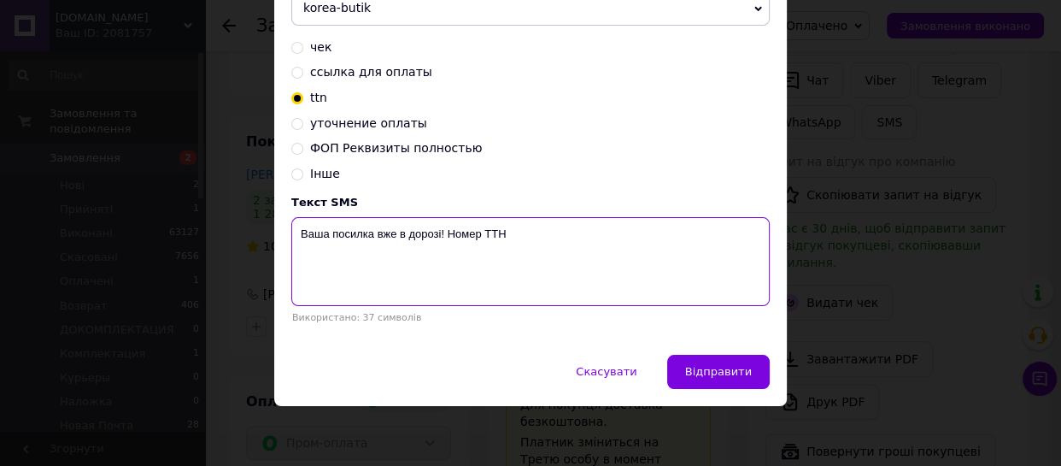
click at [519, 237] on textarea "Ваша посилка вже в дорозі! Номер ТТН" at bounding box center [530, 261] width 478 height 89
paste textarea "20451247389876"
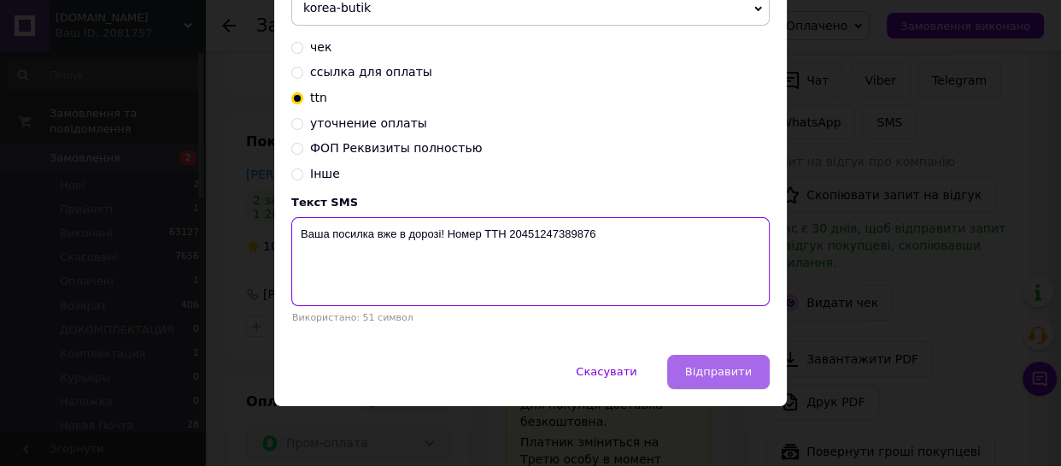
type textarea "Ваша посилка вже в дорозі! Номер ТТН 20451247389876"
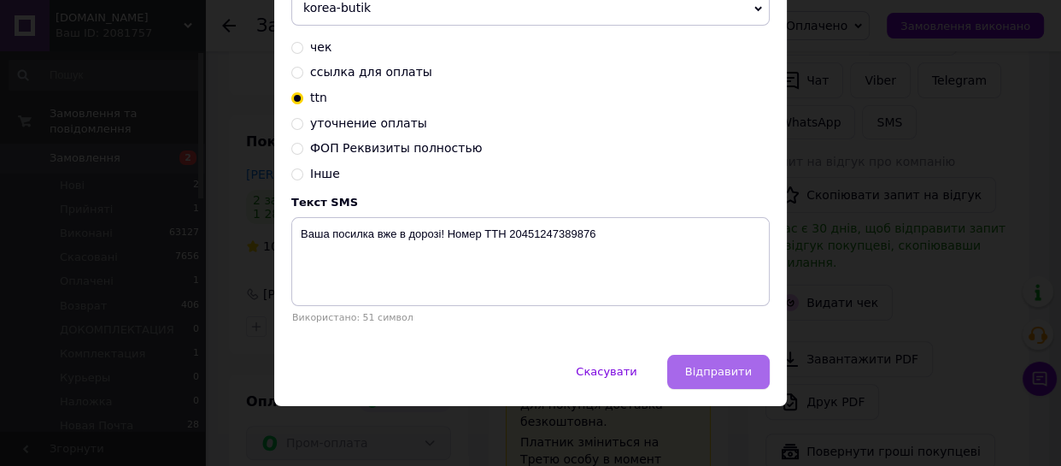
click at [732, 375] on span "Відправити" at bounding box center [718, 371] width 67 height 13
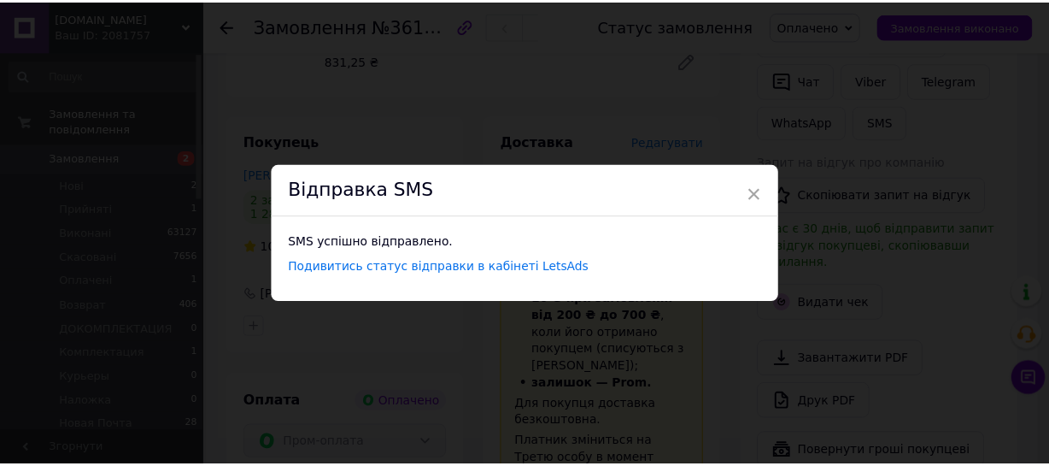
scroll to position [0, 0]
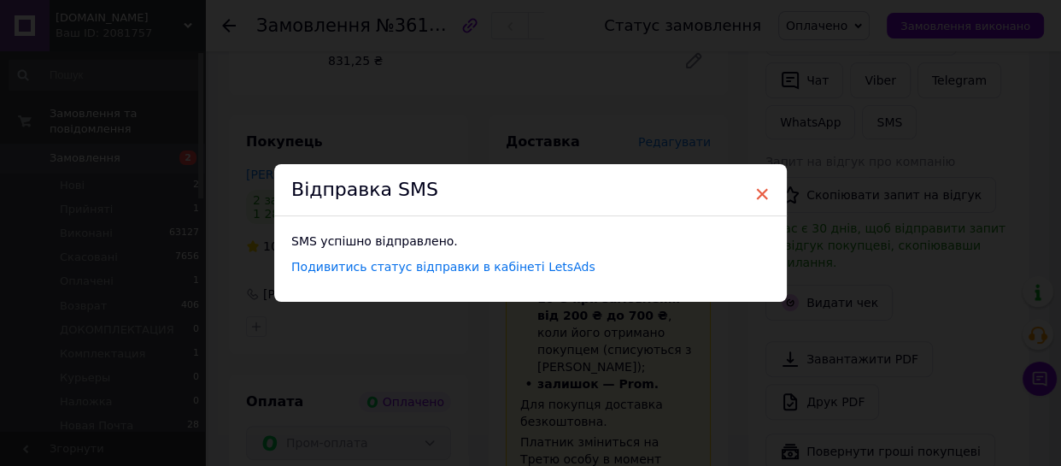
click at [762, 195] on span "×" at bounding box center [761, 193] width 15 height 29
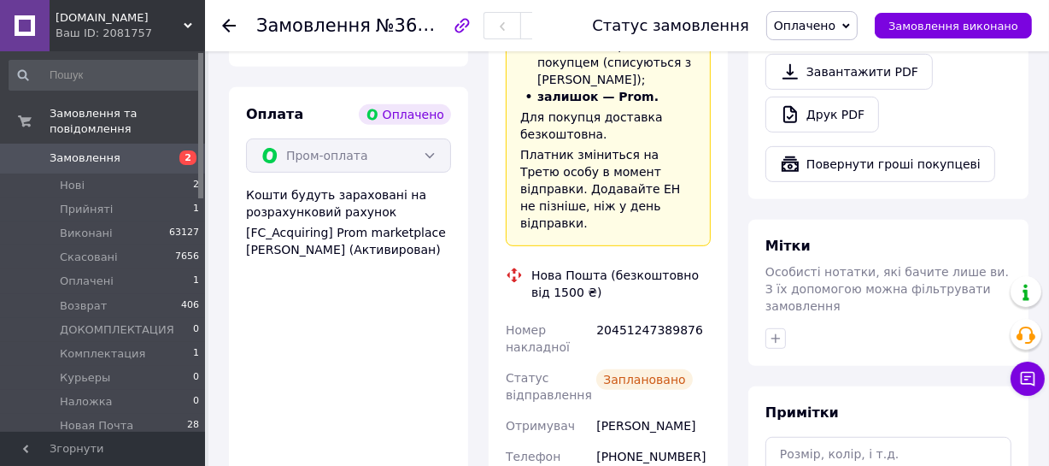
scroll to position [699, 0]
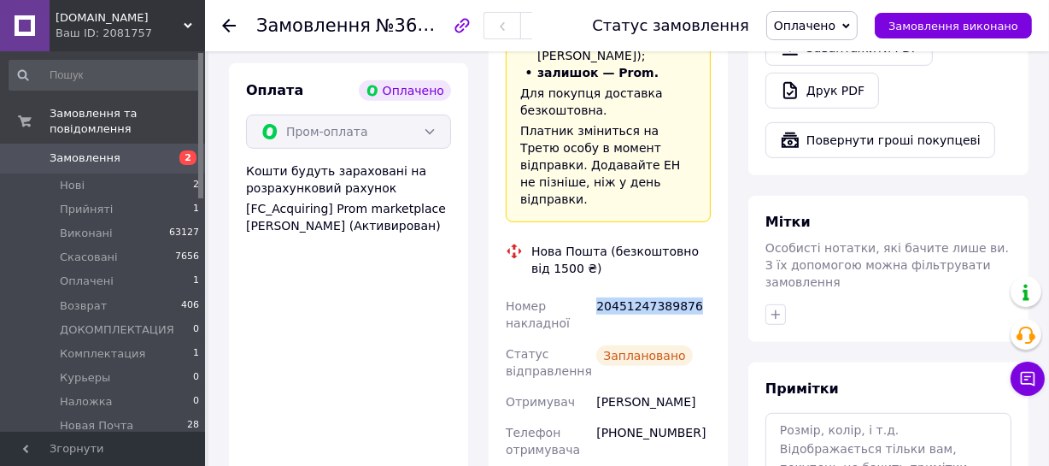
drag, startPoint x: 690, startPoint y: 257, endPoint x: 598, endPoint y: 255, distance: 92.3
click at [598, 291] on div "20451247389876" at bounding box center [653, 315] width 121 height 48
copy div "20451247389876"
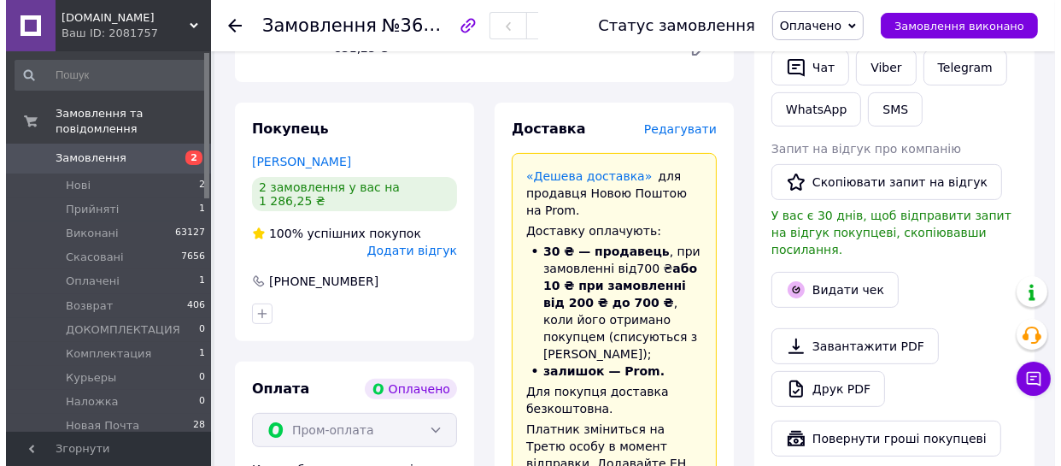
scroll to position [310, 0]
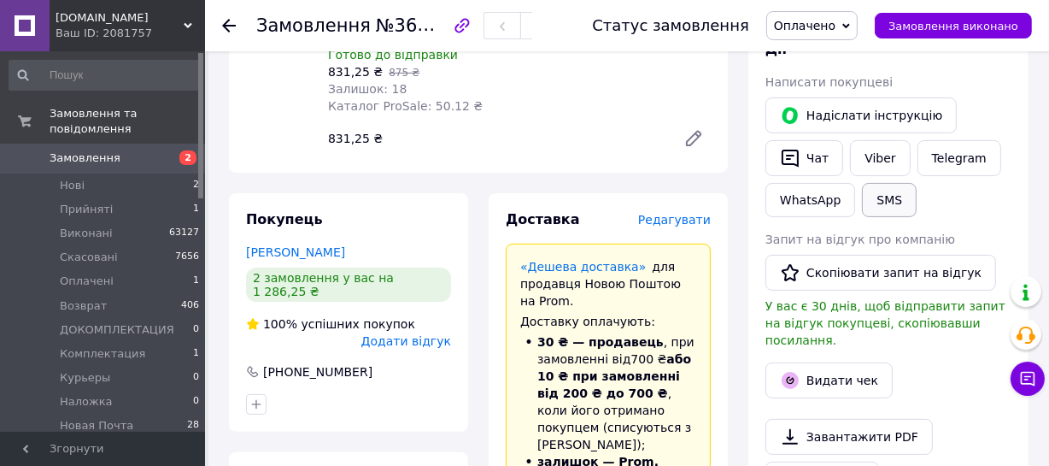
click at [889, 207] on button "SMS" at bounding box center [889, 200] width 55 height 34
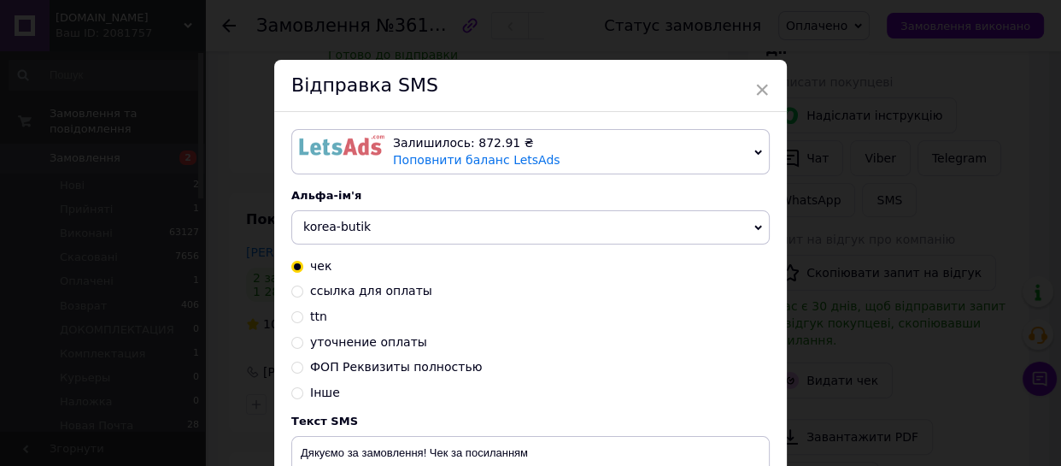
click at [294, 316] on input "ttn" at bounding box center [297, 315] width 12 height 12
radio input "true"
radio input "false"
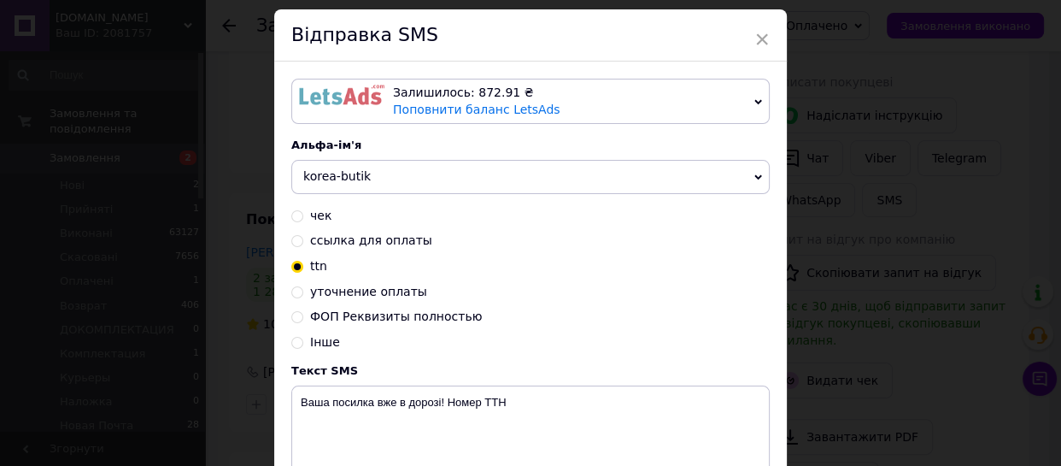
scroll to position [77, 0]
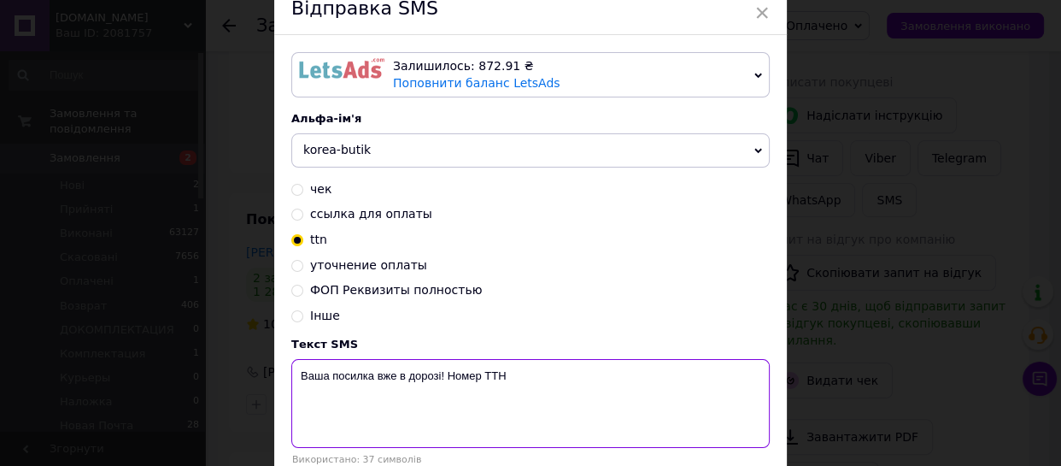
click at [526, 377] on textarea "Ваша посилка вже в дорозі! Номер ТТН" at bounding box center [530, 403] width 478 height 89
paste textarea "20451247389876"
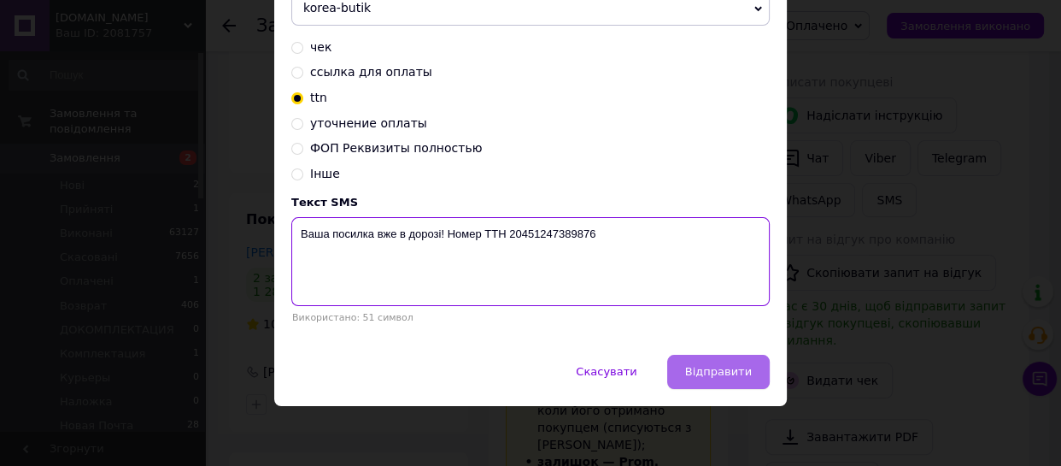
type textarea "Ваша посилка вже в дорозі! Номер ТТН 20451247389876"
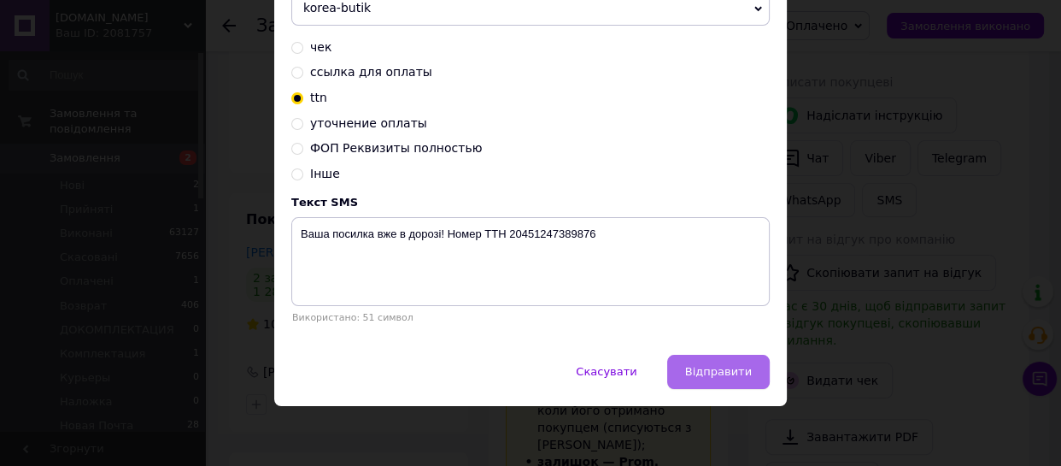
click at [714, 374] on span "Відправити" at bounding box center [718, 371] width 67 height 13
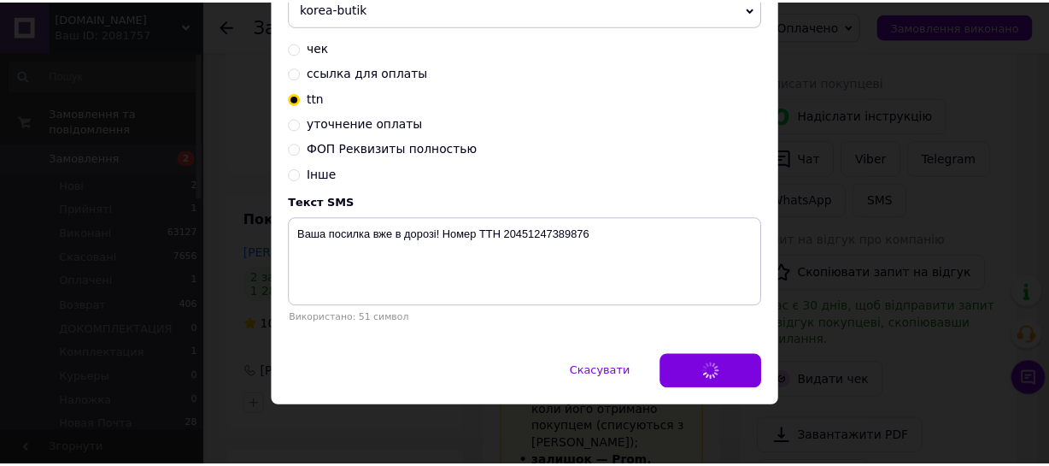
scroll to position [0, 0]
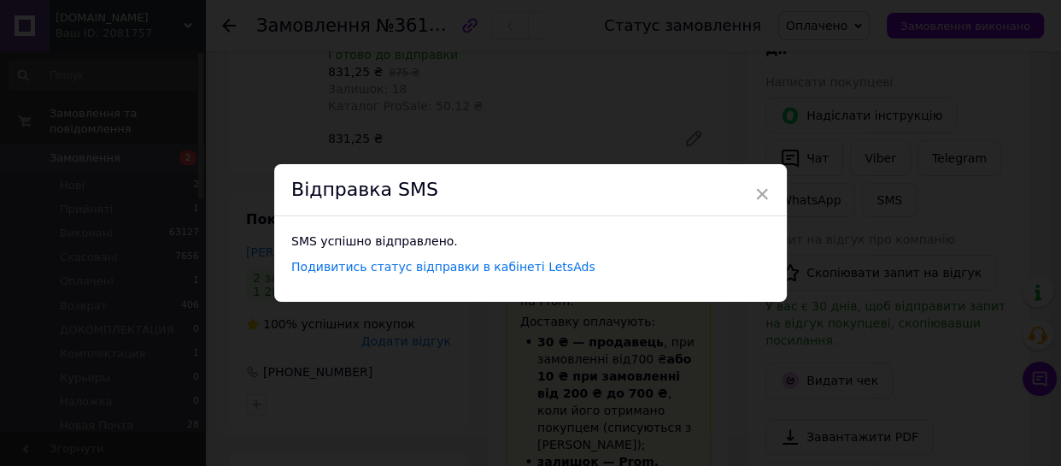
click at [760, 198] on span "×" at bounding box center [761, 193] width 15 height 29
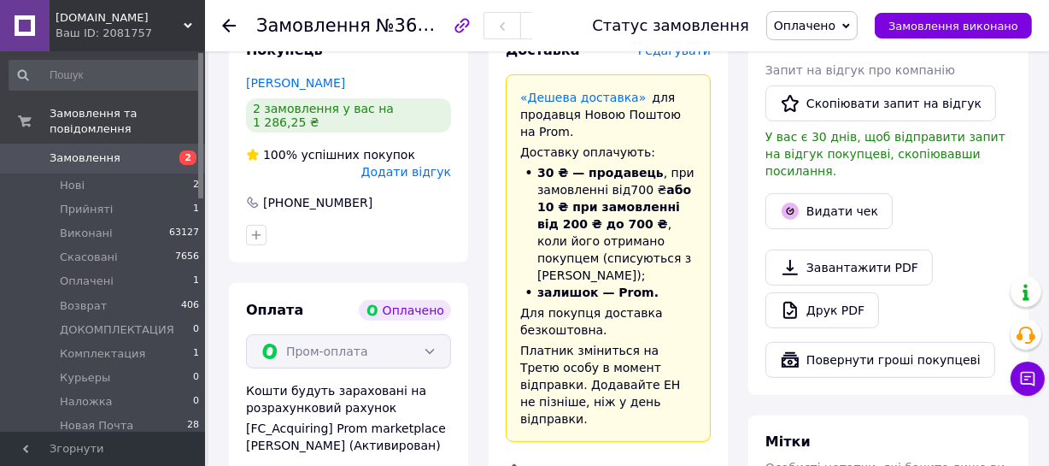
scroll to position [466, 0]
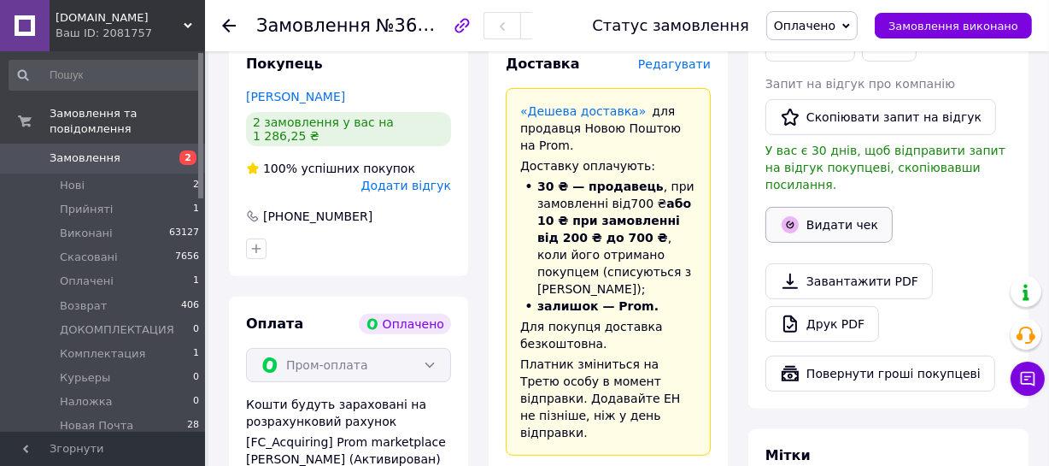
click at [816, 215] on button "Видати чек" at bounding box center [829, 225] width 127 height 36
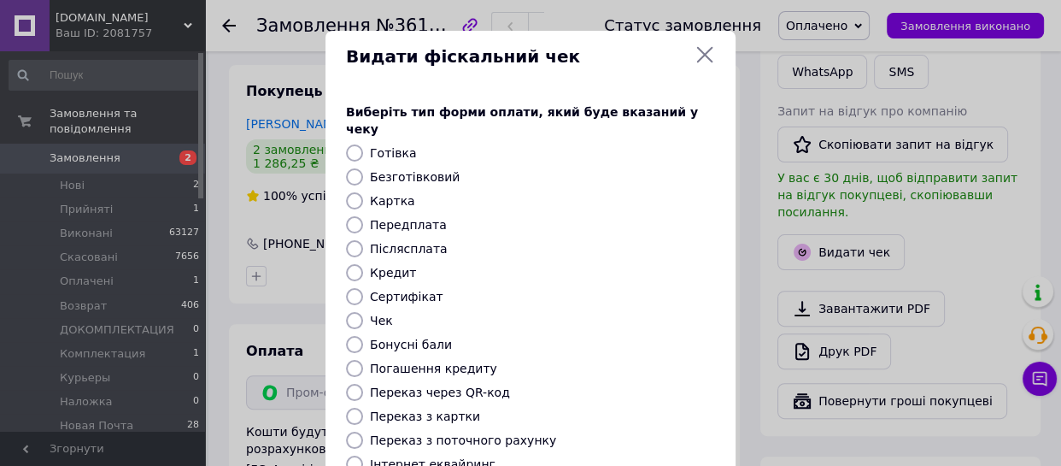
scroll to position [268, 0]
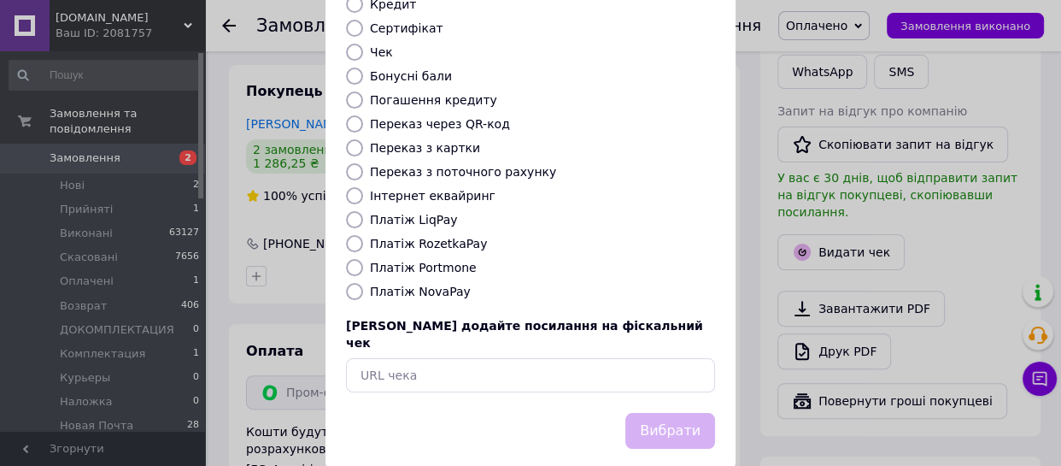
click at [355, 235] on input "Платіж RozetkaPay" at bounding box center [354, 243] width 17 height 17
radio input "true"
click at [679, 413] on button "Вибрати" at bounding box center [670, 431] width 90 height 37
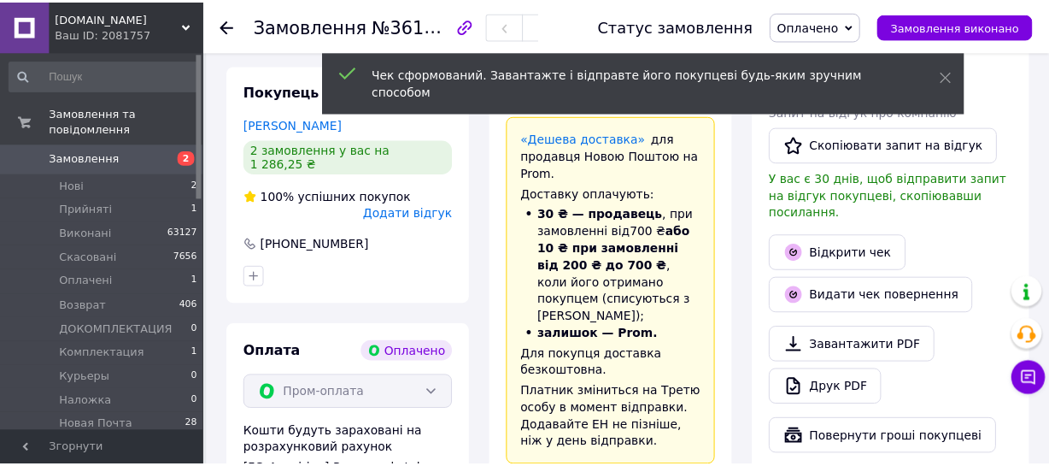
scroll to position [466, 0]
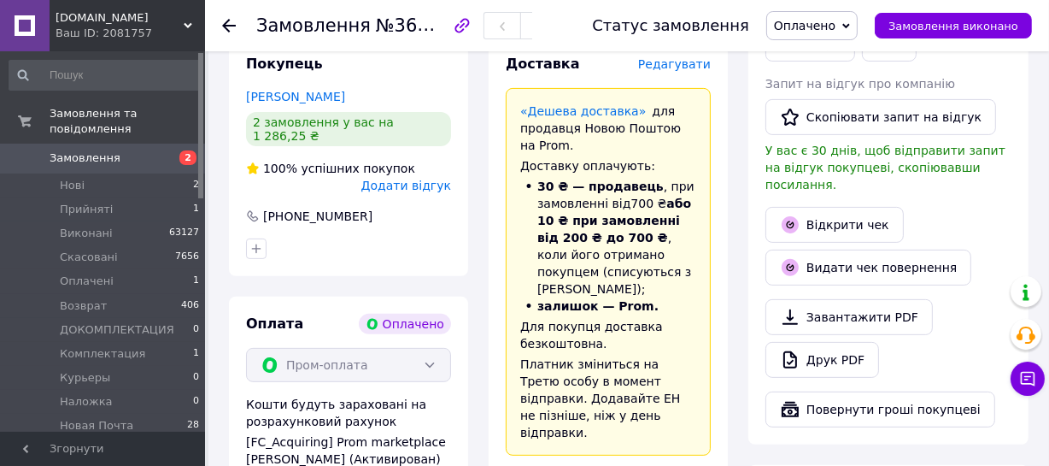
click at [823, 20] on span "Оплачено" at bounding box center [805, 26] width 62 height 14
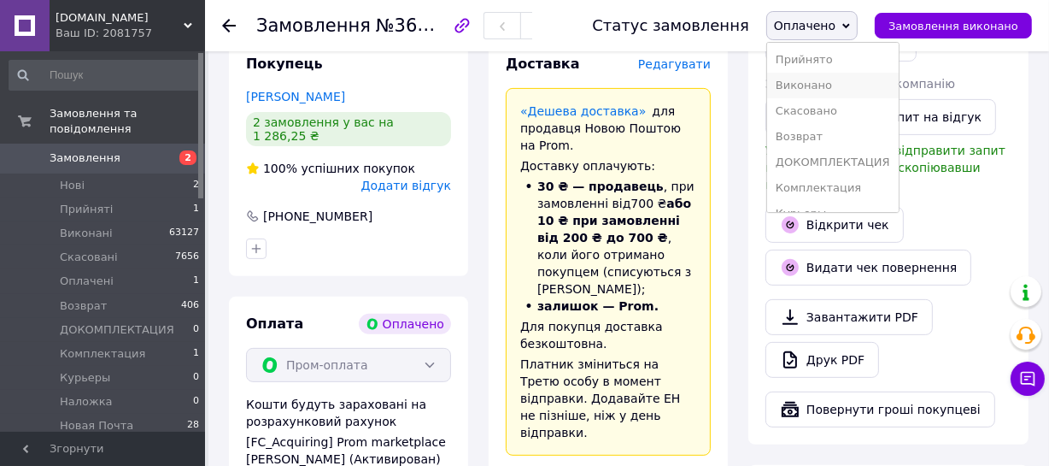
click at [829, 86] on li "Виконано" at bounding box center [833, 86] width 132 height 26
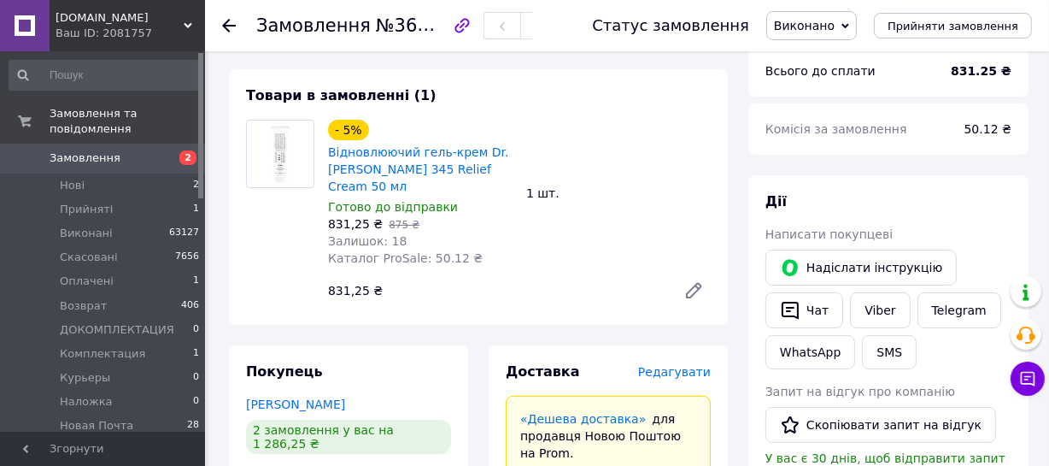
scroll to position [155, 0]
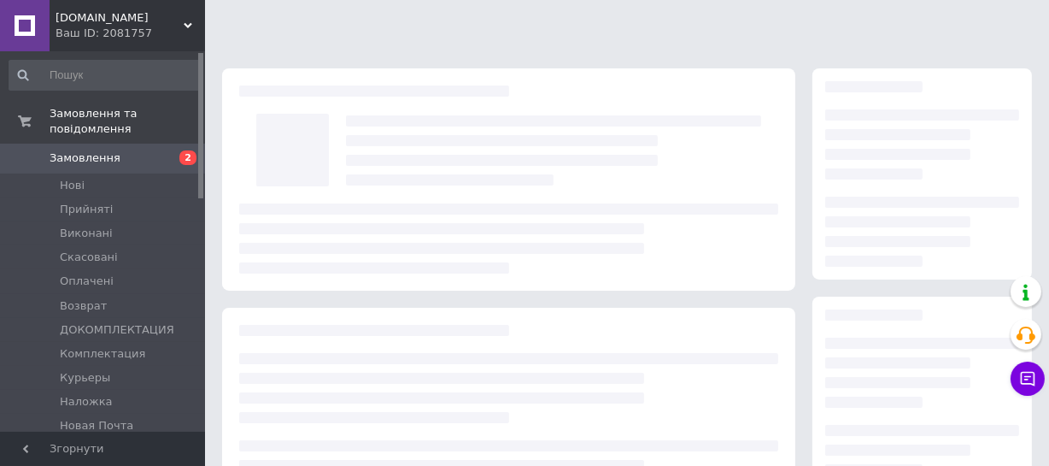
scroll to position [315, 0]
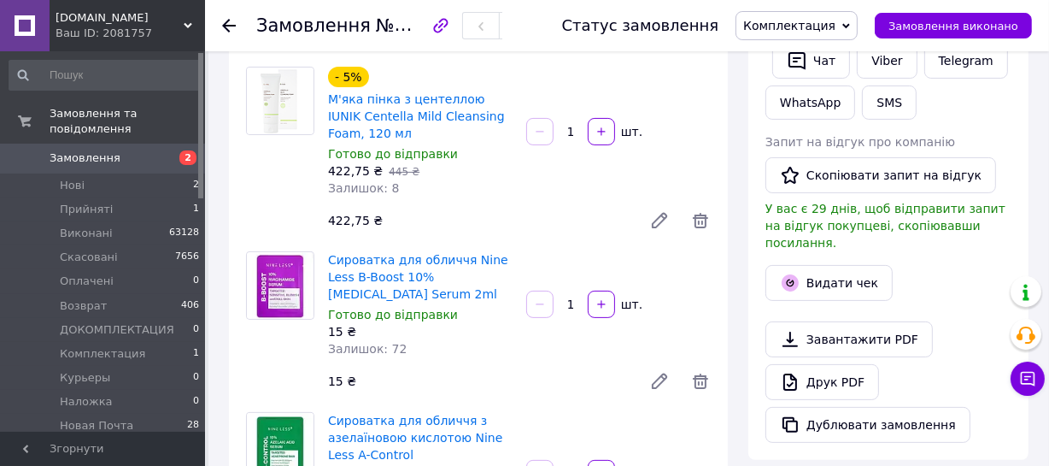
click at [819, 26] on span "Комплектация" at bounding box center [789, 26] width 92 height 14
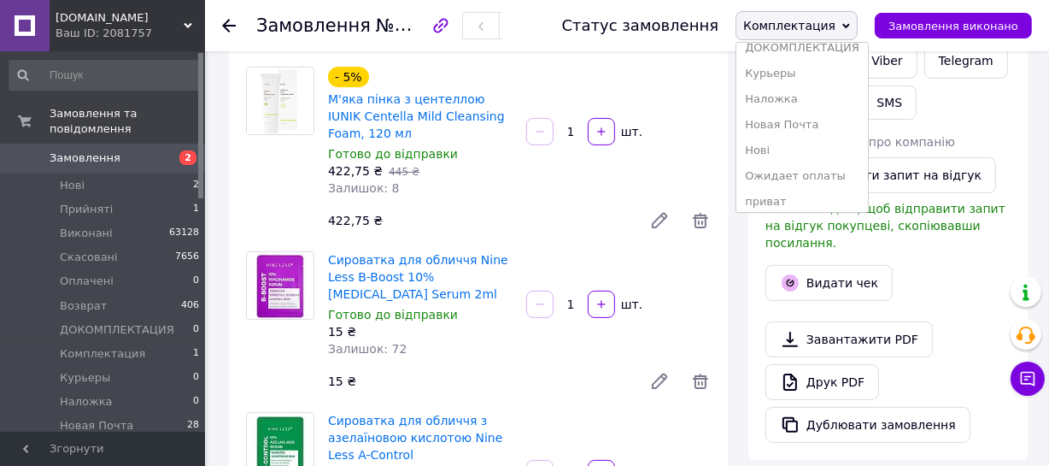
scroll to position [155, 0]
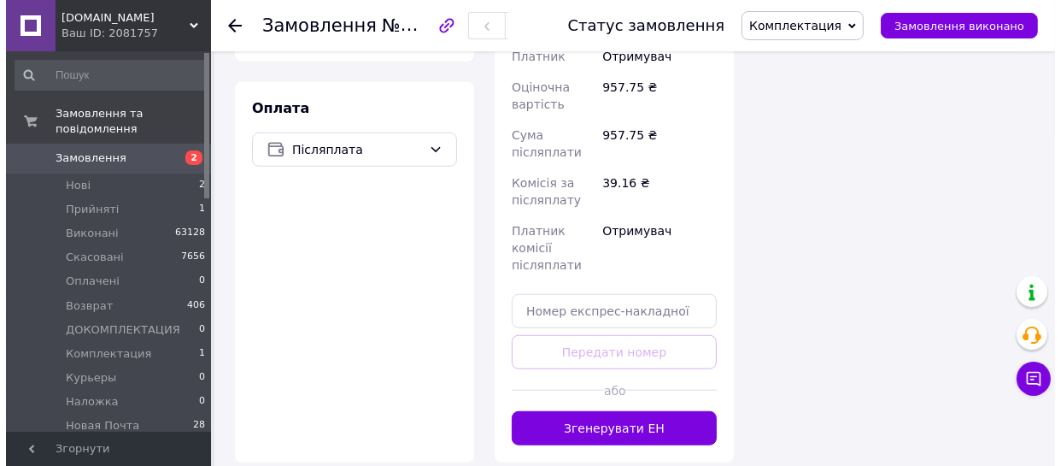
scroll to position [1170, 0]
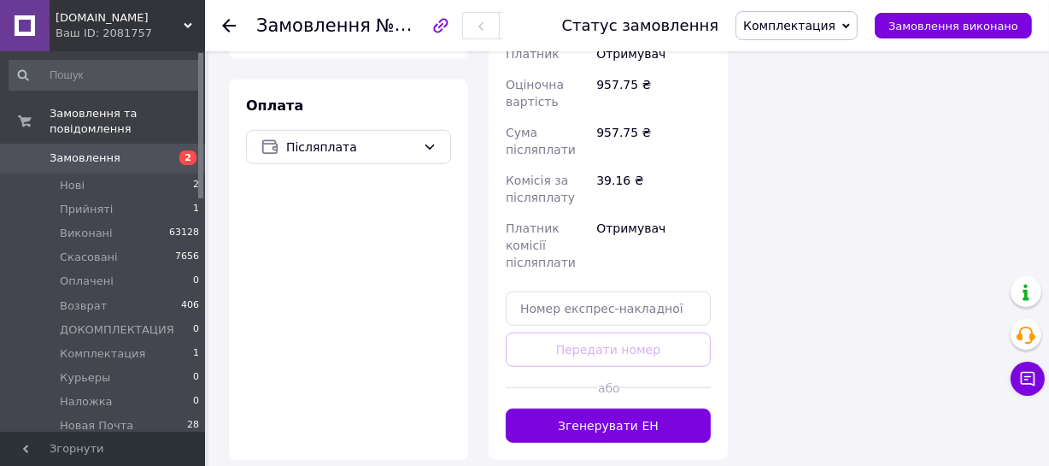
click at [597, 408] on button "Згенерувати ЕН" at bounding box center [608, 425] width 205 height 34
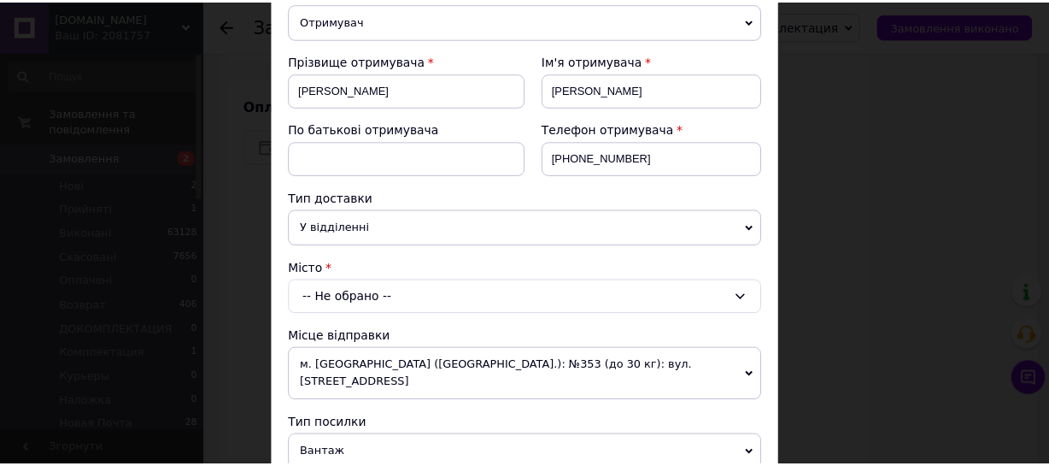
scroll to position [0, 0]
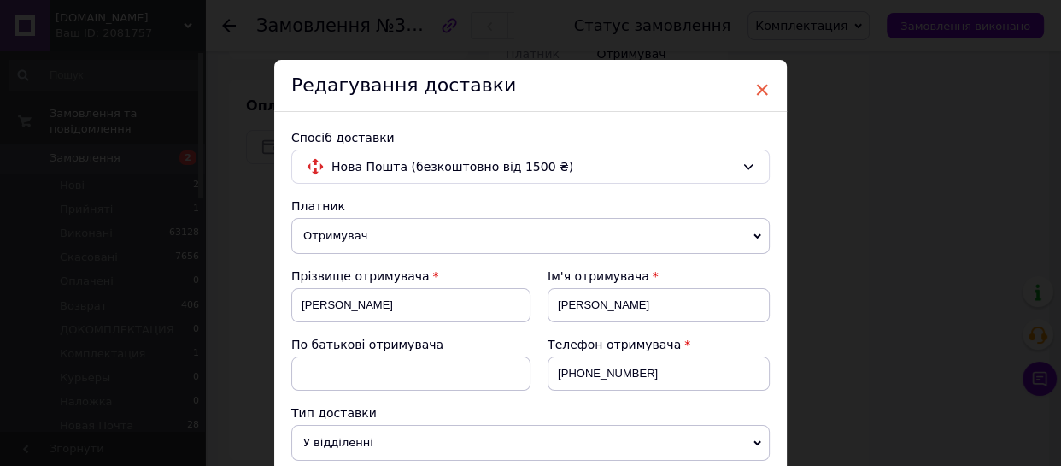
click at [759, 91] on span "×" at bounding box center [761, 89] width 15 height 29
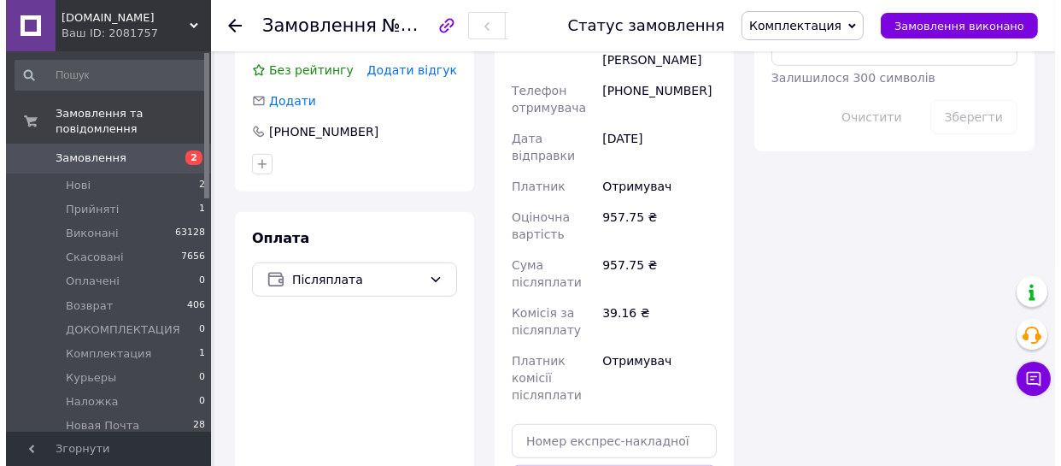
scroll to position [1014, 0]
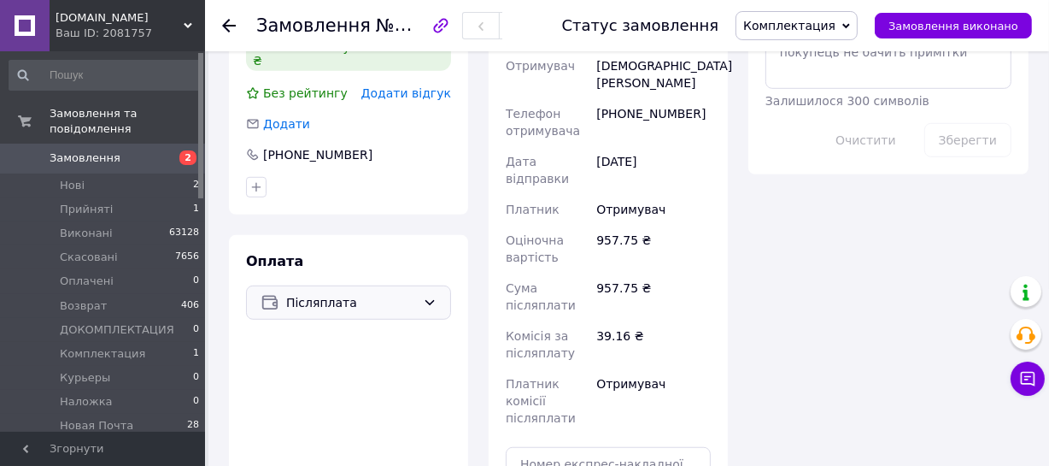
click at [433, 296] on icon at bounding box center [430, 303] width 14 height 14
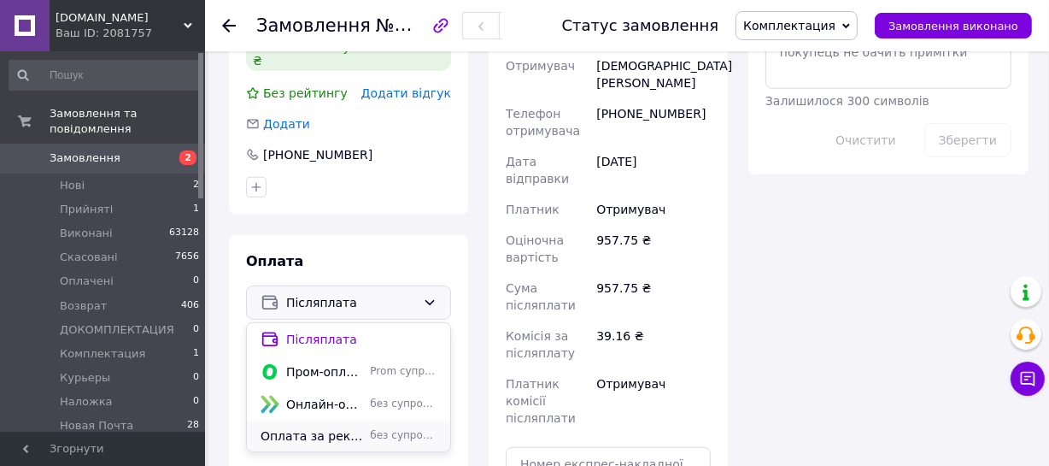
click at [345, 427] on span "Оплата за реквізитами" at bounding box center [312, 435] width 103 height 17
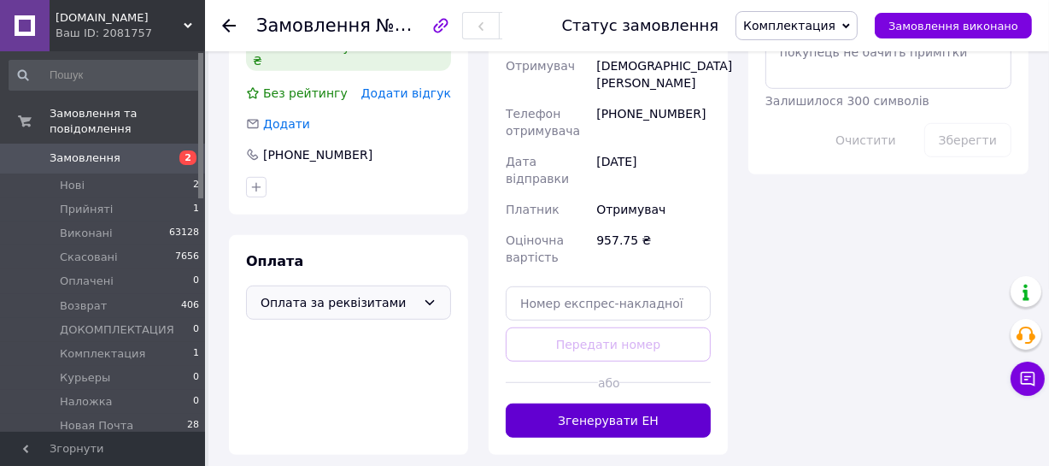
click at [619, 403] on button "Згенерувати ЕН" at bounding box center [608, 420] width 205 height 34
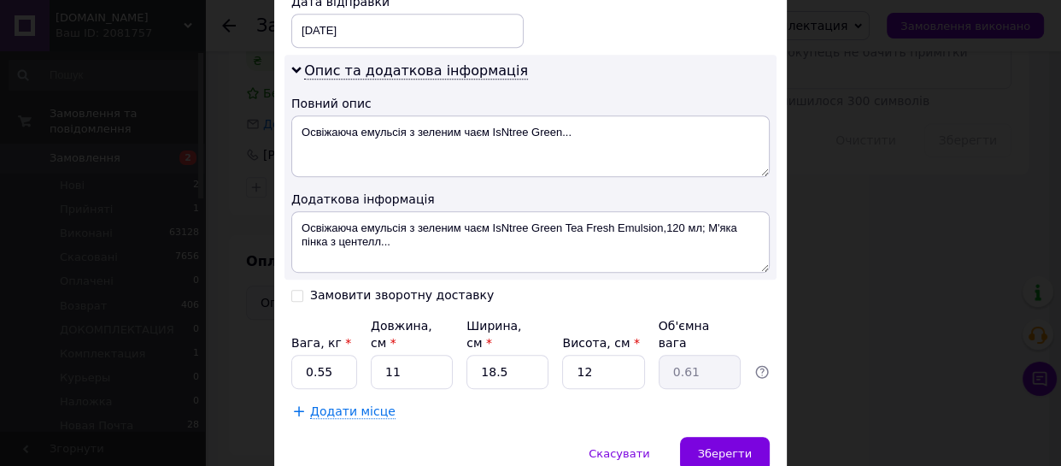
scroll to position [777, 0]
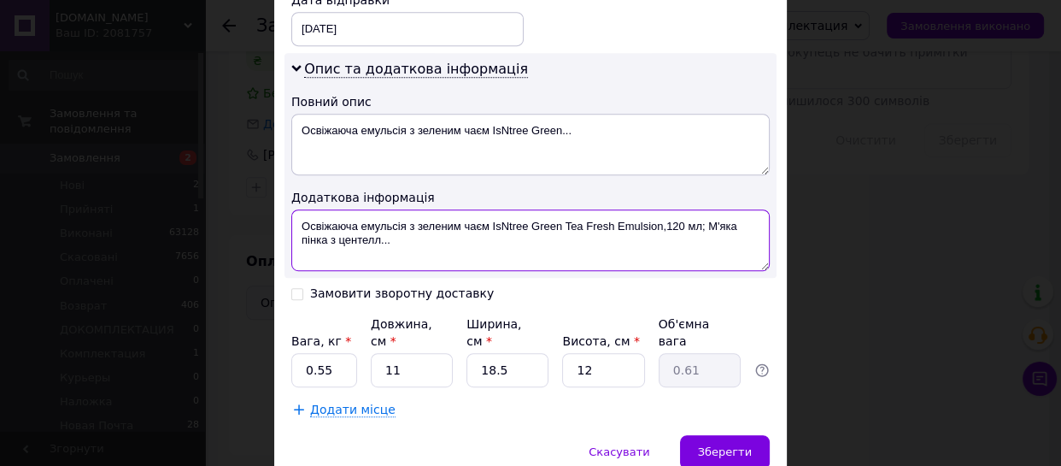
drag, startPoint x: 297, startPoint y: 207, endPoint x: 396, endPoint y: 220, distance: 99.9
click at [396, 220] on textarea "Освіжаюча емульсія з зеленим чаєм IsNtree Green Tea Fresh Emulsion,120 мл; М'як…" at bounding box center [530, 240] width 478 height 62
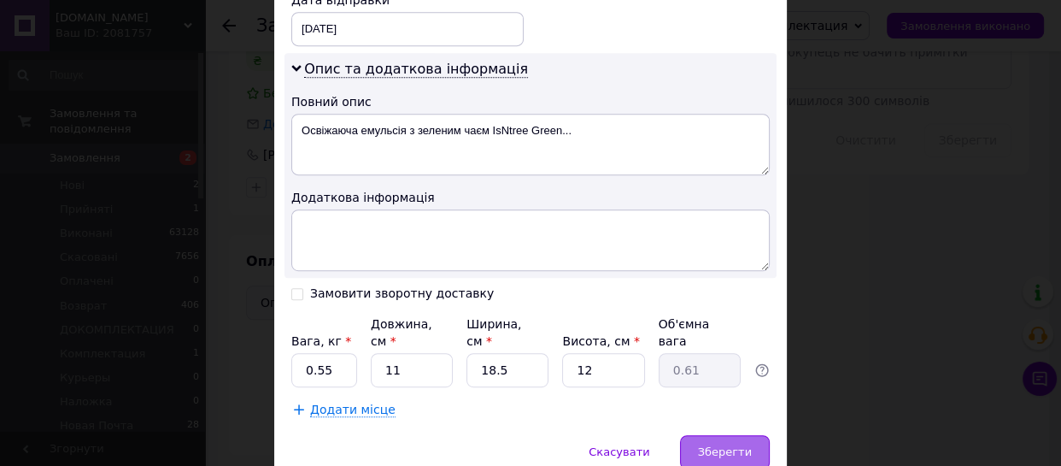
click at [713, 445] on span "Зберегти" at bounding box center [725, 451] width 54 height 13
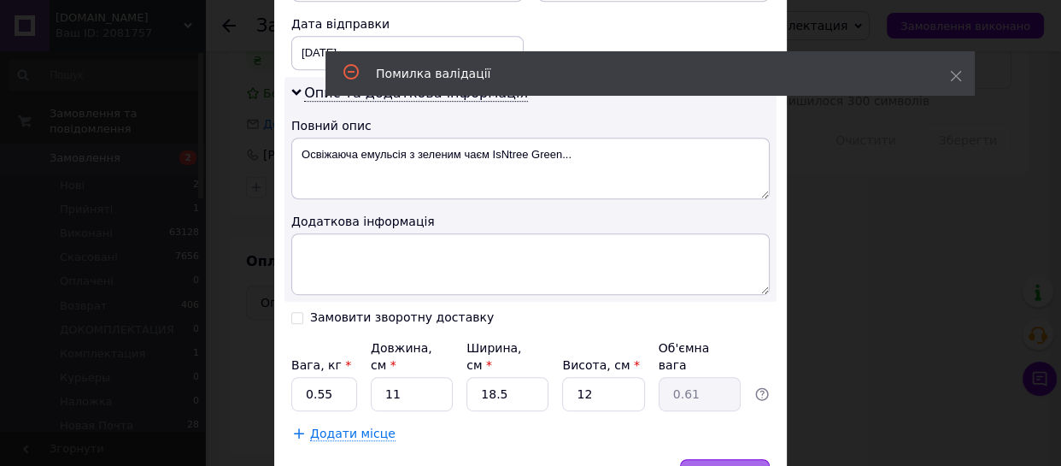
scroll to position [801, 0]
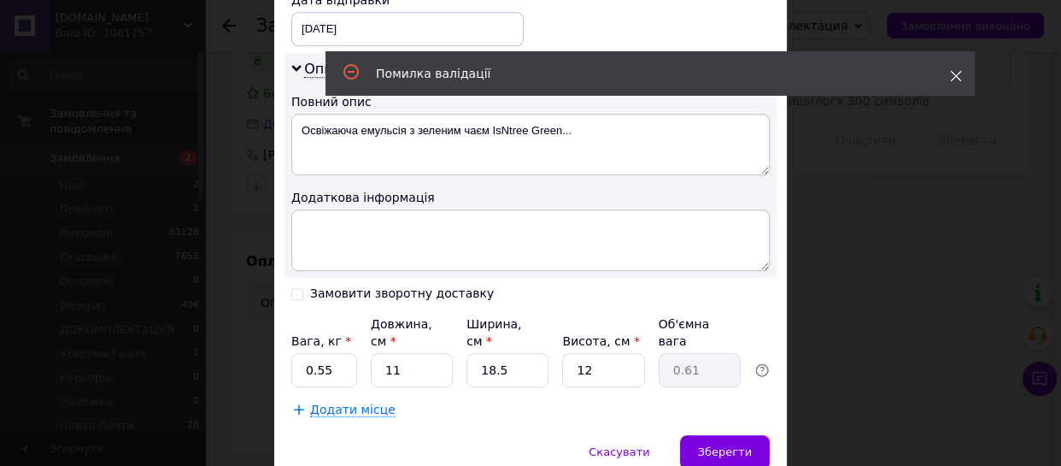
click at [950, 78] on icon at bounding box center [956, 76] width 12 height 12
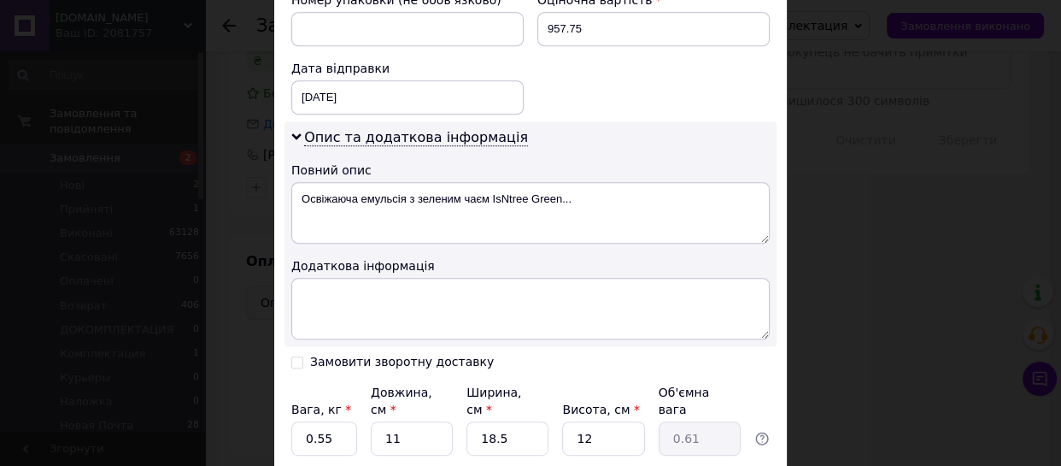
scroll to position [645, 0]
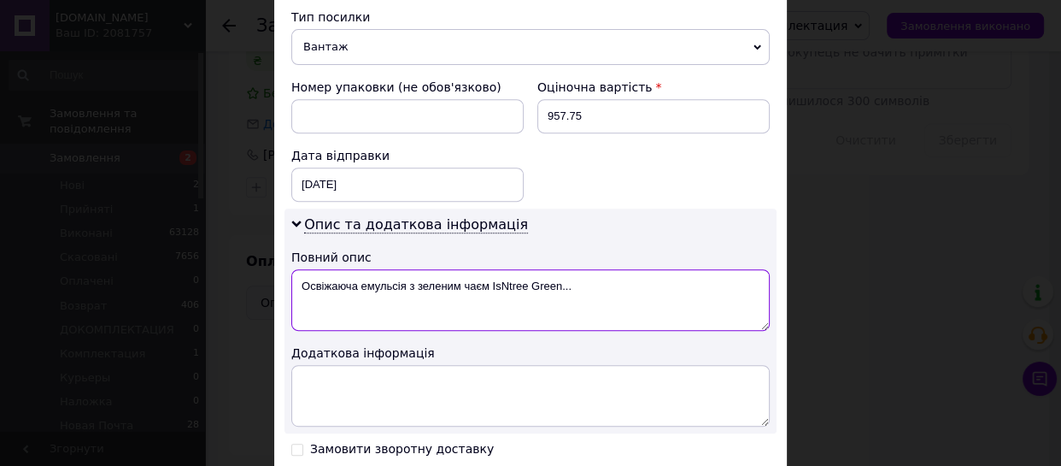
drag, startPoint x: 297, startPoint y: 267, endPoint x: 599, endPoint y: 269, distance: 301.6
click at [599, 269] on textarea "Освіжаюча емульсія з зеленим чаєм IsNtree Green..." at bounding box center [530, 300] width 478 height 62
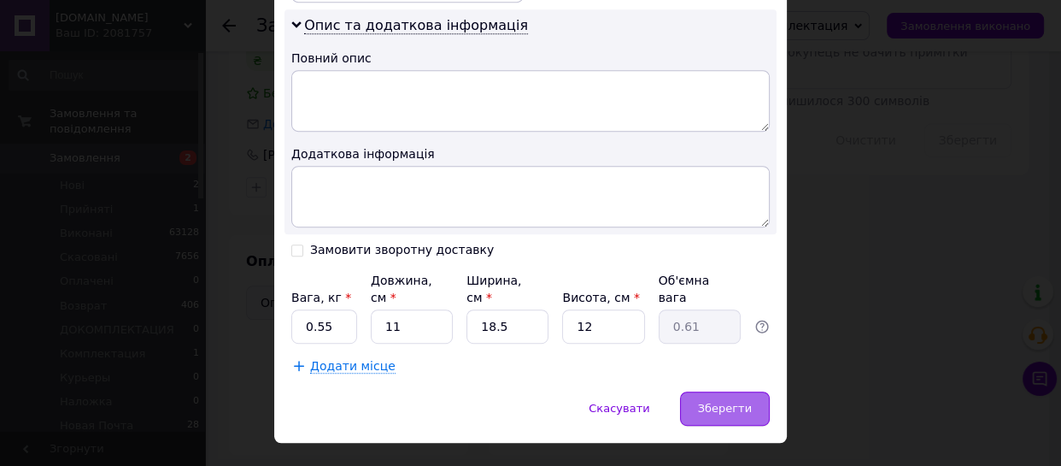
click at [741, 402] on span "Зберегти" at bounding box center [725, 408] width 54 height 13
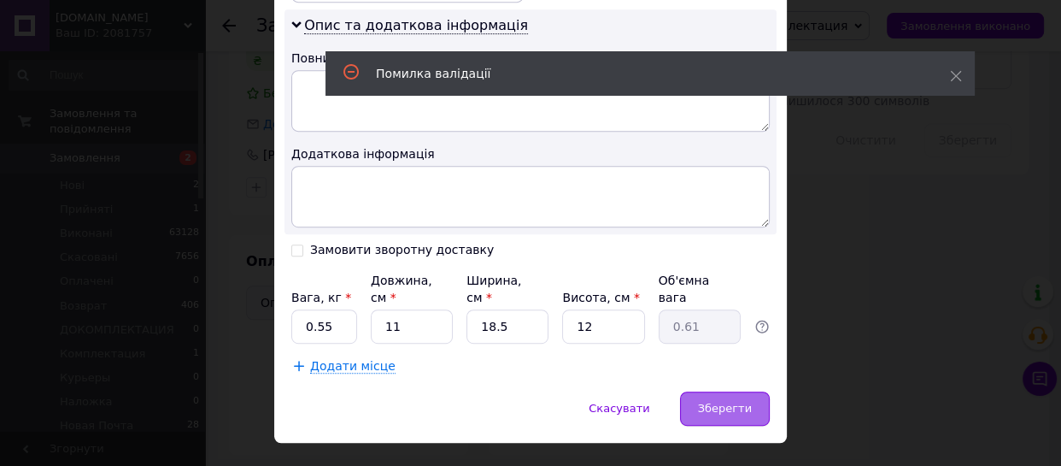
click at [741, 402] on span "Зберегти" at bounding box center [725, 408] width 54 height 13
click at [743, 402] on span "Зберегти" at bounding box center [725, 408] width 54 height 13
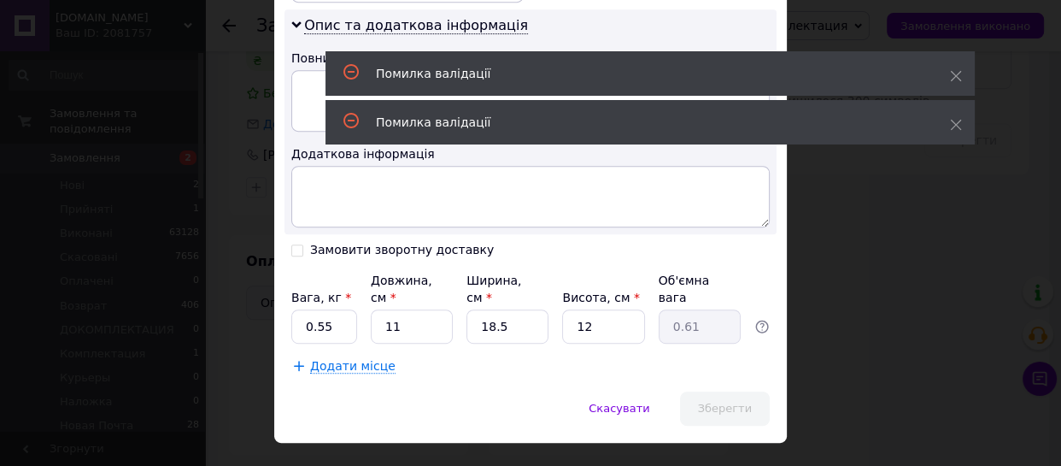
click at [742, 402] on span "Зберегти" at bounding box center [725, 408] width 54 height 13
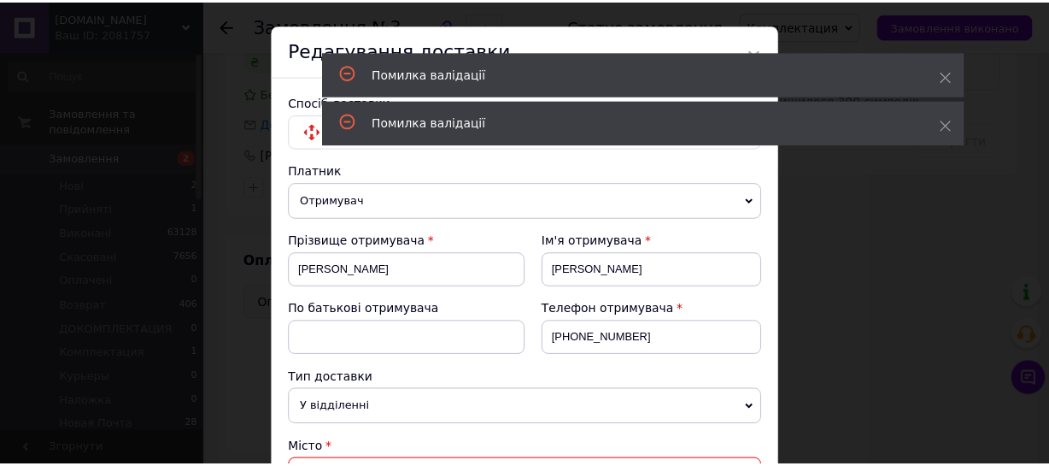
scroll to position [0, 0]
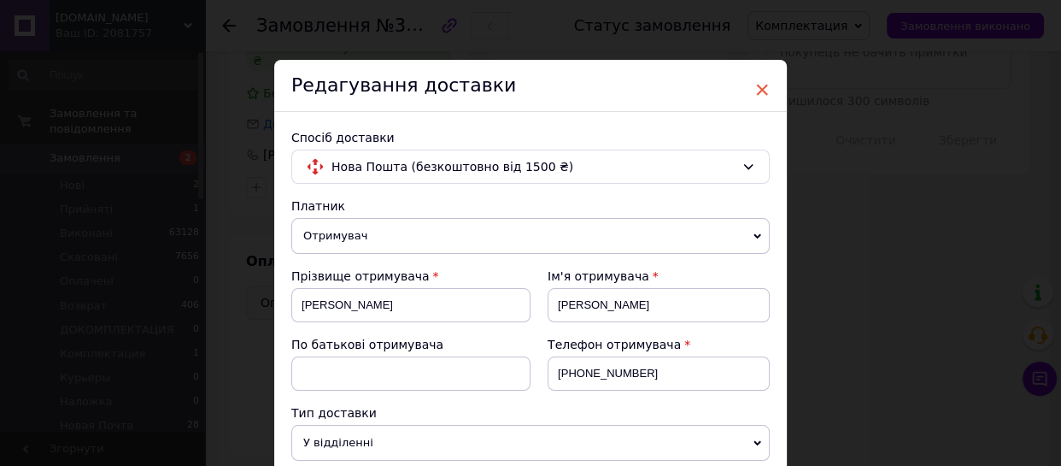
click at [762, 91] on span "×" at bounding box center [761, 89] width 15 height 29
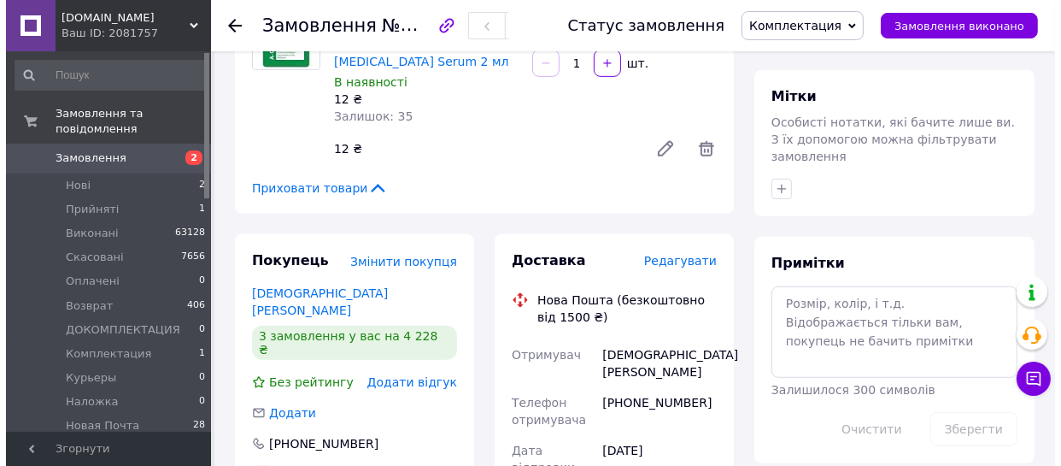
scroll to position [699, 0]
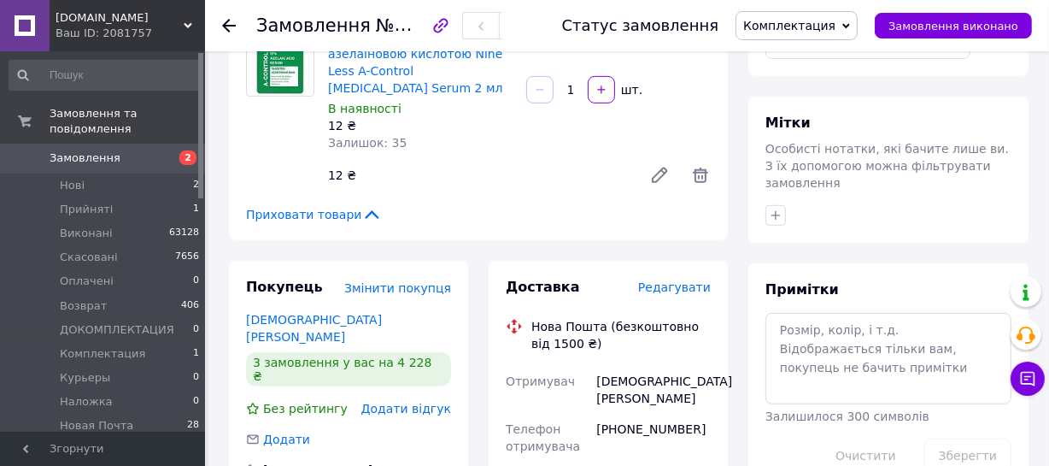
click at [684, 280] on span "Редагувати" at bounding box center [674, 287] width 73 height 14
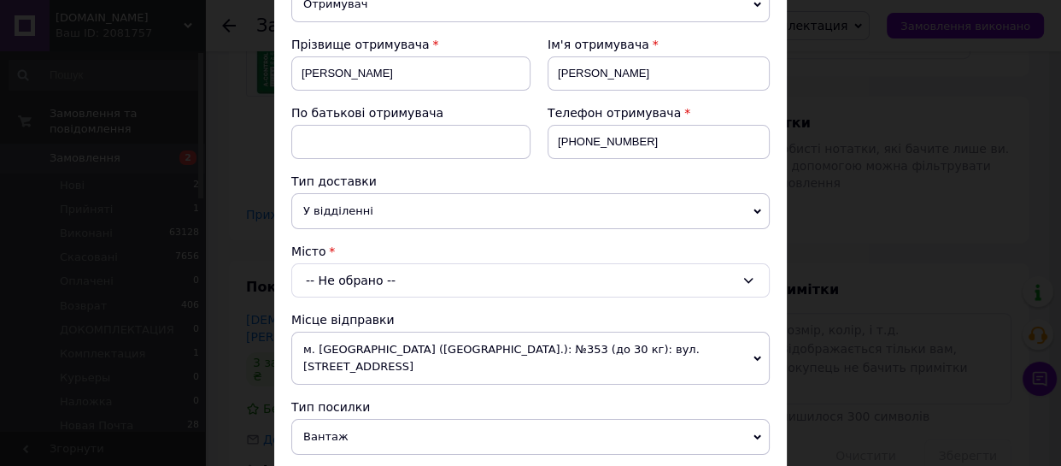
scroll to position [232, 0]
click at [394, 272] on div "-- Не обрано --" at bounding box center [530, 279] width 478 height 34
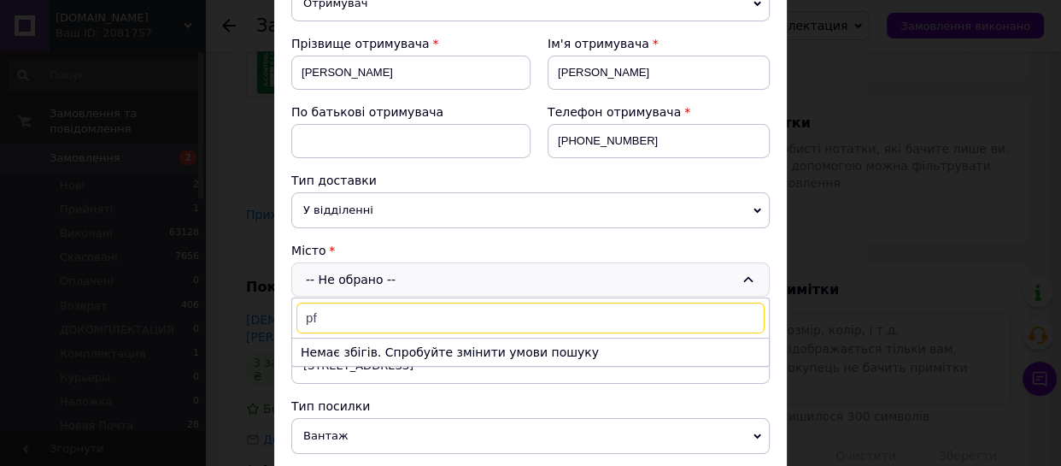
type input "p"
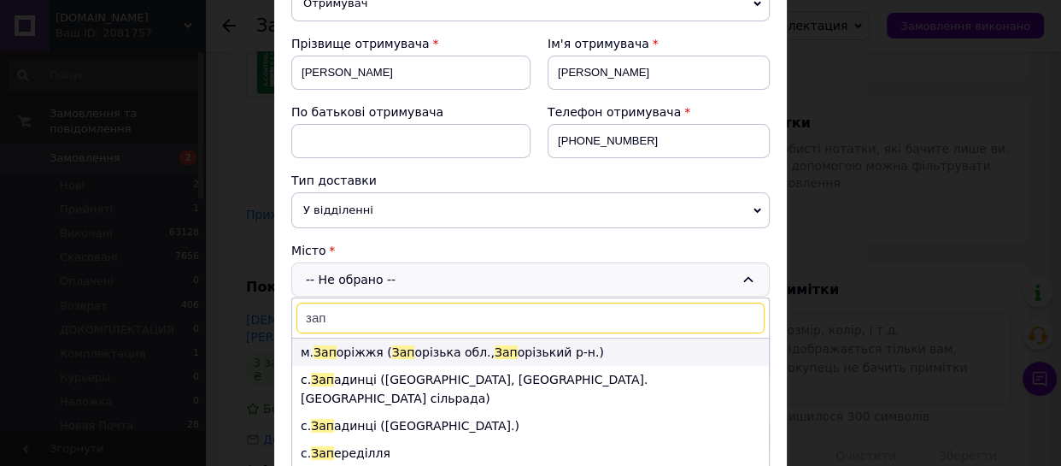
type input "зап"
click at [409, 355] on li "м. Зап оріжжя ( Зап орізька обл., Зап орізький р-н.)" at bounding box center [530, 351] width 477 height 27
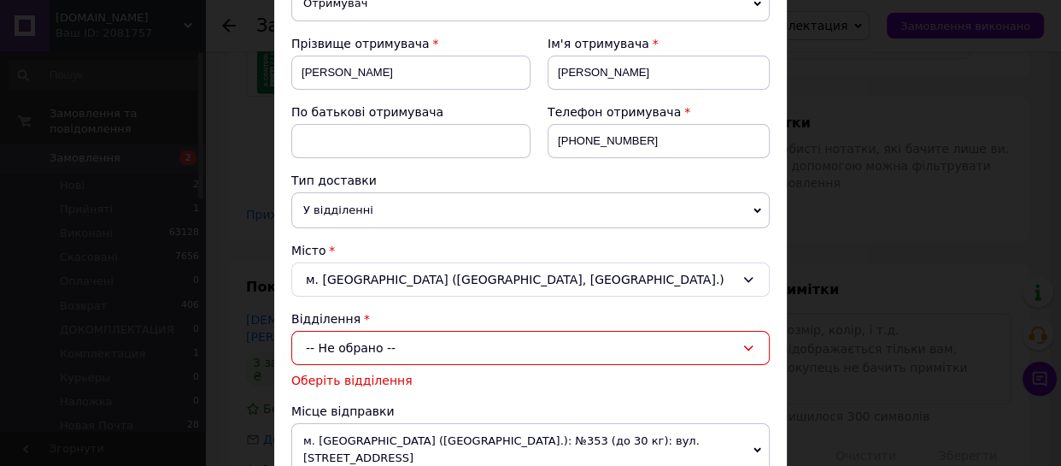
click at [389, 333] on div "-- Не обрано --" at bounding box center [530, 348] width 478 height 34
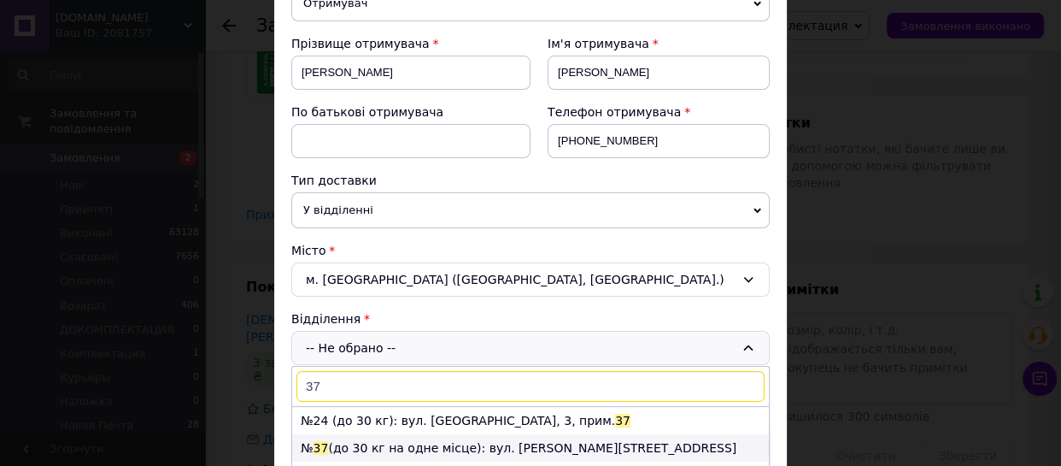
type input "37"
click at [409, 443] on li "№ 37 (до 30 кг на одне місце): вул. Калнишевського, 6" at bounding box center [530, 447] width 477 height 27
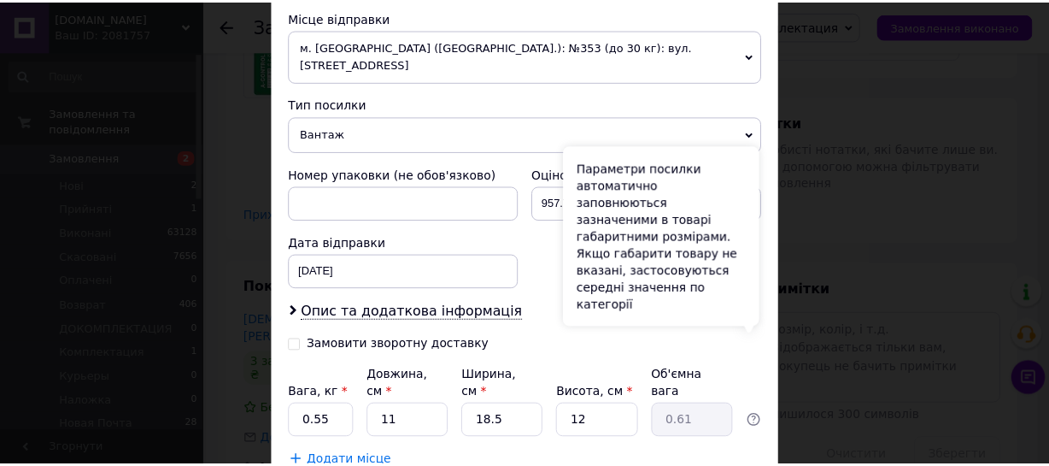
scroll to position [697, 0]
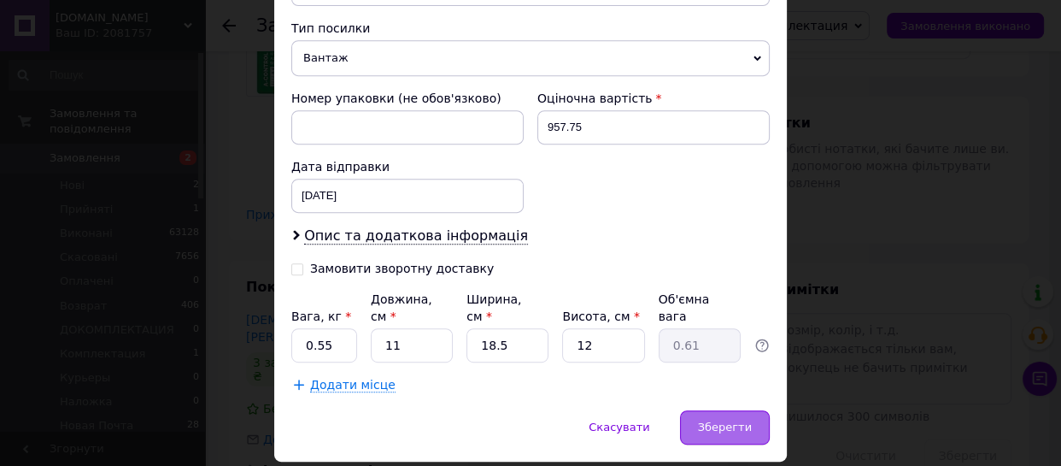
click at [723, 420] on span "Зберегти" at bounding box center [725, 426] width 54 height 13
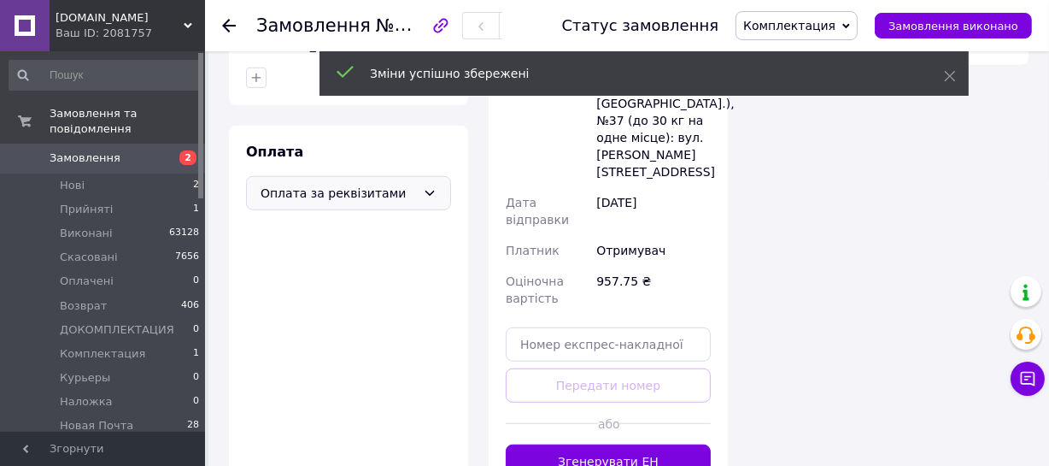
scroll to position [1165, 0]
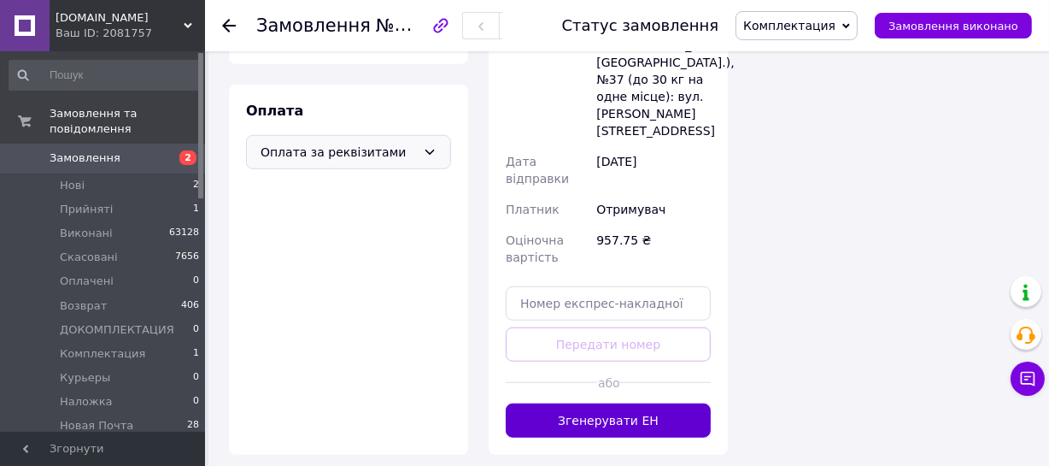
click at [667, 403] on button "Згенерувати ЕН" at bounding box center [608, 420] width 205 height 34
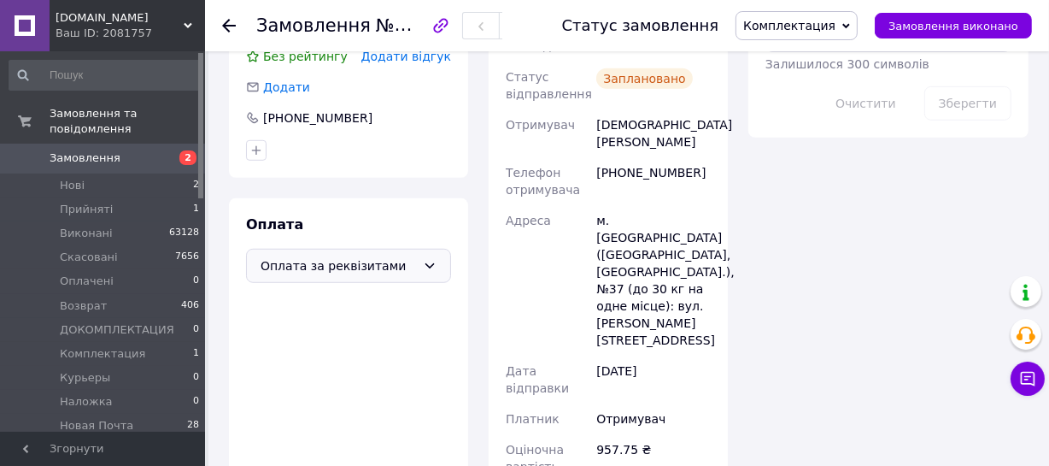
scroll to position [777, 0]
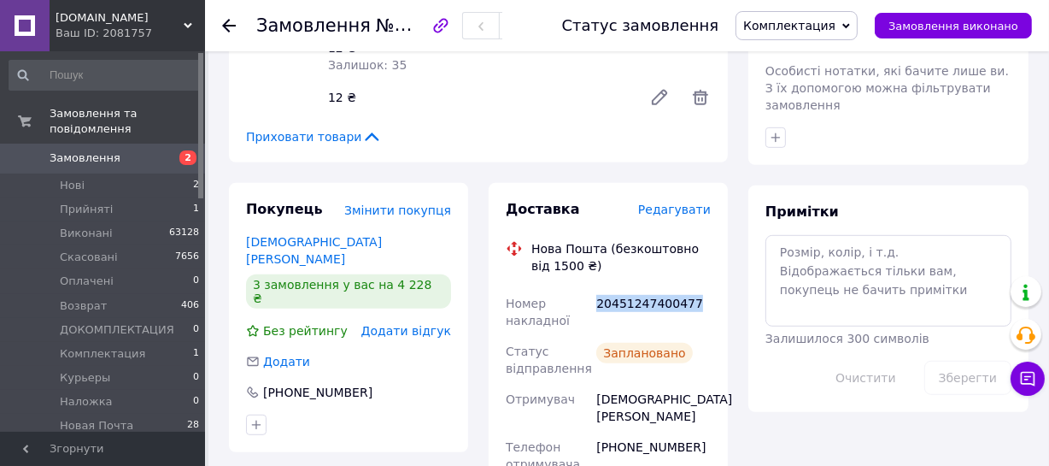
drag, startPoint x: 692, startPoint y: 280, endPoint x: 597, endPoint y: 280, distance: 94.8
click at [597, 288] on div "20451247400477" at bounding box center [653, 312] width 121 height 48
copy div "20451247400477"
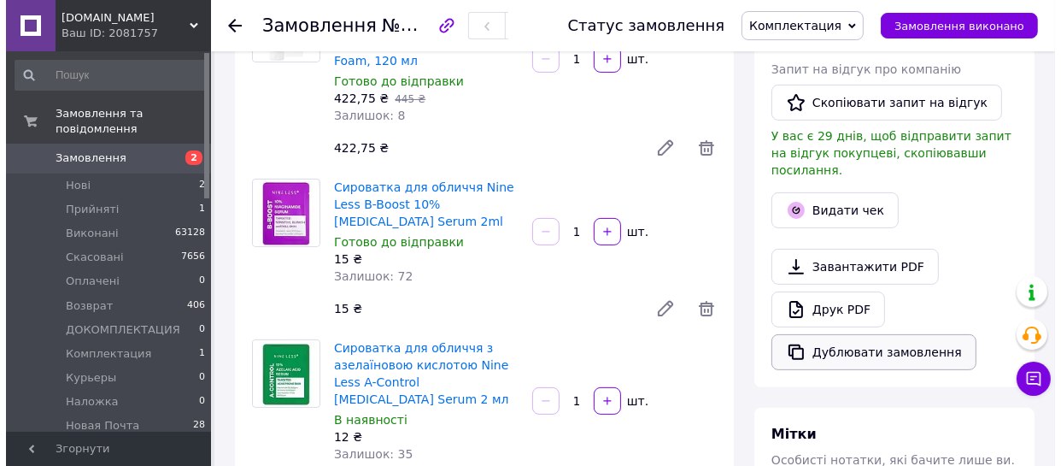
scroll to position [232, 0]
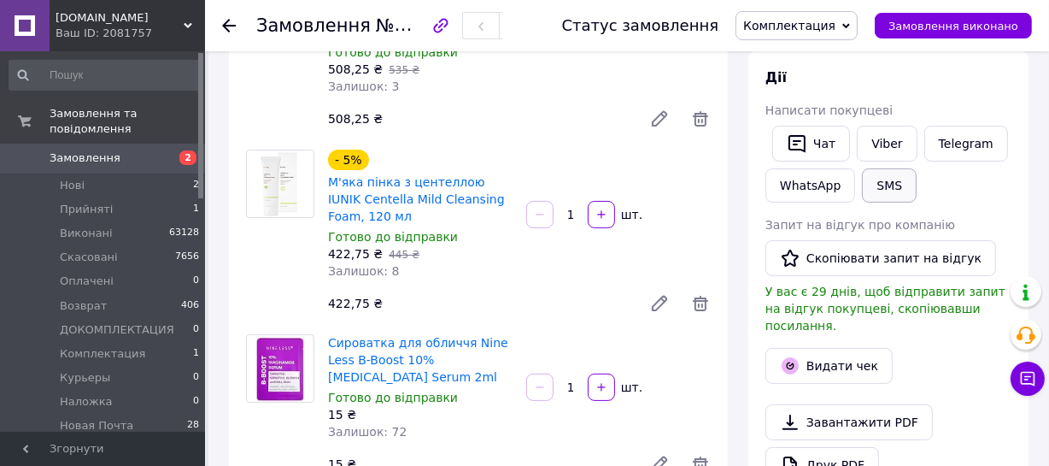
click at [881, 193] on button "SMS" at bounding box center [889, 185] width 55 height 34
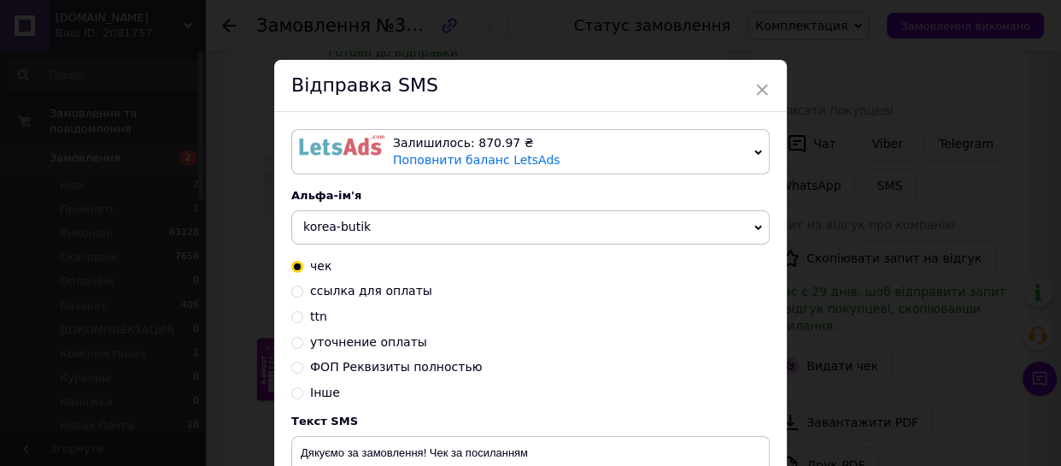
click at [294, 321] on input "ttn" at bounding box center [297, 315] width 12 height 12
radio input "true"
radio input "false"
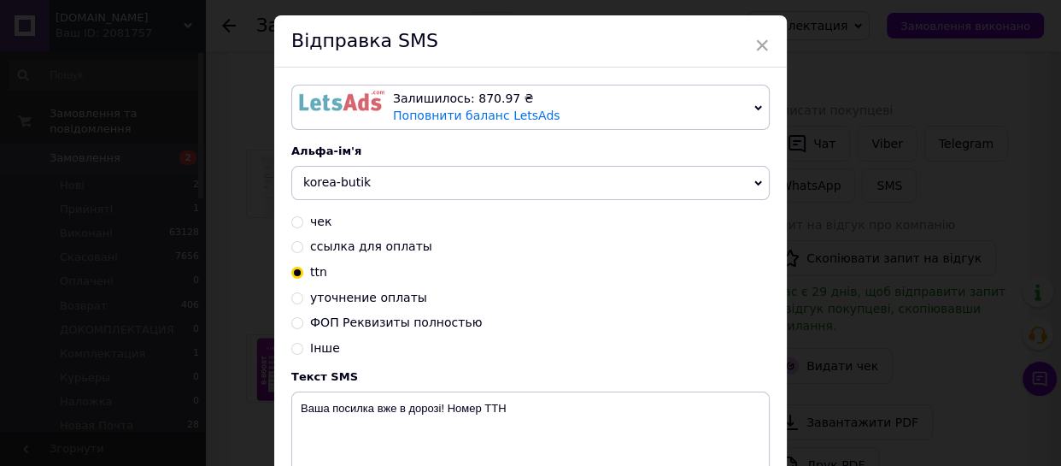
scroll to position [77, 0]
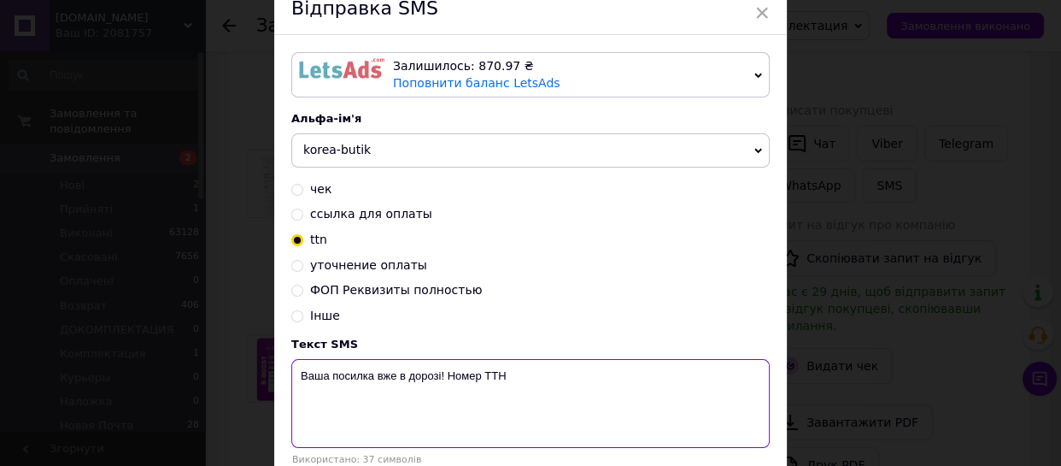
click at [519, 374] on textarea "Ваша посилка вже в дорозі! Номер ТТН" at bounding box center [530, 403] width 478 height 89
paste textarea "20451247400477"
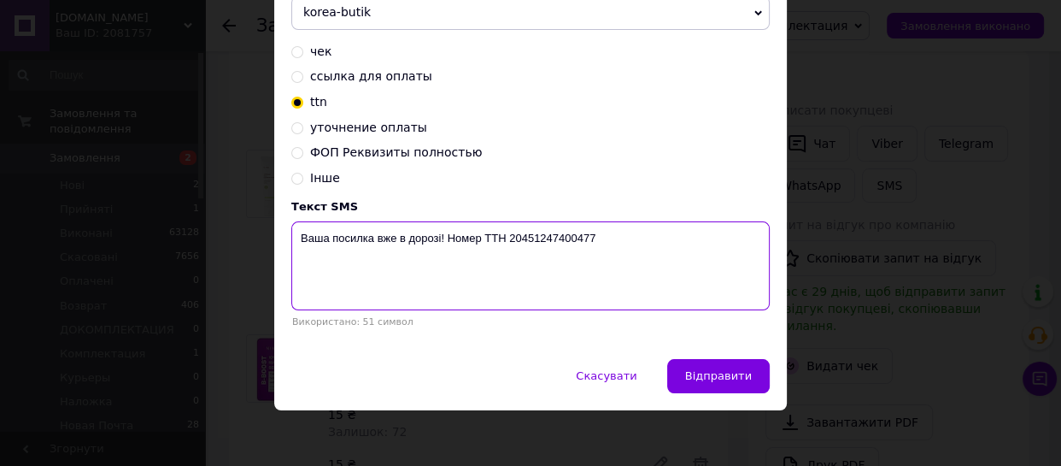
scroll to position [222, 0]
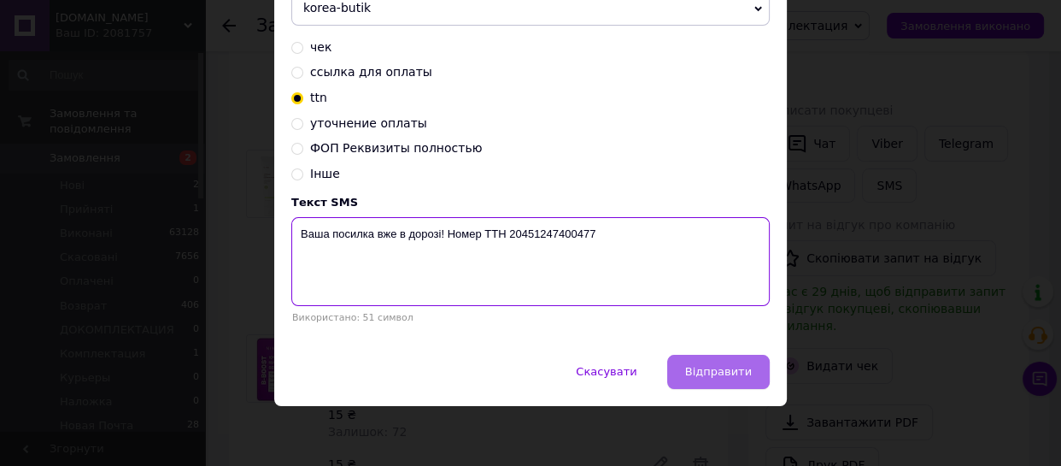
type textarea "Ваша посилка вже в дорозі! Номер ТТН 20451247400477"
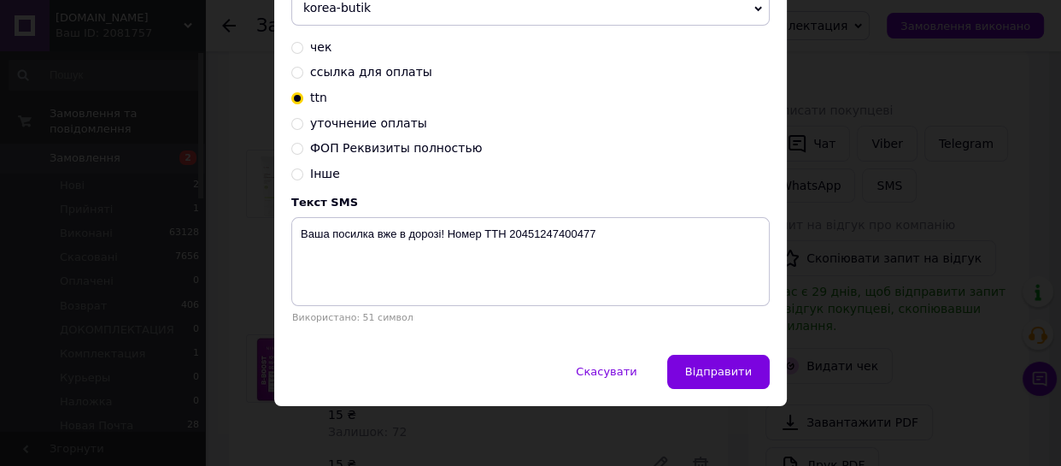
click at [737, 365] on span "Відправити" at bounding box center [718, 371] width 67 height 13
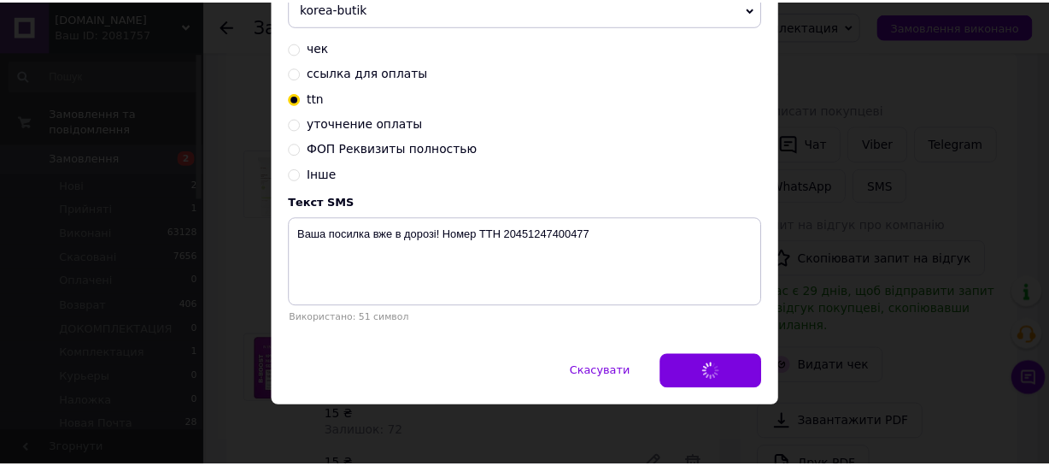
scroll to position [0, 0]
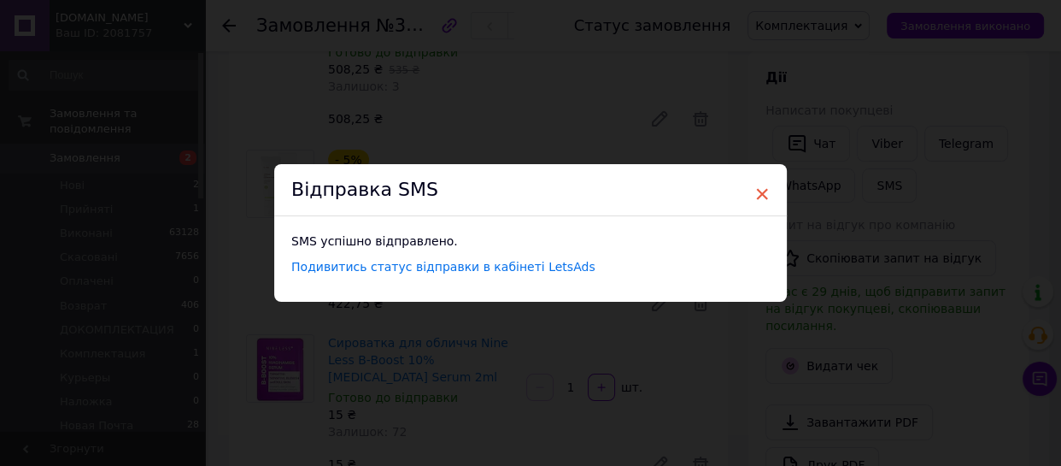
click at [757, 192] on span "×" at bounding box center [761, 193] width 15 height 29
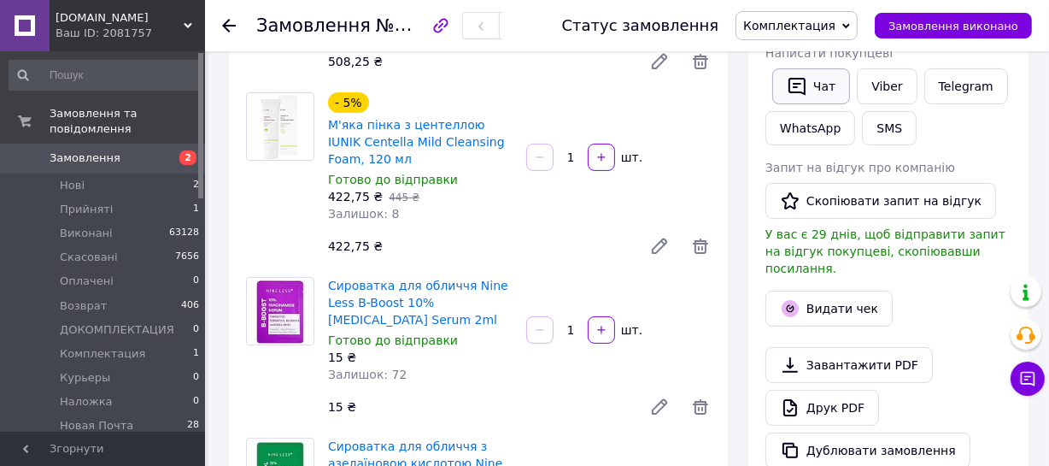
scroll to position [155, 0]
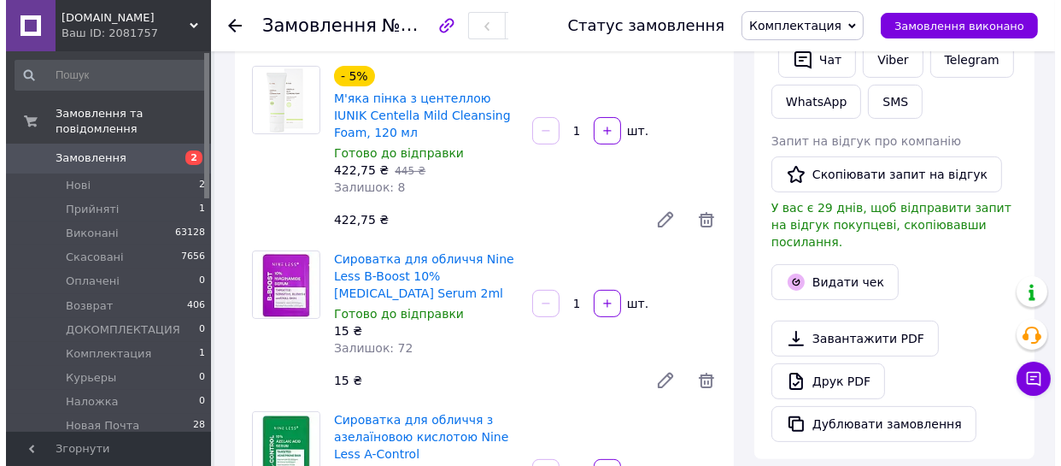
scroll to position [316, 0]
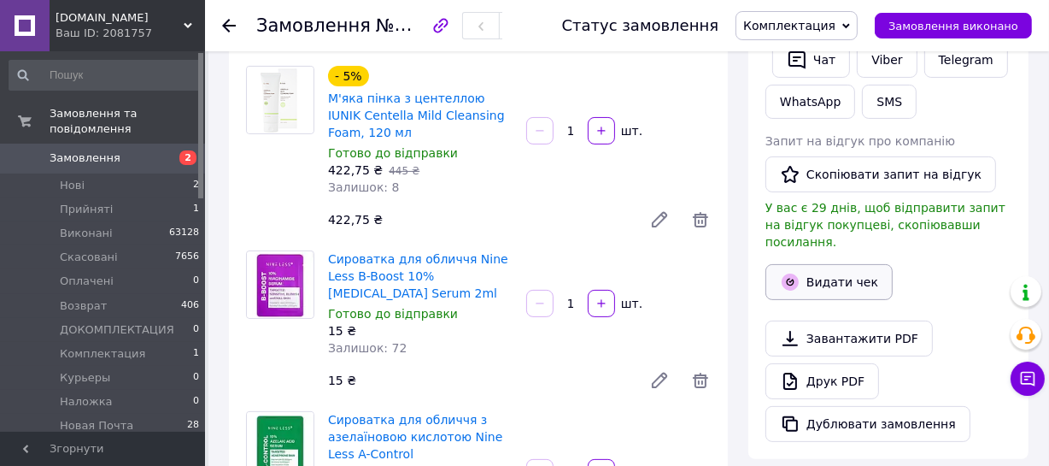
click at [833, 264] on button "Видати чек" at bounding box center [829, 282] width 127 height 36
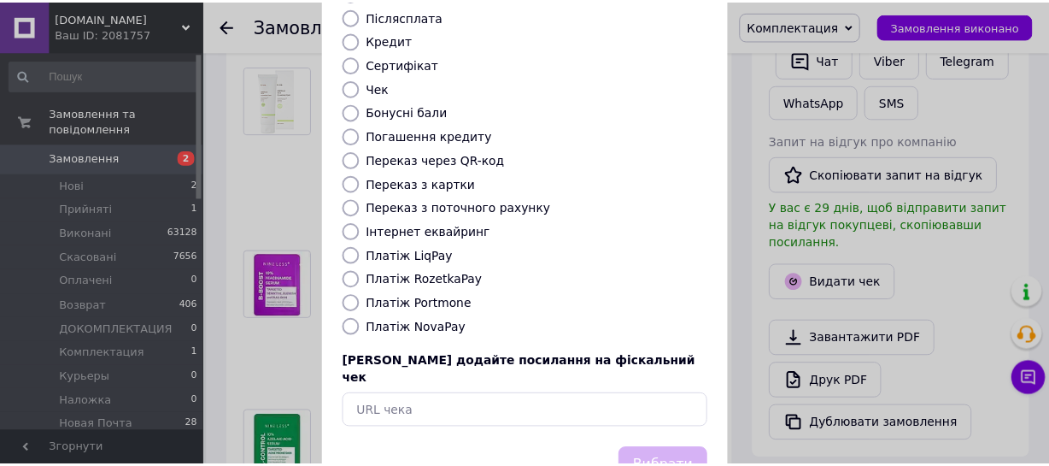
scroll to position [268, 0]
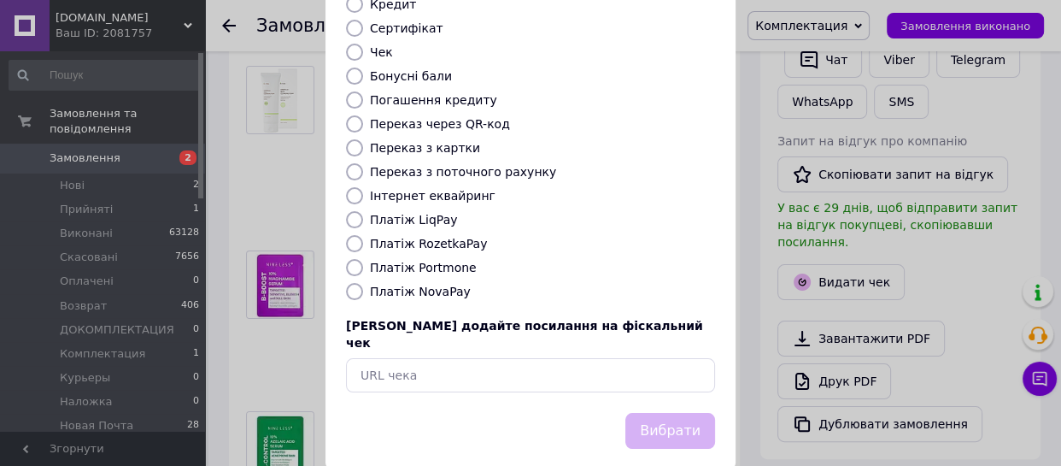
click at [349, 139] on input "Переказ з картки" at bounding box center [354, 147] width 17 height 17
radio input "true"
click at [666, 413] on button "Вибрати" at bounding box center [670, 431] width 90 height 37
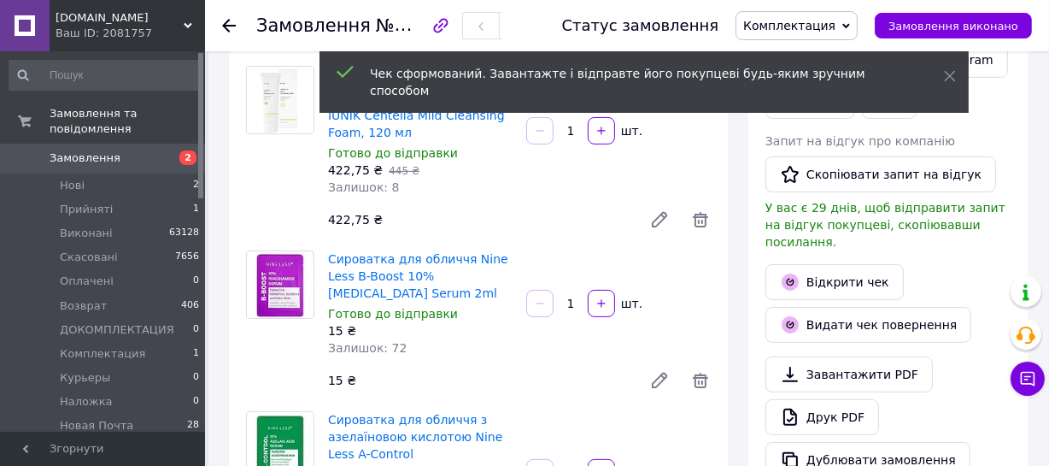
click at [854, 23] on span "Комплектация" at bounding box center [797, 25] width 122 height 29
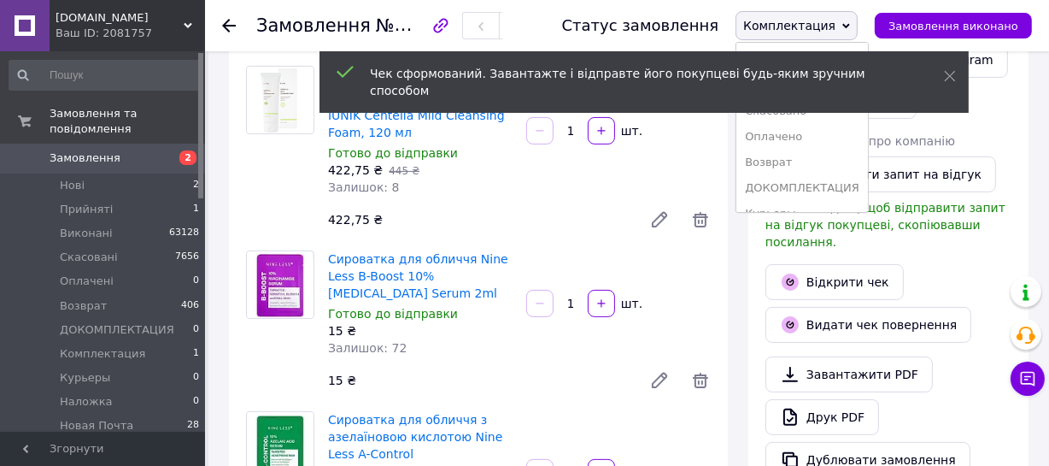
click at [949, 74] on icon at bounding box center [950, 76] width 12 height 12
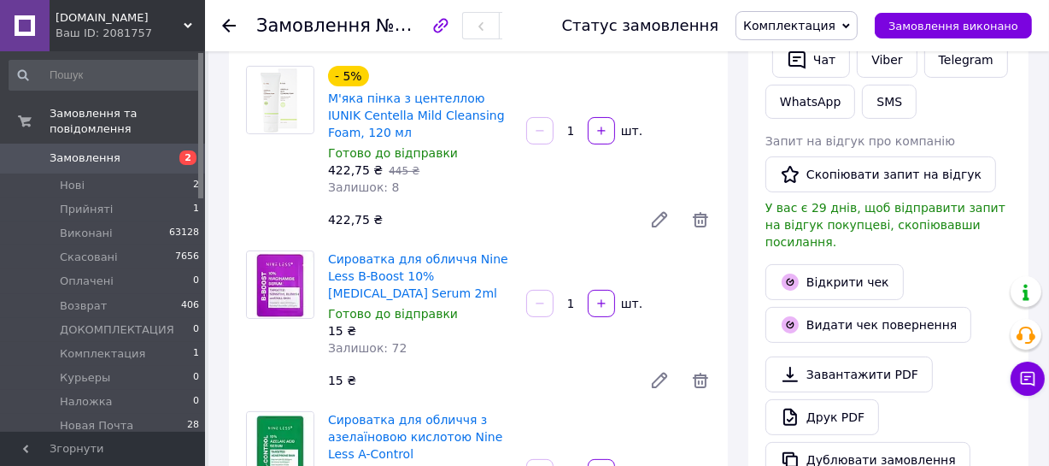
click at [826, 25] on span "Комплектация" at bounding box center [789, 26] width 92 height 14
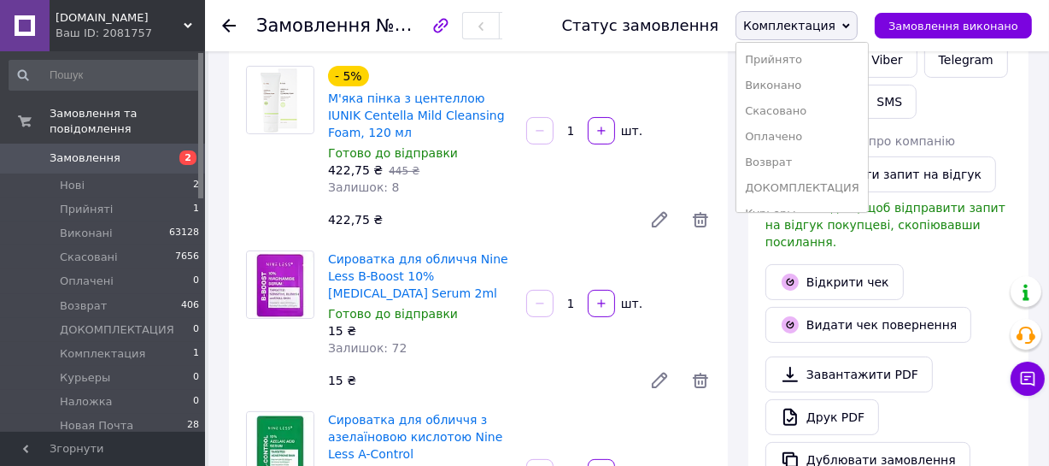
click at [807, 85] on li "Виконано" at bounding box center [803, 86] width 132 height 26
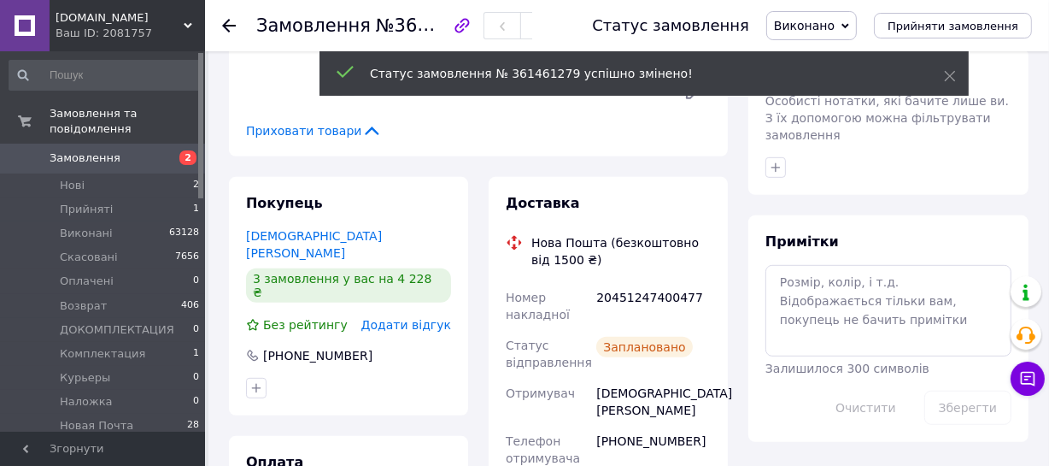
scroll to position [225, 0]
